Goal: Task Accomplishment & Management: Complete application form

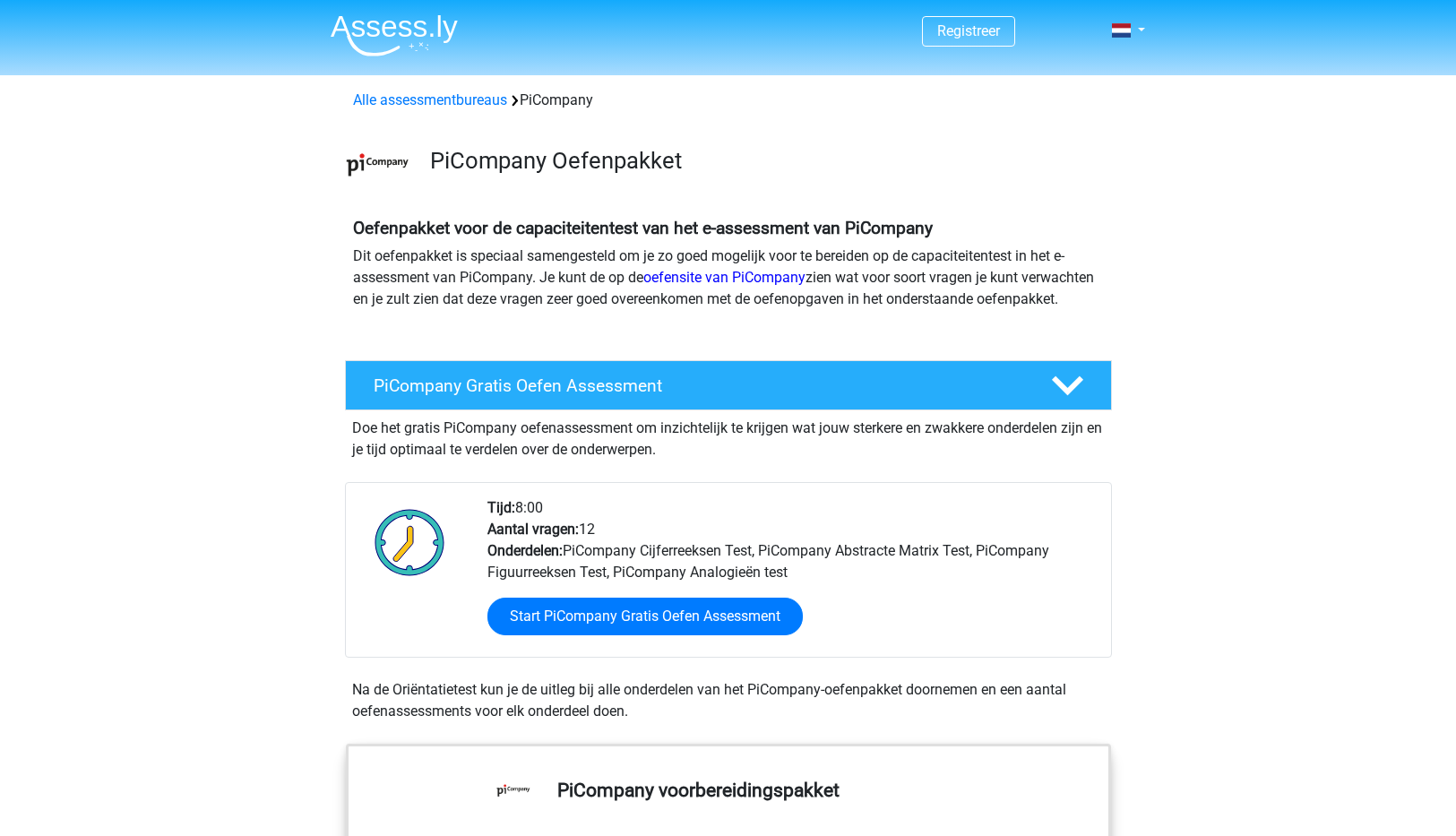
scroll to position [355, 0]
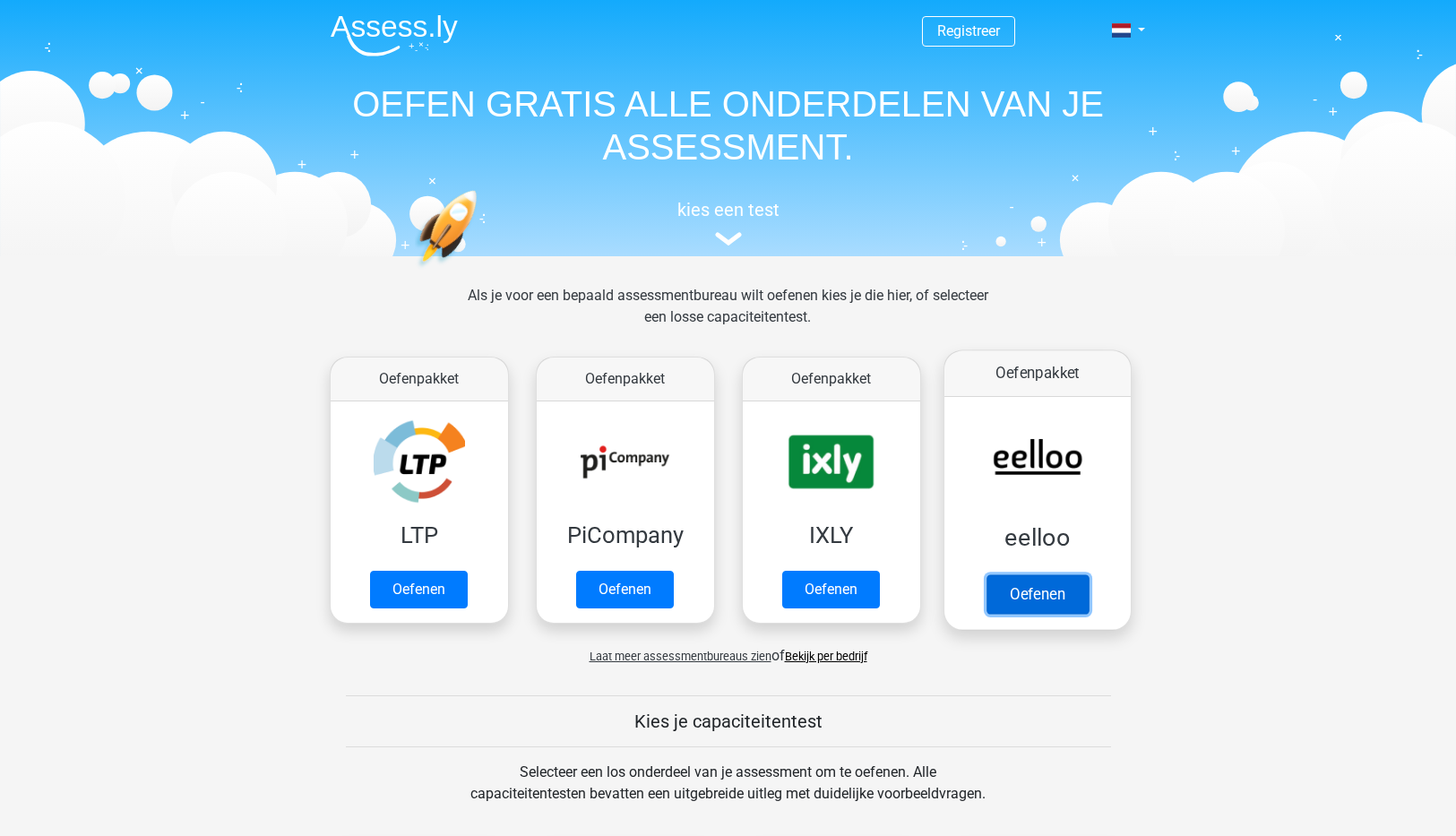
click at [1040, 598] on link "Oefenen" at bounding box center [1037, 594] width 102 height 39
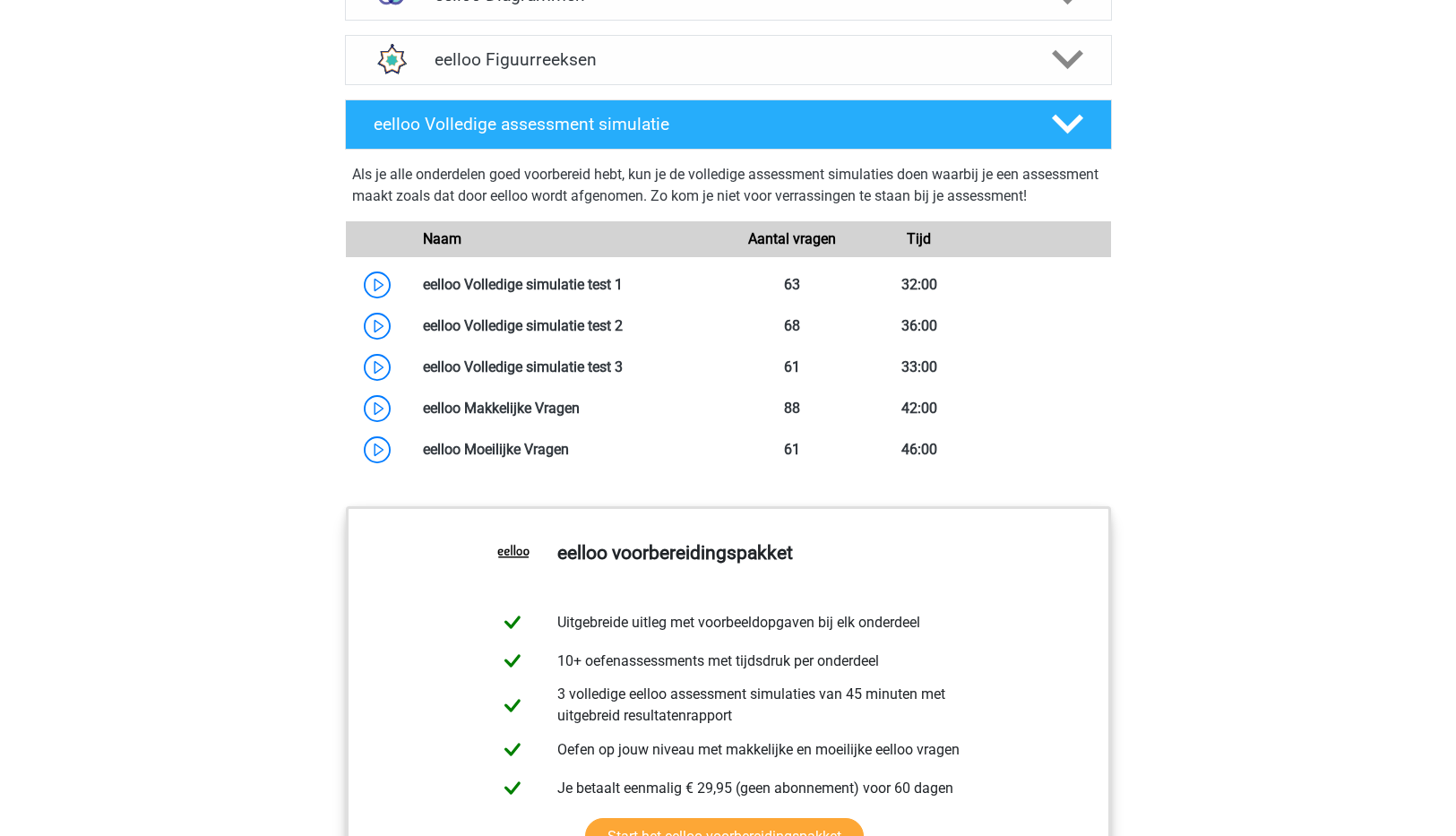
scroll to position [1419, 0]
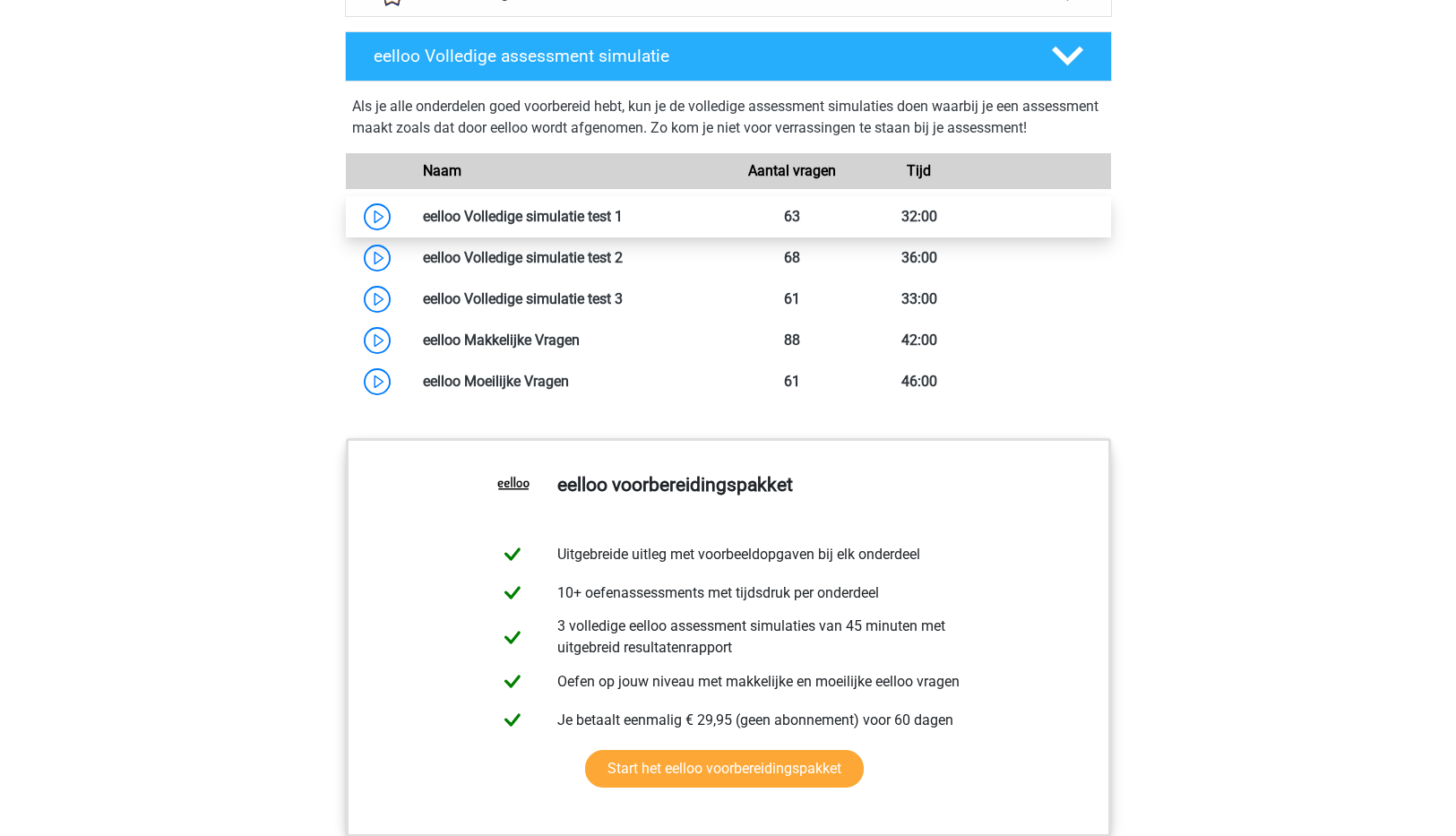
click at [623, 225] on link at bounding box center [623, 217] width 0 height 17
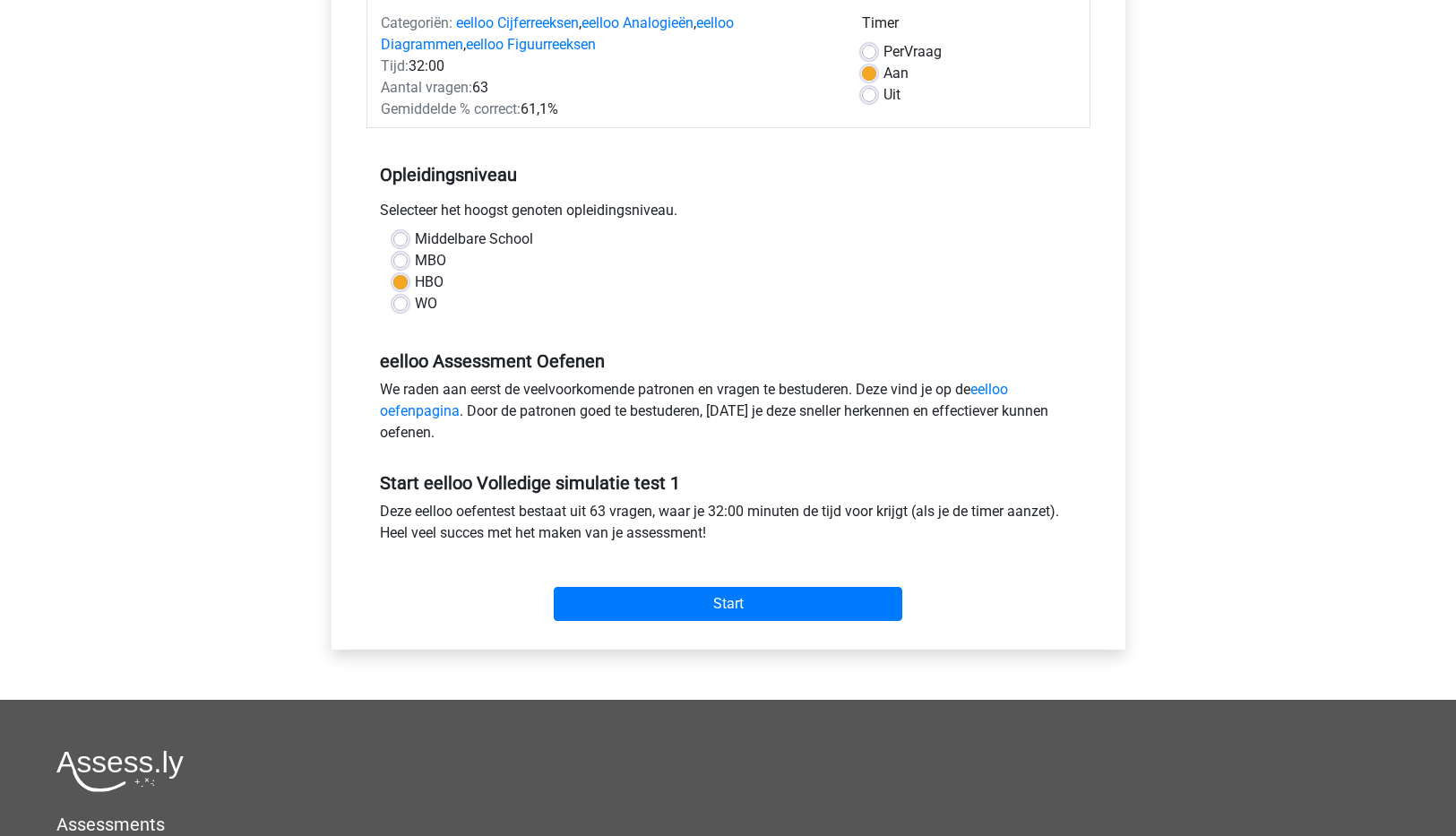
scroll to position [236, 0]
click at [743, 605] on input "Start" at bounding box center [728, 603] width 349 height 34
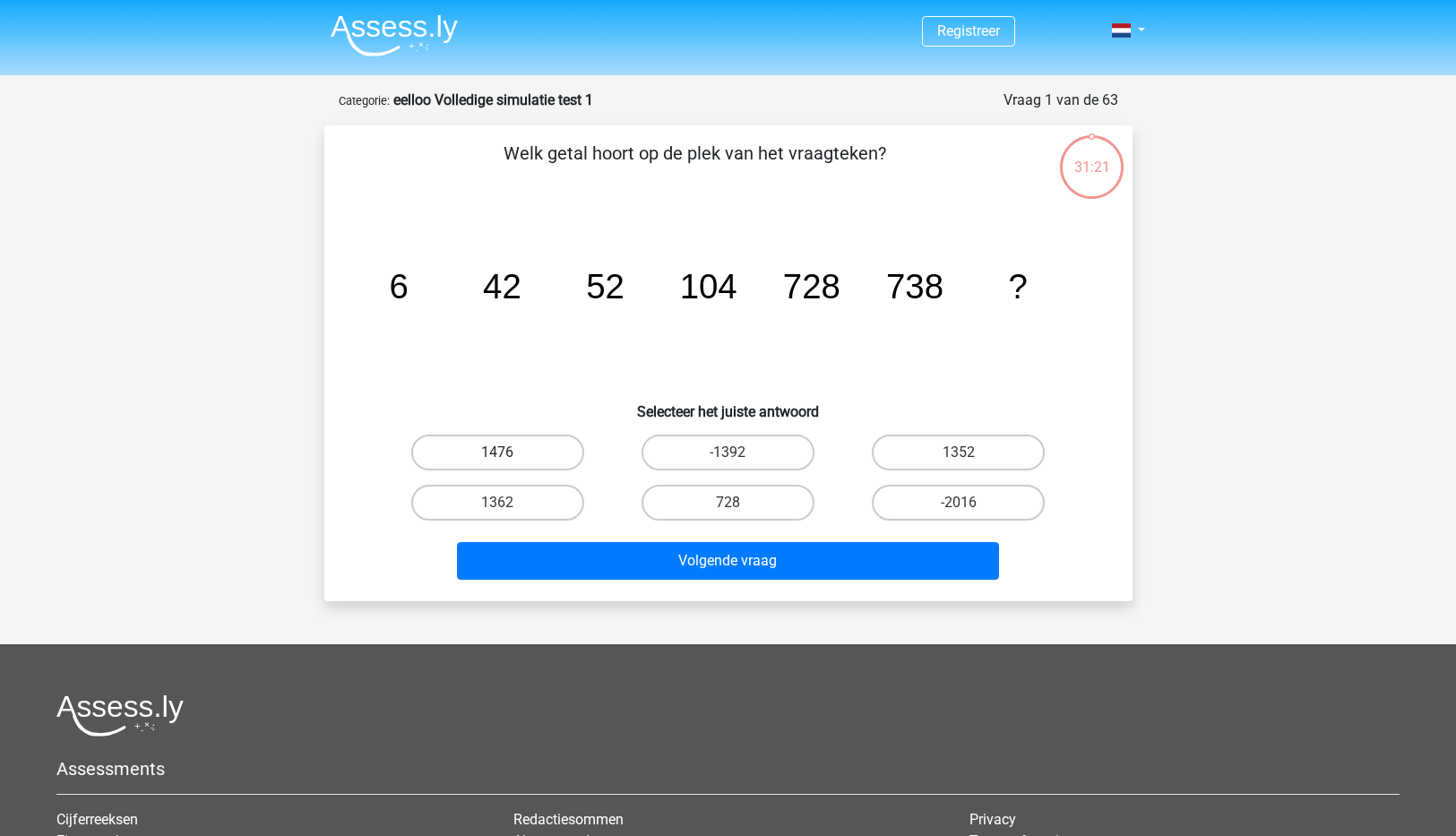
click at [498, 441] on label "1476" at bounding box center [497, 452] width 173 height 36
click at [498, 453] on input "1476" at bounding box center [503, 458] width 12 height 12
radio input "true"
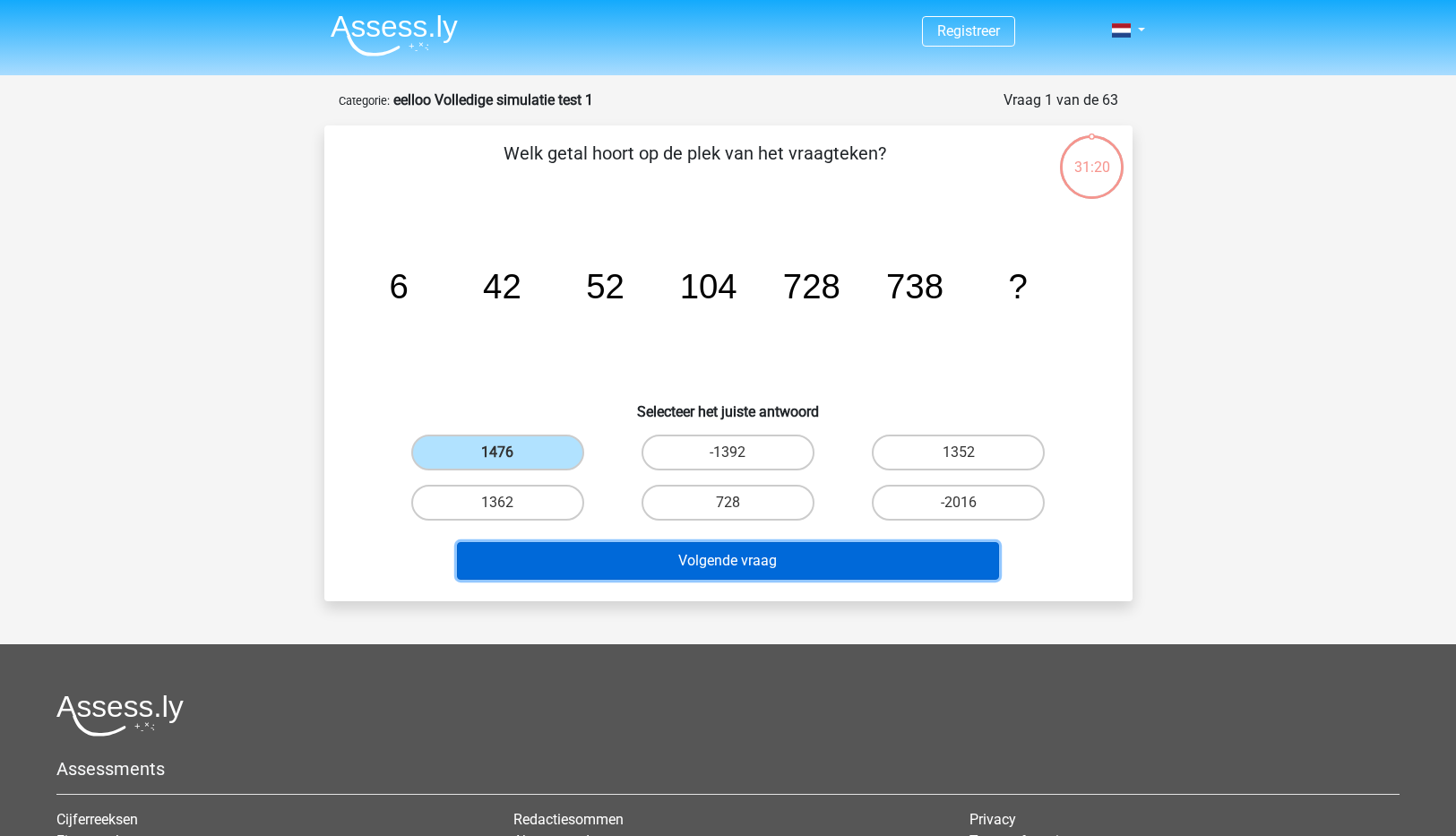
click at [756, 554] on button "Volgende vraag" at bounding box center [727, 561] width 542 height 37
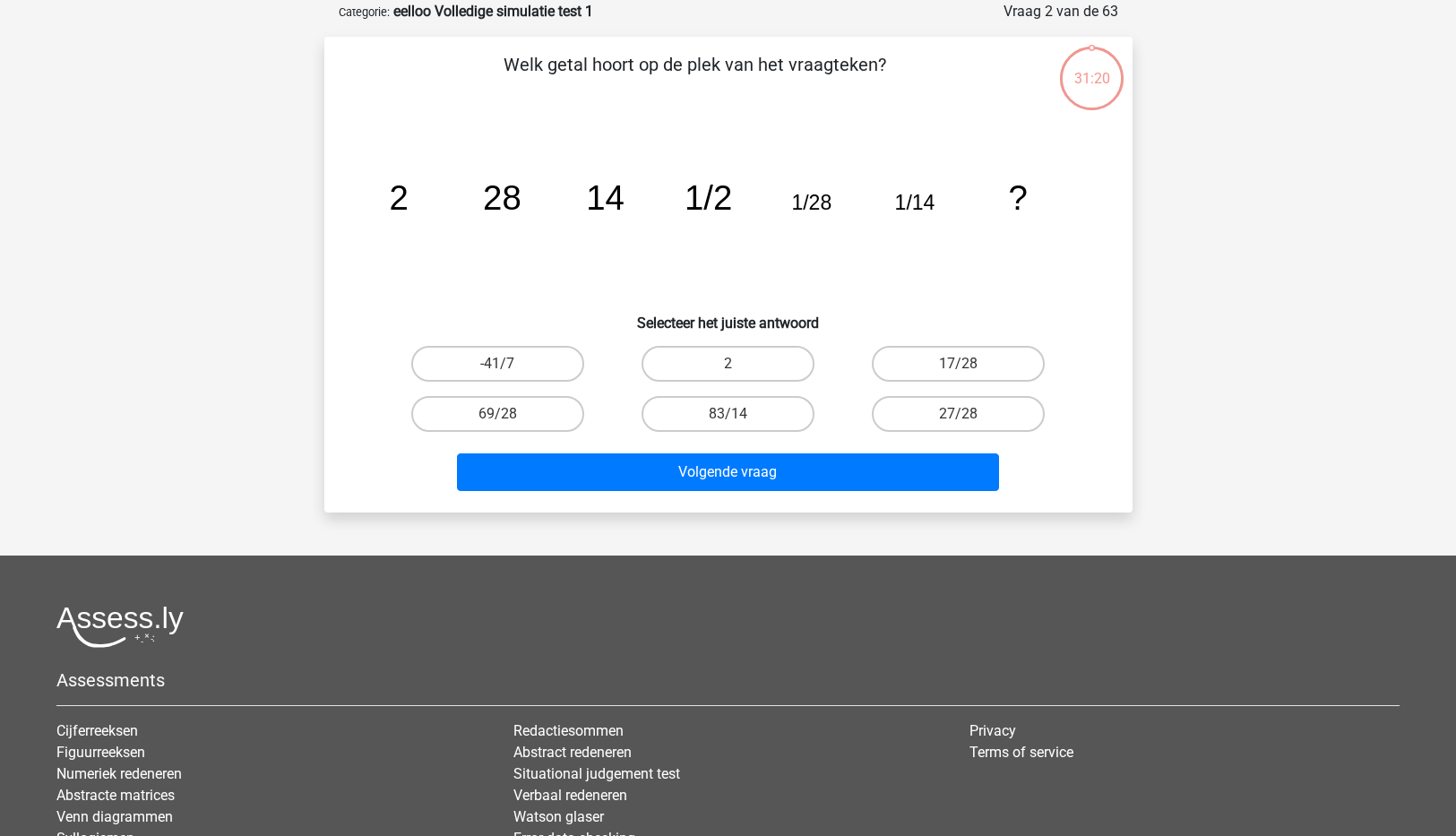
scroll to position [89, 0]
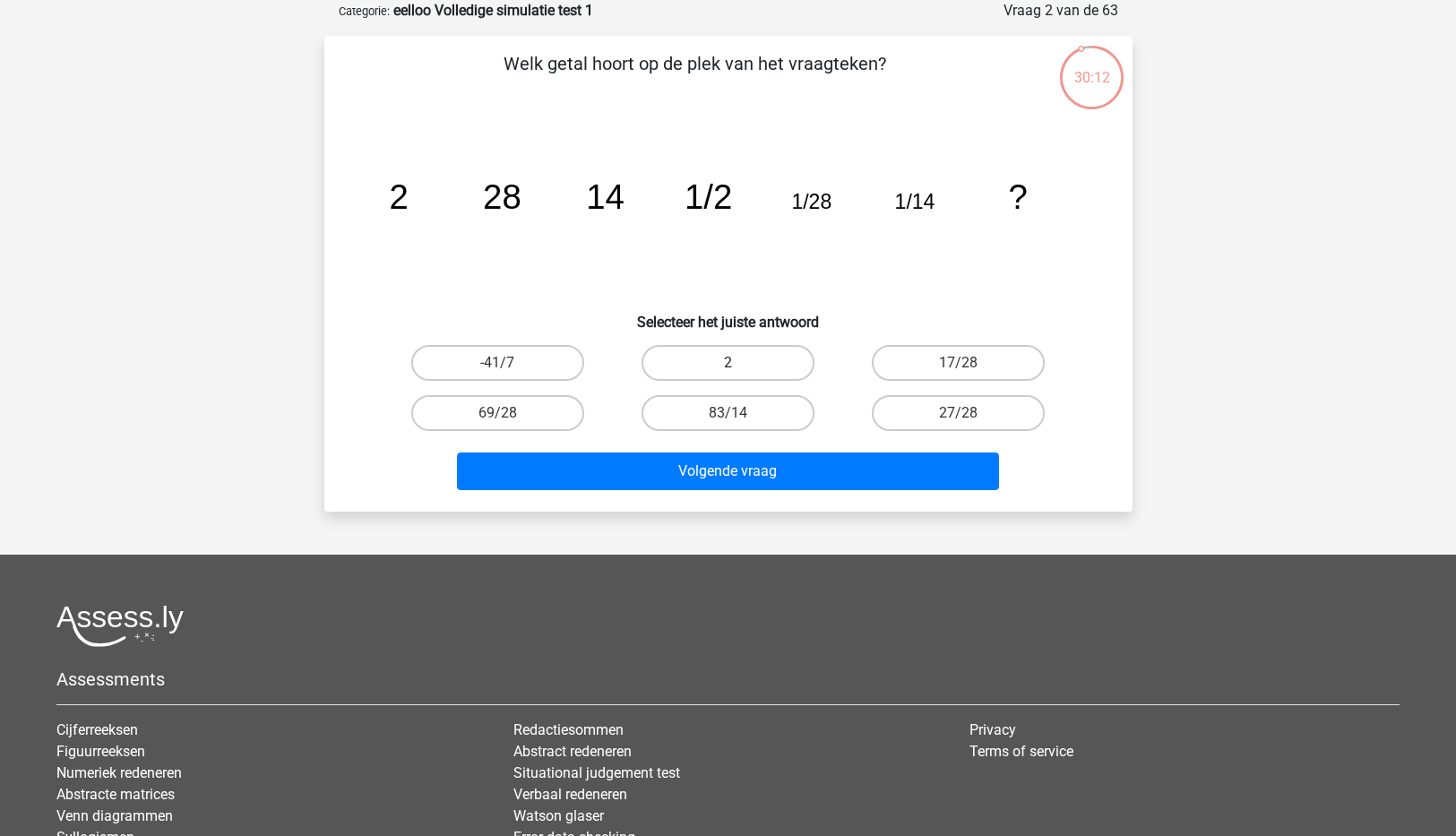
click at [715, 377] on label "2" at bounding box center [728, 363] width 173 height 36
click at [727, 375] on input "2" at bounding box center [733, 368] width 12 height 12
radio input "true"
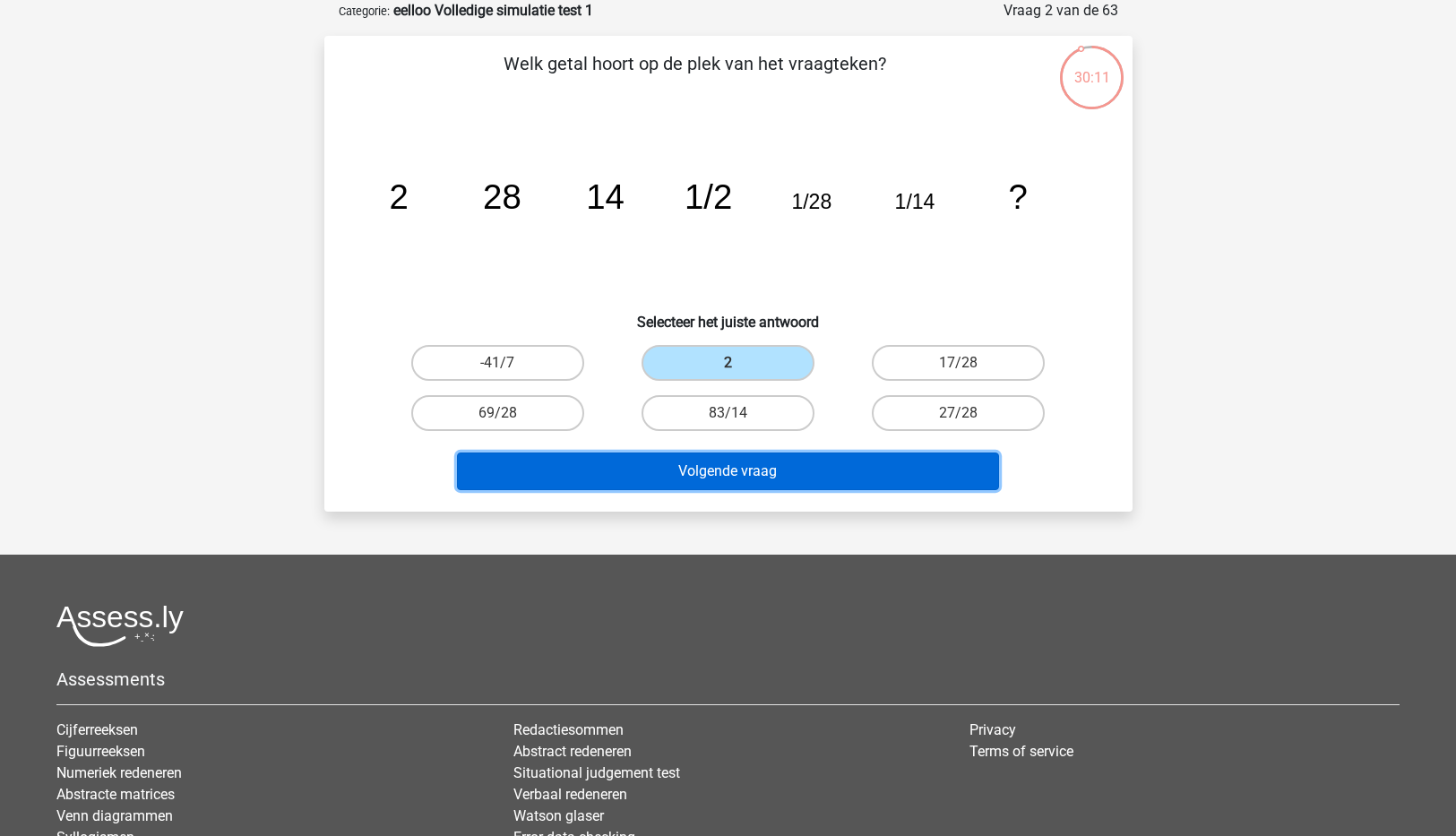
drag, startPoint x: 725, startPoint y: 481, endPoint x: 724, endPoint y: 472, distance: 9.1
click at [724, 480] on button "Volgende vraag" at bounding box center [727, 471] width 542 height 37
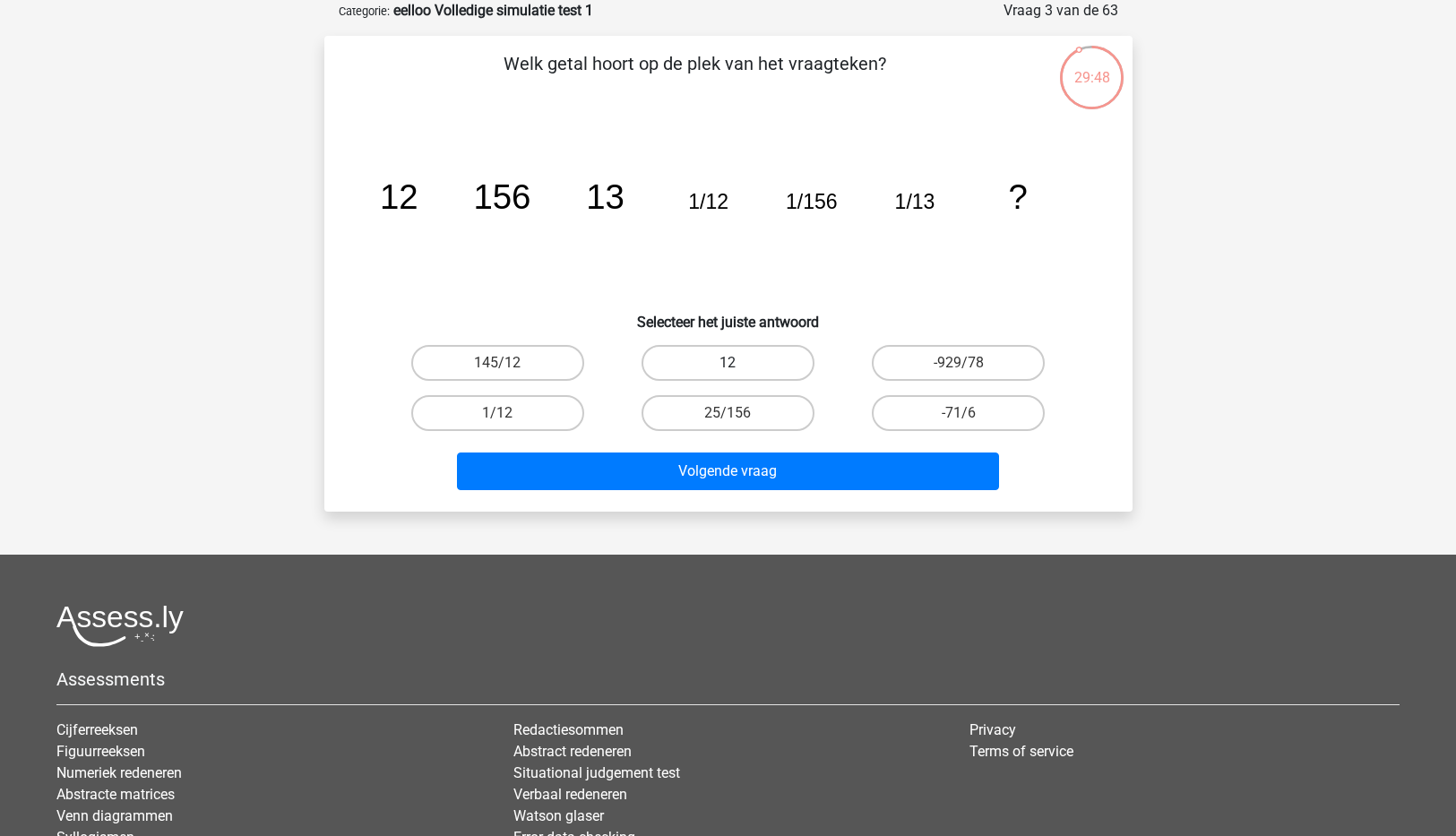
click at [722, 361] on label "12" at bounding box center [728, 363] width 173 height 36
click at [727, 363] on input "12" at bounding box center [733, 368] width 12 height 12
radio input "true"
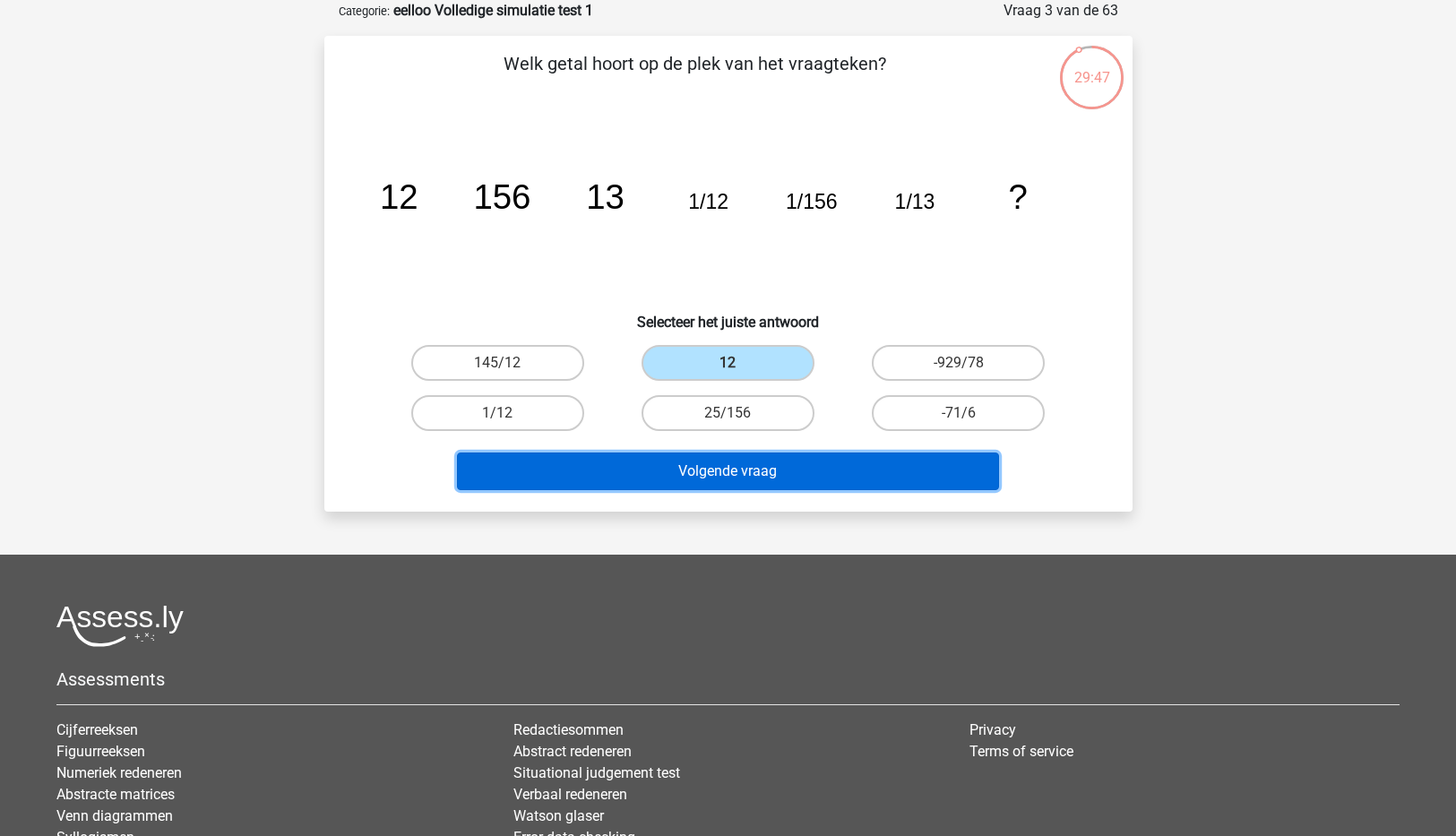
click at [705, 470] on button "Volgende vraag" at bounding box center [727, 471] width 542 height 37
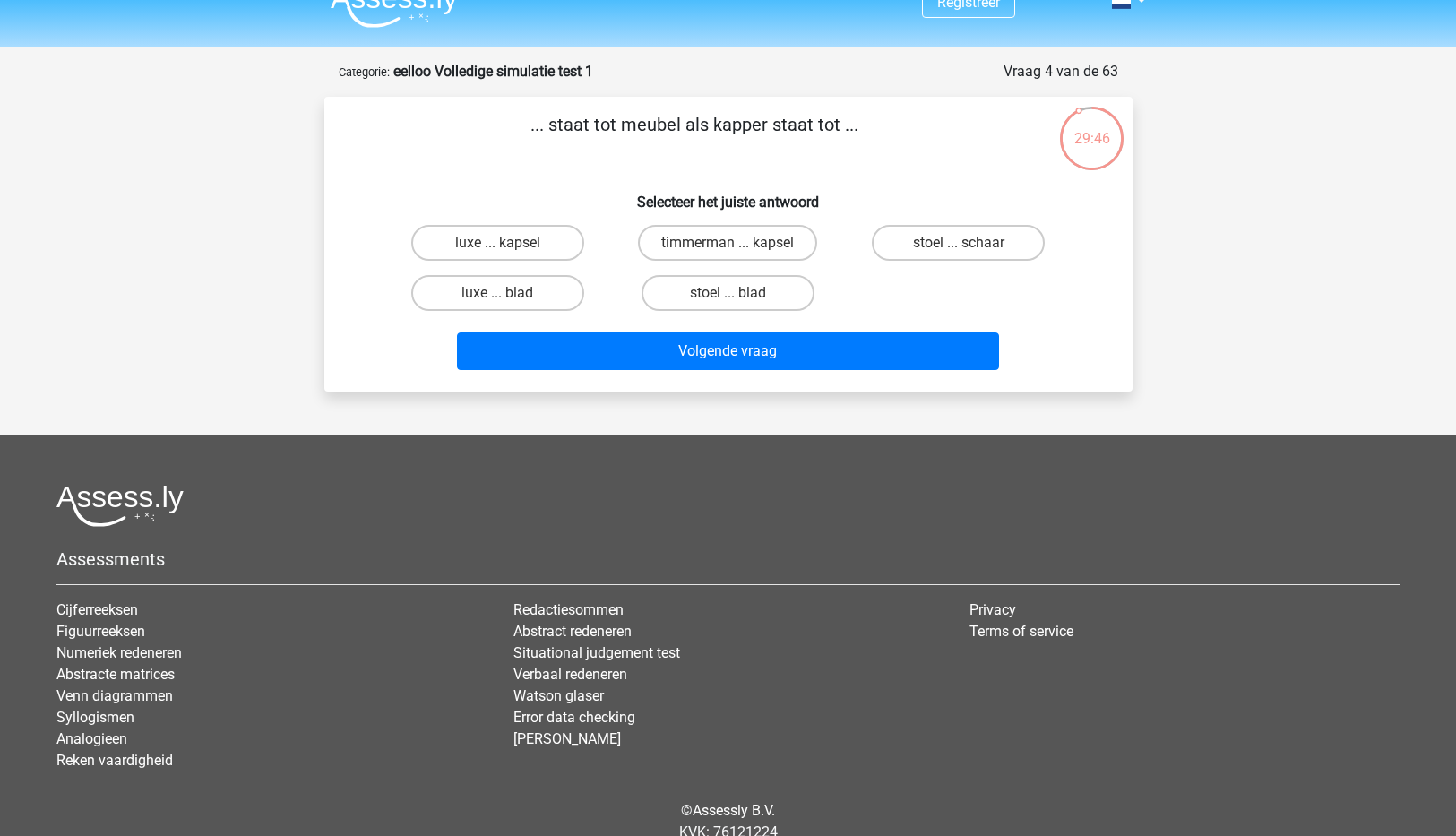
scroll to position [0, 0]
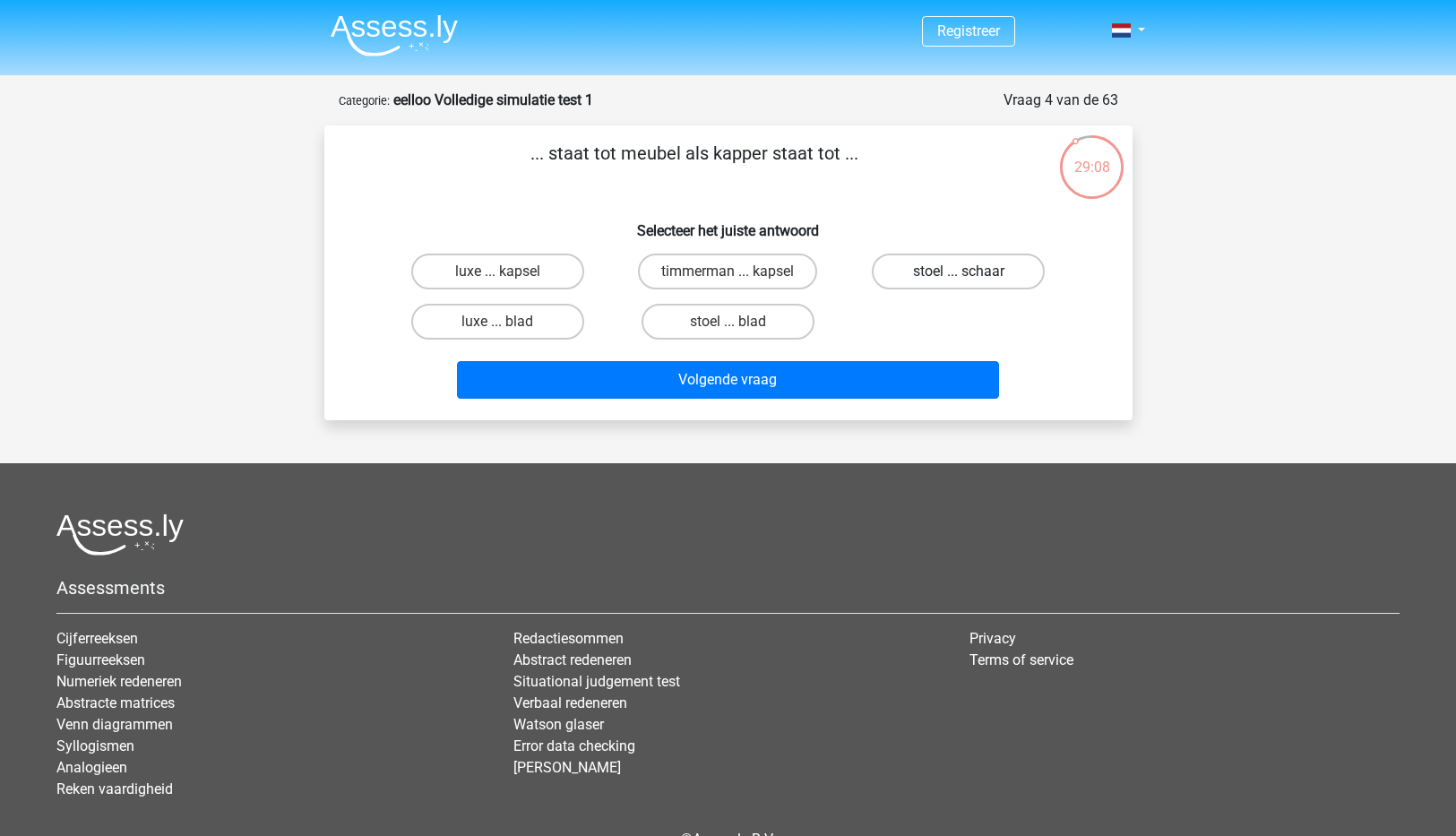
click at [964, 268] on label "stoel ... schaar" at bounding box center [959, 272] width 173 height 36
click at [964, 272] on input "stoel ... schaar" at bounding box center [964, 277] width 12 height 12
radio input "true"
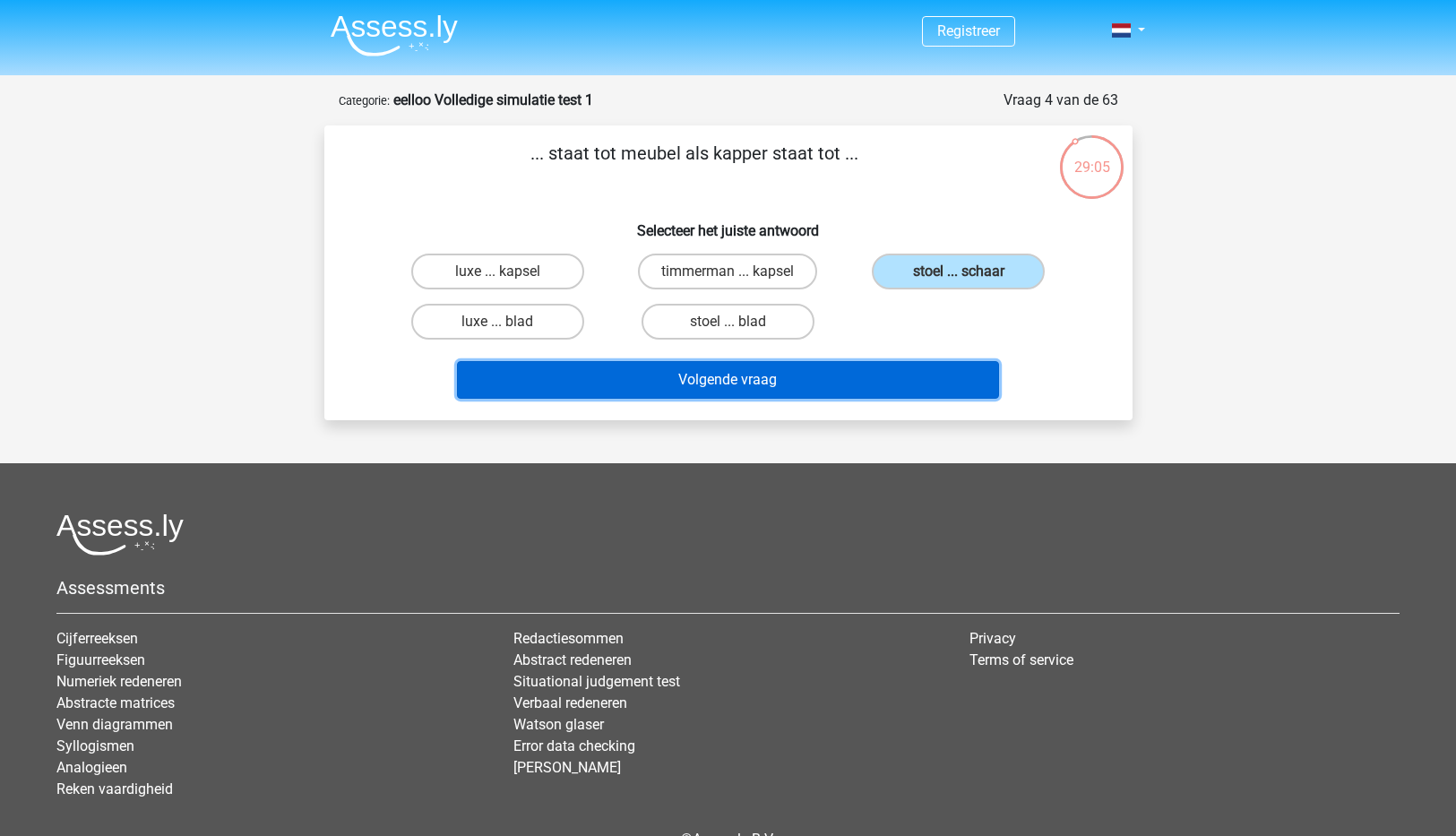
click at [724, 374] on button "Volgende vraag" at bounding box center [727, 379] width 542 height 37
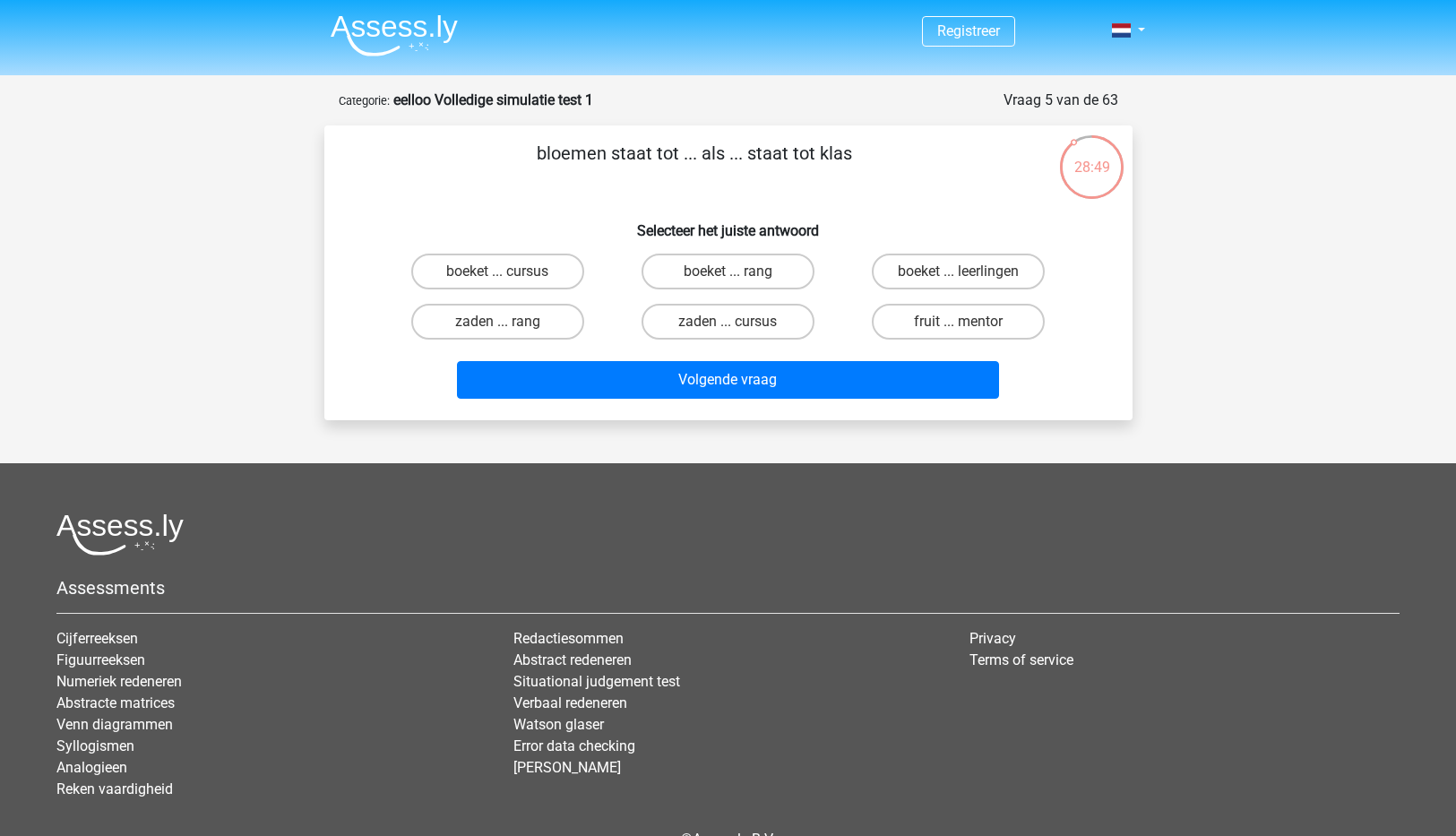
click at [963, 274] on input "boeket ... leerlingen" at bounding box center [964, 277] width 12 height 12
radio input "true"
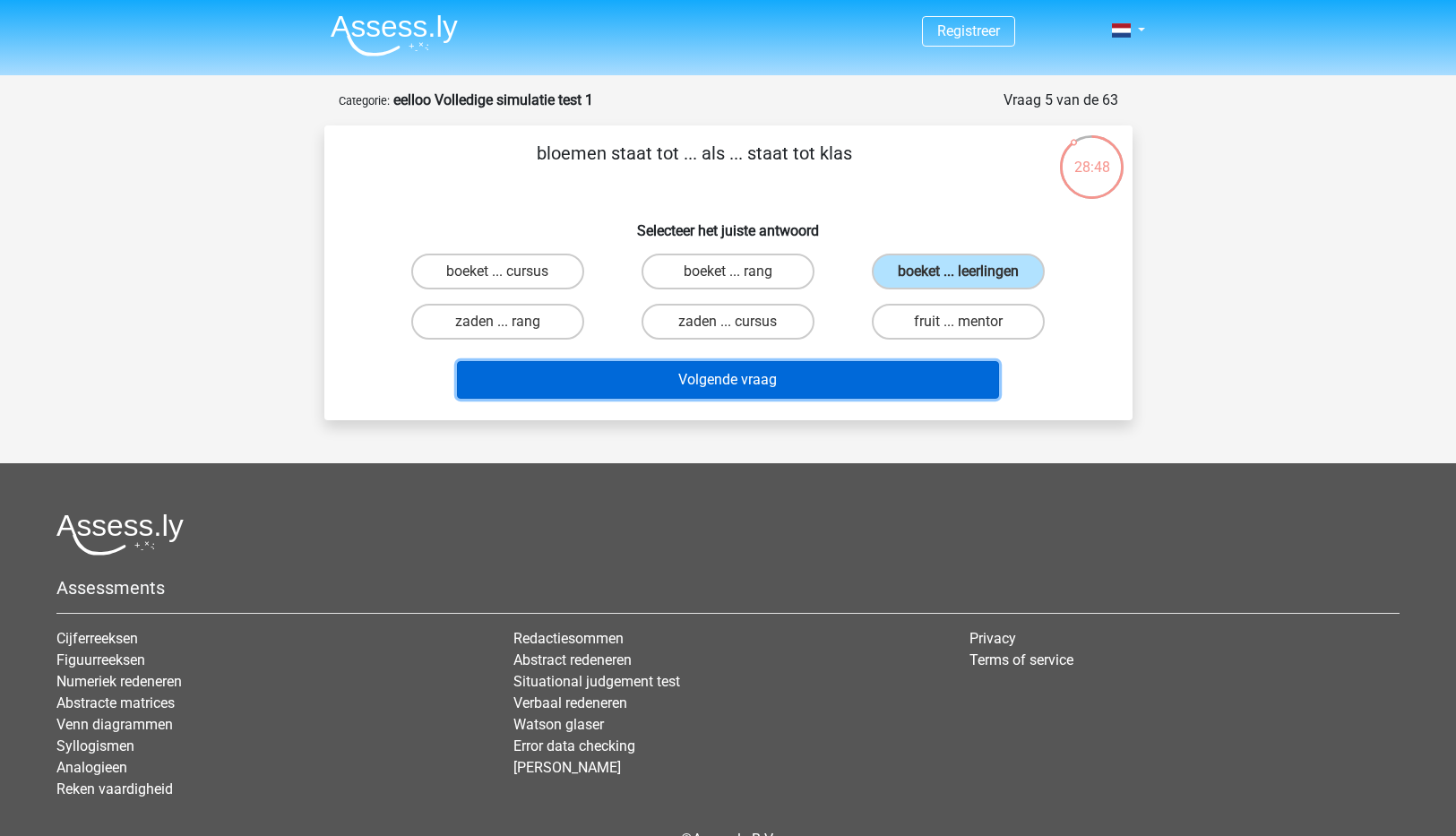
click at [811, 388] on button "Volgende vraag" at bounding box center [727, 379] width 542 height 37
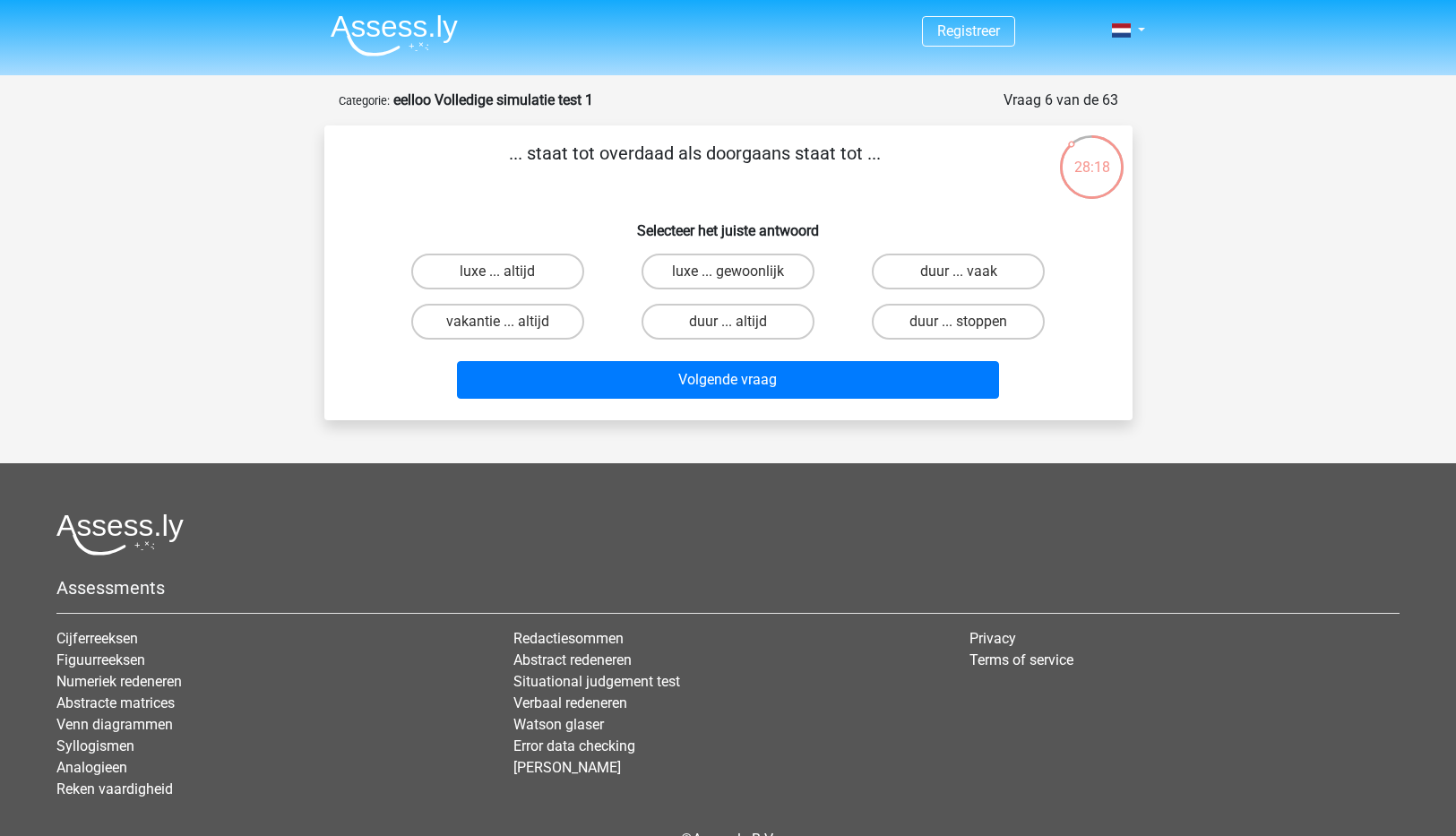
click at [736, 272] on input "luxe ... gewoonlijk" at bounding box center [733, 277] width 12 height 12
radio input "true"
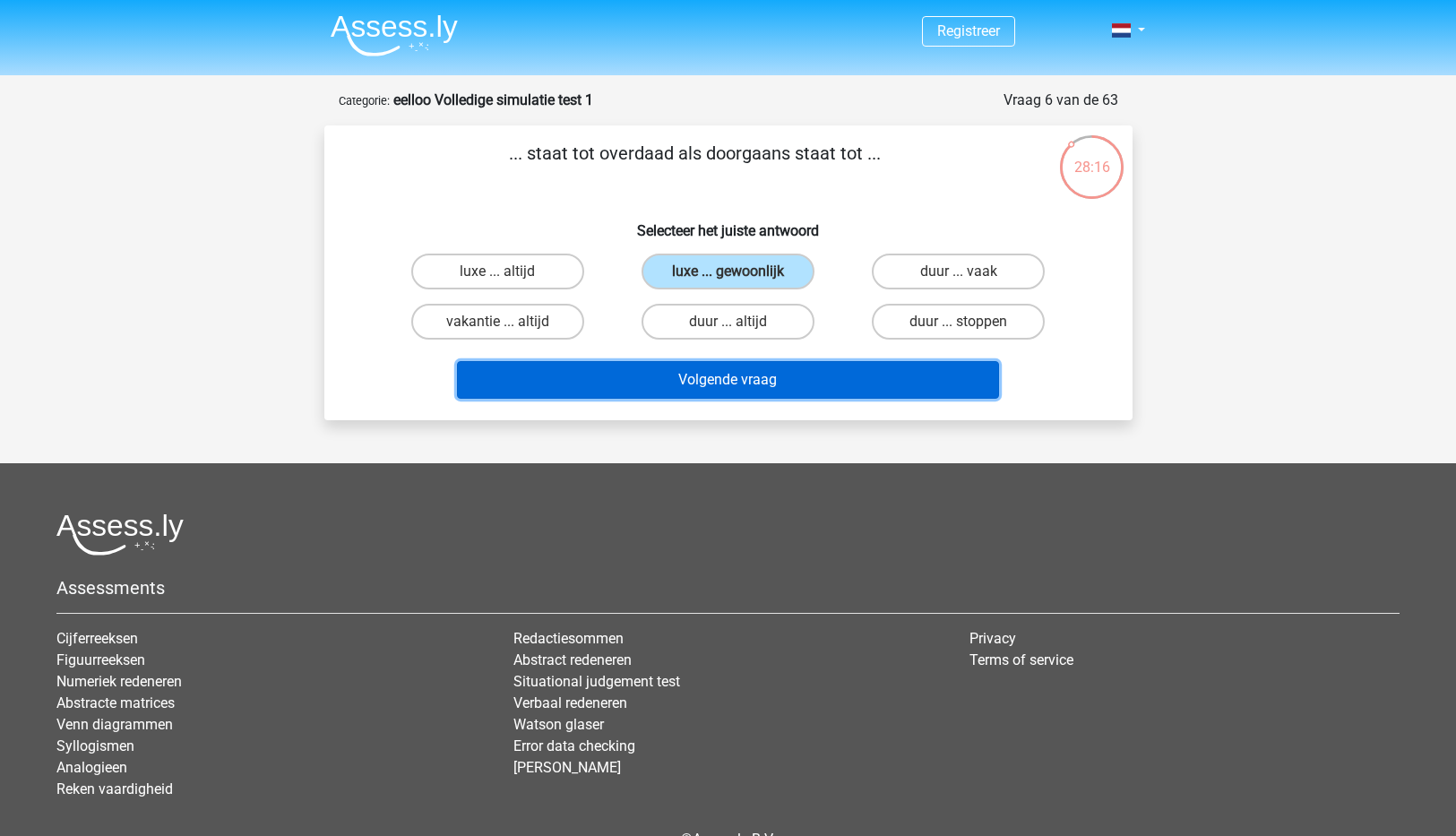
click at [735, 382] on button "Volgende vraag" at bounding box center [727, 379] width 542 height 37
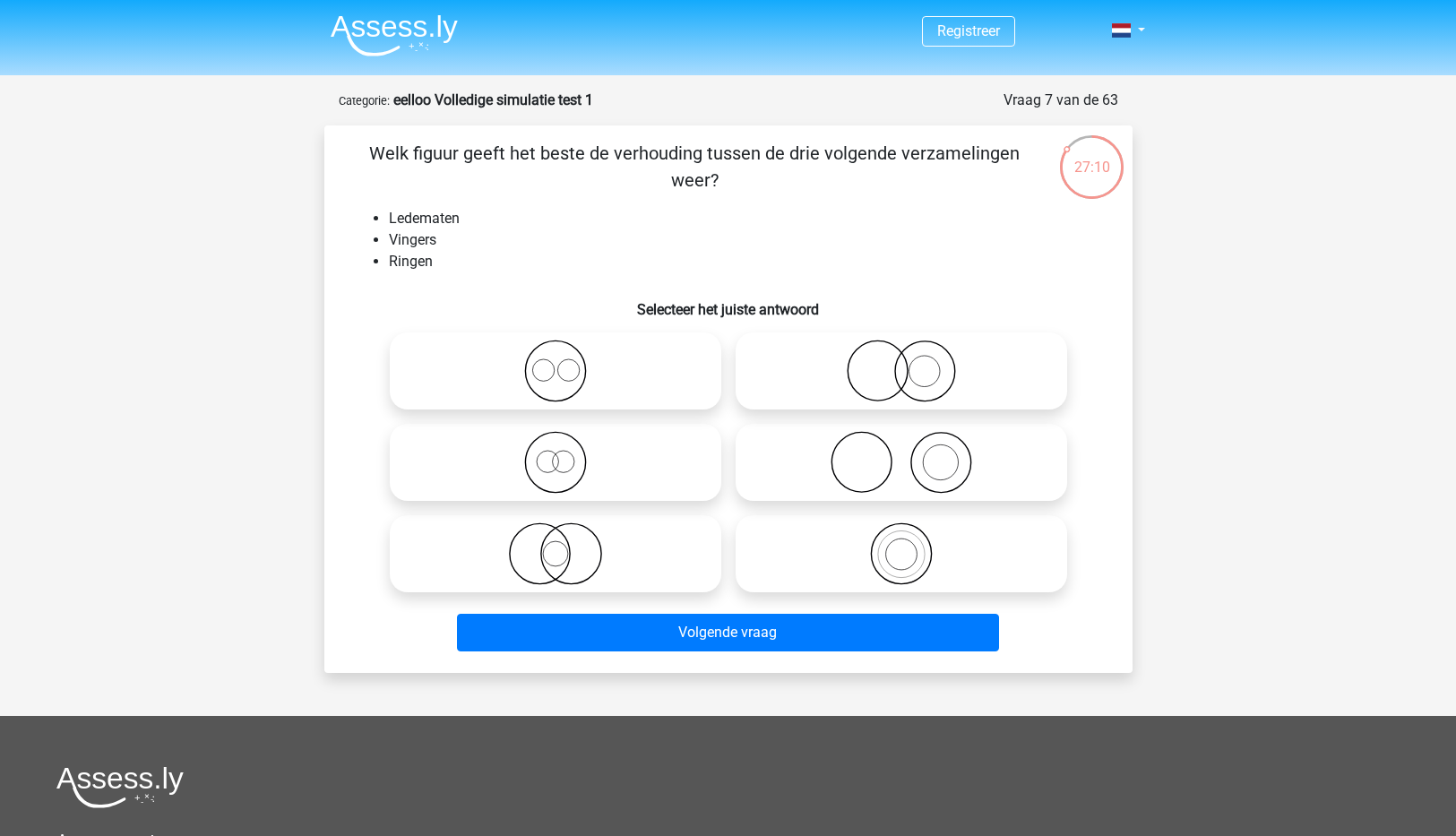
click at [440, 431] on label at bounding box center [555, 462] width 332 height 77
click at [557, 370] on icon at bounding box center [555, 370] width 317 height 62
click at [557, 362] on input "radio" at bounding box center [561, 356] width 12 height 12
radio input "true"
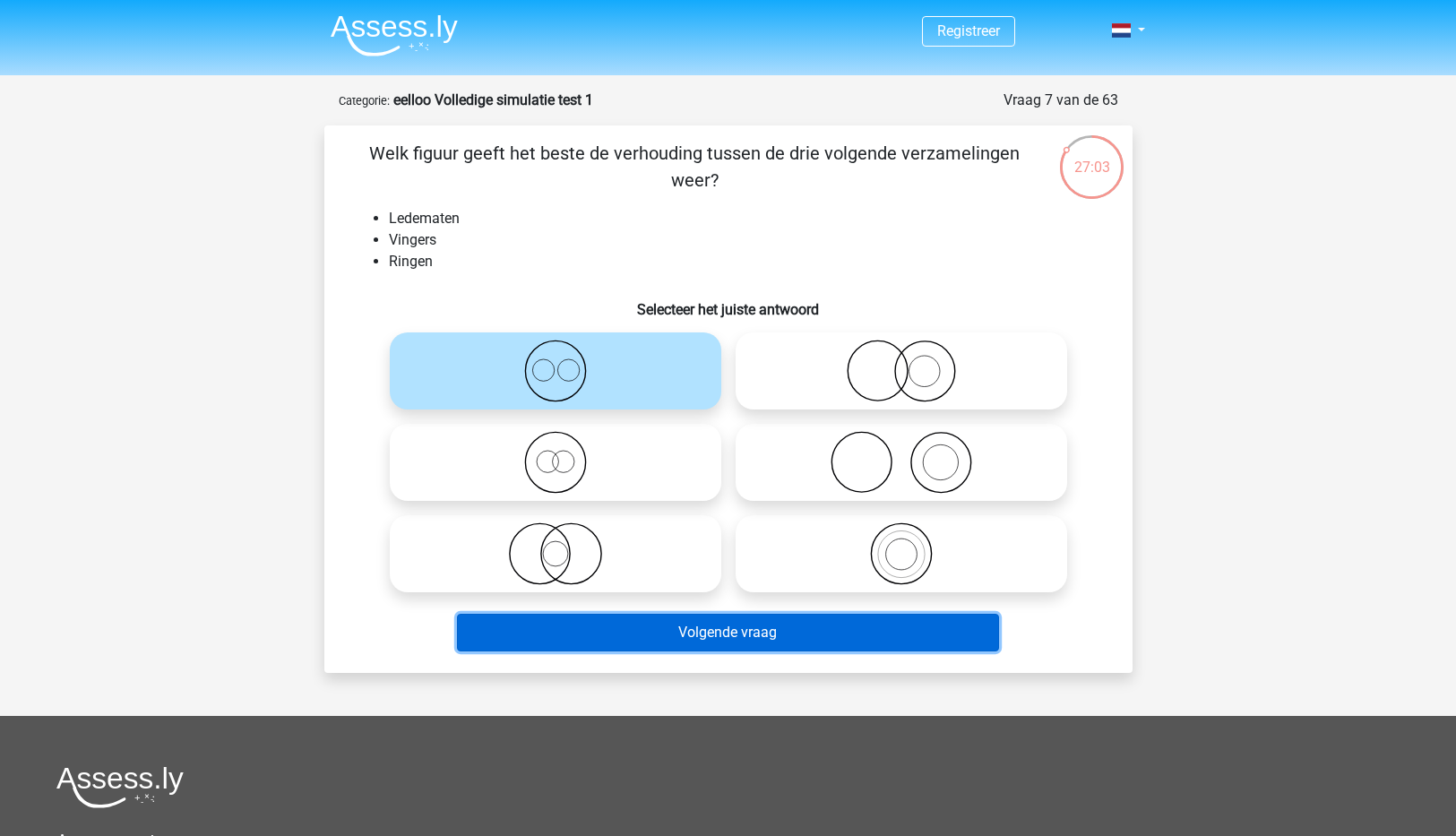
click at [749, 644] on button "Volgende vraag" at bounding box center [727, 632] width 542 height 37
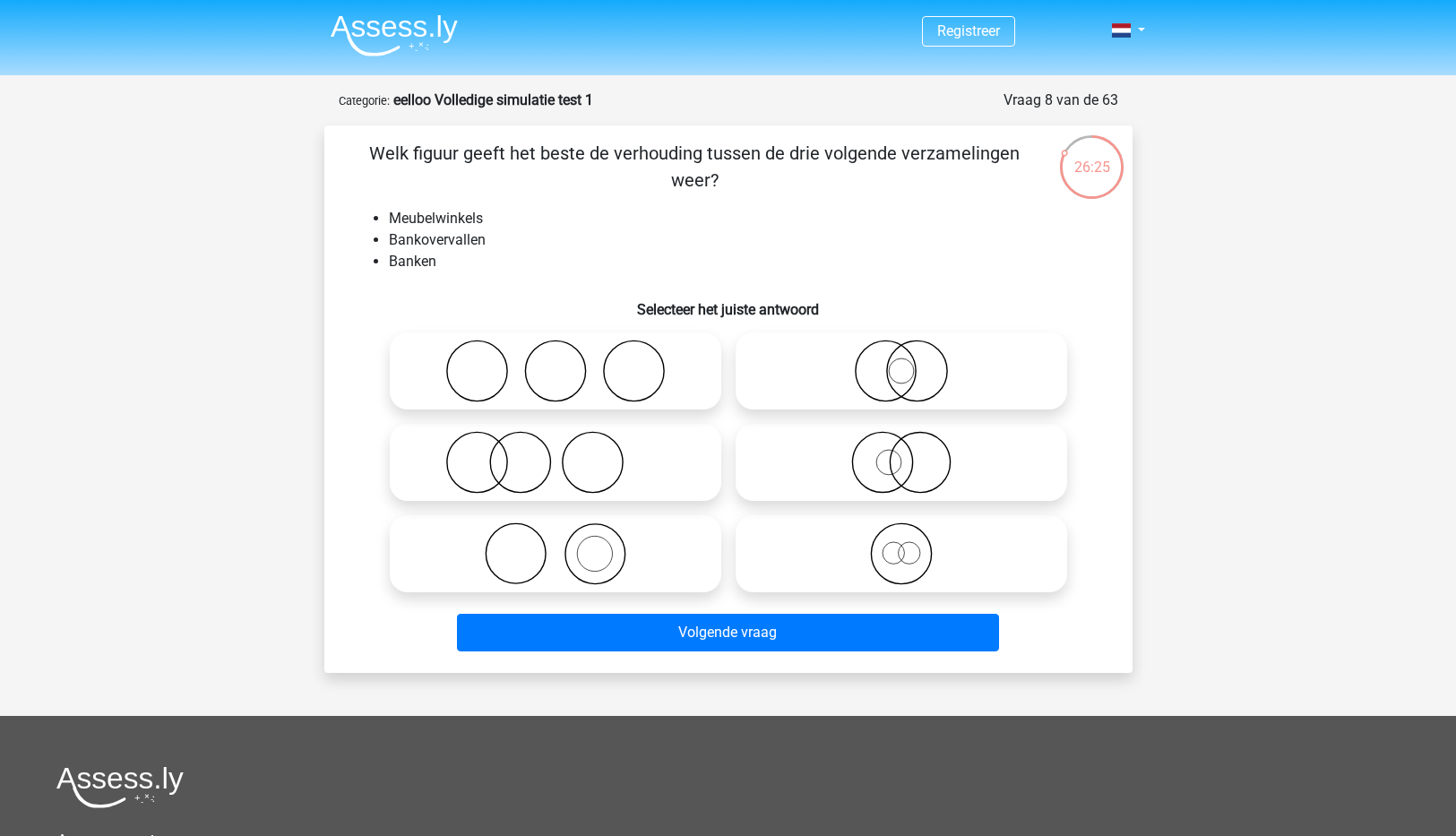
click at [527, 465] on icon at bounding box center [555, 461] width 317 height 62
click at [555, 454] on input "radio" at bounding box center [561, 447] width 12 height 12
radio input "true"
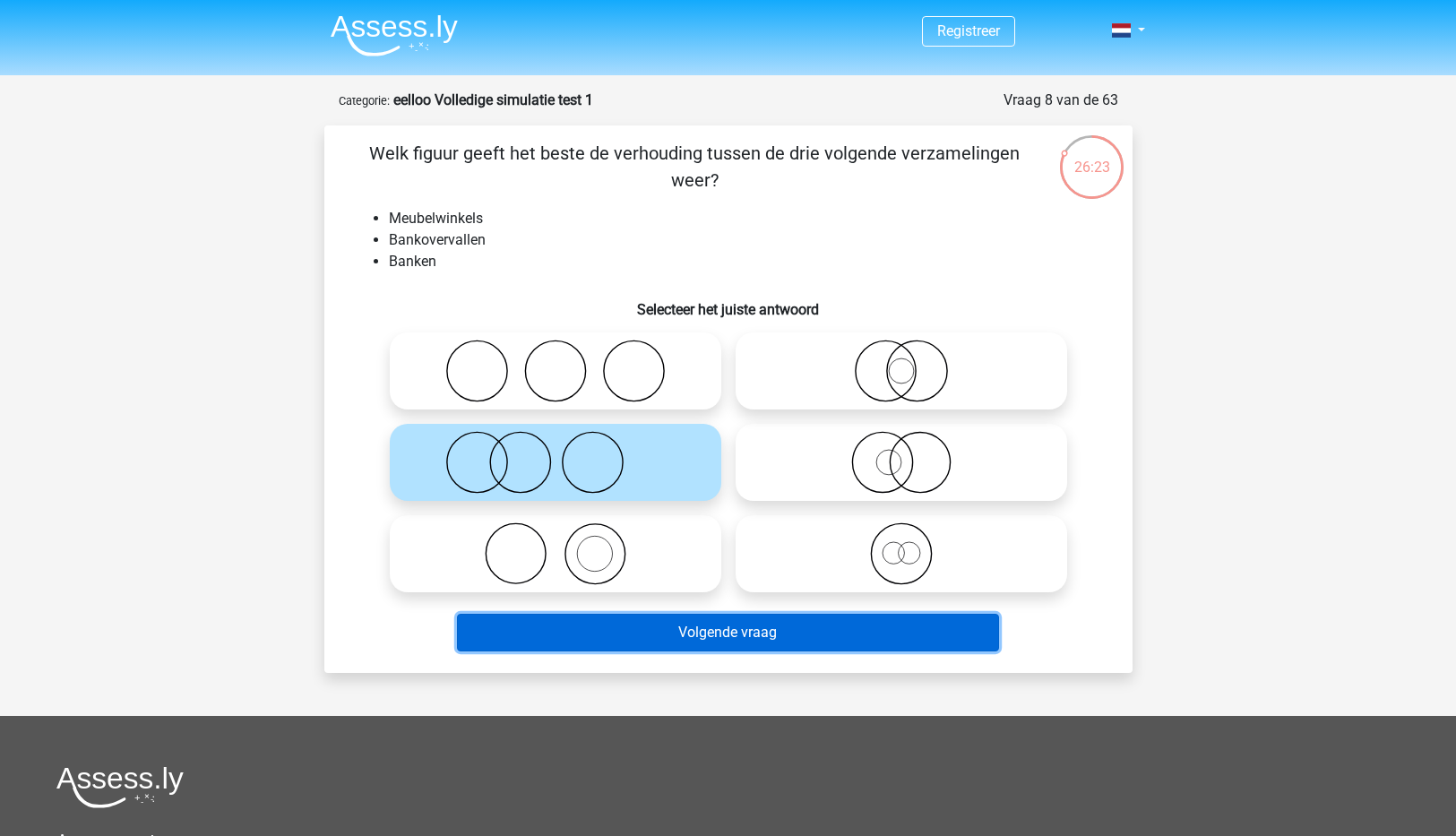
click at [755, 636] on button "Volgende vraag" at bounding box center [727, 632] width 542 height 37
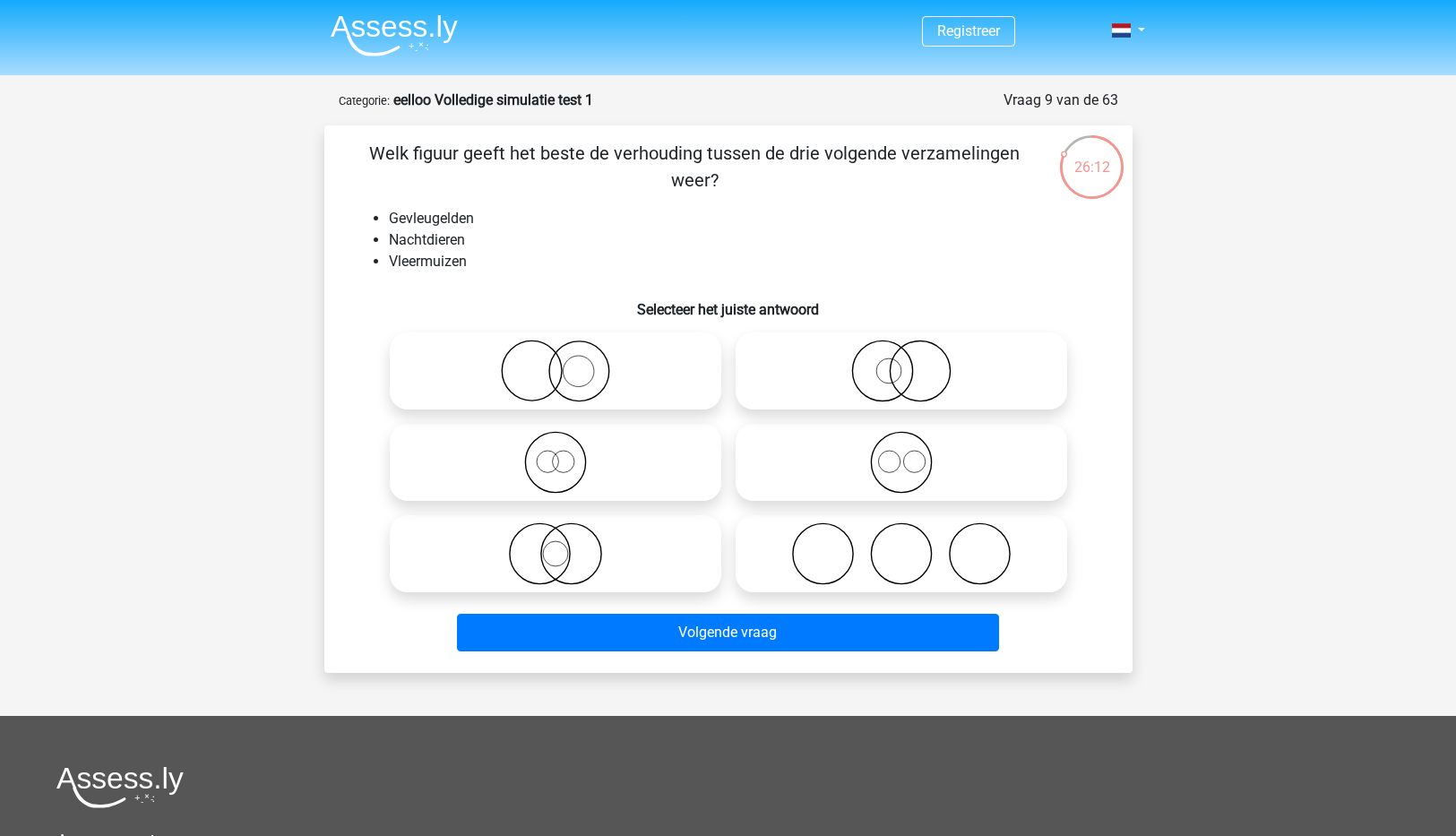
click at [898, 462] on icon at bounding box center [901, 461] width 317 height 62
click at [901, 454] on input "radio" at bounding box center [907, 447] width 12 height 12
radio input "true"
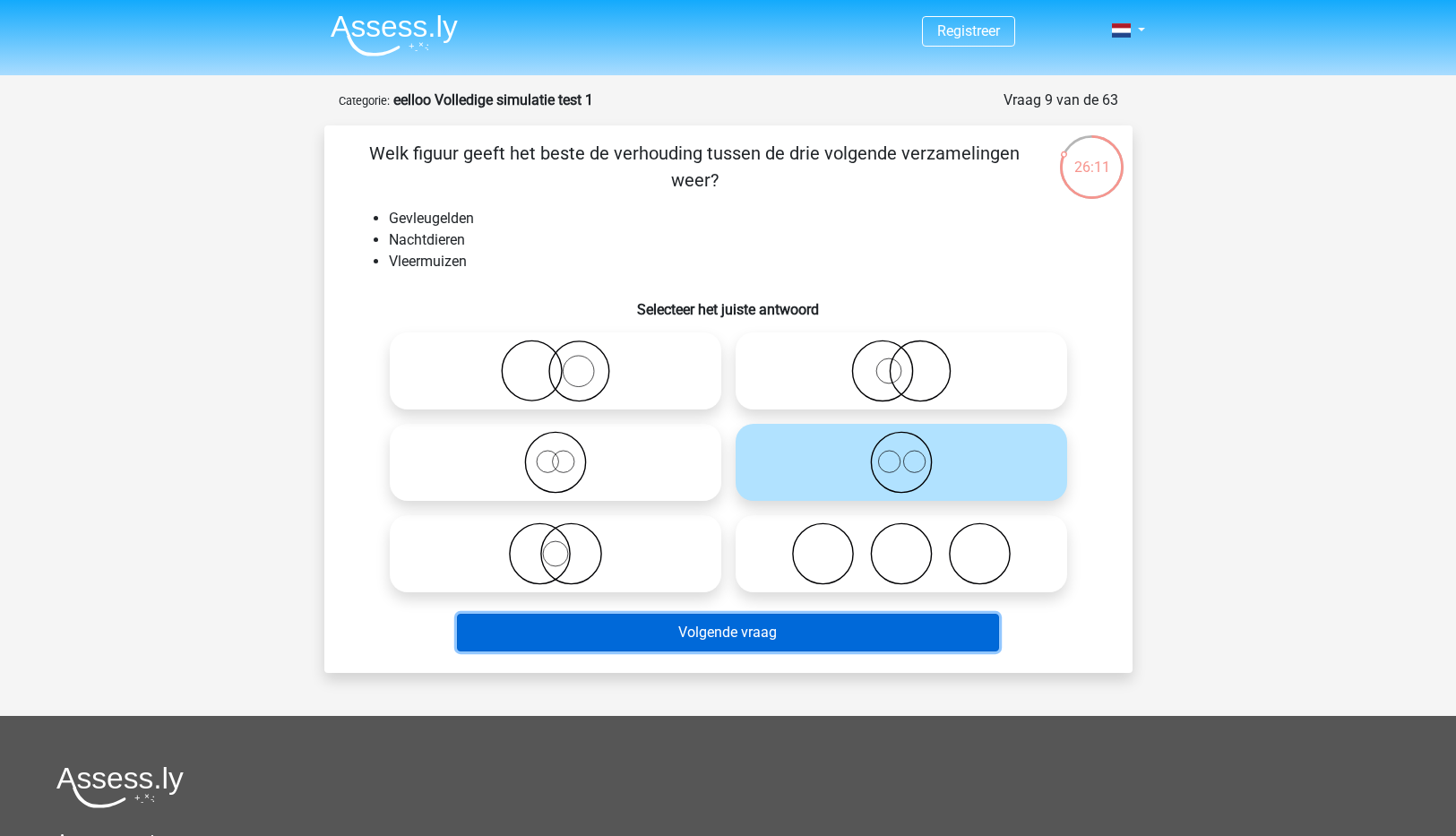
click at [739, 629] on button "Volgende vraag" at bounding box center [727, 632] width 542 height 37
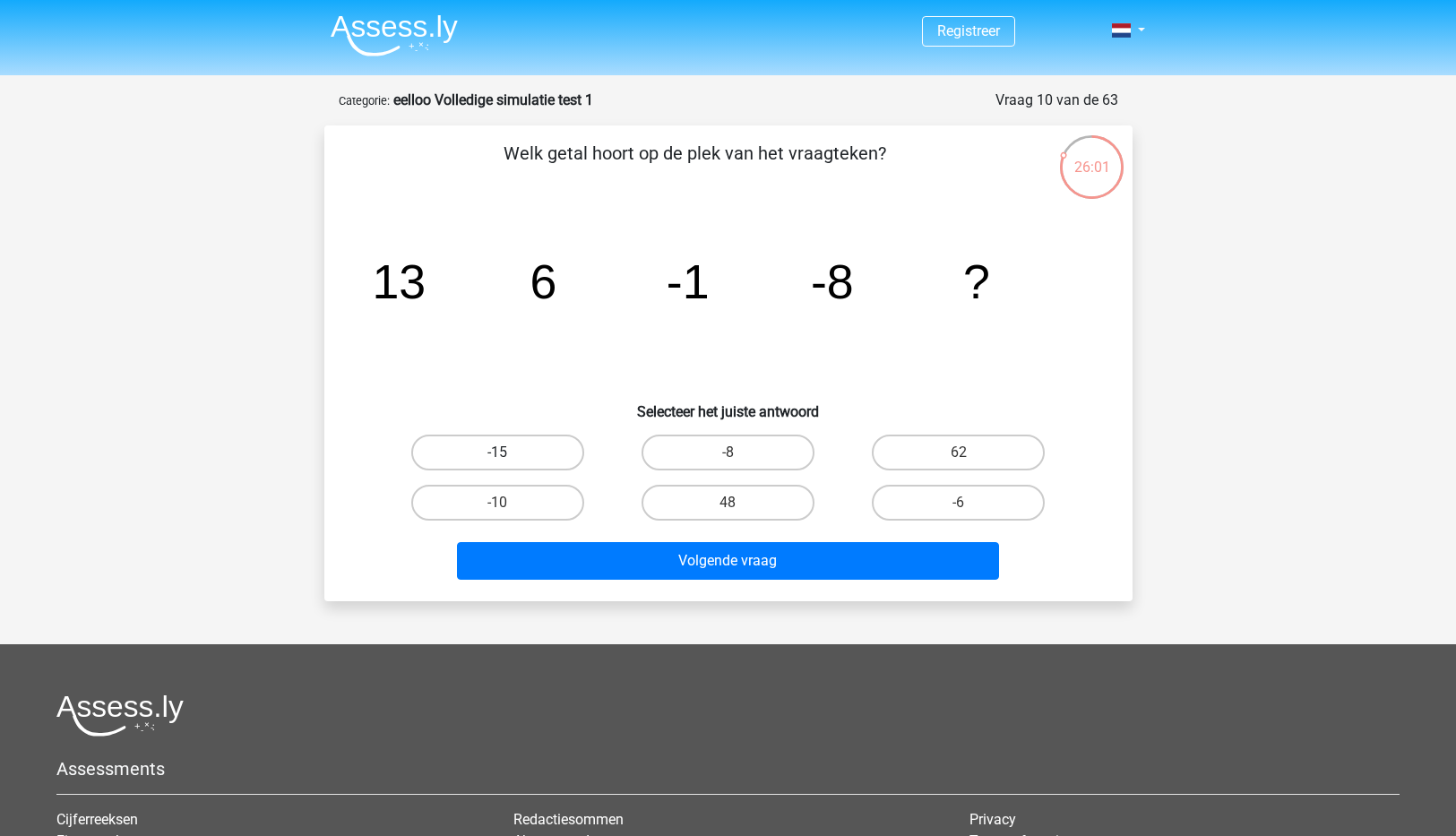
click at [505, 451] on label "-15" at bounding box center [497, 452] width 173 height 36
click at [505, 453] on input "-15" at bounding box center [503, 458] width 12 height 12
radio input "true"
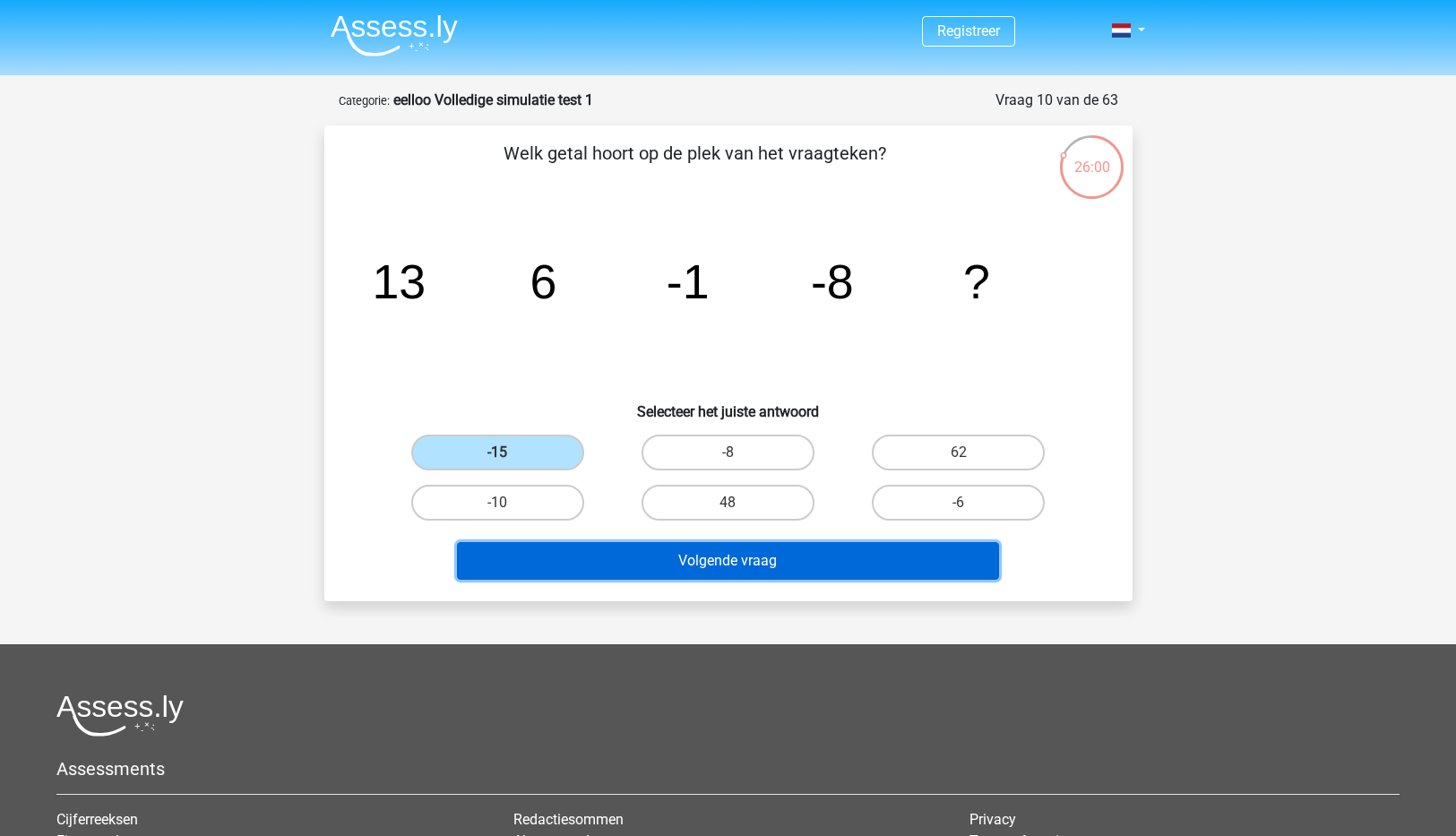
click at [717, 557] on button "Volgende vraag" at bounding box center [727, 561] width 542 height 37
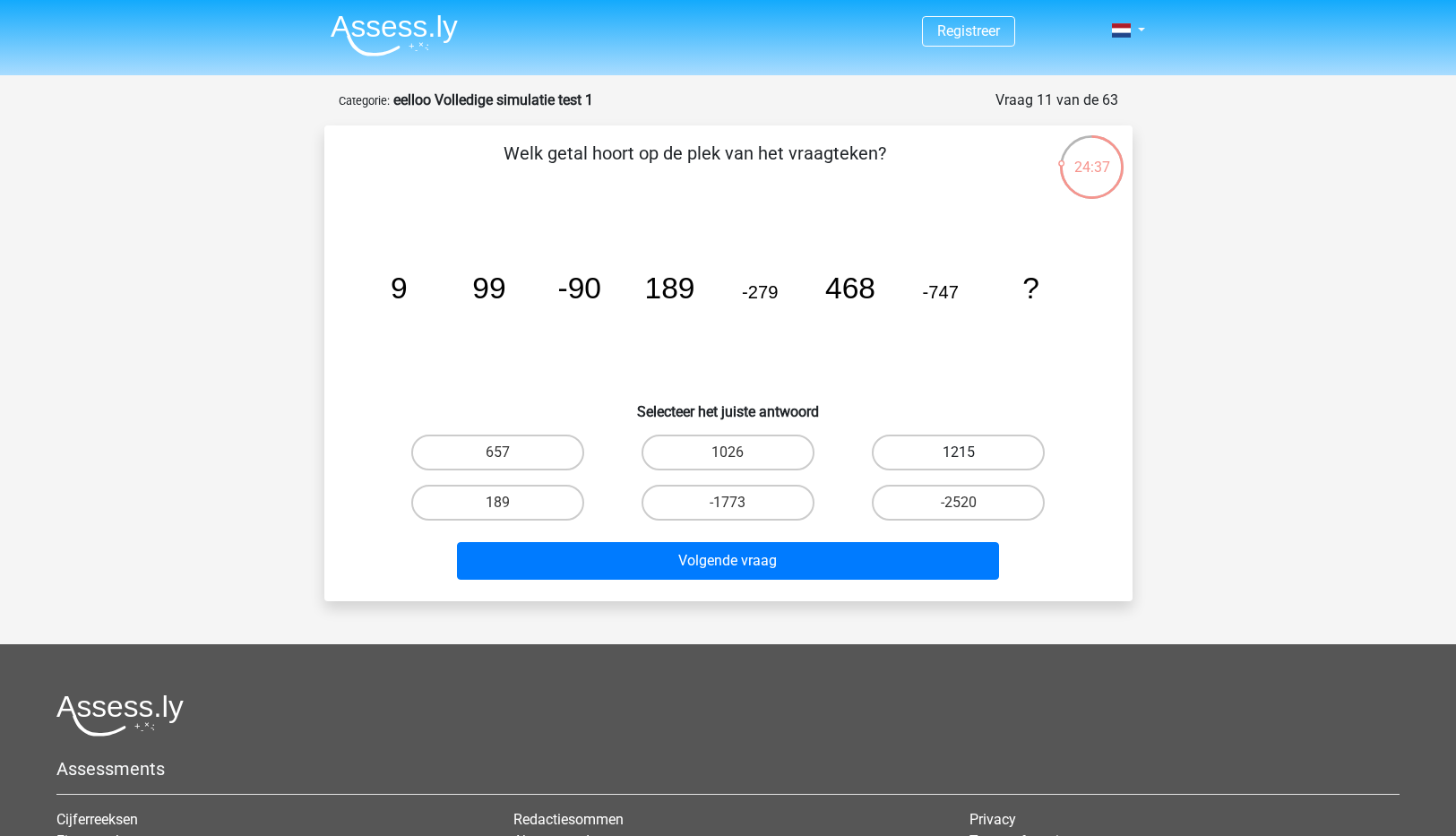
click at [941, 447] on label "1215" at bounding box center [959, 452] width 173 height 36
click at [959, 453] on input "1215" at bounding box center [964, 458] width 12 height 12
radio input "true"
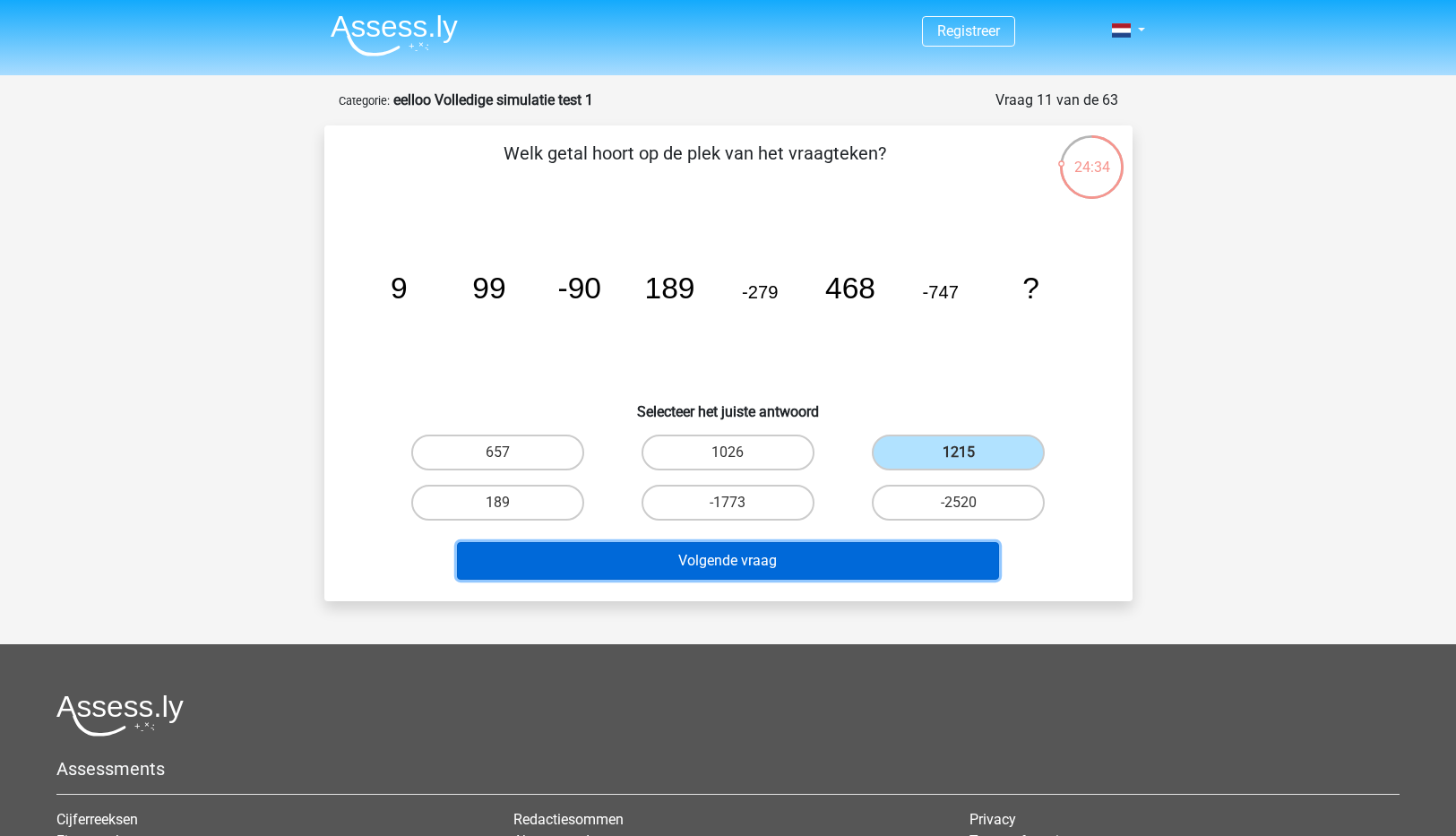
click at [728, 558] on button "Volgende vraag" at bounding box center [727, 561] width 542 height 37
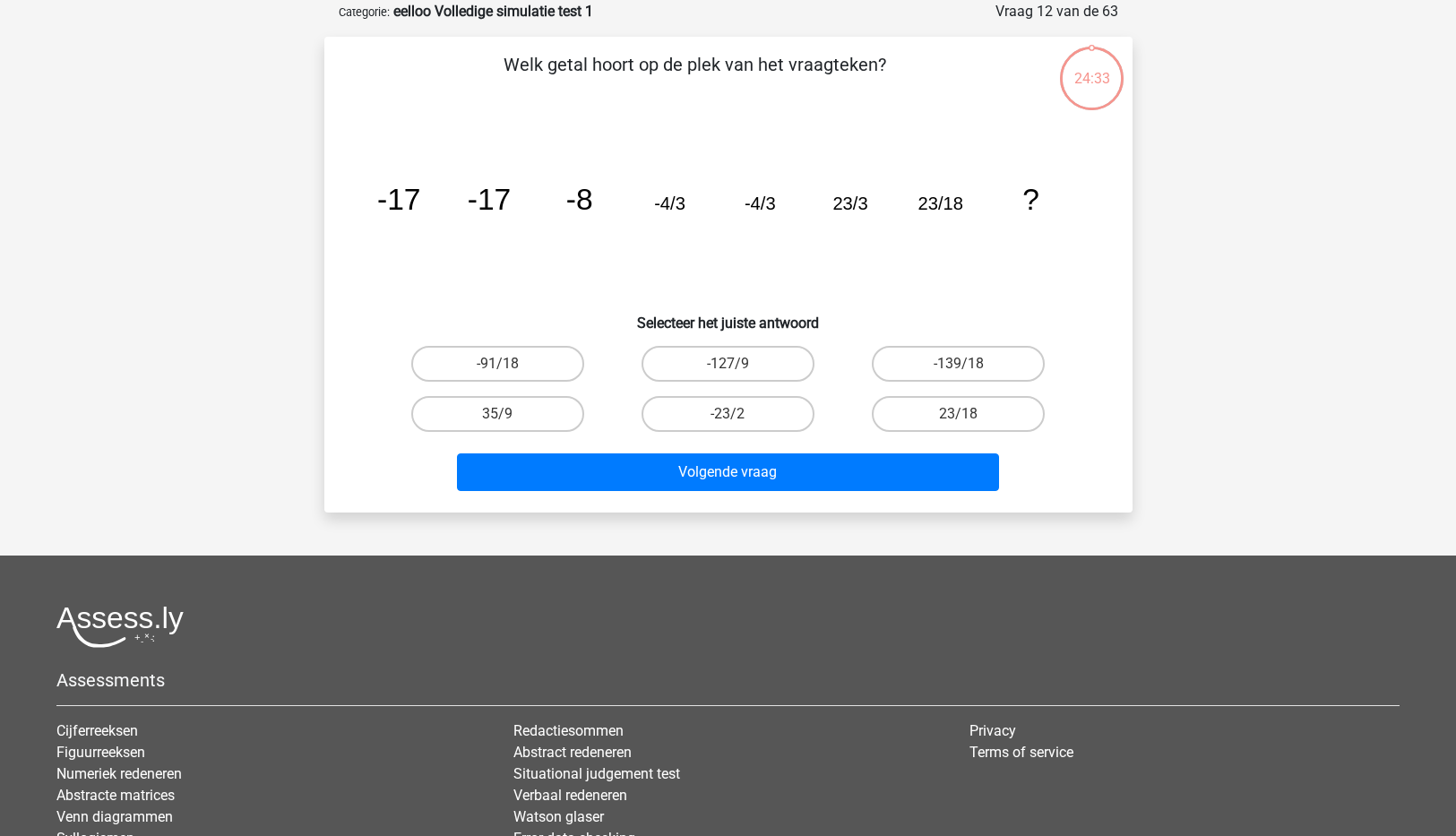
scroll to position [89, 0]
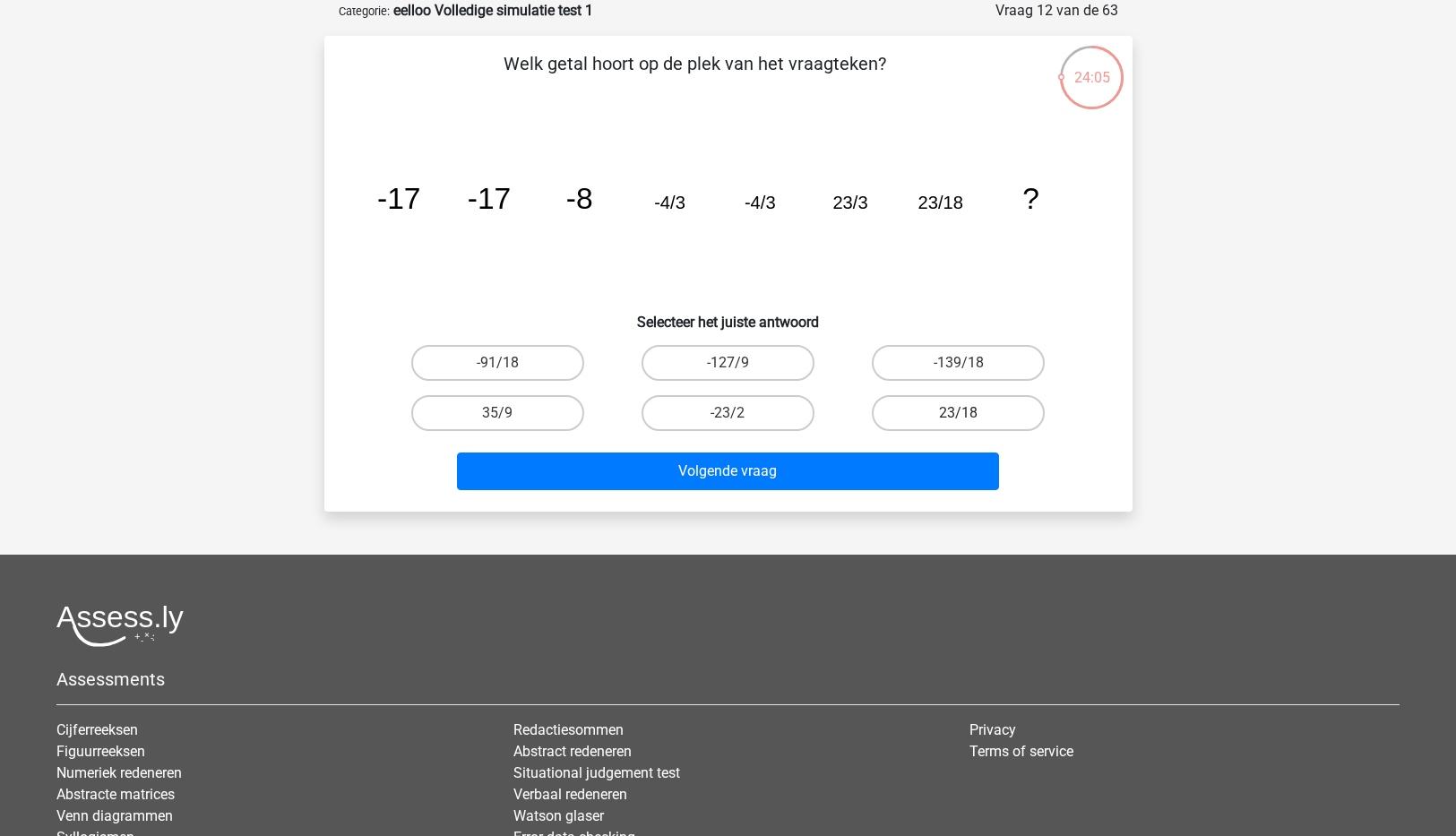
click at [958, 410] on label "23/18" at bounding box center [959, 413] width 173 height 36
click at [934, 405] on label "23/18" at bounding box center [959, 413] width 173 height 36
click at [959, 413] on input "23/18" at bounding box center [964, 418] width 12 height 12
radio input "true"
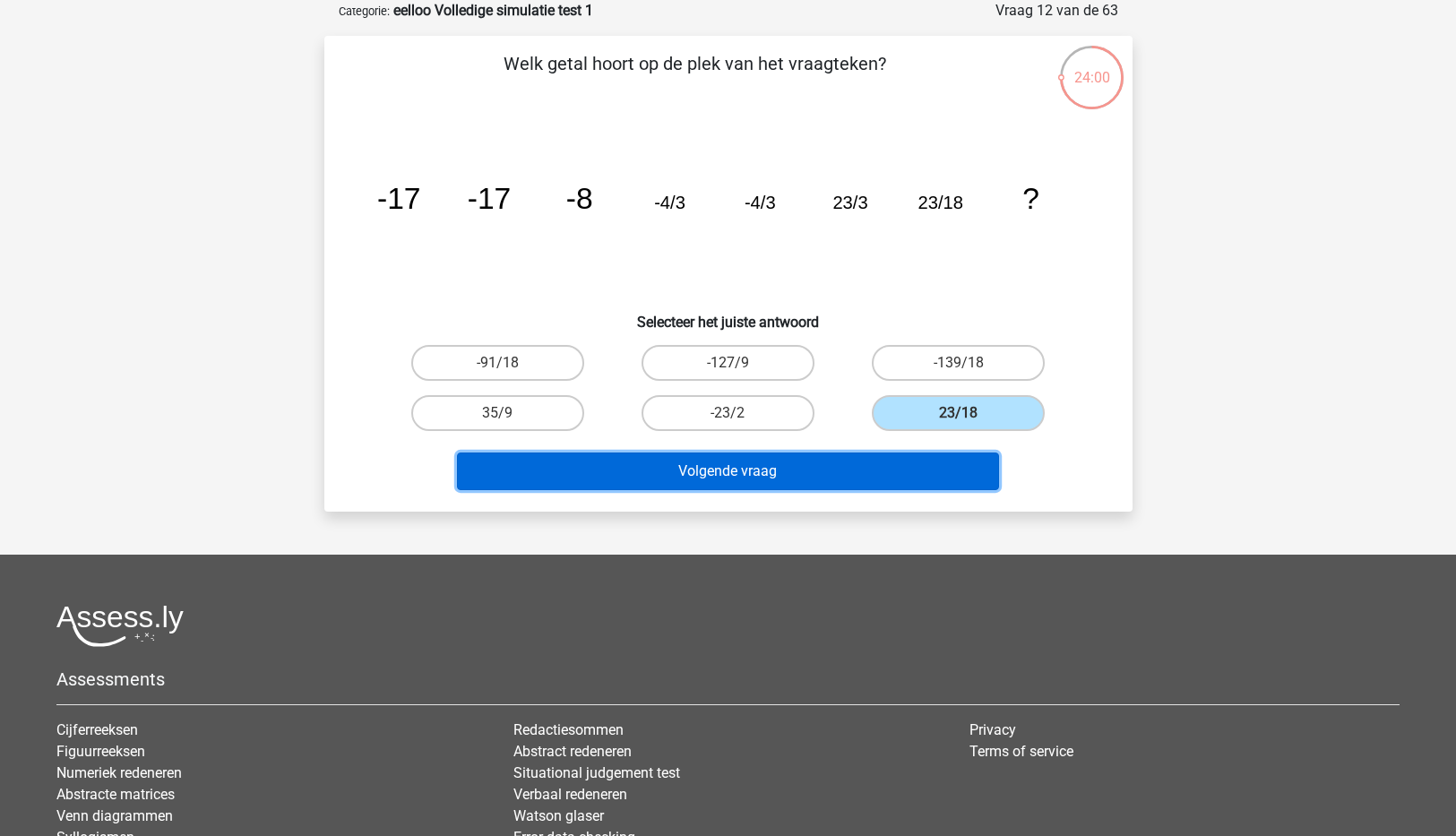
click at [713, 487] on button "Volgende vraag" at bounding box center [727, 471] width 542 height 37
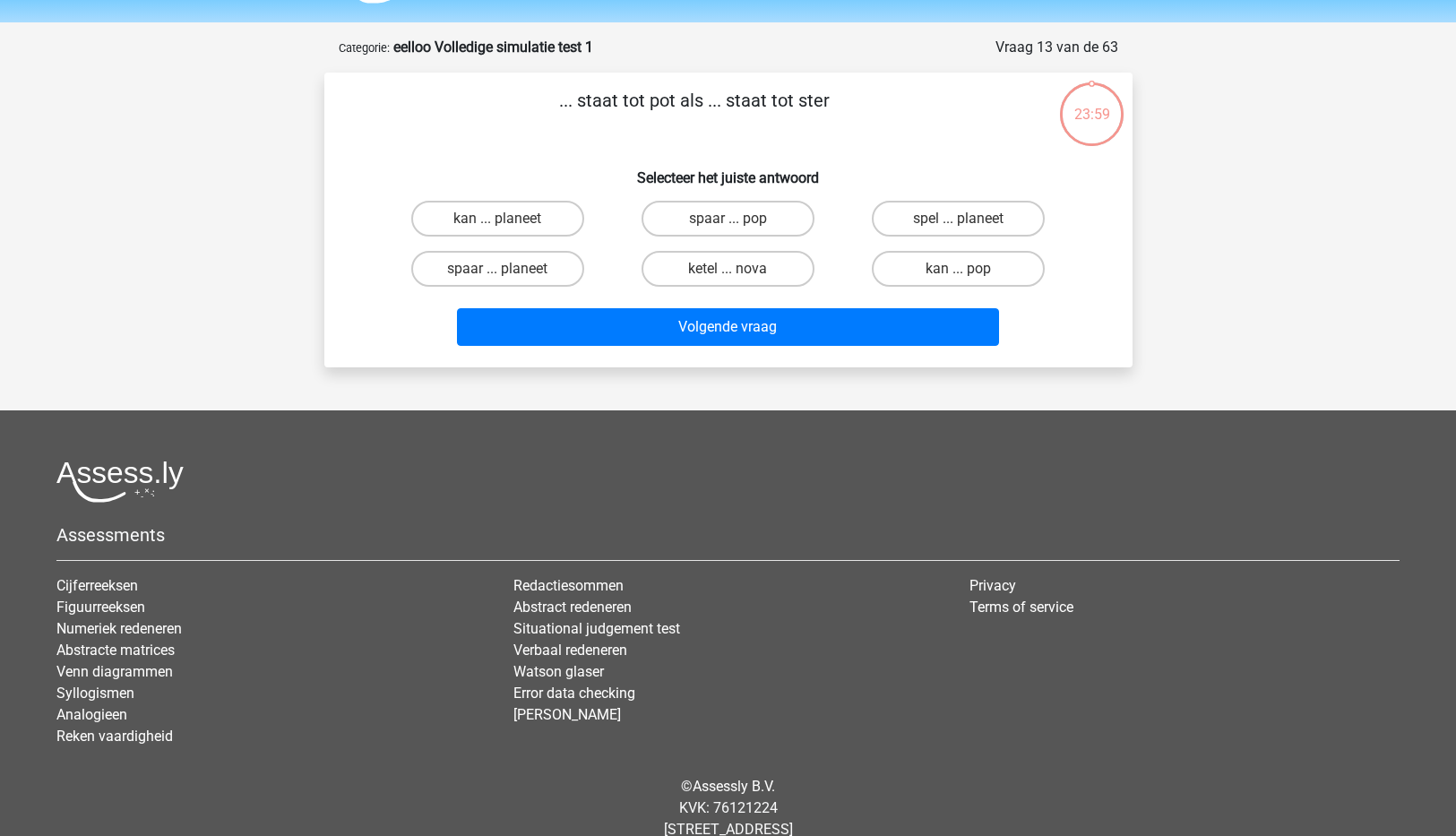
scroll to position [0, 0]
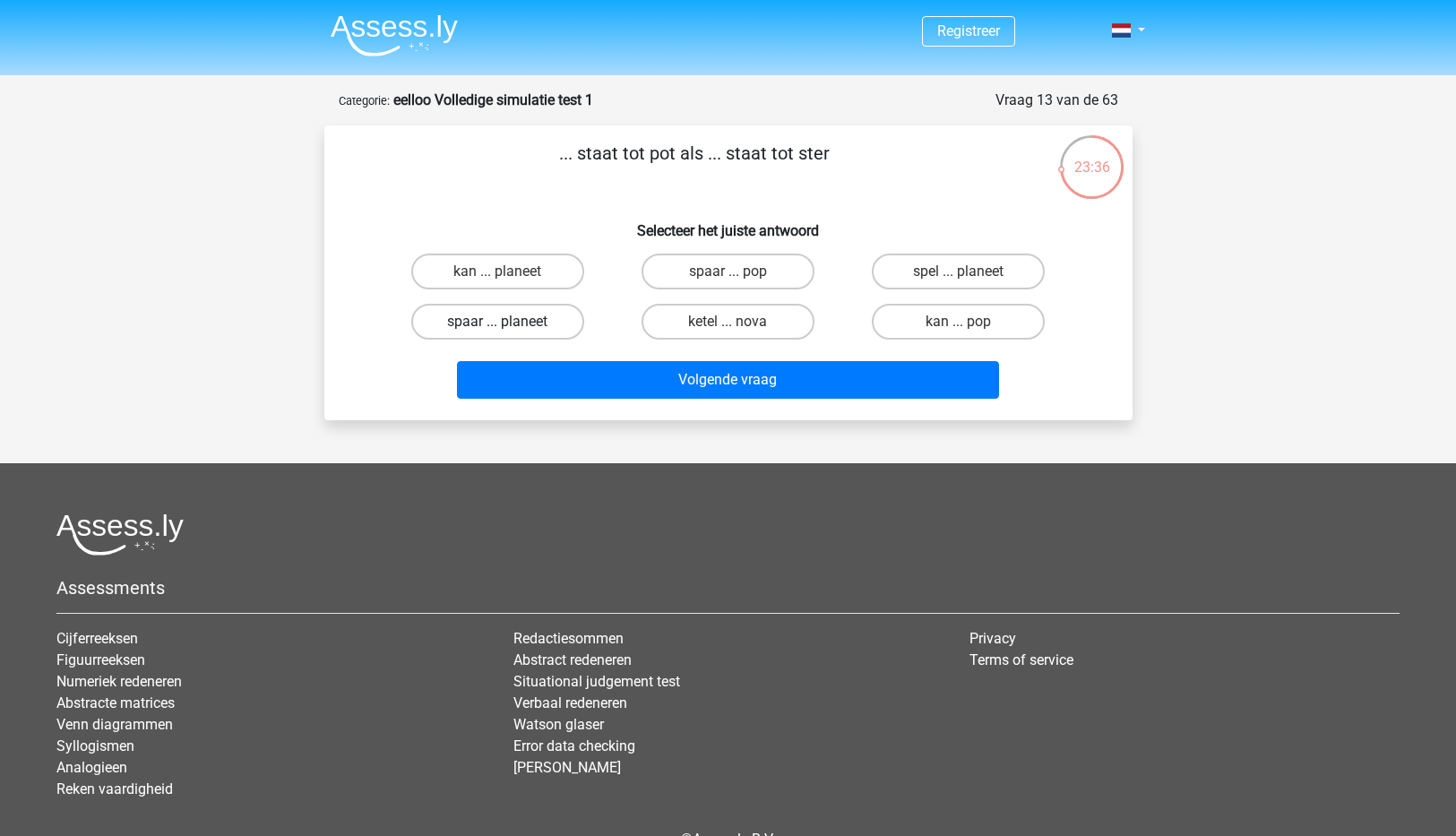
click at [486, 317] on label "spaar ... planeet" at bounding box center [497, 322] width 173 height 36
click at [497, 322] on input "spaar ... planeet" at bounding box center [503, 327] width 12 height 12
radio input "true"
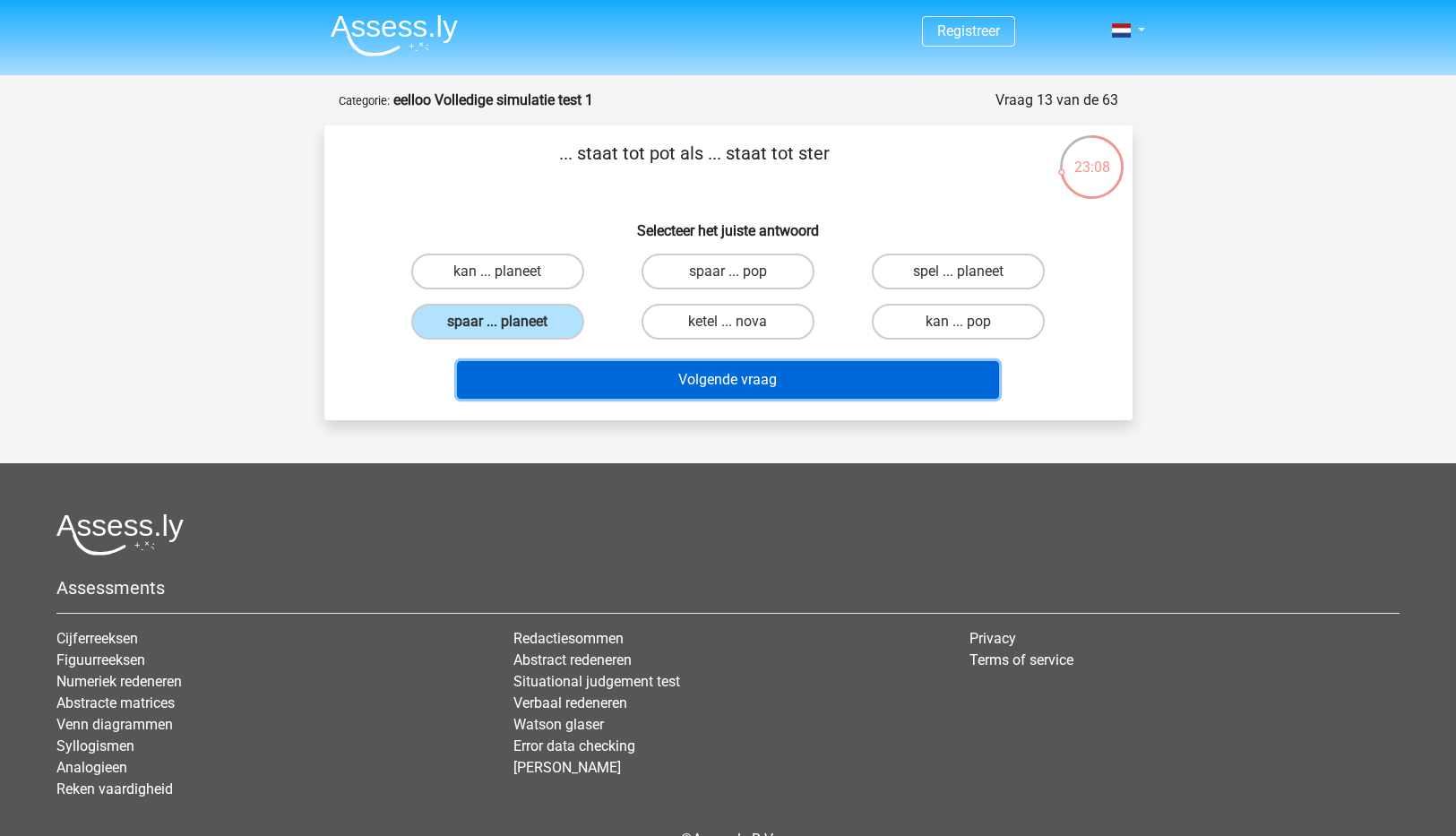
click at [765, 382] on button "Volgende vraag" at bounding box center [727, 379] width 542 height 37
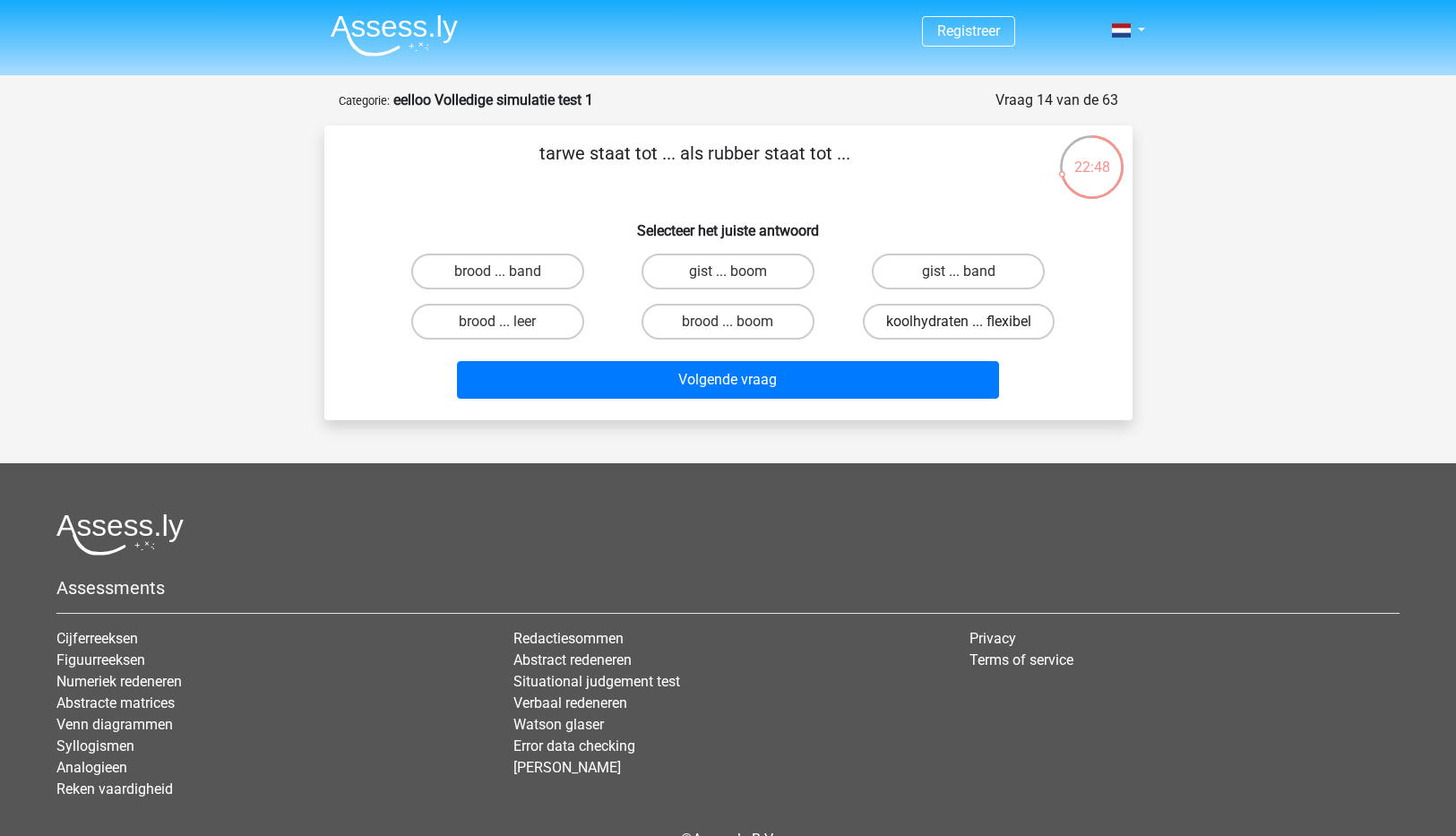
drag, startPoint x: 951, startPoint y: 325, endPoint x: 947, endPoint y: 336, distance: 11.7
click at [952, 333] on label "koolhydraten ... flexibel" at bounding box center [959, 322] width 192 height 36
click at [971, 309] on label "koolhydraten ... flexibel" at bounding box center [959, 322] width 192 height 36
click at [971, 322] on input "koolhydraten ... flexibel" at bounding box center [964, 327] width 12 height 12
radio input "true"
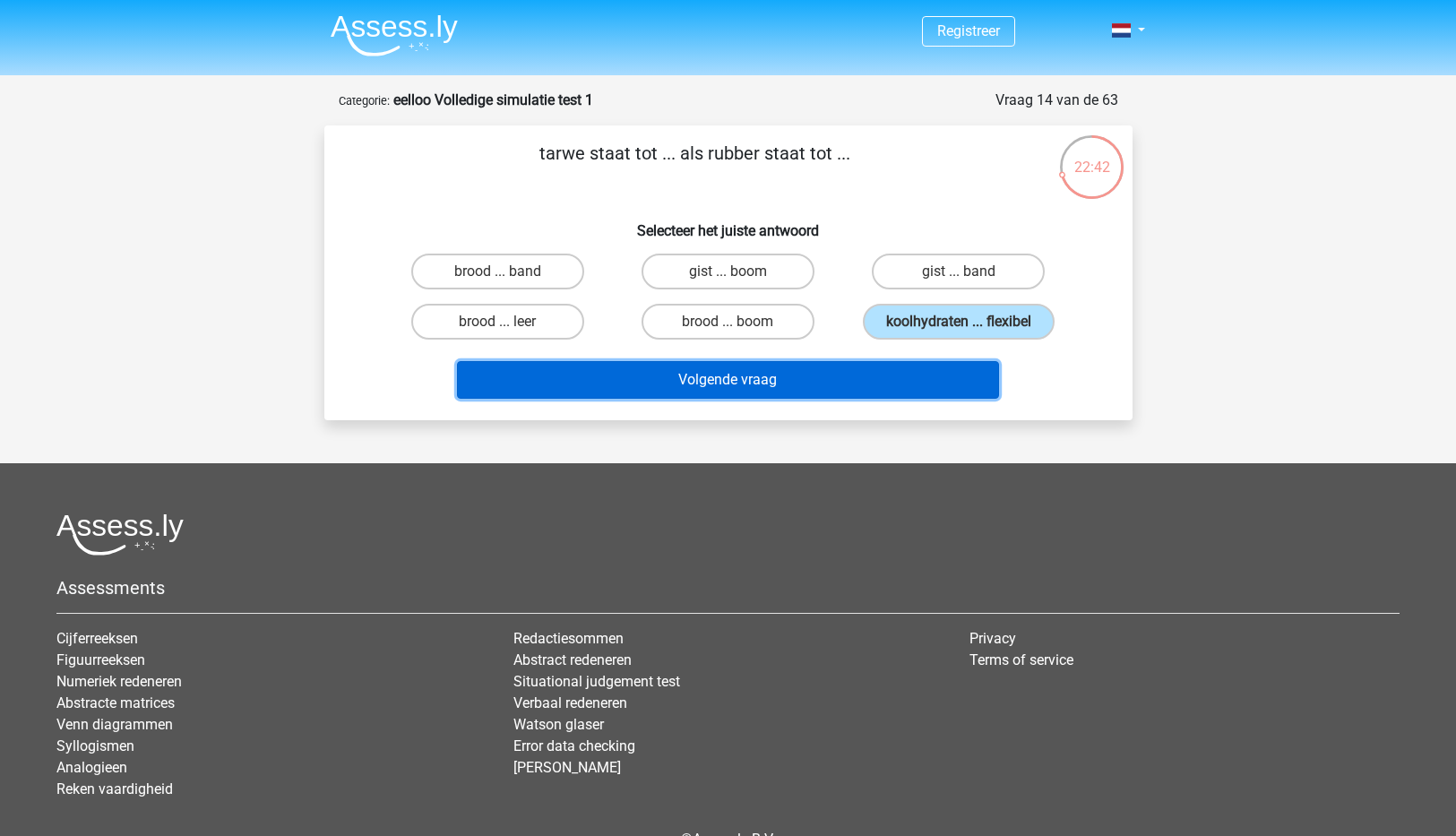
click at [708, 381] on button "Volgende vraag" at bounding box center [727, 379] width 542 height 37
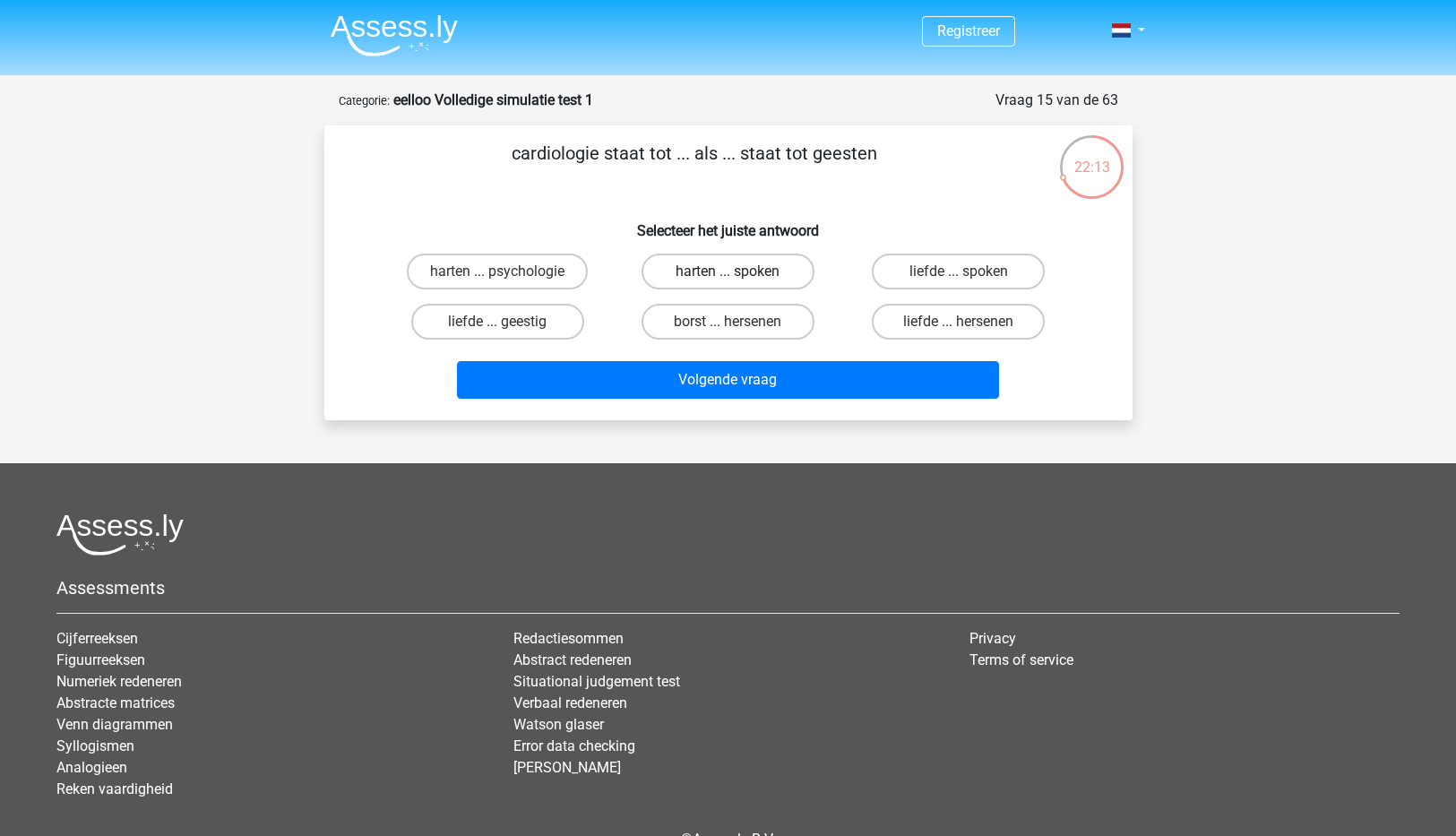
click at [775, 269] on label "harten ... spoken" at bounding box center [728, 272] width 173 height 36
click at [739, 272] on input "harten ... spoken" at bounding box center [733, 277] width 12 height 12
radio input "true"
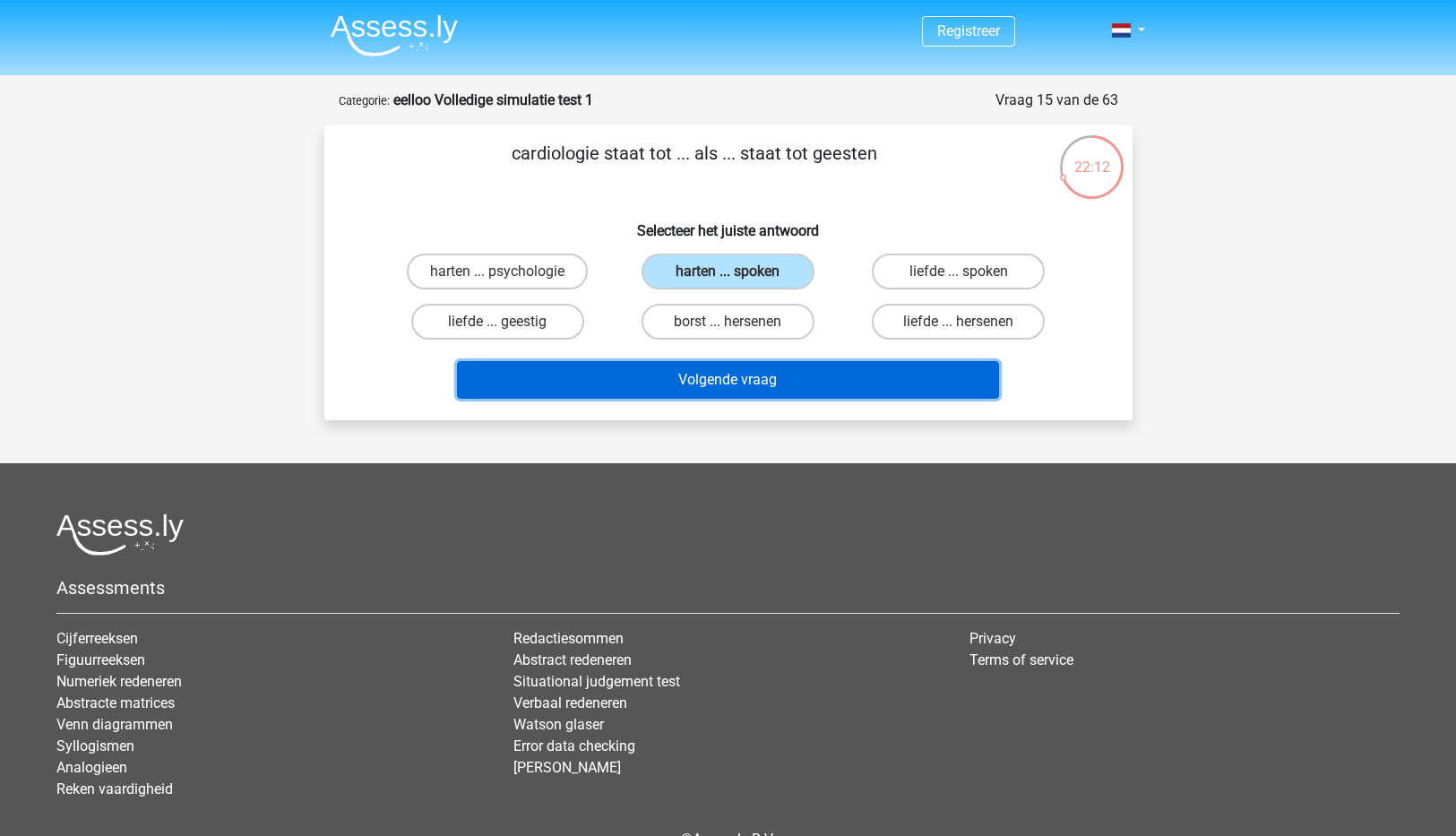
click at [760, 399] on button "Volgende vraag" at bounding box center [727, 379] width 542 height 37
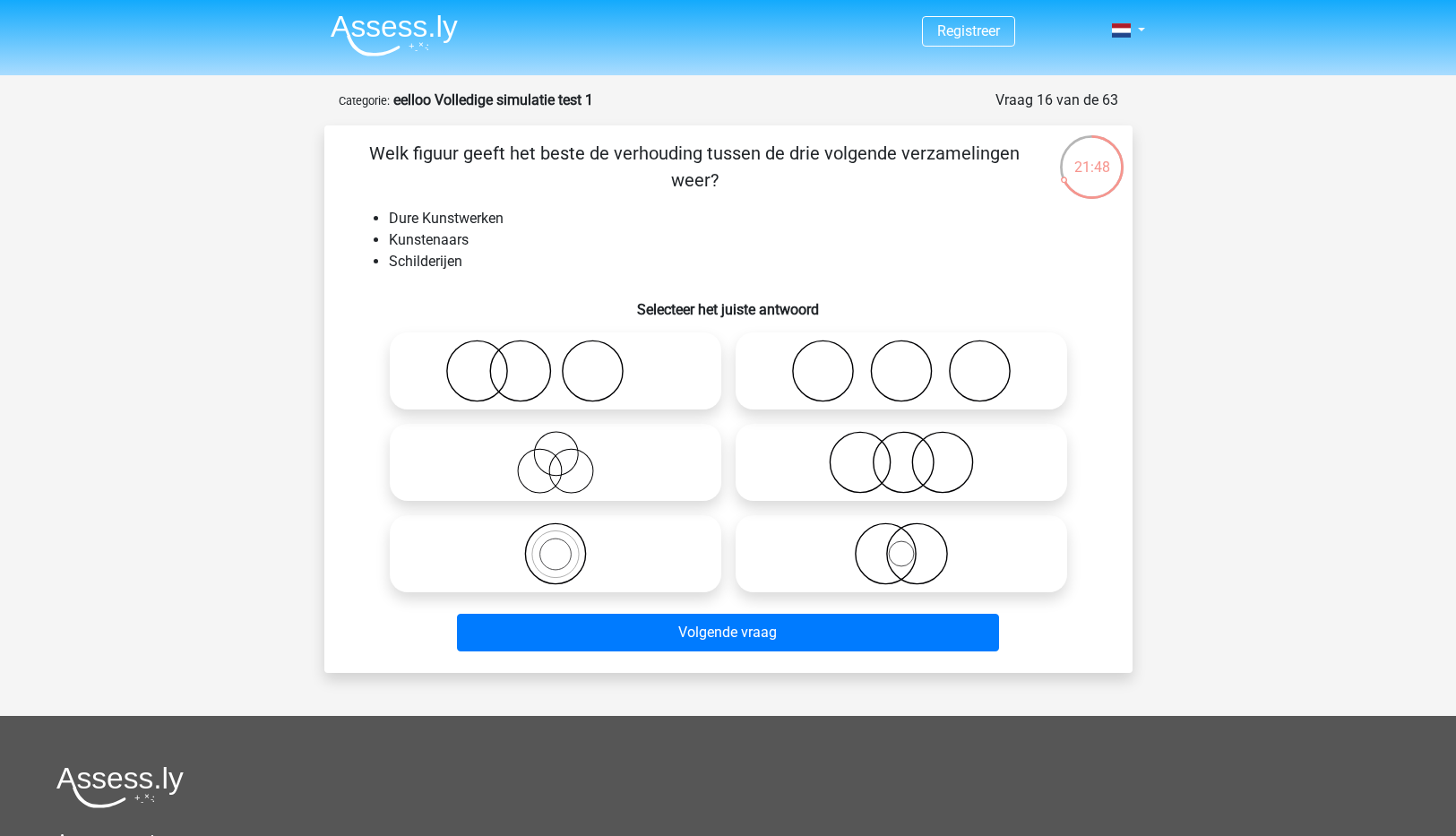
click at [898, 464] on icon at bounding box center [901, 461] width 317 height 62
click at [901, 454] on input "radio" at bounding box center [907, 447] width 12 height 12
radio input "true"
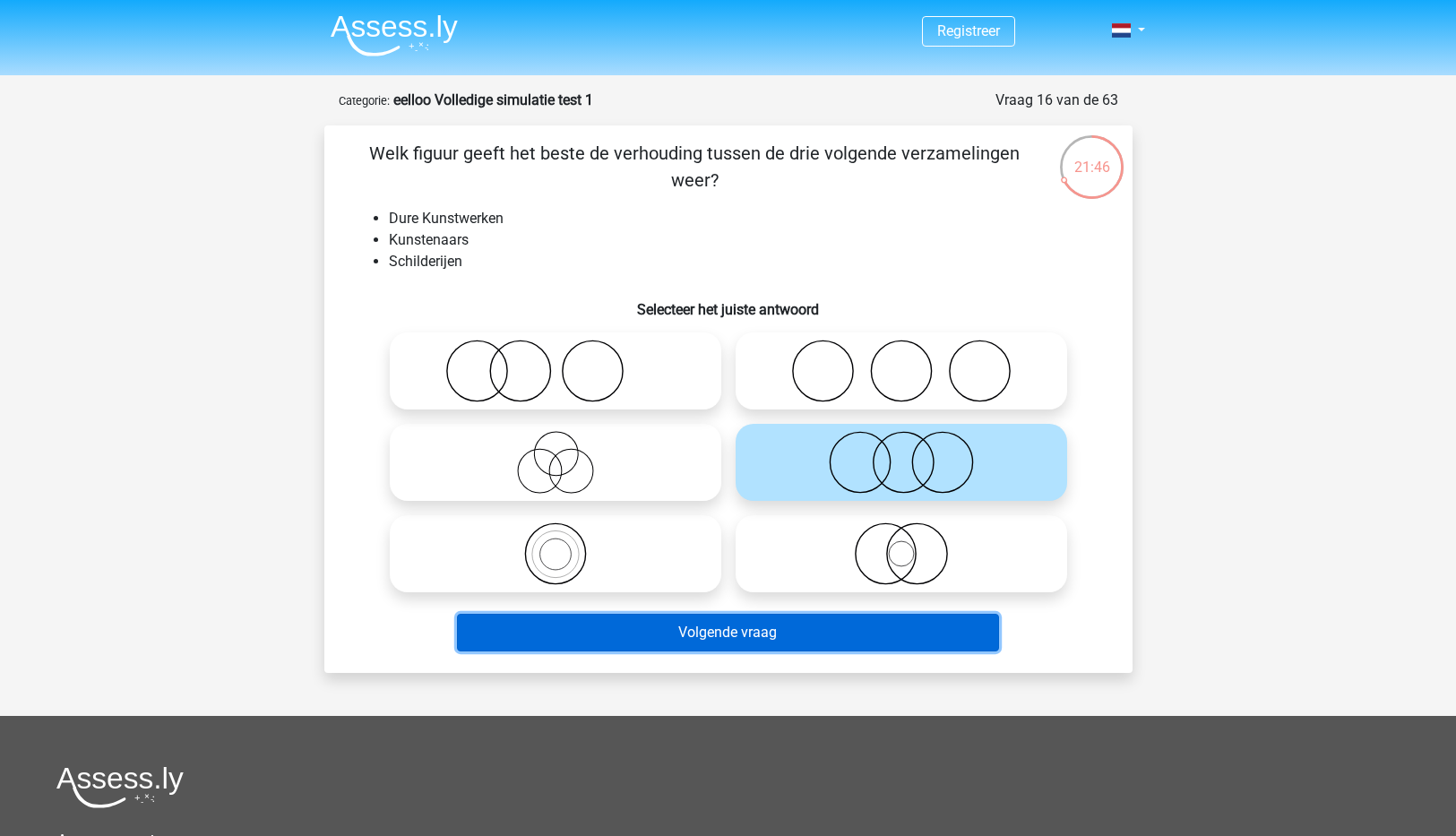
click at [735, 637] on button "Volgende vraag" at bounding box center [727, 632] width 542 height 37
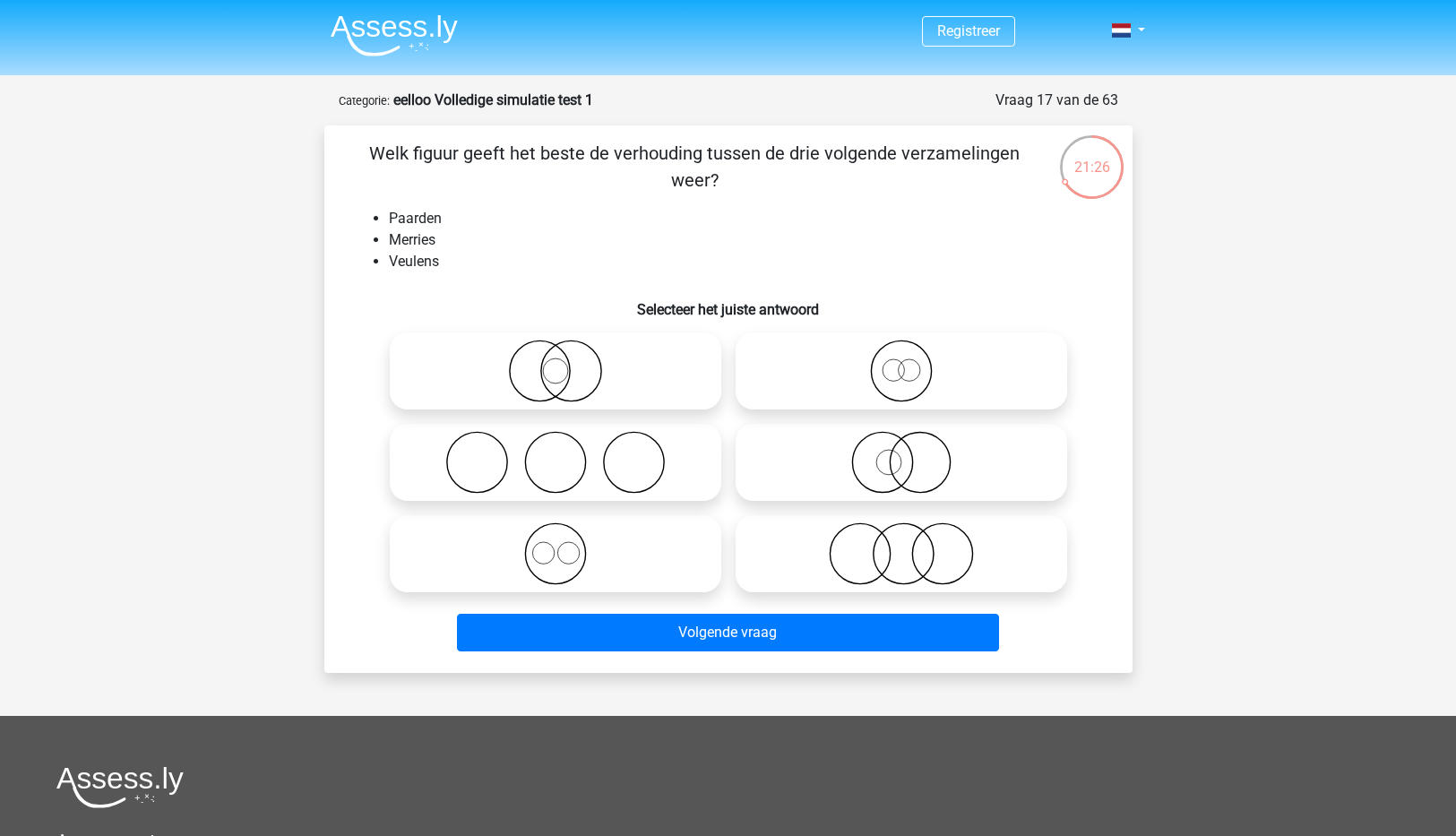
click at [562, 557] on icon at bounding box center [555, 553] width 317 height 62
click at [562, 545] on input "radio" at bounding box center [561, 538] width 12 height 12
radio input "true"
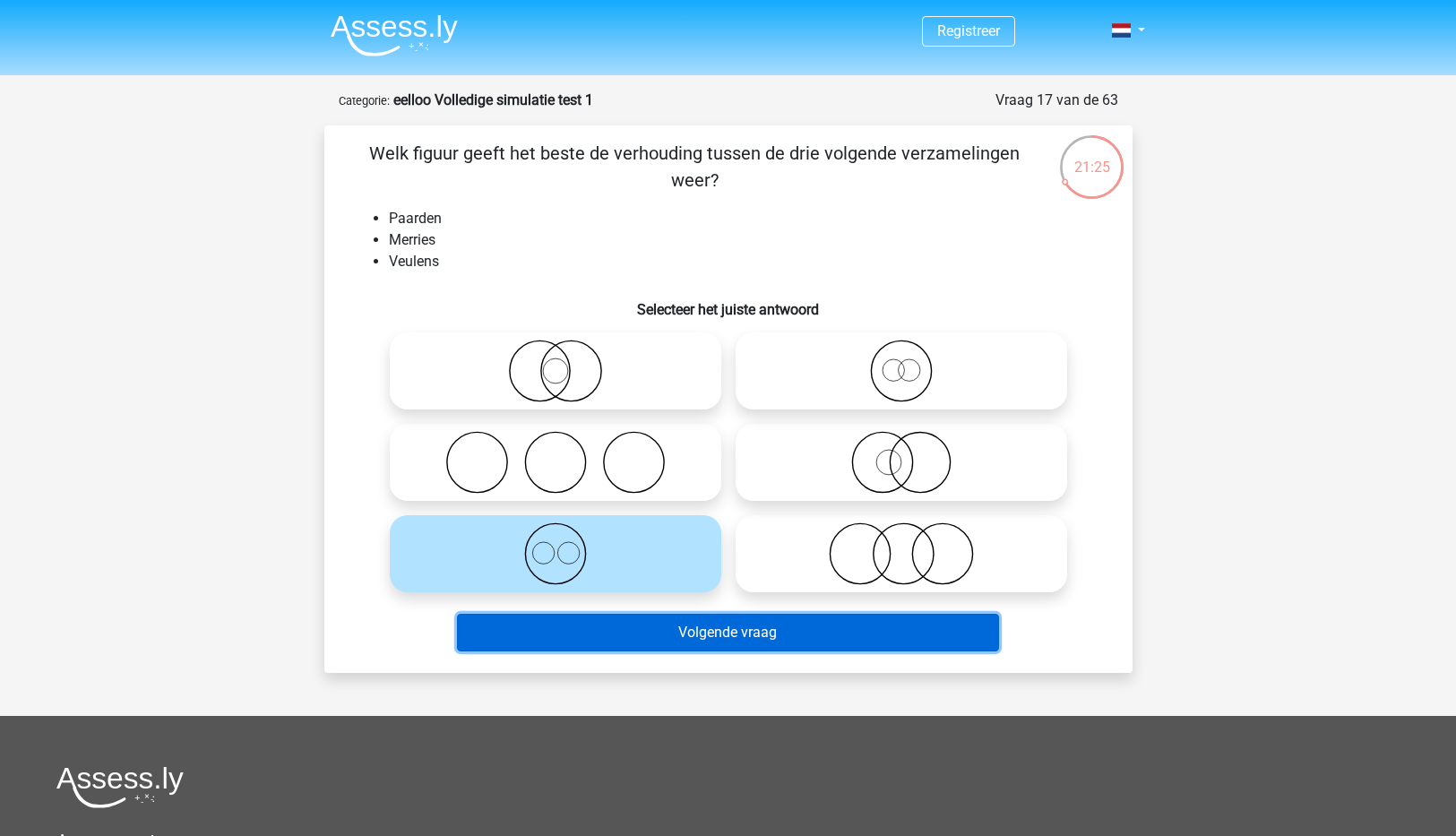
click at [764, 643] on button "Volgende vraag" at bounding box center [727, 632] width 542 height 37
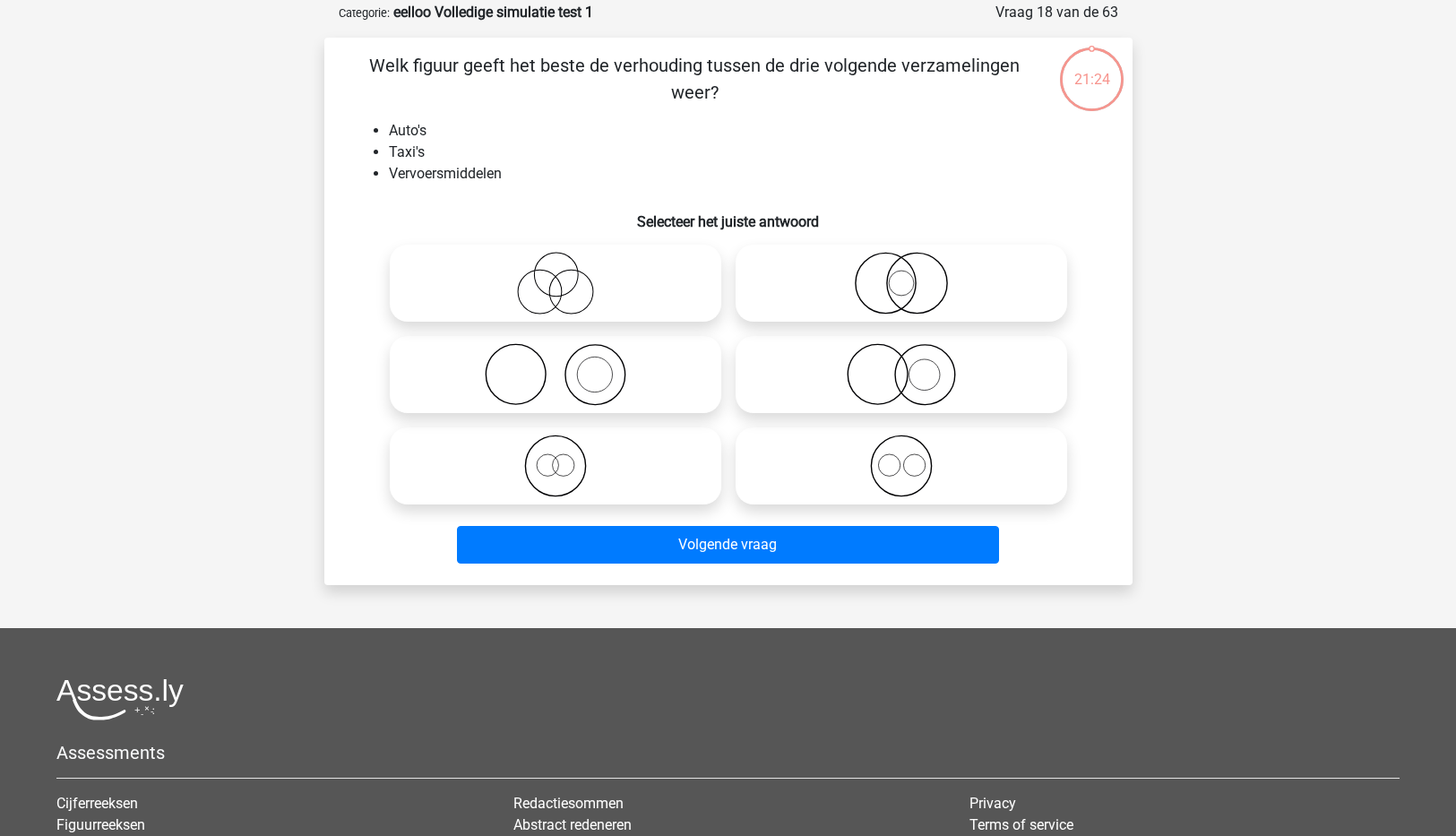
scroll to position [89, 0]
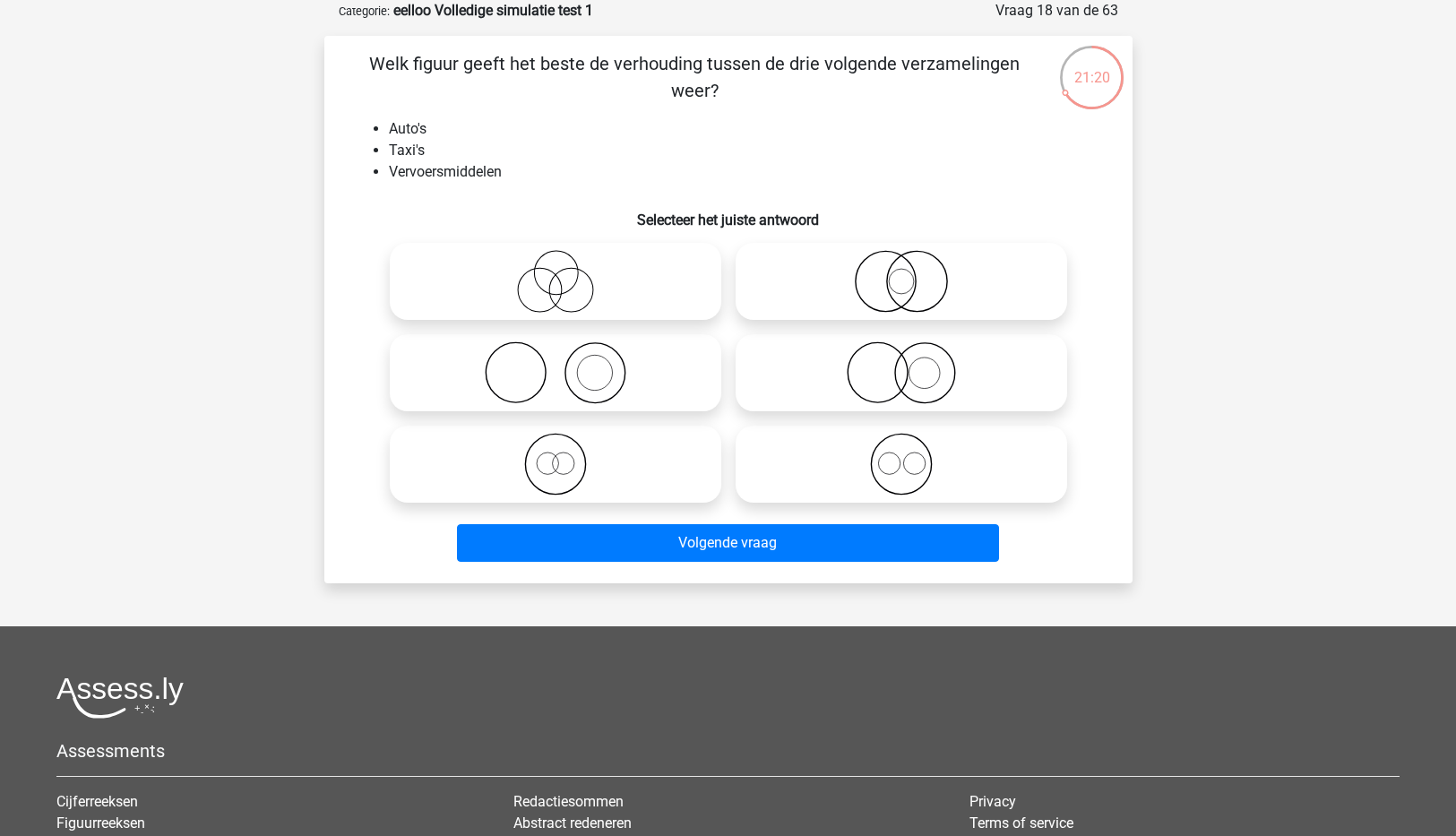
click at [562, 280] on icon at bounding box center [555, 281] width 317 height 62
click at [562, 272] on input "radio" at bounding box center [561, 266] width 12 height 12
radio input "true"
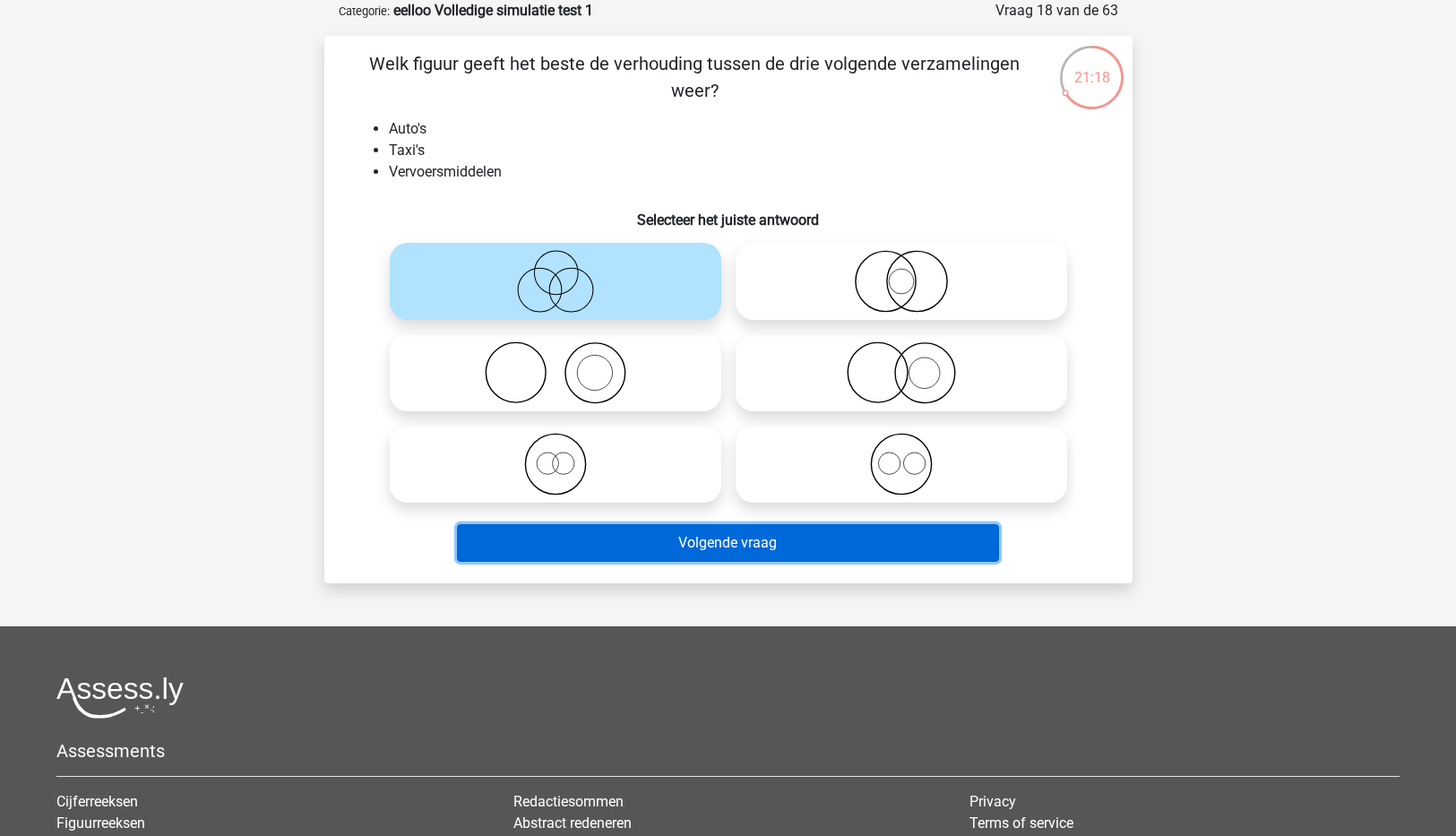
drag, startPoint x: 749, startPoint y: 550, endPoint x: 753, endPoint y: 523, distance: 27.3
click at [748, 550] on button "Volgende vraag" at bounding box center [727, 543] width 542 height 37
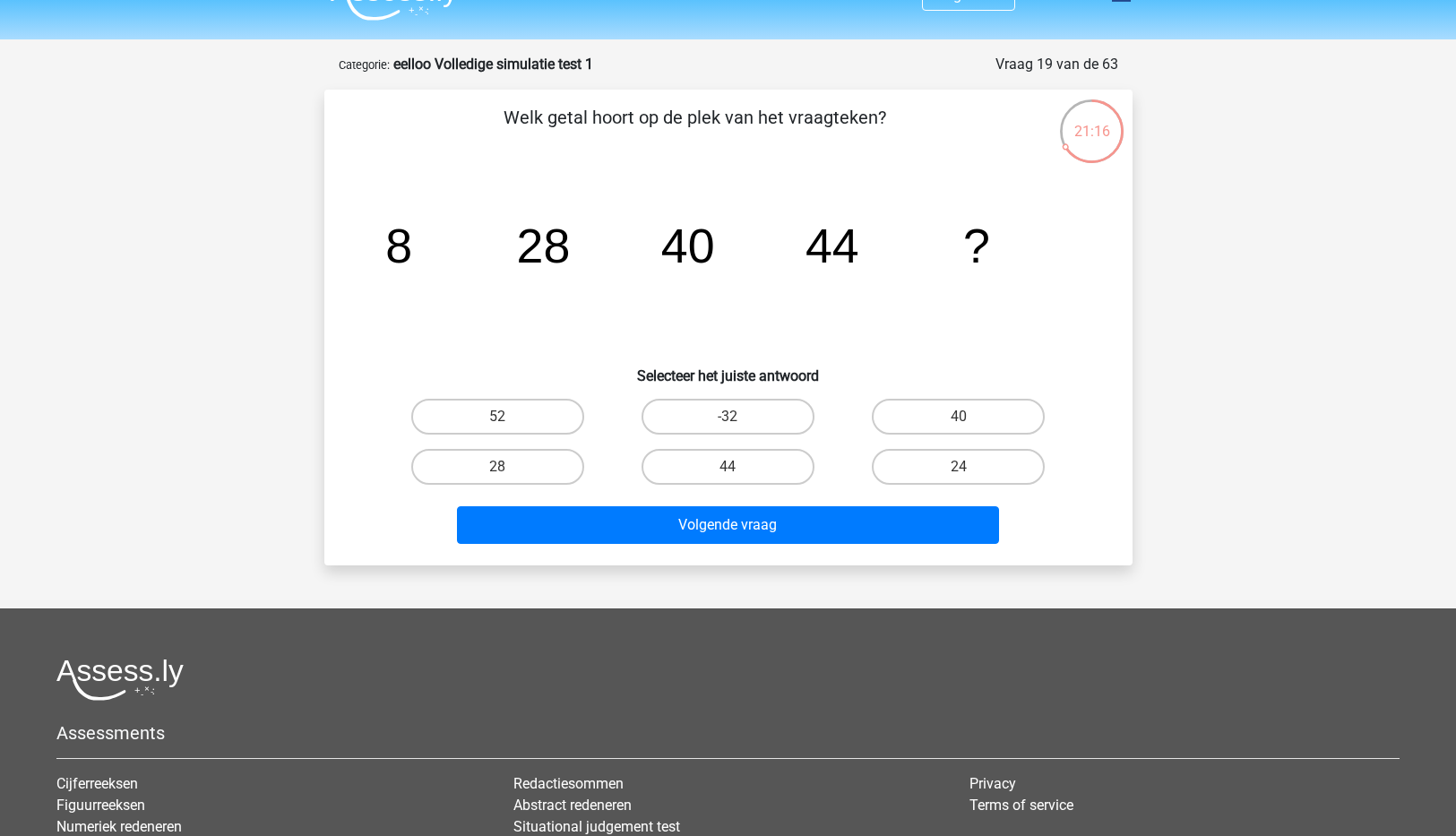
scroll to position [0, 0]
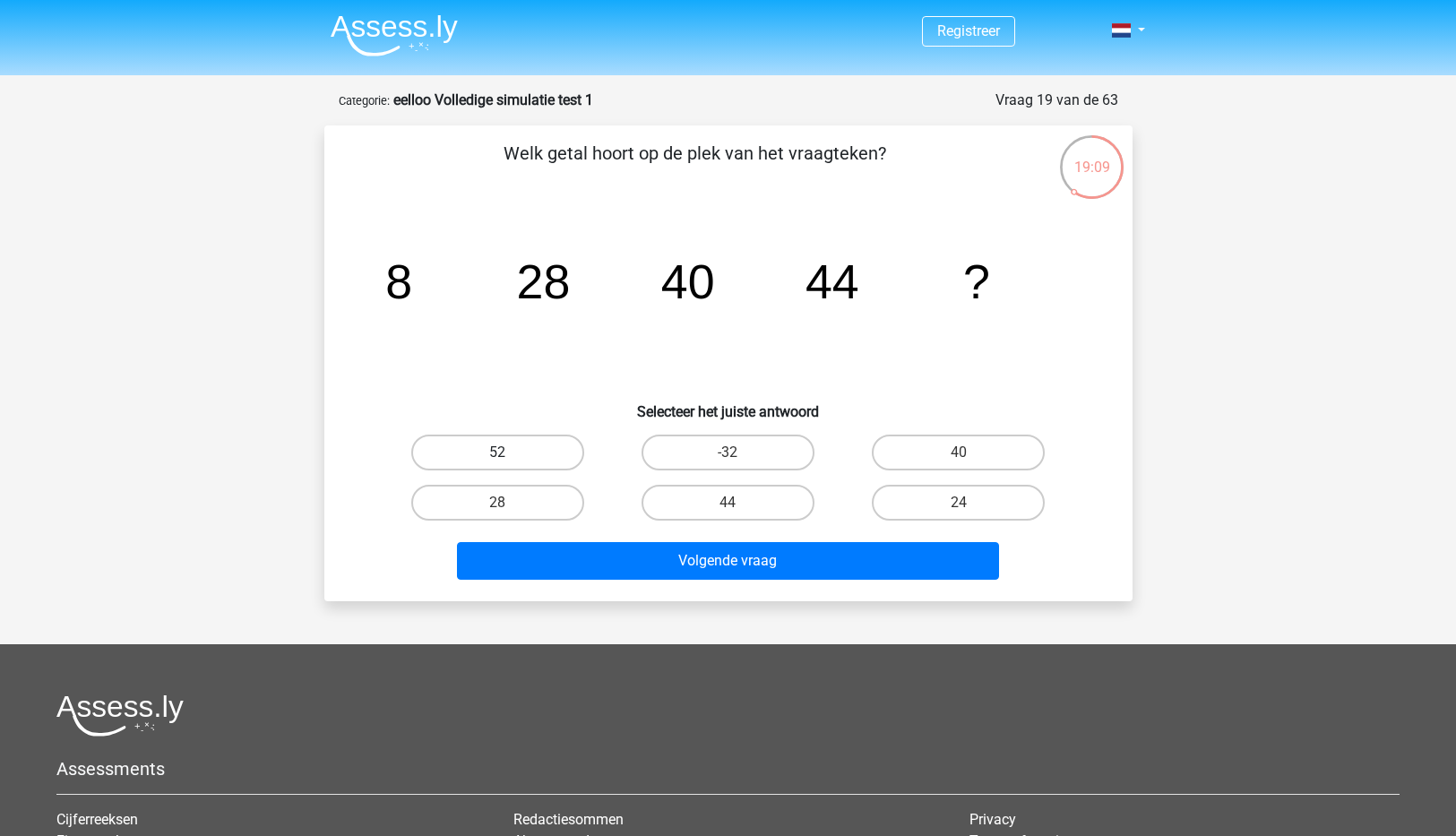
click at [492, 458] on label "52" at bounding box center [497, 452] width 173 height 36
click at [497, 458] on input "52" at bounding box center [503, 458] width 12 height 12
radio input "true"
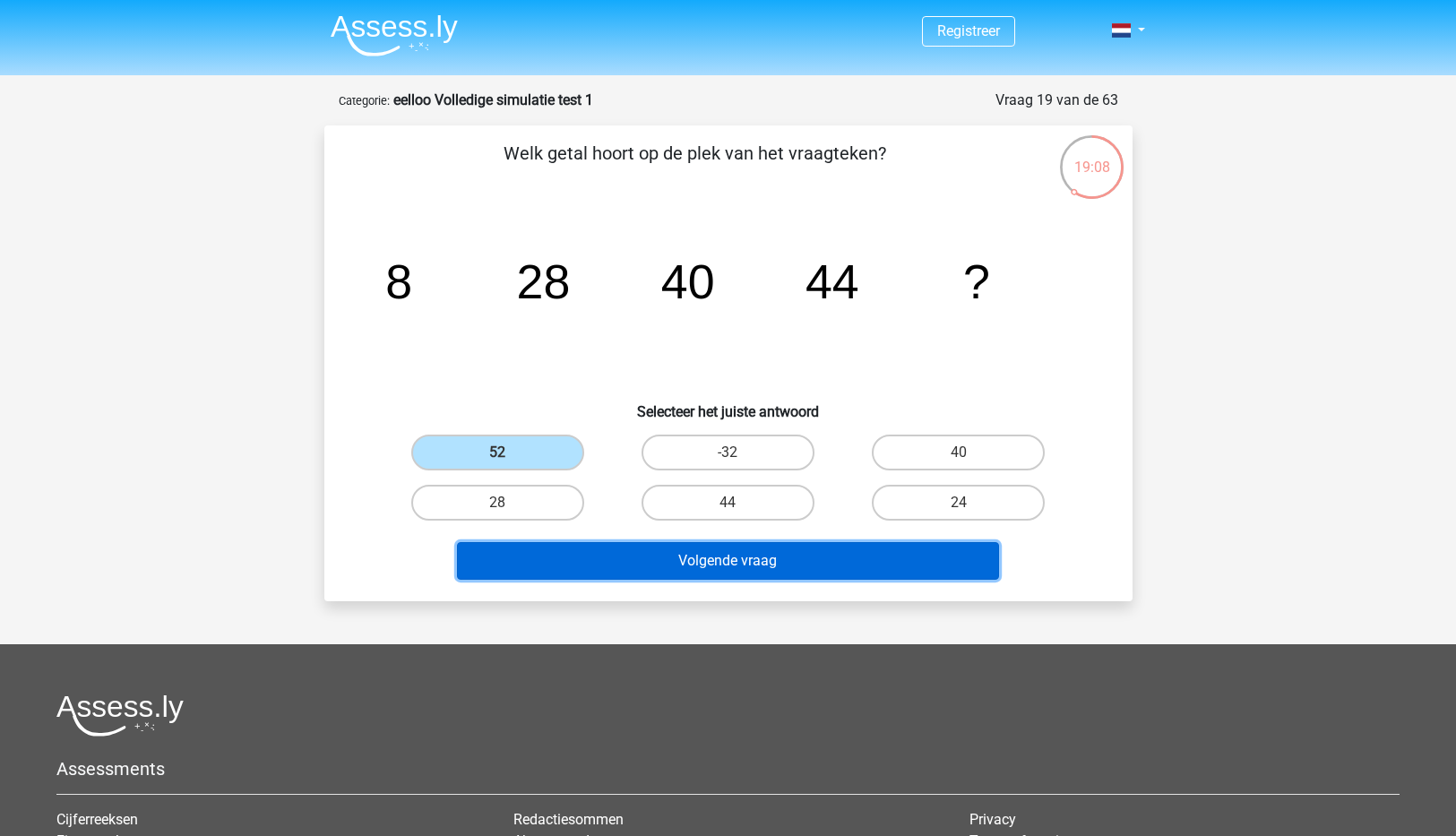
click at [731, 574] on button "Volgende vraag" at bounding box center [727, 561] width 542 height 37
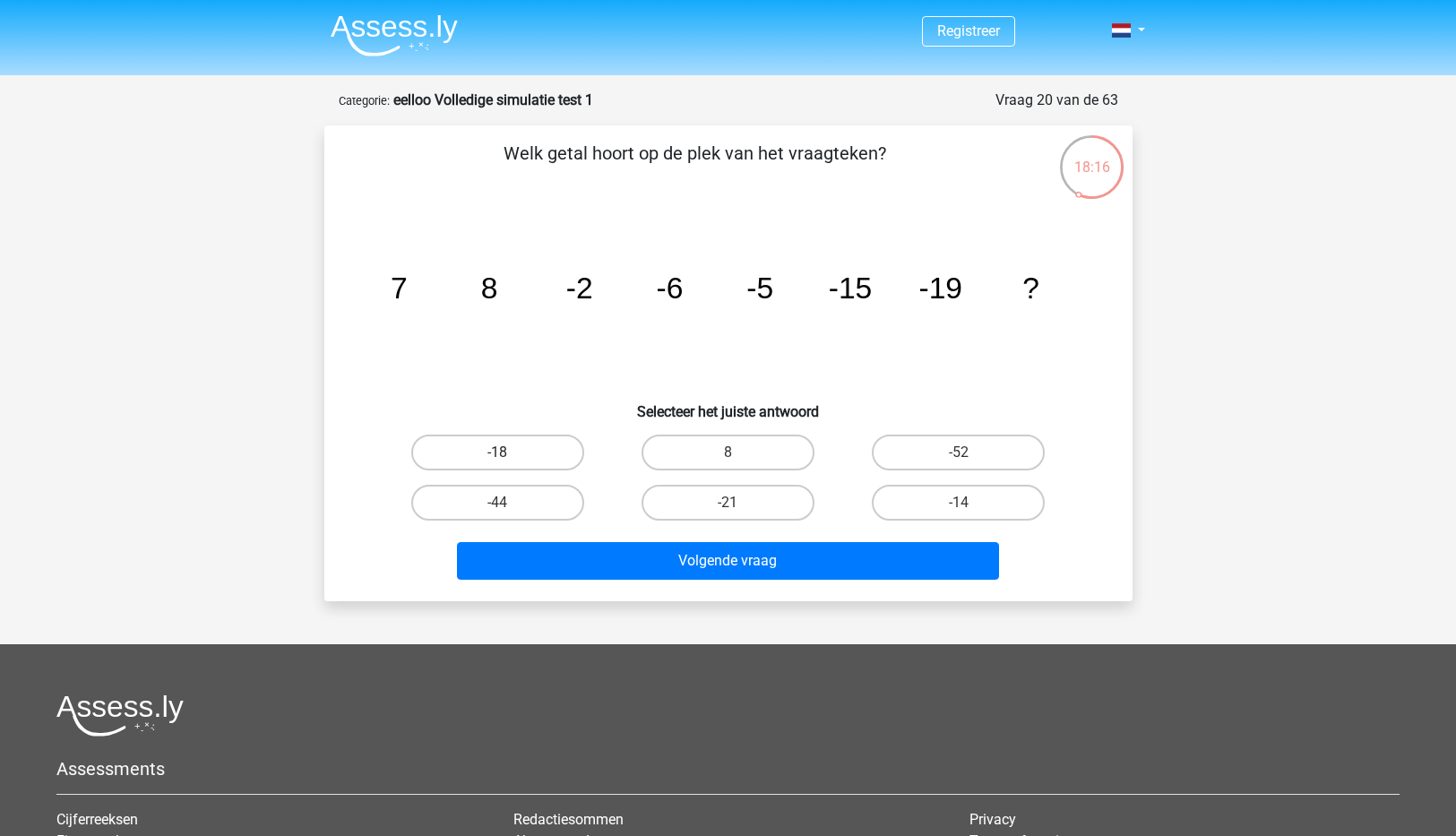
click at [486, 446] on label "-18" at bounding box center [497, 452] width 173 height 36
click at [497, 453] on input "-18" at bounding box center [503, 458] width 12 height 12
radio input "true"
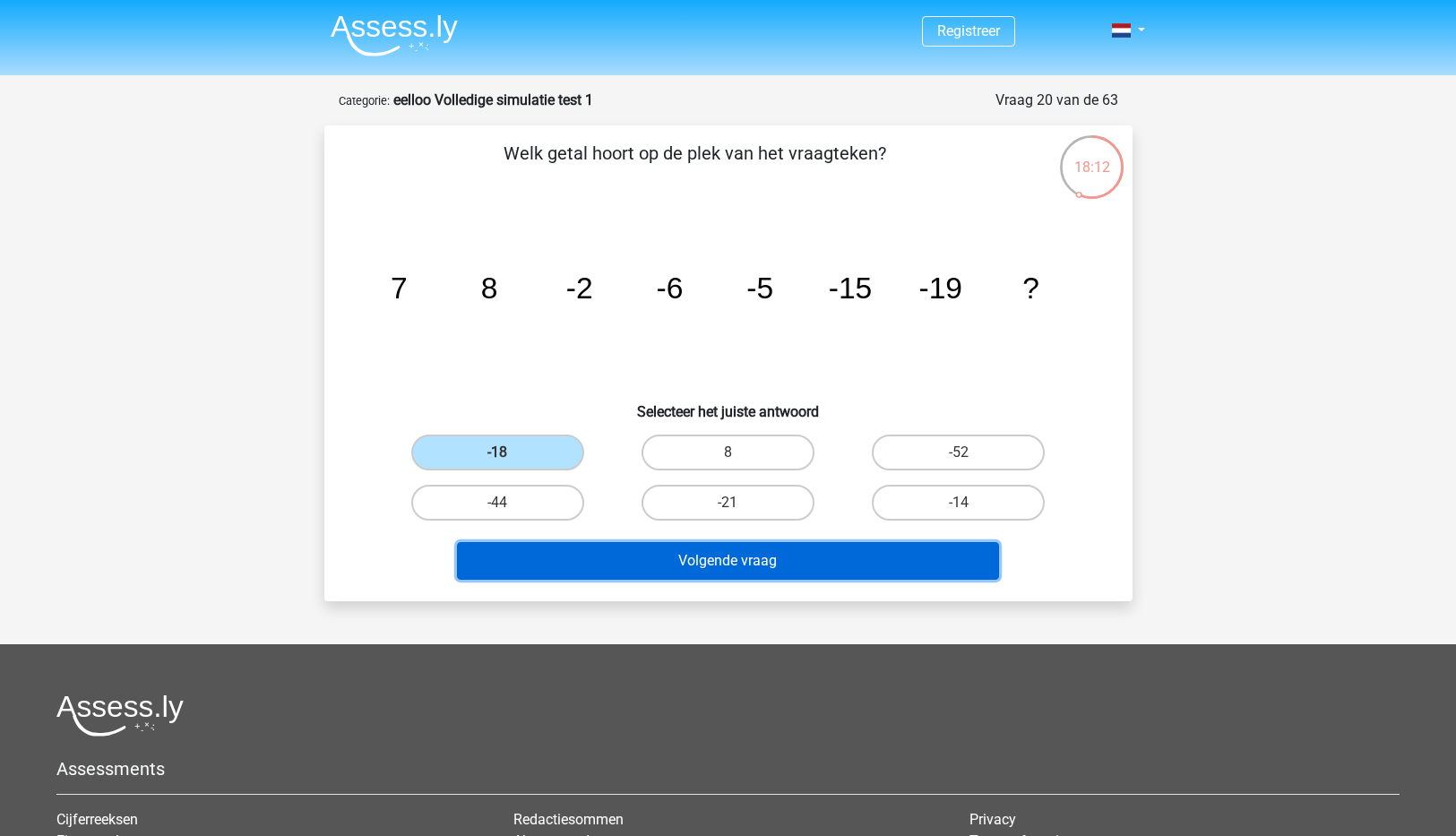
click at [748, 564] on button "Volgende vraag" at bounding box center [727, 561] width 542 height 37
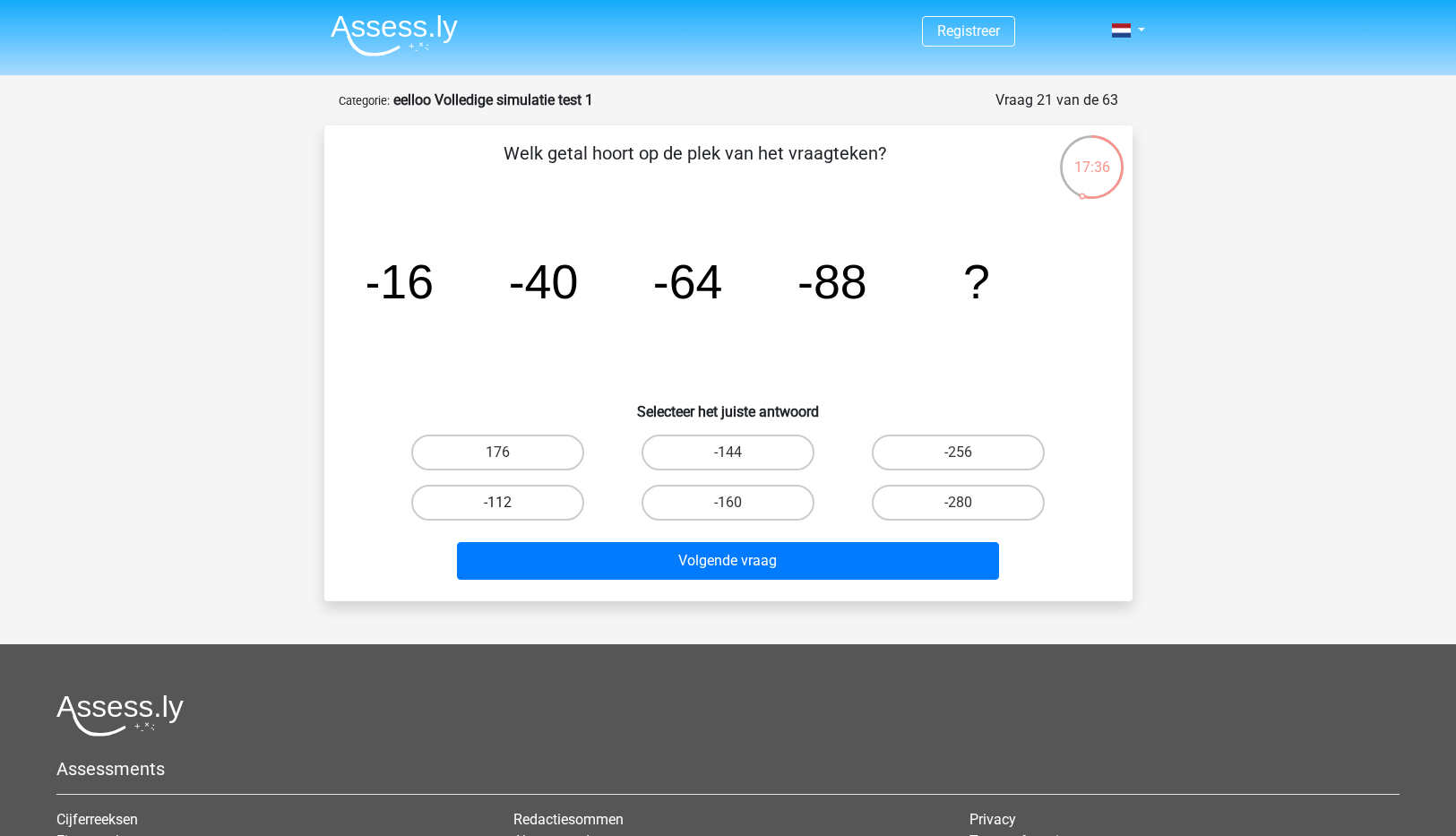
click at [514, 504] on label "-112" at bounding box center [497, 502] width 173 height 36
click at [509, 504] on input "-112" at bounding box center [503, 509] width 12 height 12
radio input "true"
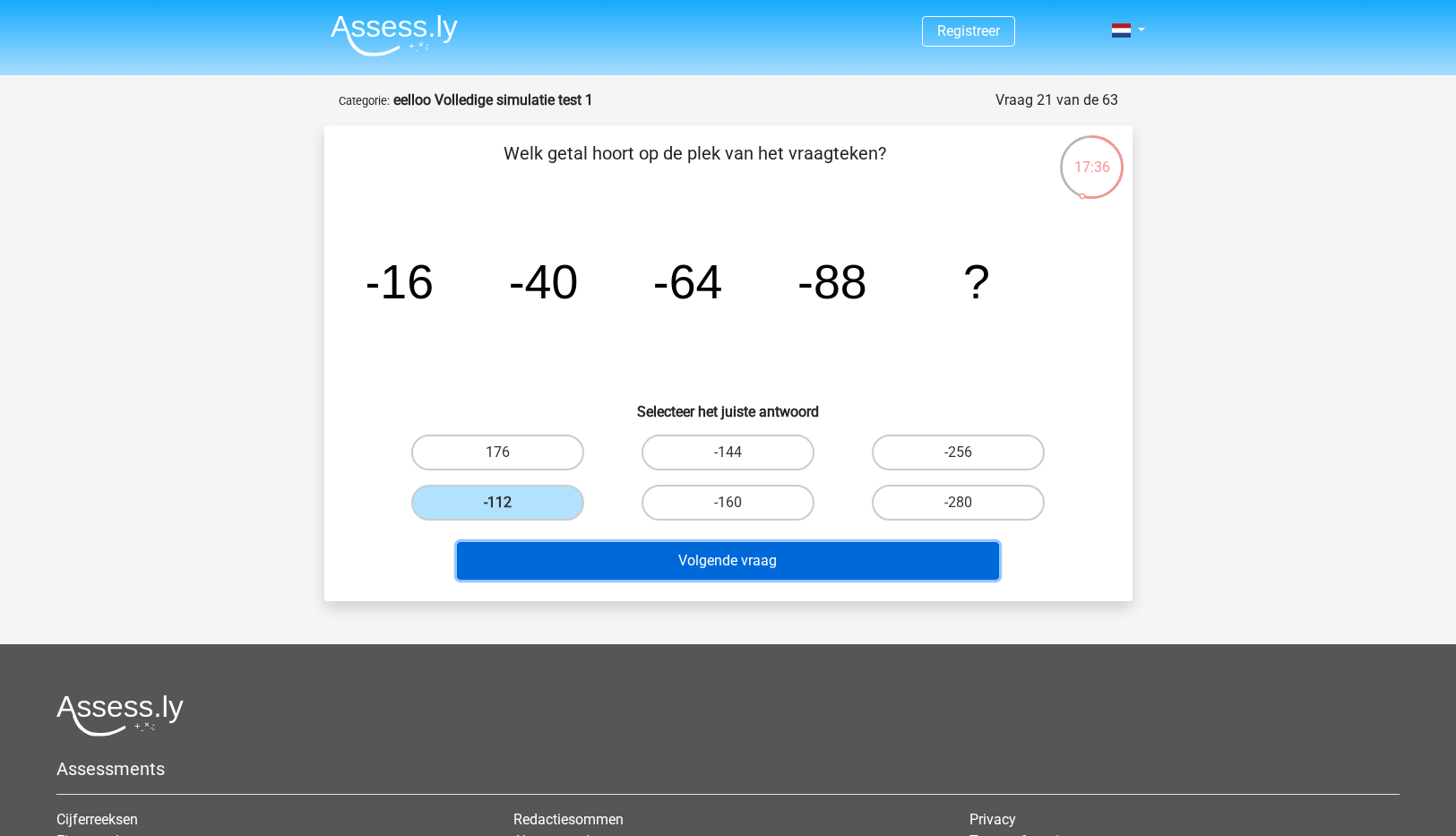
click at [704, 551] on button "Volgende vraag" at bounding box center [727, 561] width 542 height 37
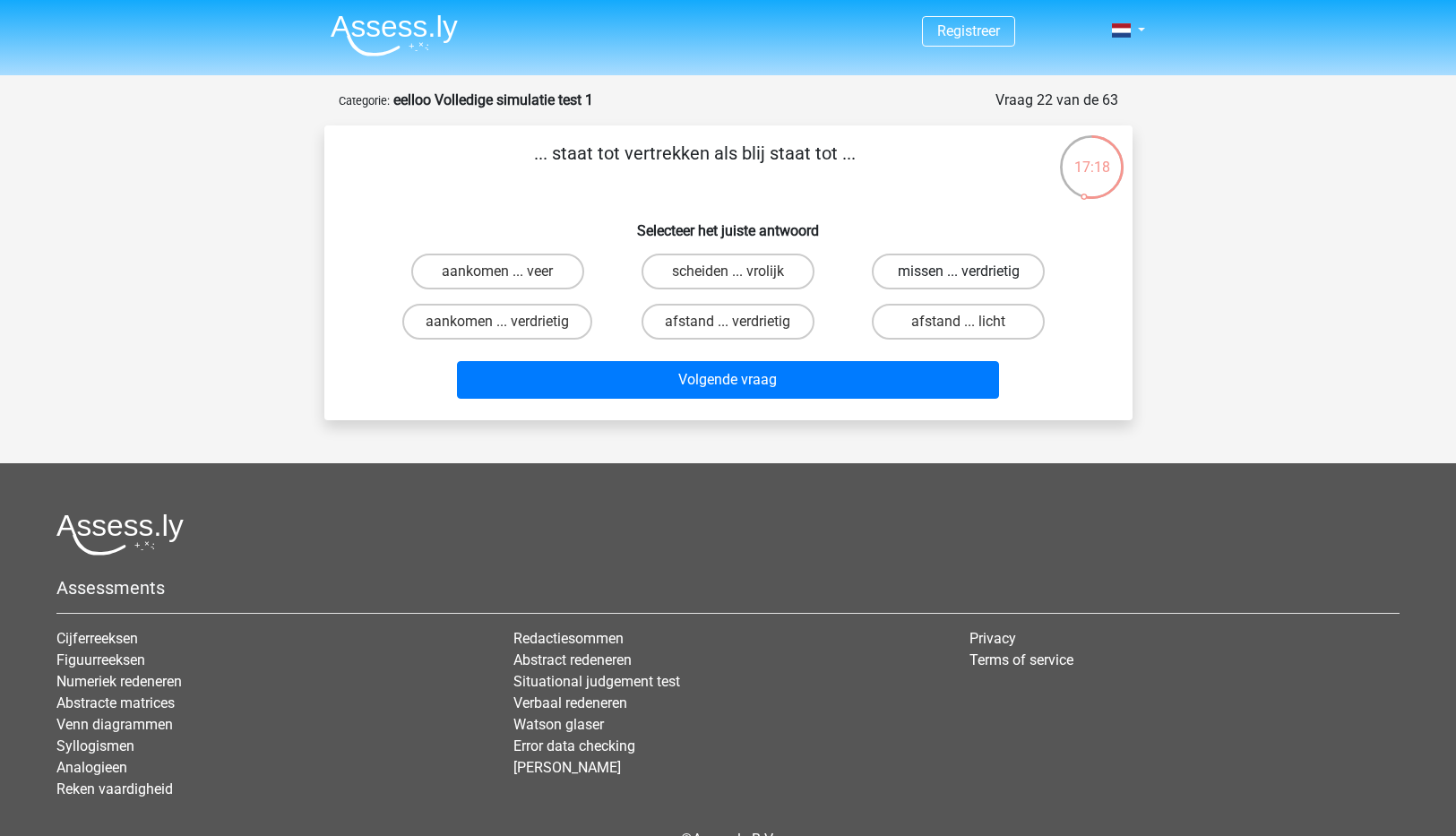
click at [973, 272] on label "missen ... verdrietig" at bounding box center [959, 272] width 173 height 36
click at [971, 272] on input "missen ... verdrietig" at bounding box center [964, 277] width 12 height 12
radio input "true"
click at [523, 325] on label "aankomen ... verdrietig" at bounding box center [497, 322] width 190 height 36
click at [509, 325] on input "aankomen ... verdrietig" at bounding box center [503, 327] width 12 height 12
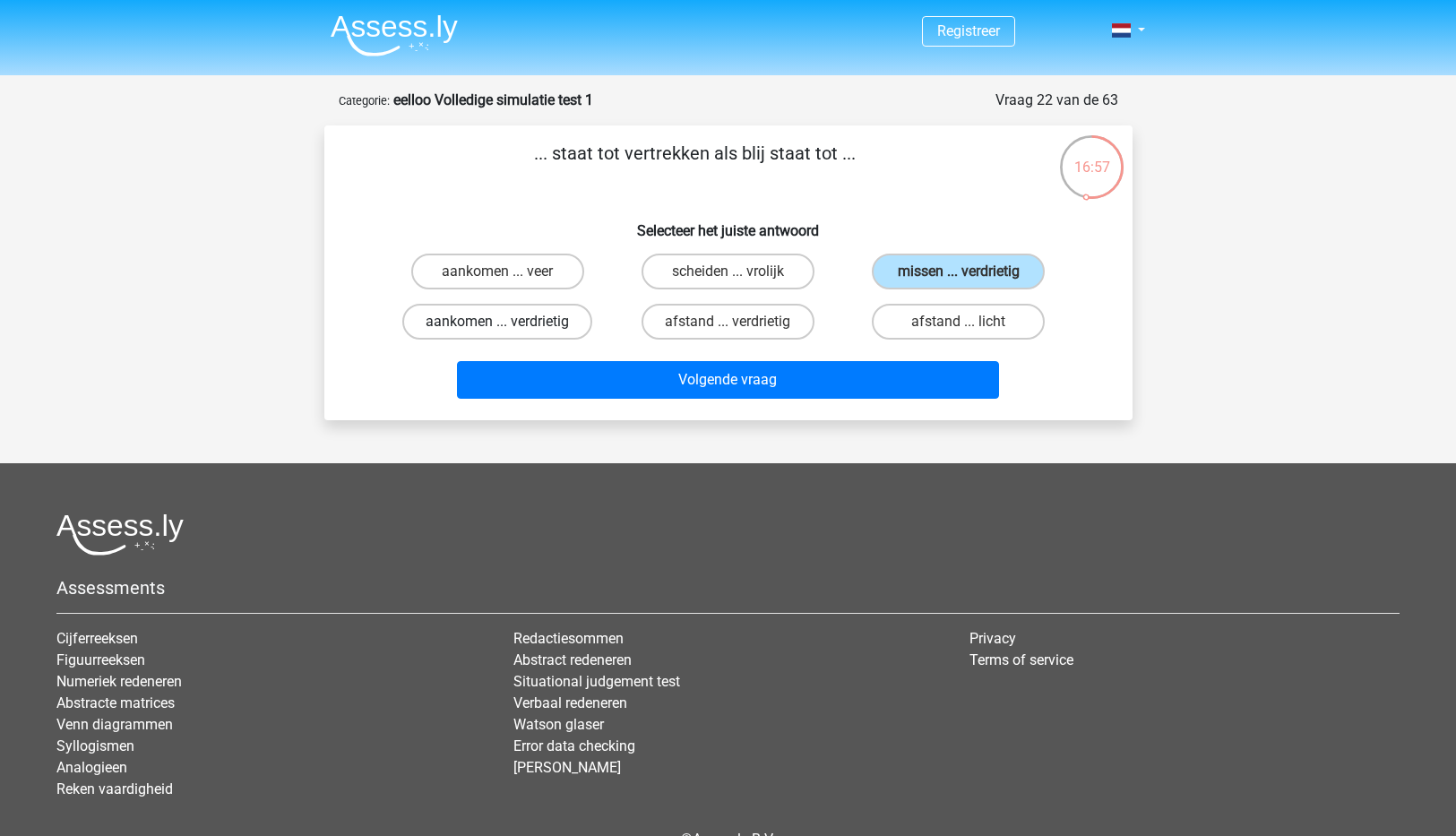
radio input "true"
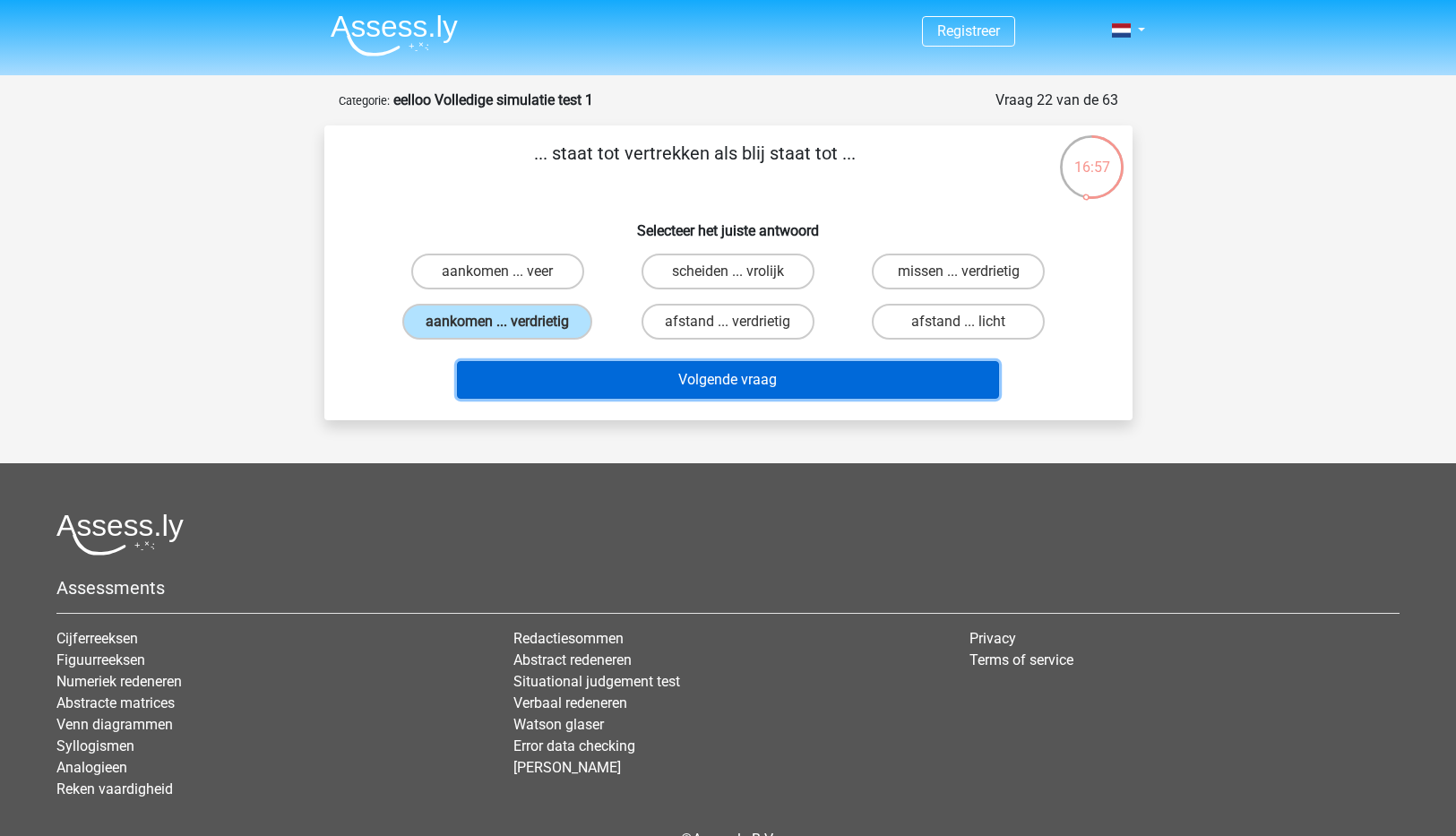
click at [749, 384] on button "Volgende vraag" at bounding box center [727, 379] width 542 height 37
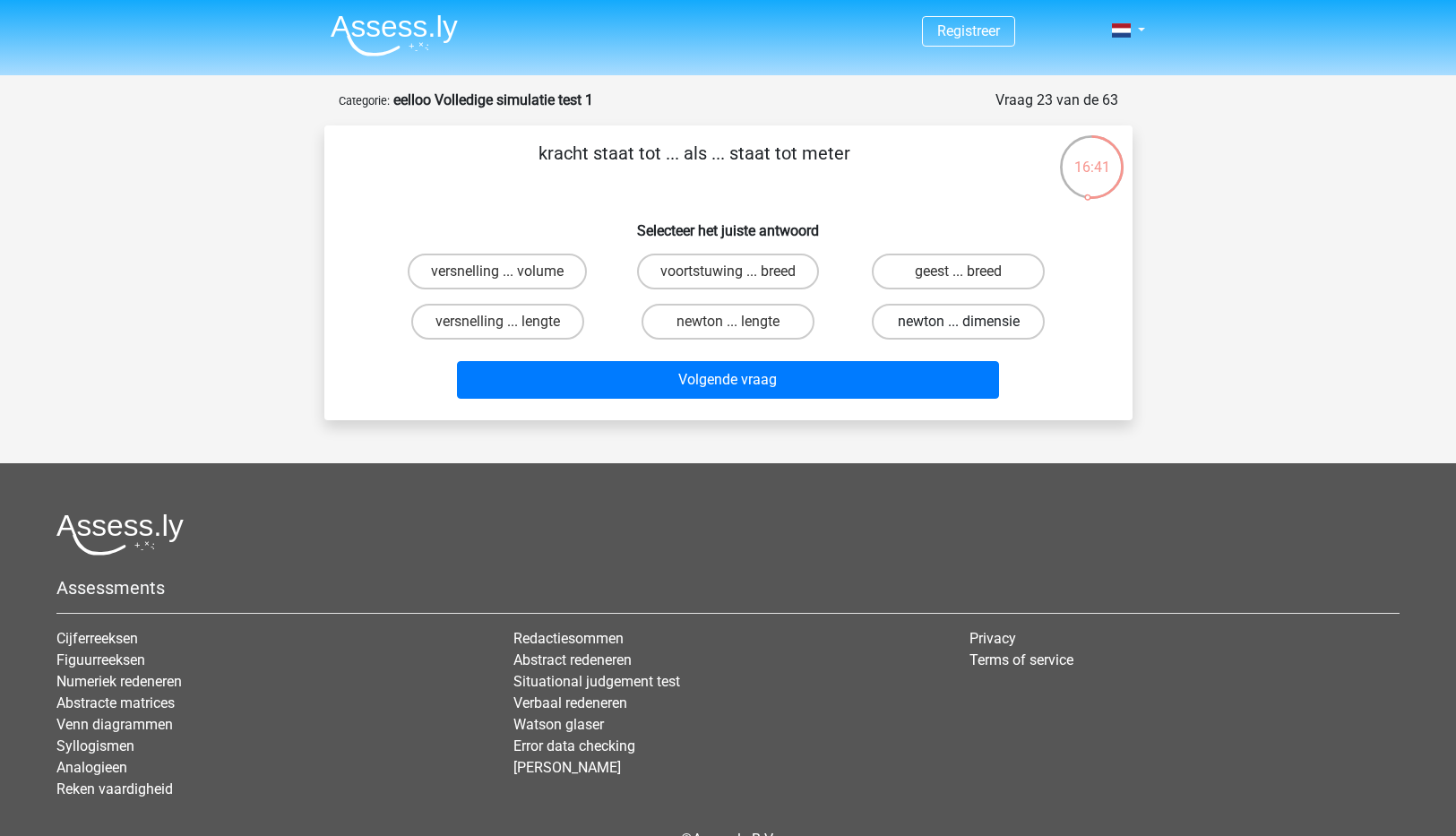
click at [976, 318] on label "newton ... dimensie" at bounding box center [959, 322] width 173 height 36
click at [971, 322] on input "newton ... dimensie" at bounding box center [964, 327] width 12 height 12
radio input "true"
click at [730, 324] on input "newton ... lengte" at bounding box center [733, 327] width 12 height 12
radio input "true"
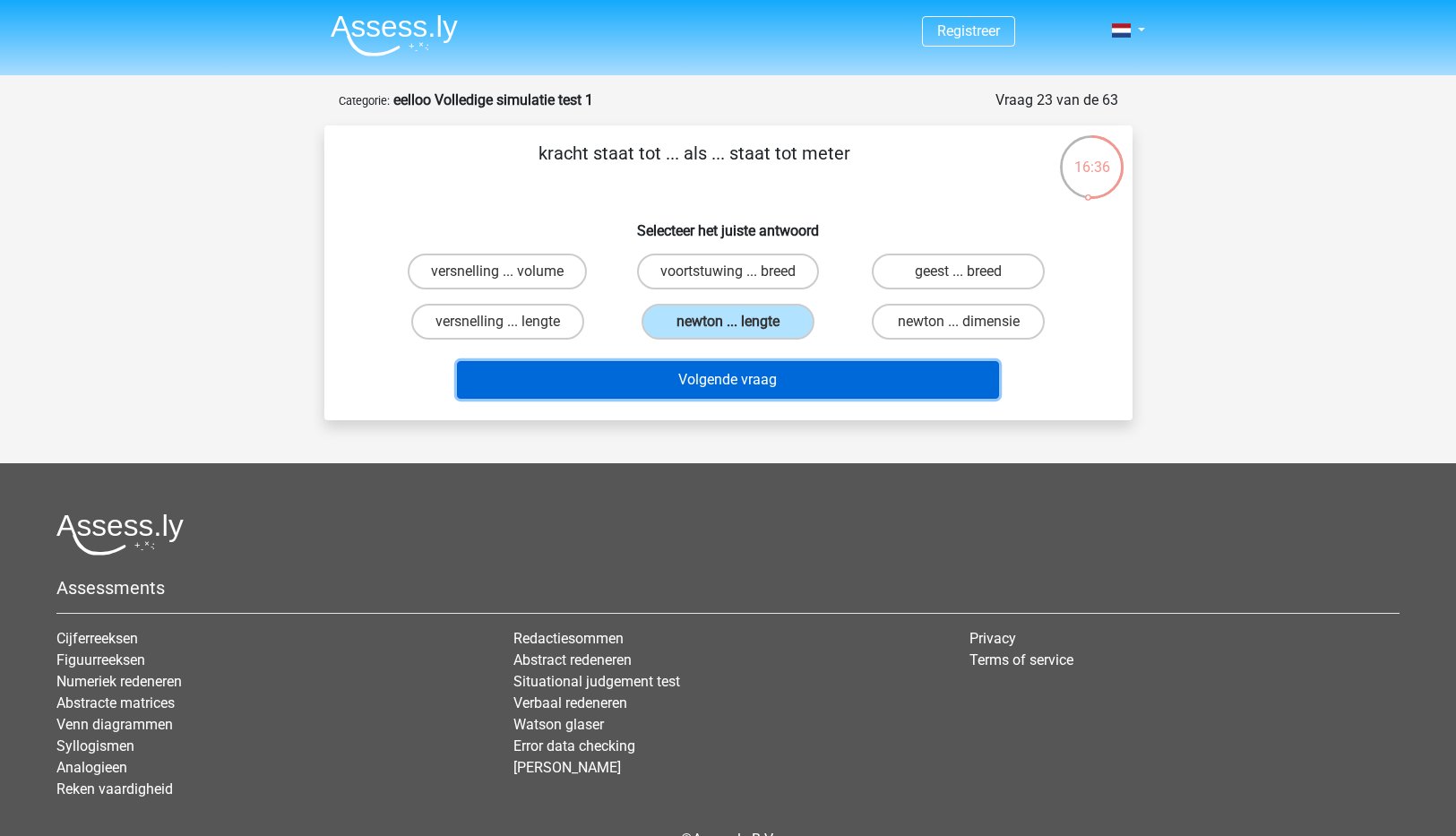
click at [708, 389] on button "Volgende vraag" at bounding box center [727, 379] width 542 height 37
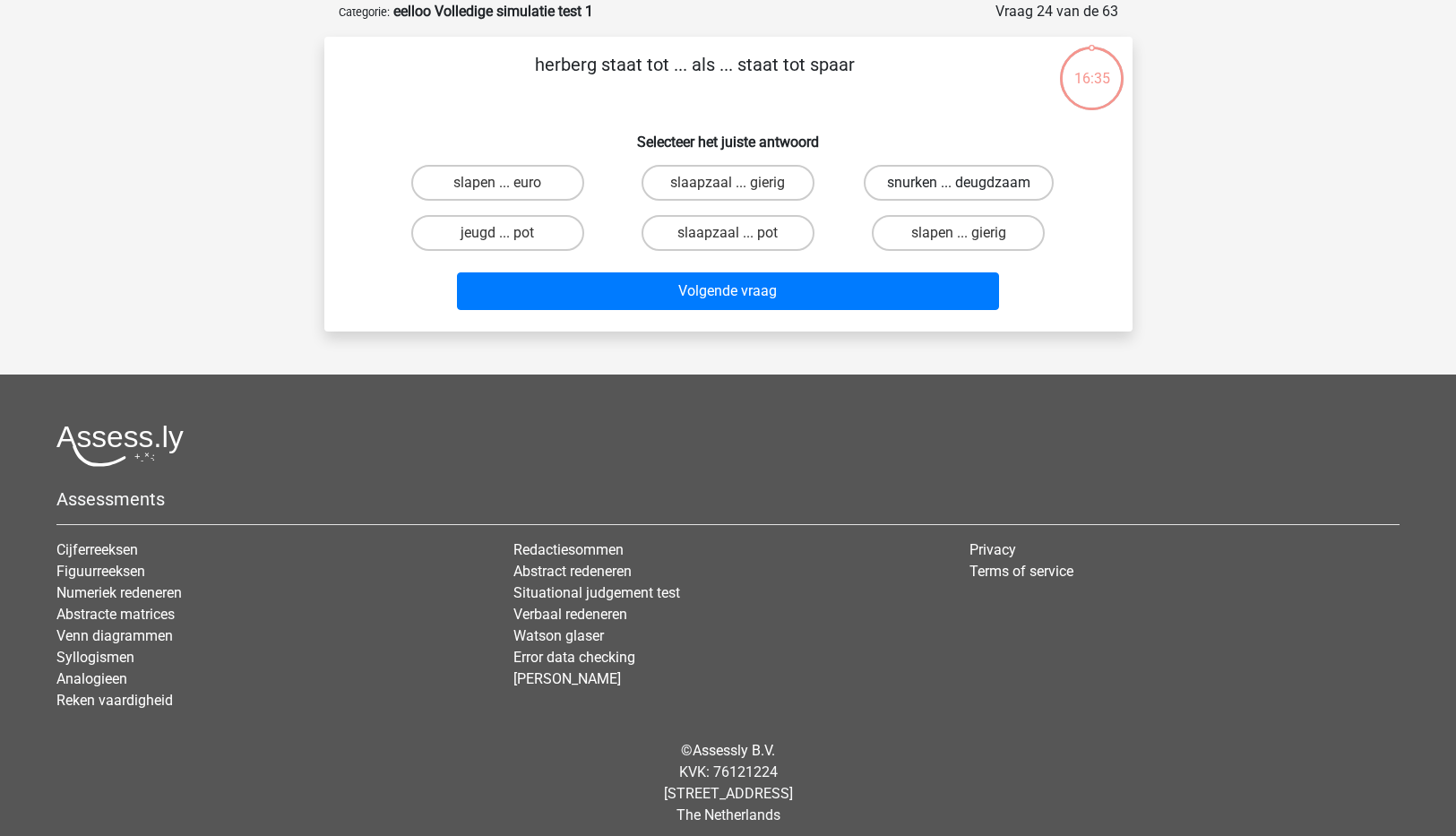
scroll to position [89, 0]
click at [726, 185] on label "slaapzaal ... gierig" at bounding box center [728, 181] width 173 height 36
click at [727, 185] on input "slaapzaal ... gierig" at bounding box center [733, 188] width 12 height 12
radio input "true"
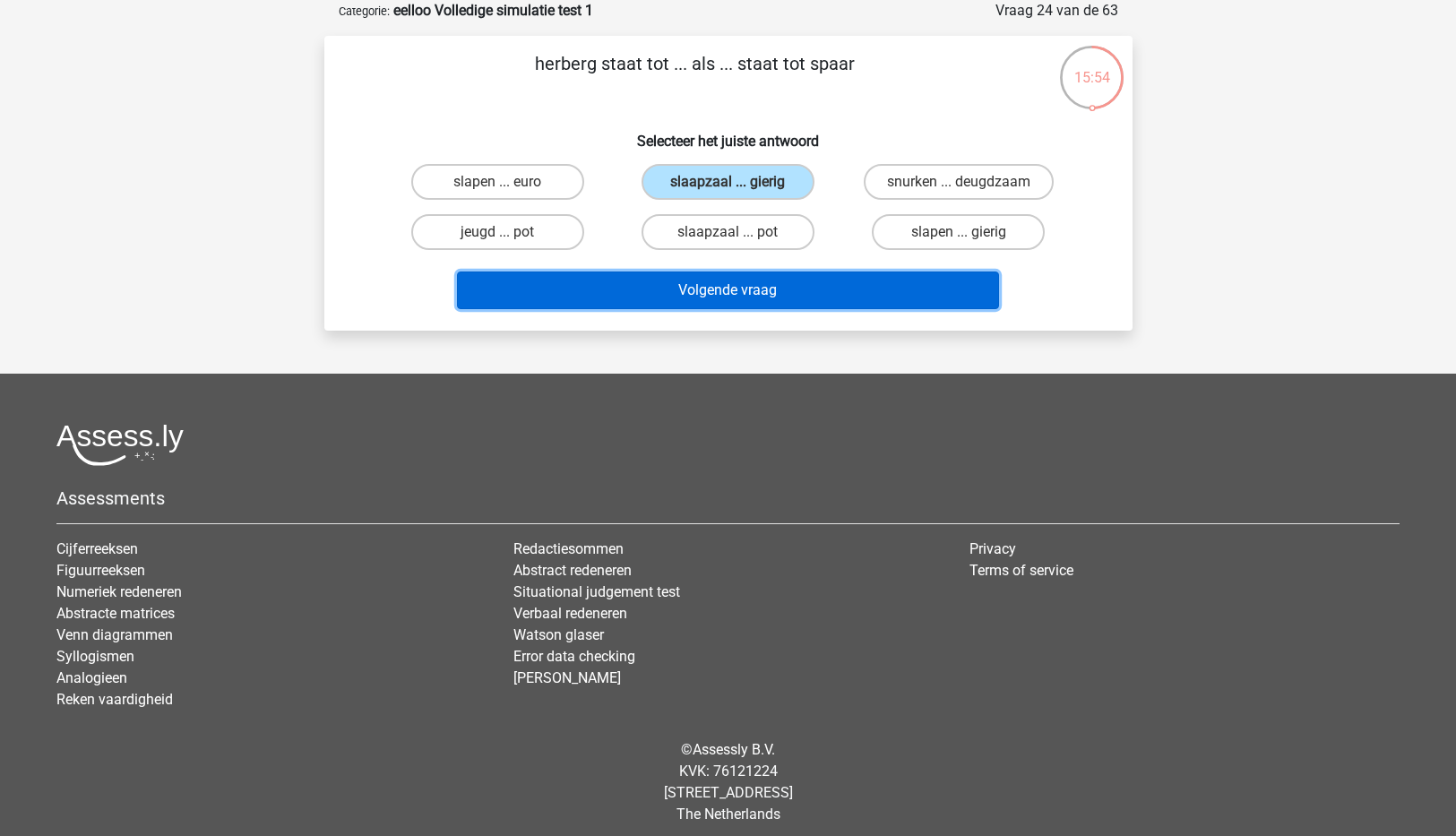
click at [711, 285] on button "Volgende vraag" at bounding box center [727, 290] width 542 height 37
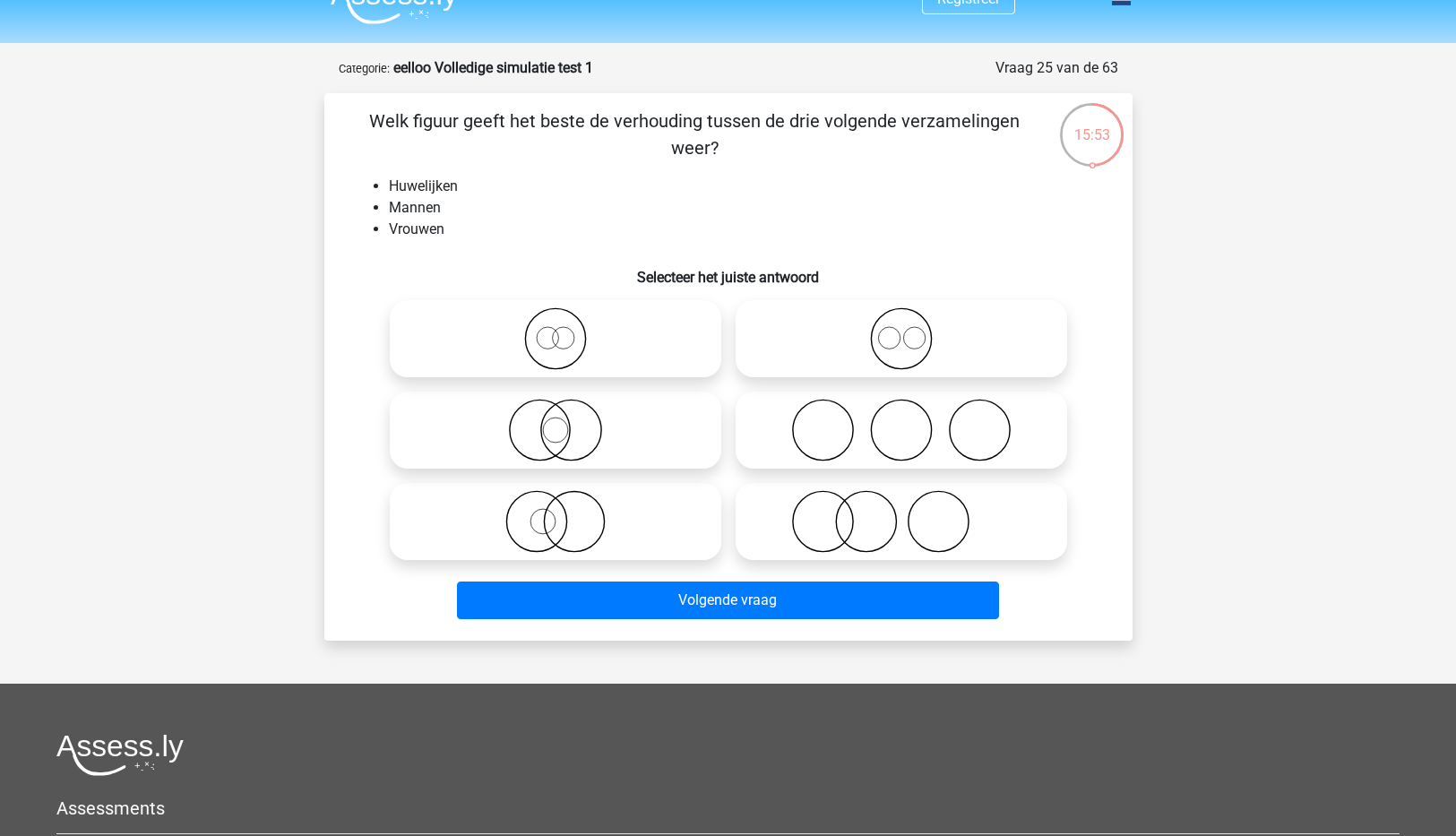
scroll to position [0, 0]
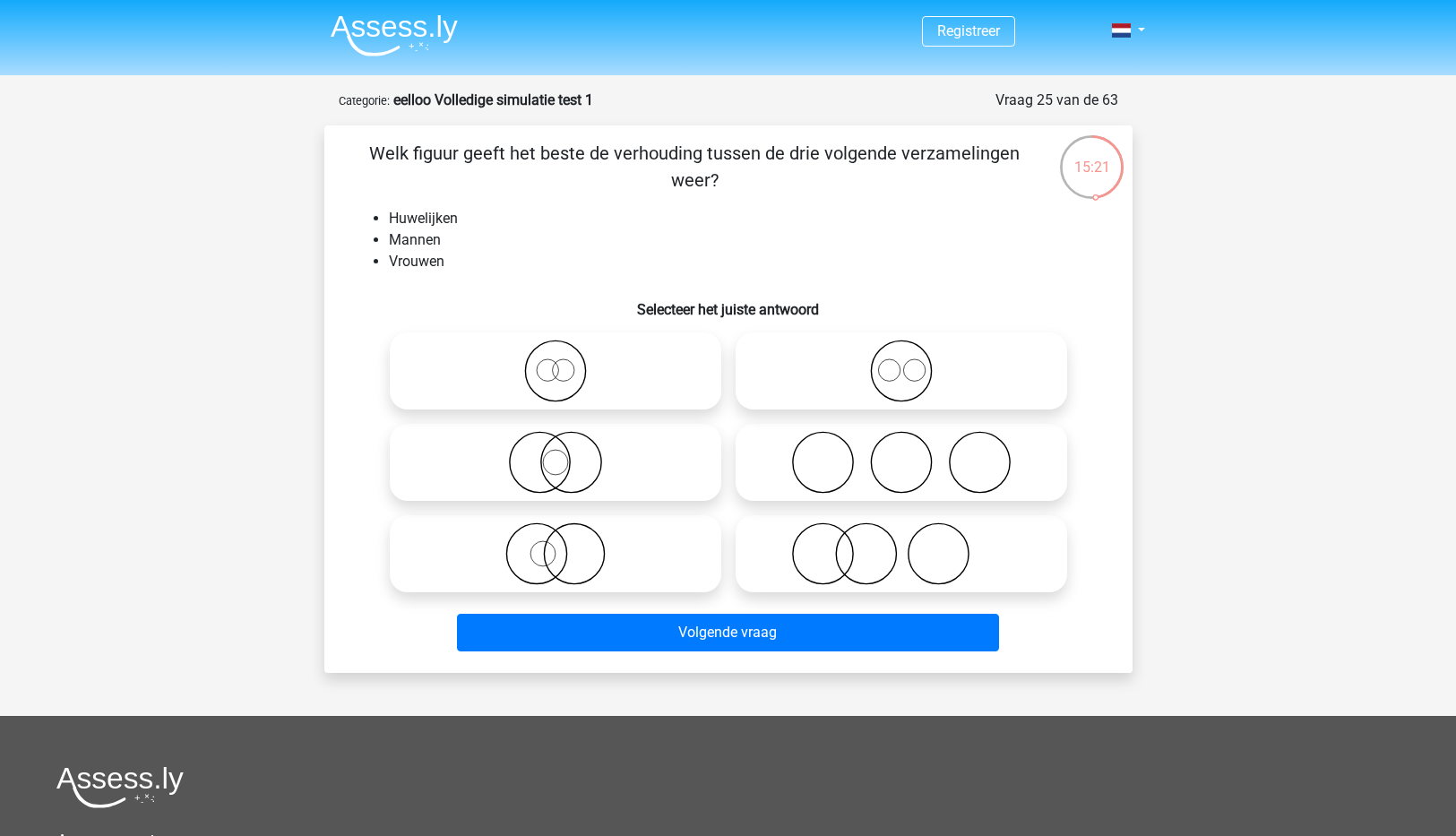
click at [556, 379] on circle at bounding box center [547, 369] width 21 height 21
click at [556, 362] on input "radio" at bounding box center [561, 356] width 12 height 12
radio input "true"
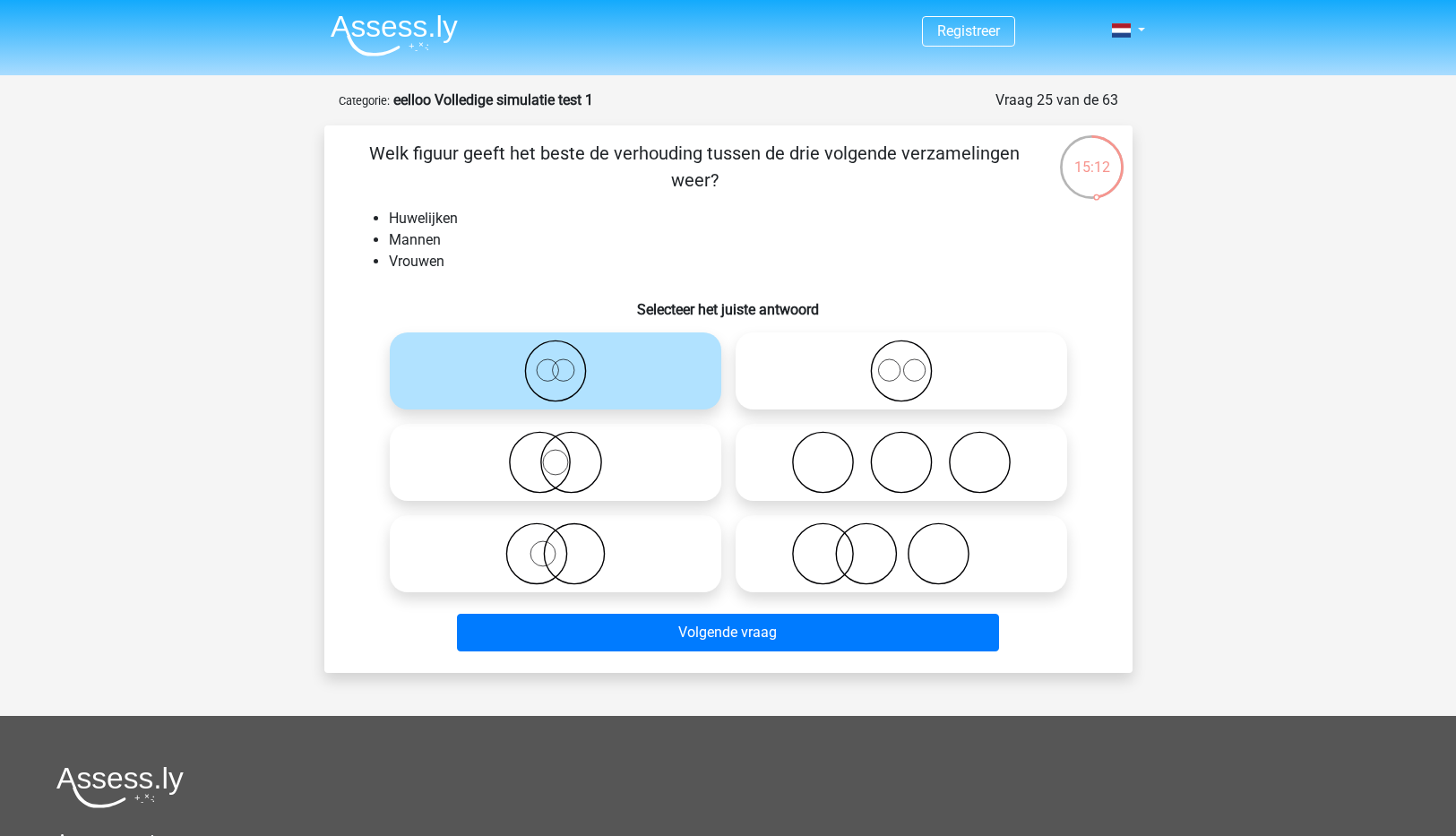
click at [912, 377] on icon at bounding box center [901, 370] width 317 height 62
click at [912, 362] on input "radio" at bounding box center [907, 356] width 12 height 12
radio input "true"
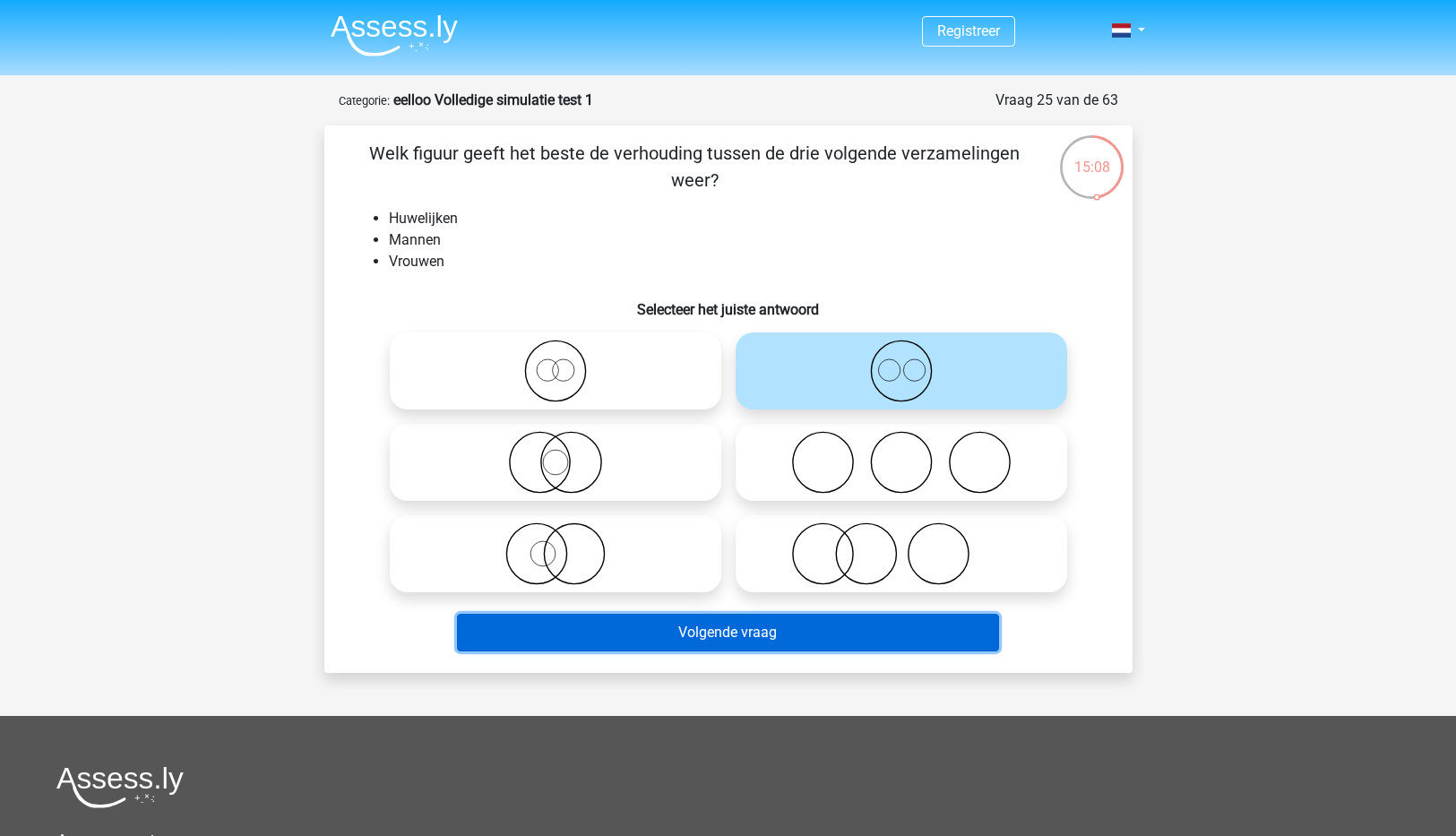
click at [721, 624] on button "Volgende vraag" at bounding box center [727, 632] width 542 height 37
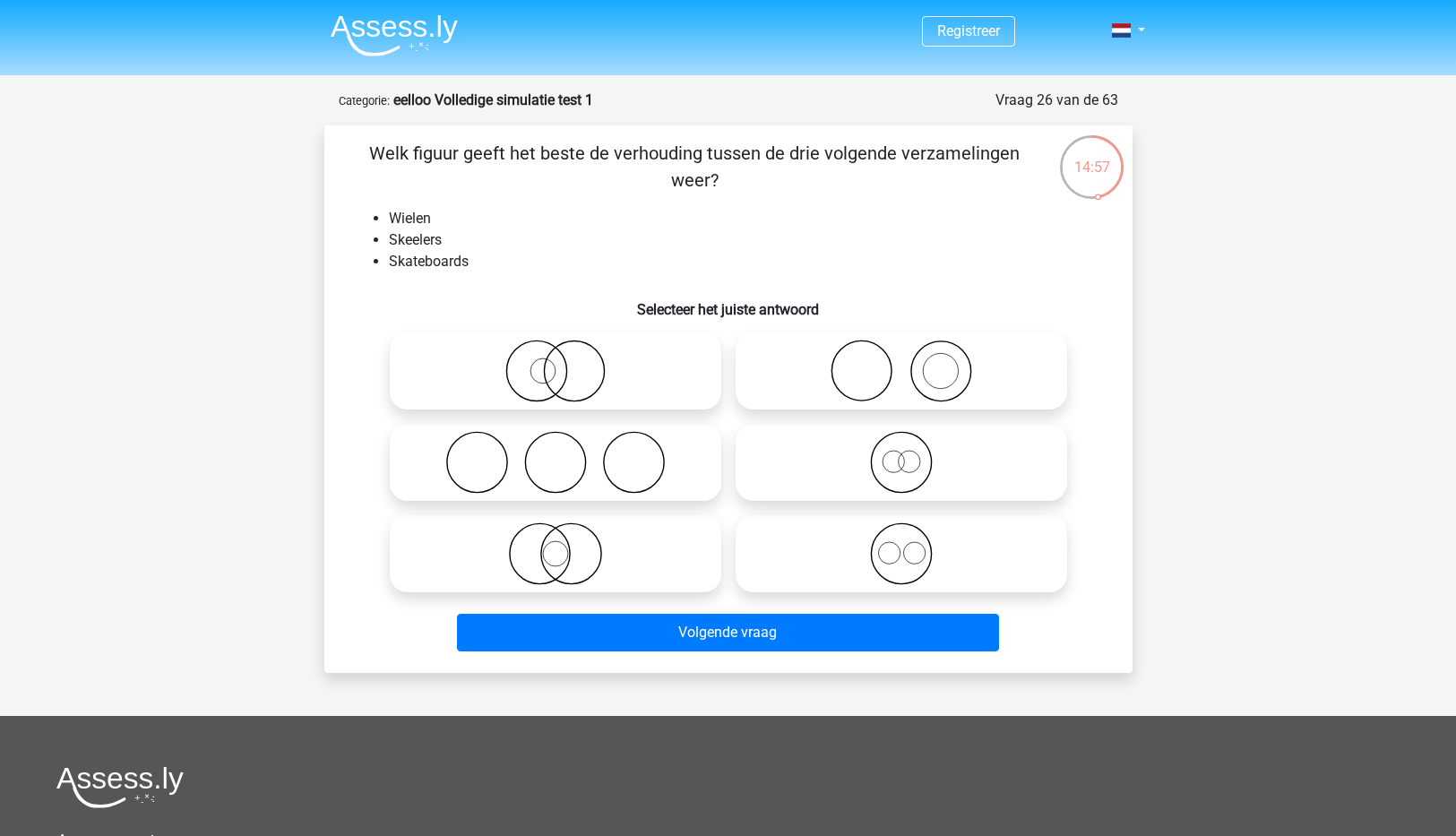
click at [913, 563] on icon at bounding box center [901, 553] width 317 height 62
click at [913, 545] on input "radio" at bounding box center [907, 538] width 12 height 12
radio input "true"
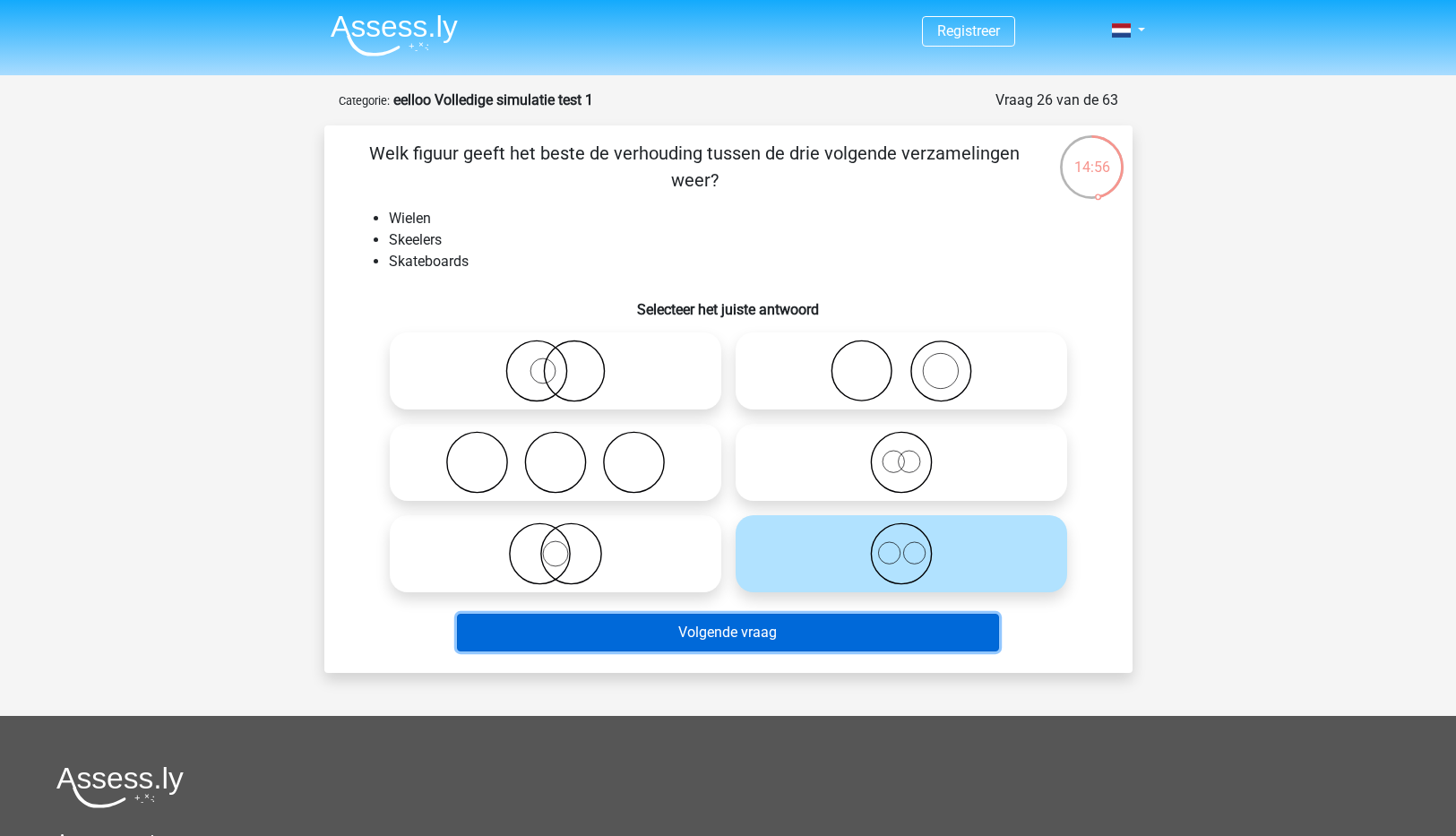
click at [714, 631] on button "Volgende vraag" at bounding box center [727, 632] width 542 height 37
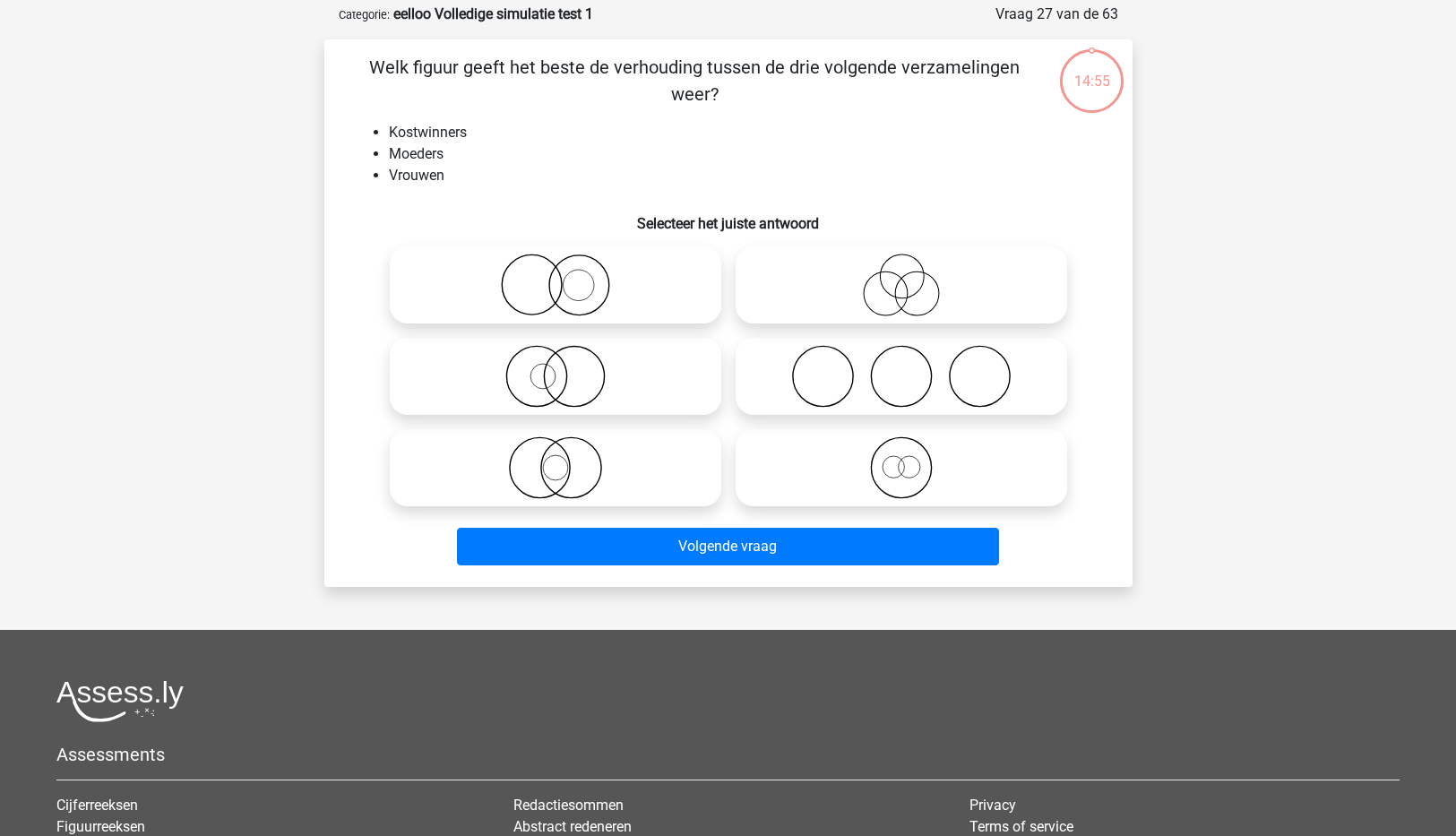
scroll to position [89, 0]
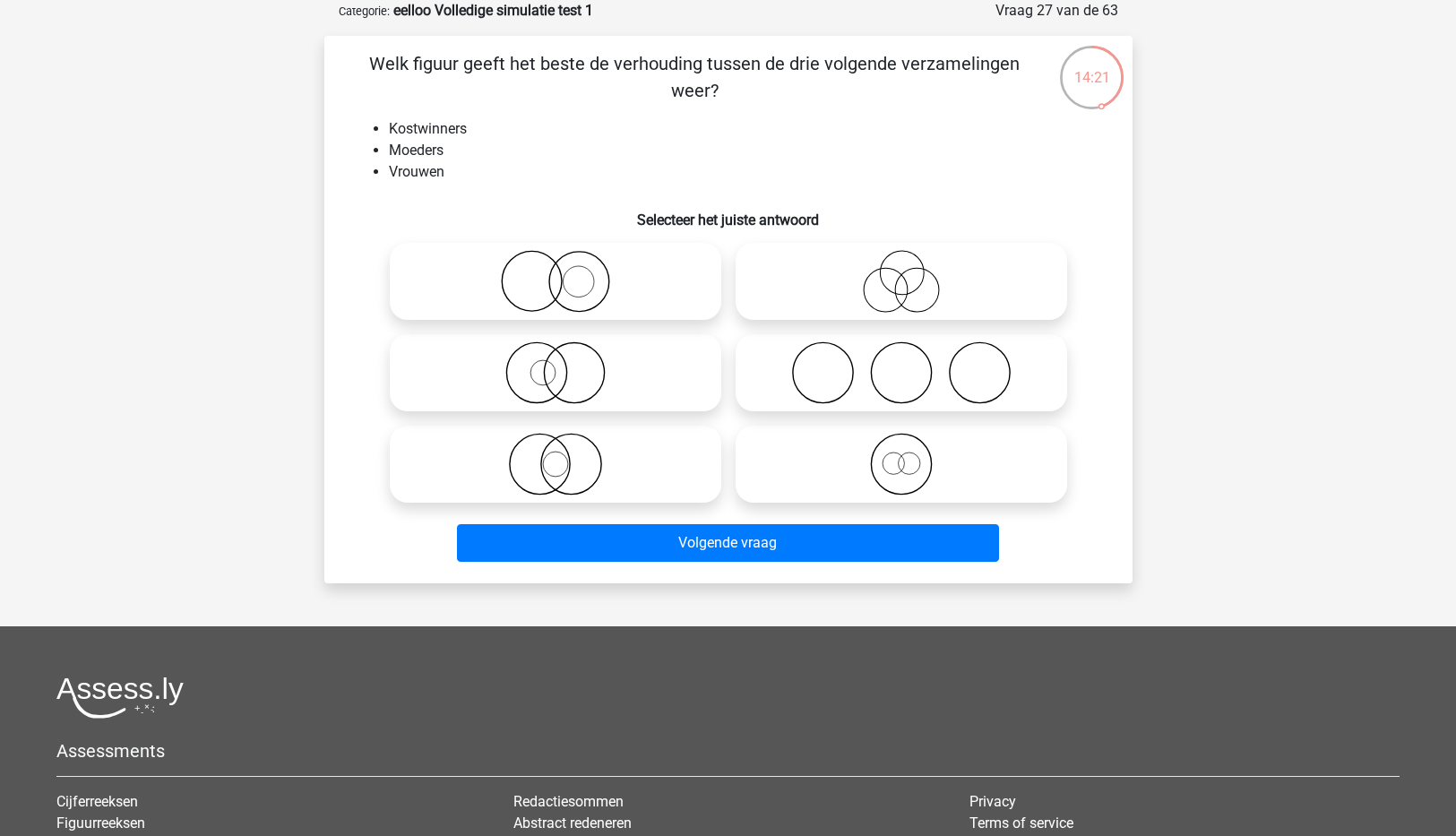
click at [522, 283] on icon at bounding box center [555, 281] width 317 height 62
click at [555, 272] on input "radio" at bounding box center [561, 266] width 12 height 12
radio input "true"
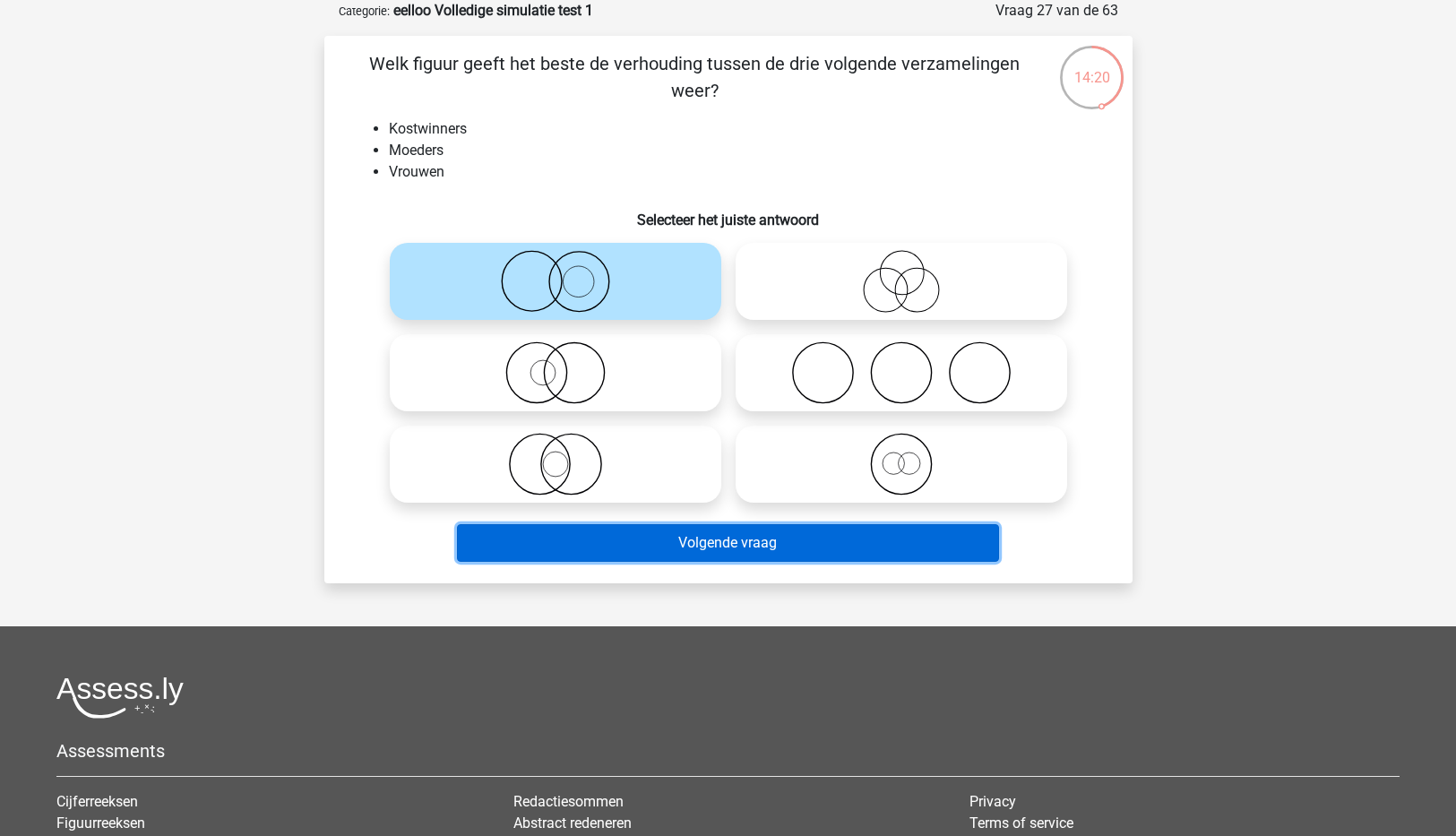
click at [751, 529] on button "Volgende vraag" at bounding box center [727, 543] width 542 height 37
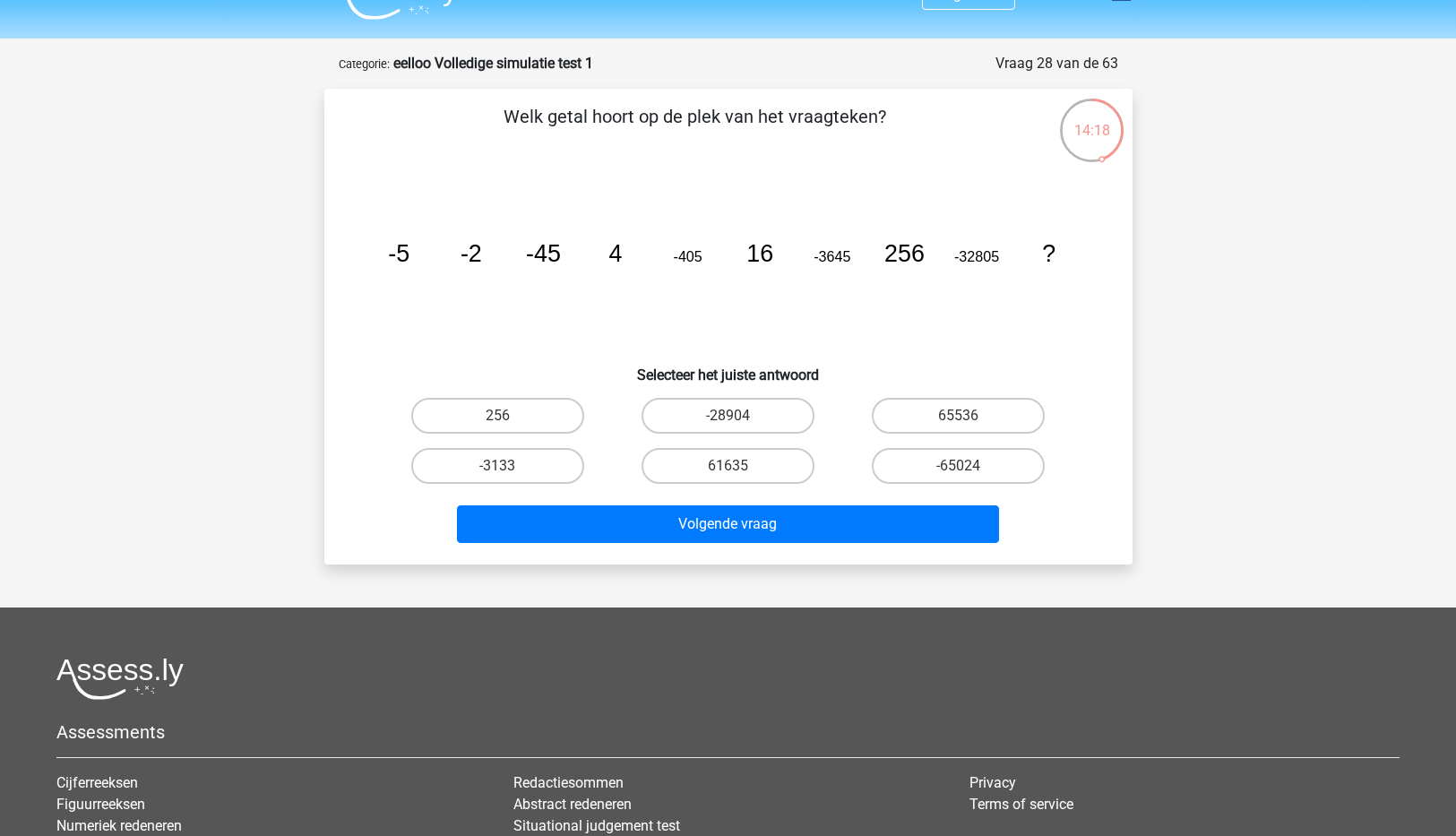
scroll to position [0, 0]
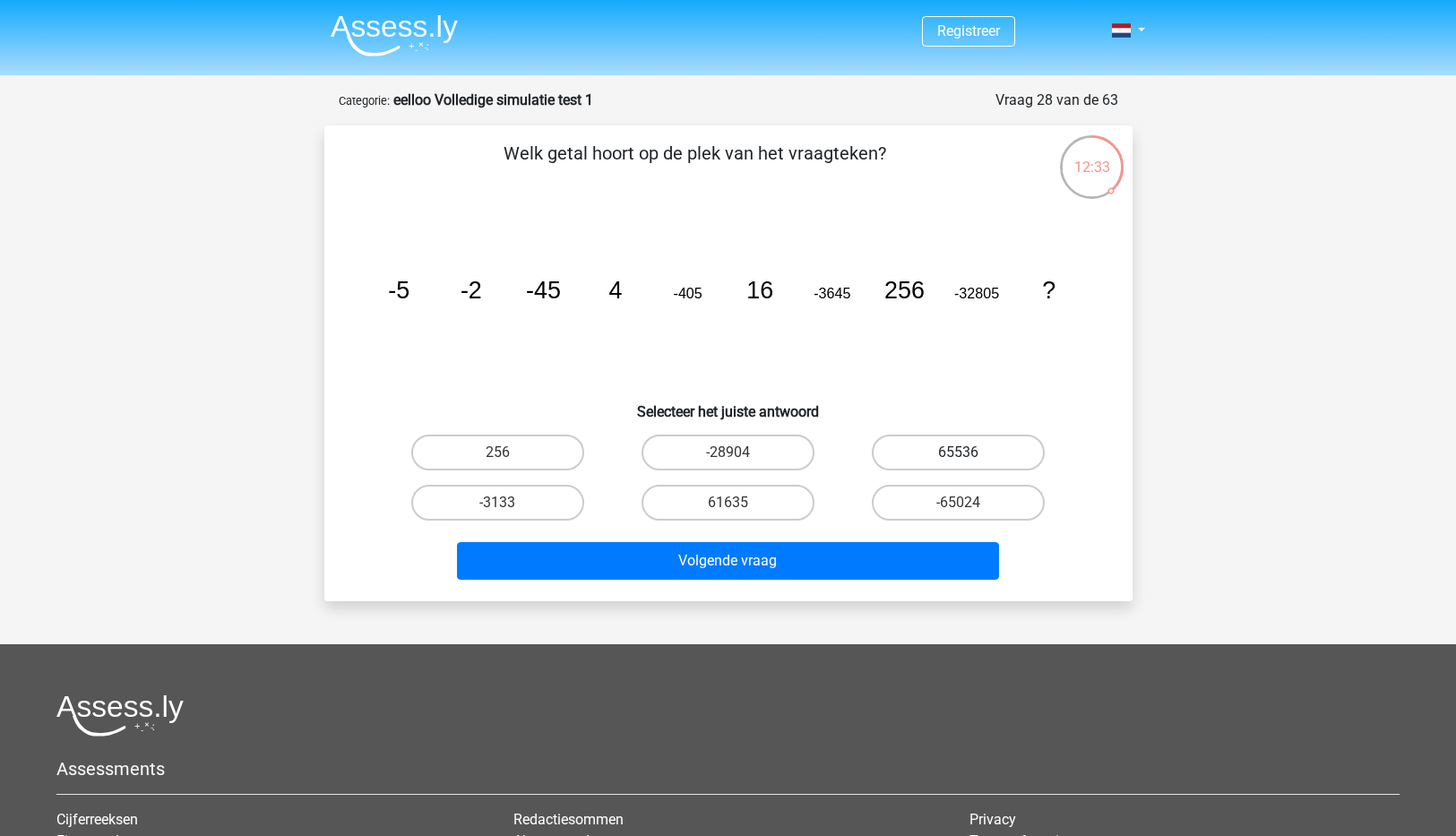
click at [954, 458] on label "65536" at bounding box center [959, 452] width 173 height 36
click at [959, 458] on input "65536" at bounding box center [964, 458] width 12 height 12
radio input "true"
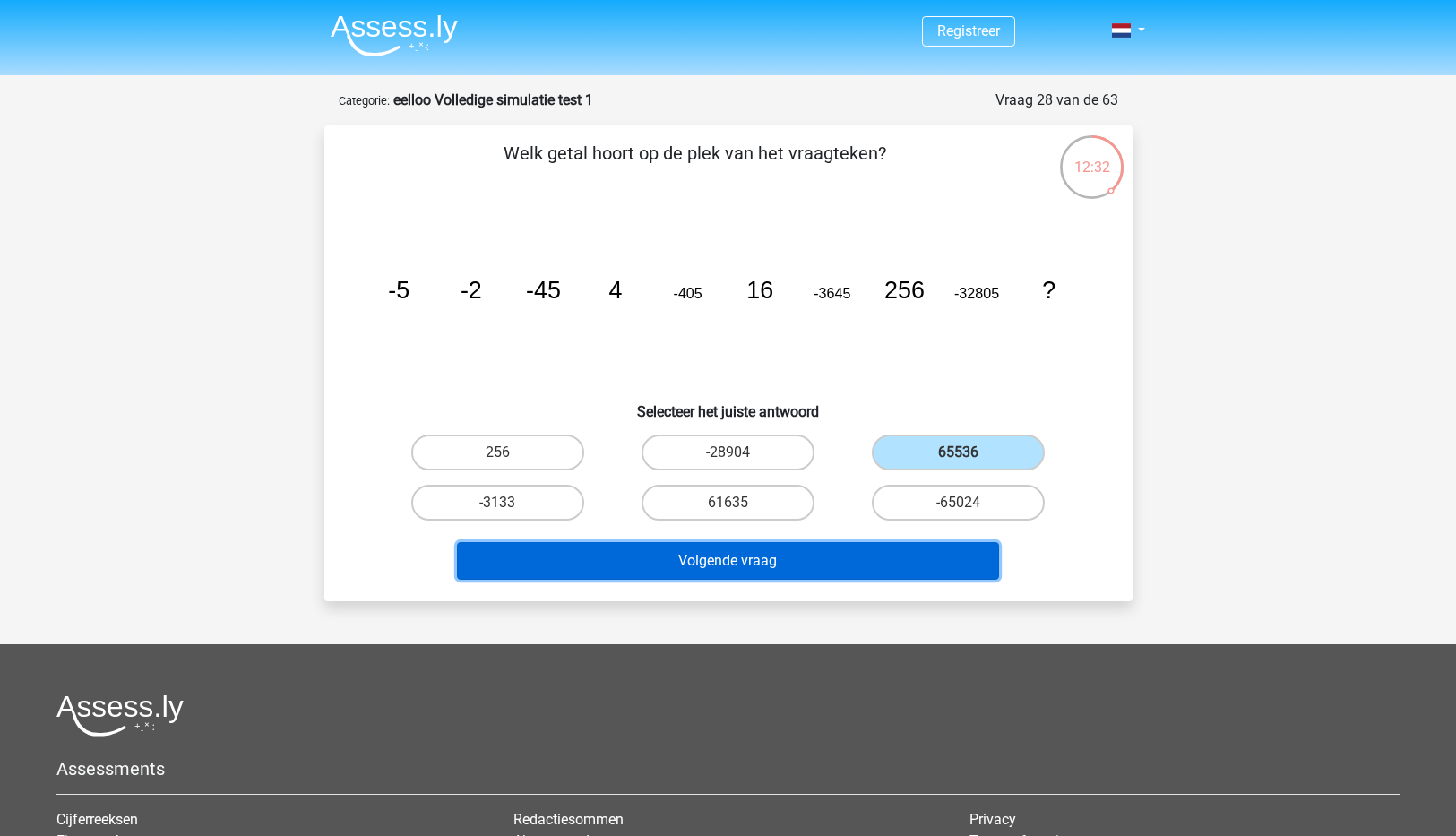
click at [740, 561] on button "Volgende vraag" at bounding box center [727, 561] width 542 height 37
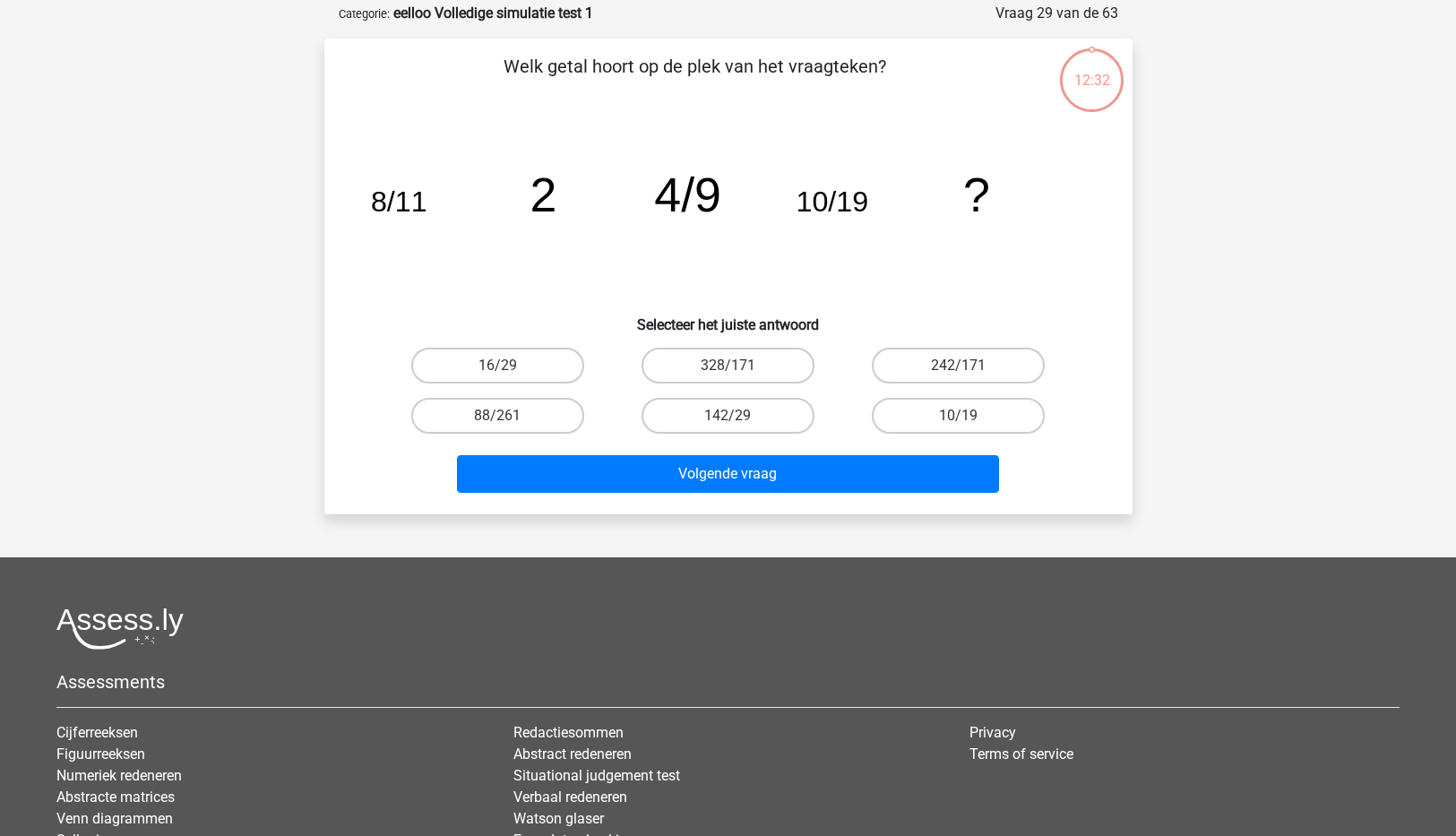
scroll to position [89, 0]
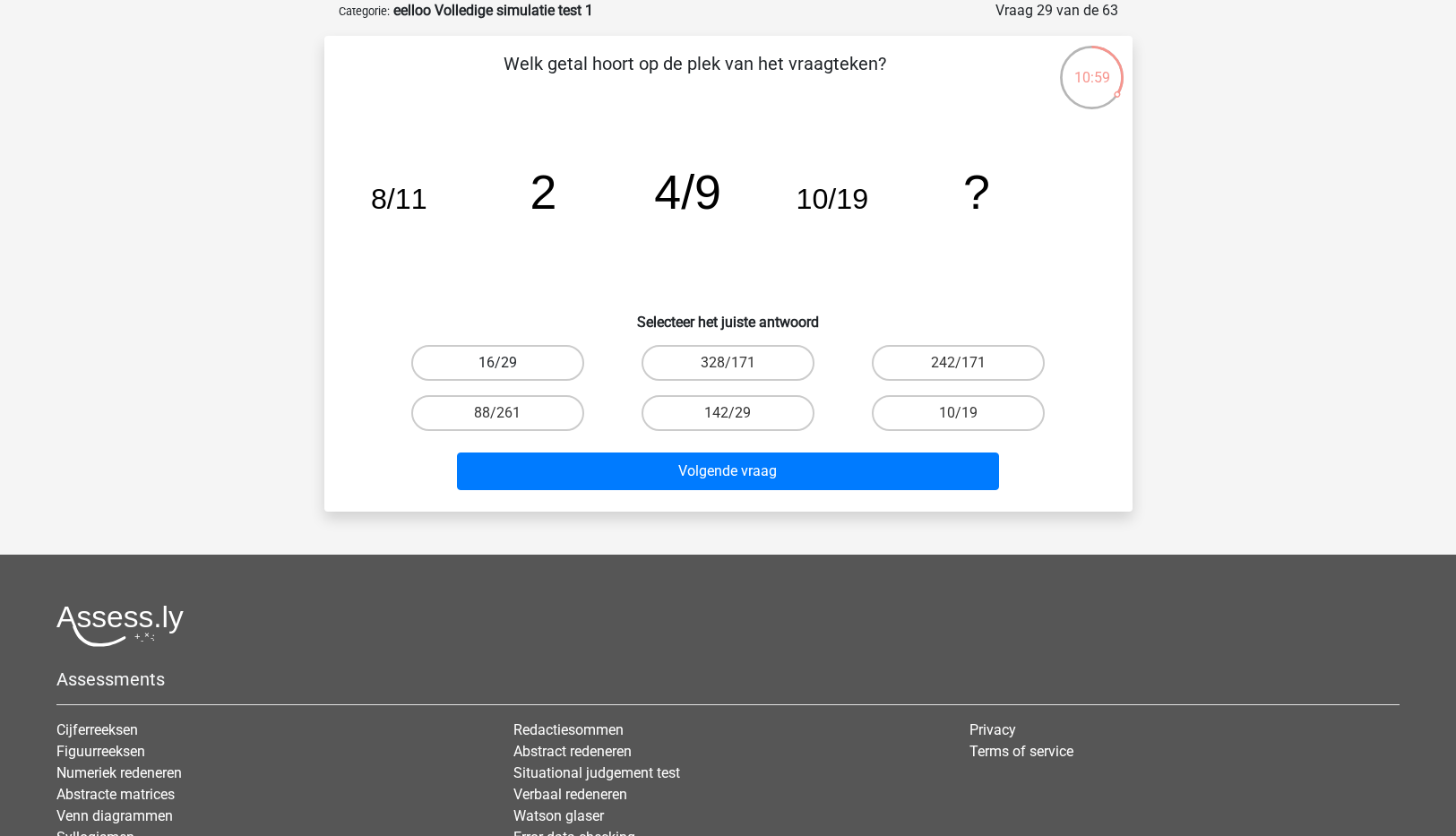
click at [494, 361] on label "16/29" at bounding box center [497, 363] width 173 height 36
click at [497, 363] on input "16/29" at bounding box center [503, 368] width 12 height 12
radio input "true"
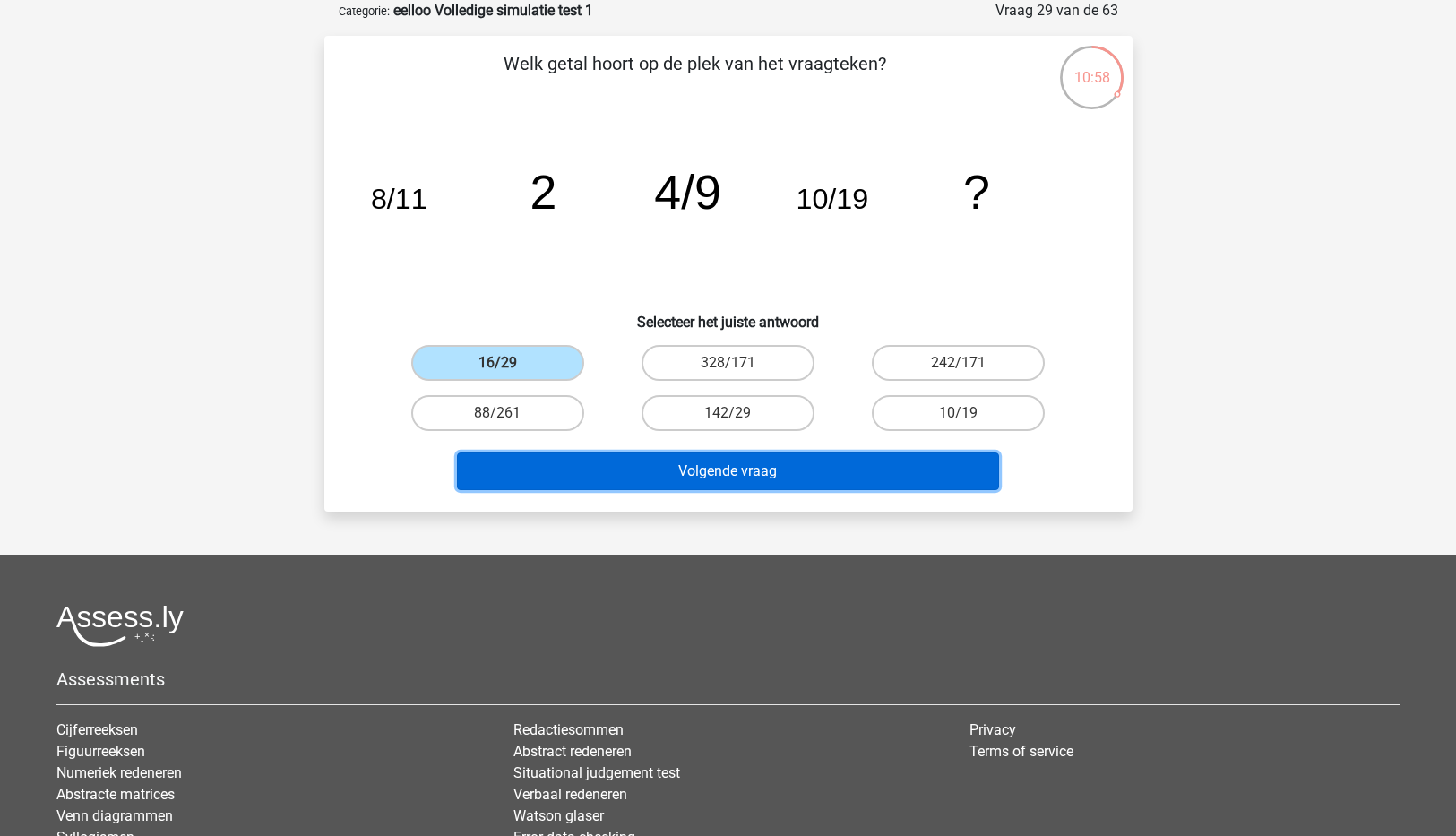
click at [772, 488] on button "Volgende vraag" at bounding box center [727, 471] width 542 height 37
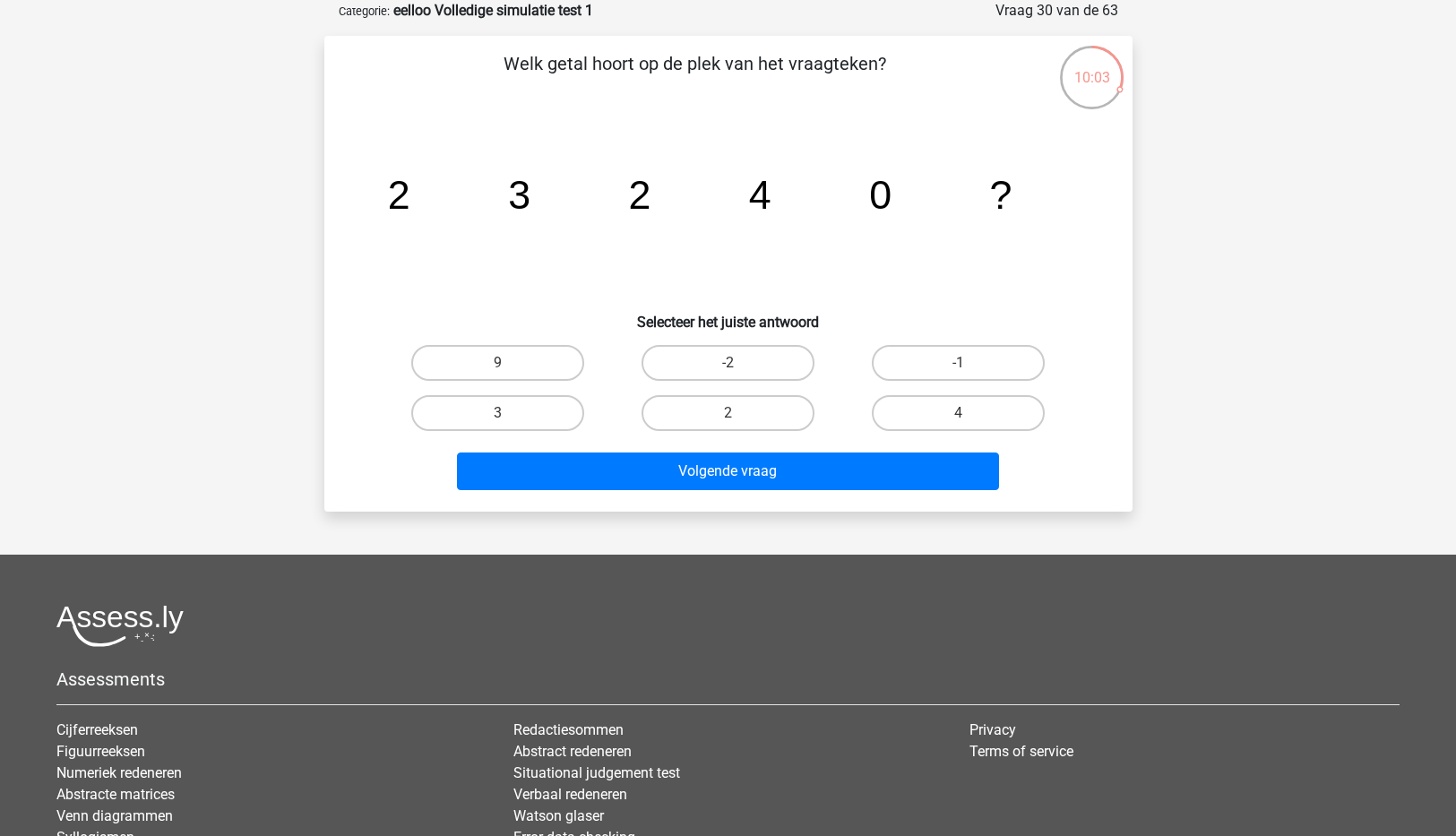
click at [946, 269] on icon "image/svg+xml 2 3 2 4 0 ?" at bounding box center [728, 208] width 722 height 181
click at [760, 410] on label "2" at bounding box center [728, 413] width 173 height 36
click at [739, 413] on input "2" at bounding box center [733, 418] width 12 height 12
radio input "true"
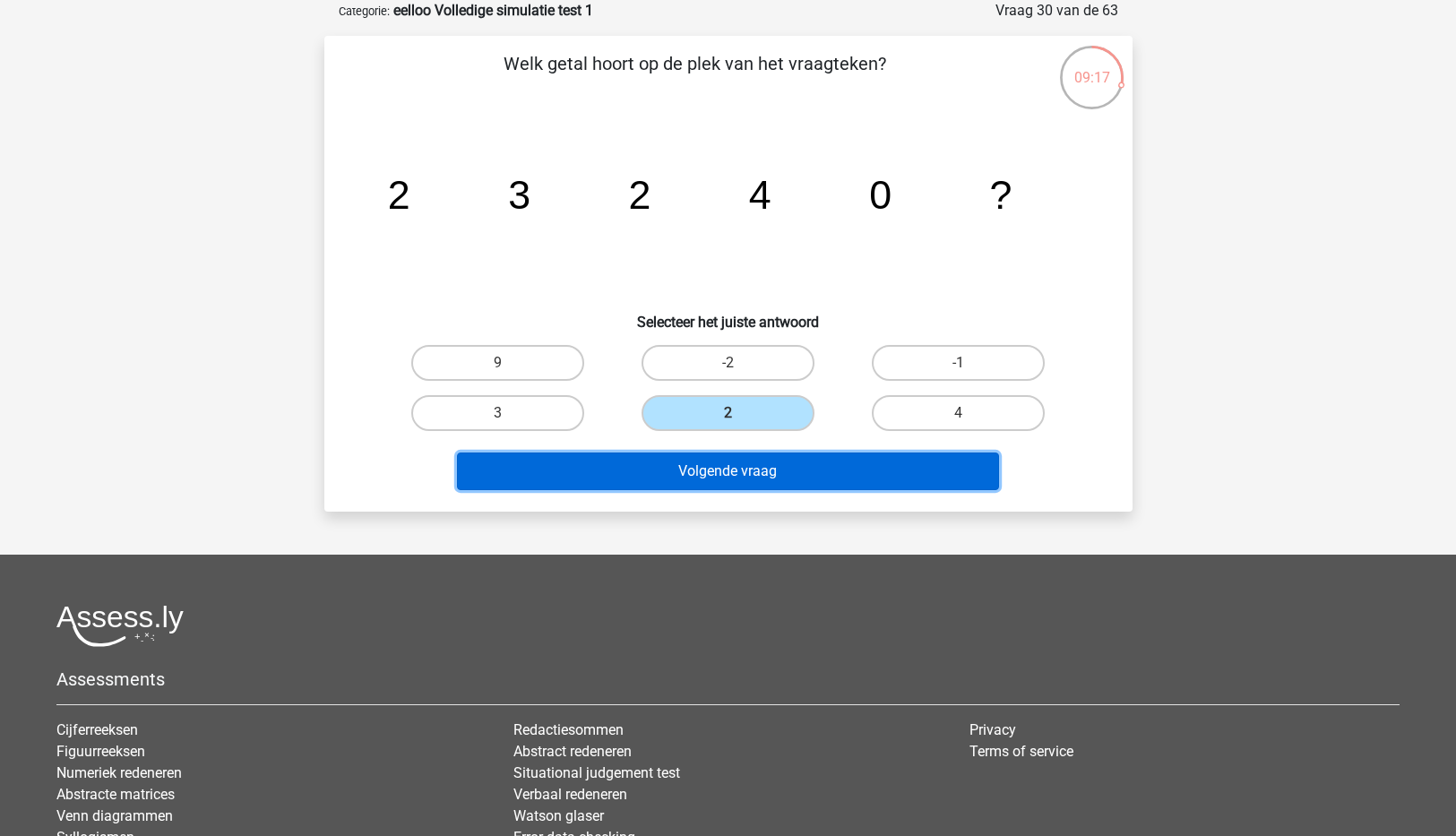
click at [731, 482] on button "Volgende vraag" at bounding box center [727, 471] width 542 height 37
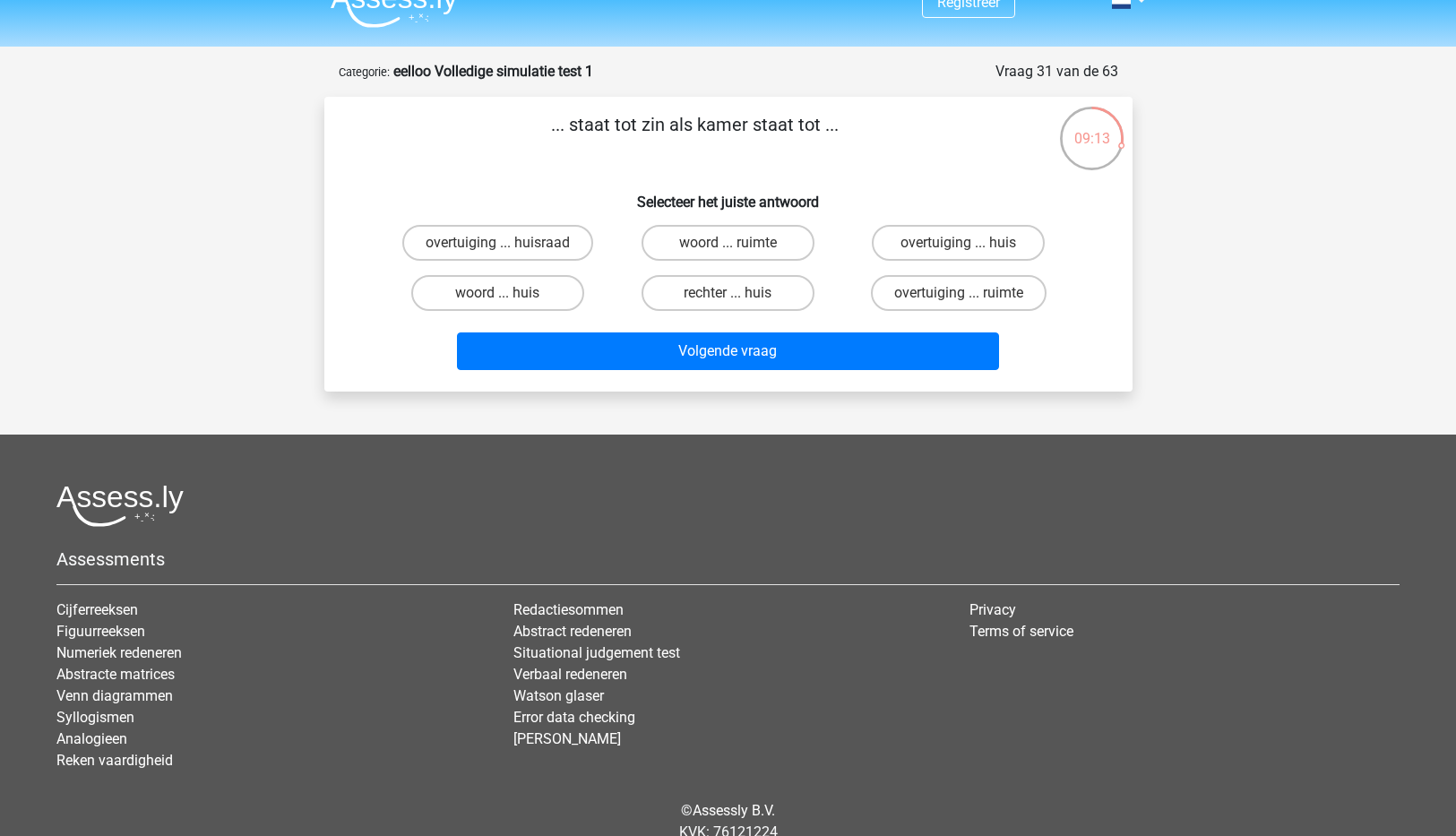
scroll to position [0, 0]
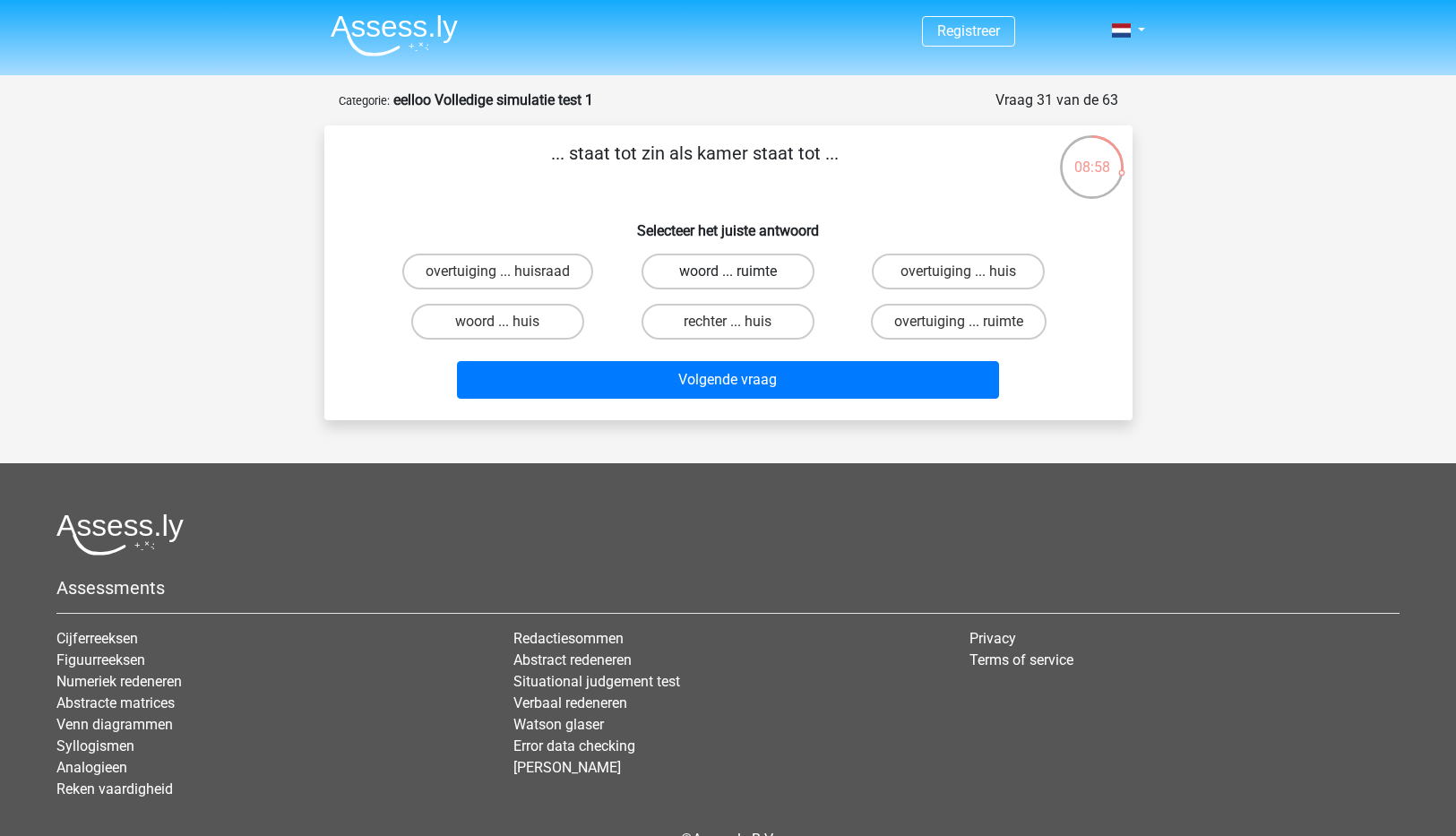
click at [716, 275] on label "woord ... ruimte" at bounding box center [728, 272] width 173 height 36
click at [727, 275] on input "woord ... ruimte" at bounding box center [733, 277] width 12 height 12
radio input "true"
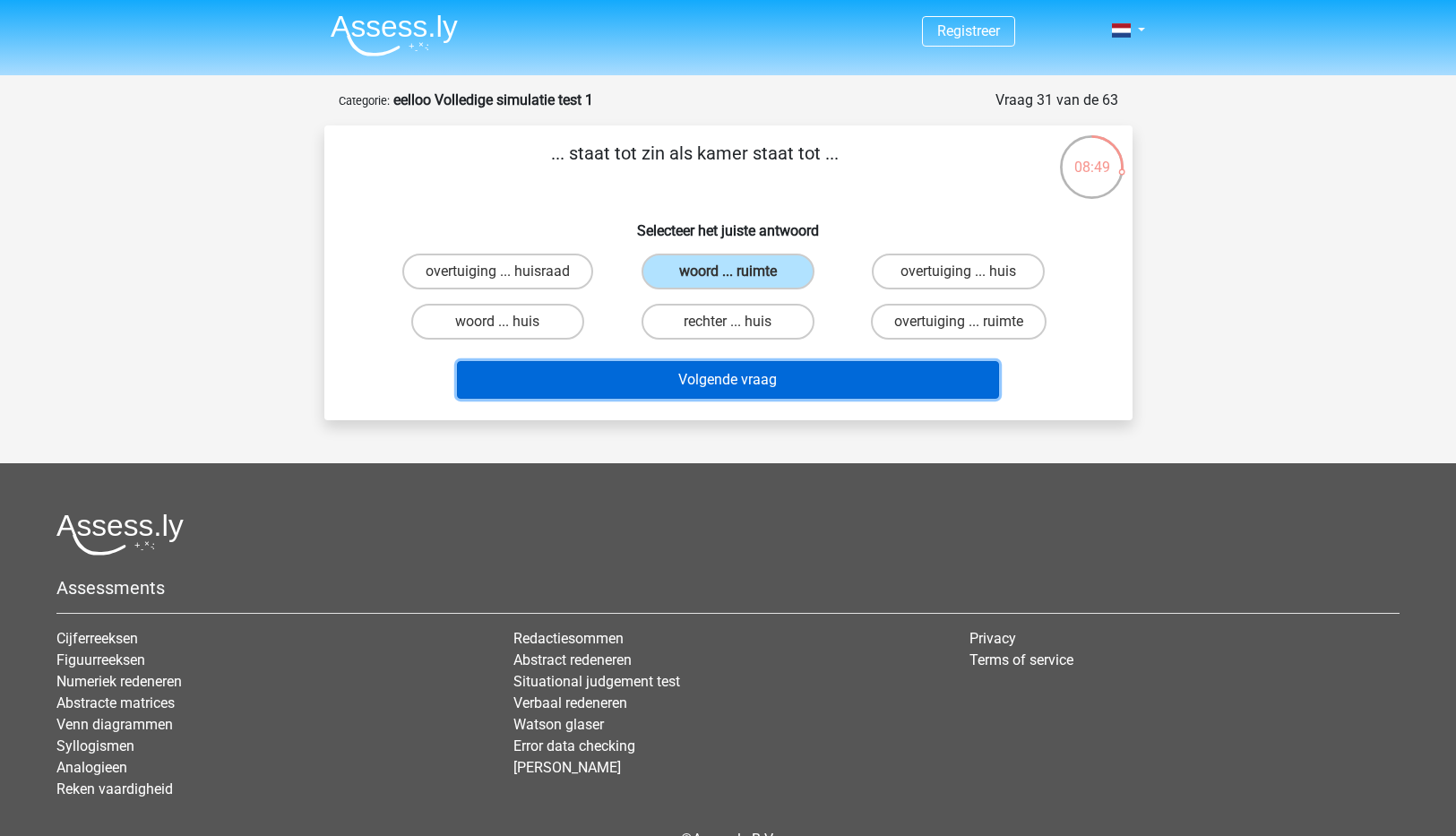
click at [727, 386] on button "Volgende vraag" at bounding box center [727, 379] width 542 height 37
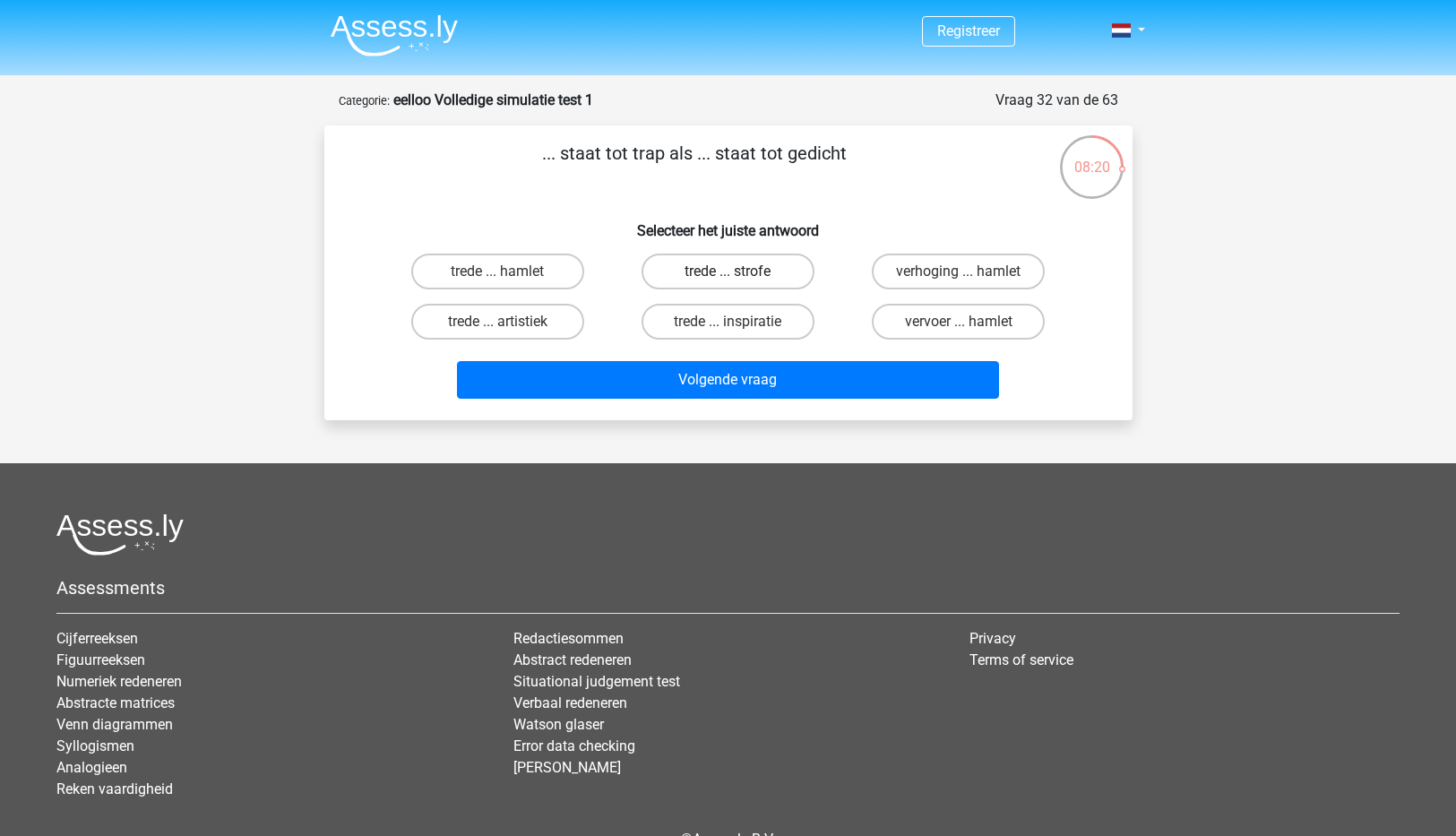
click at [735, 270] on label "trede ... strofe" at bounding box center [728, 272] width 173 height 36
click at [735, 272] on input "trede ... strofe" at bounding box center [733, 277] width 12 height 12
radio input "true"
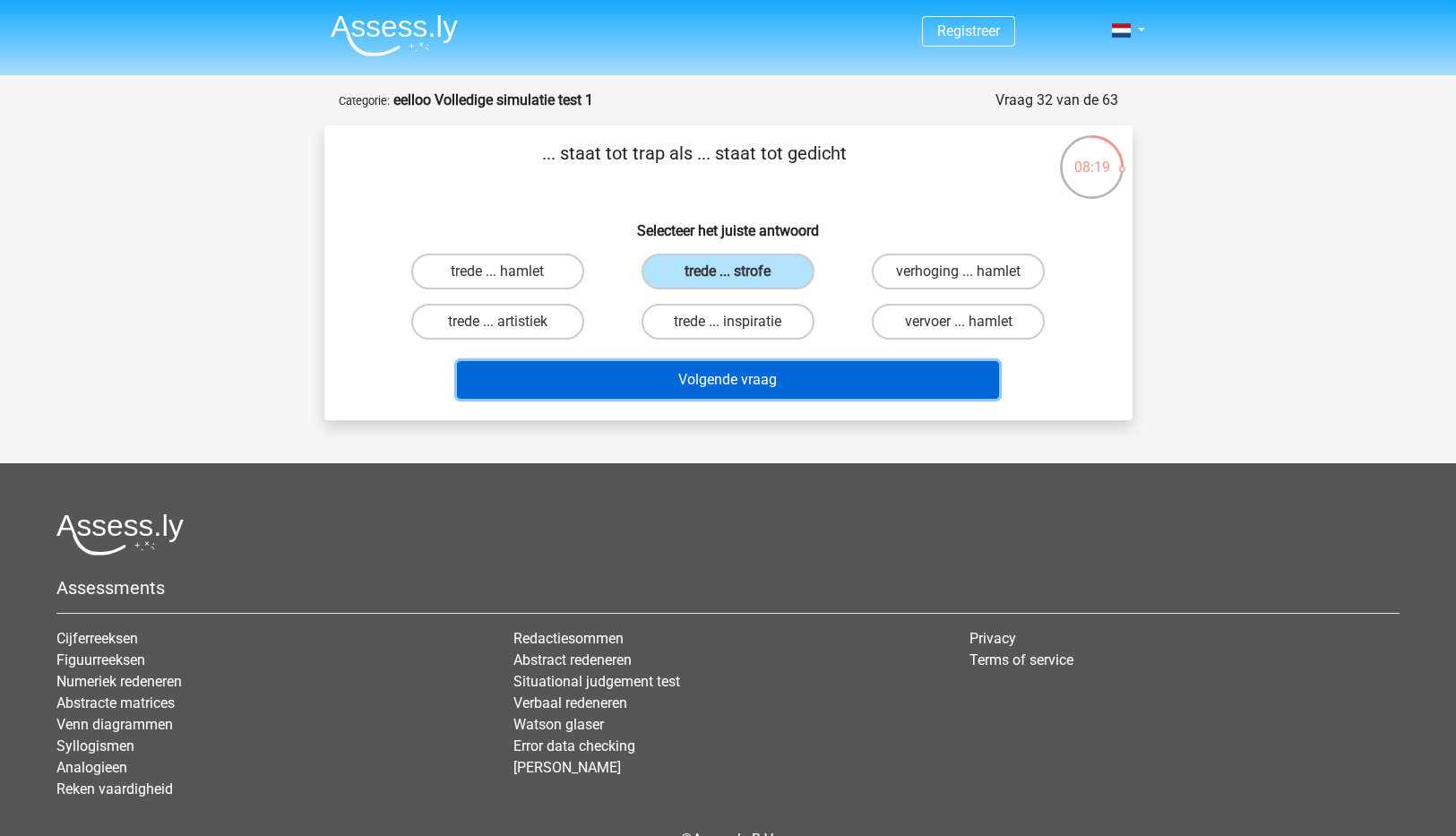
click at [726, 379] on button "Volgende vraag" at bounding box center [727, 379] width 542 height 37
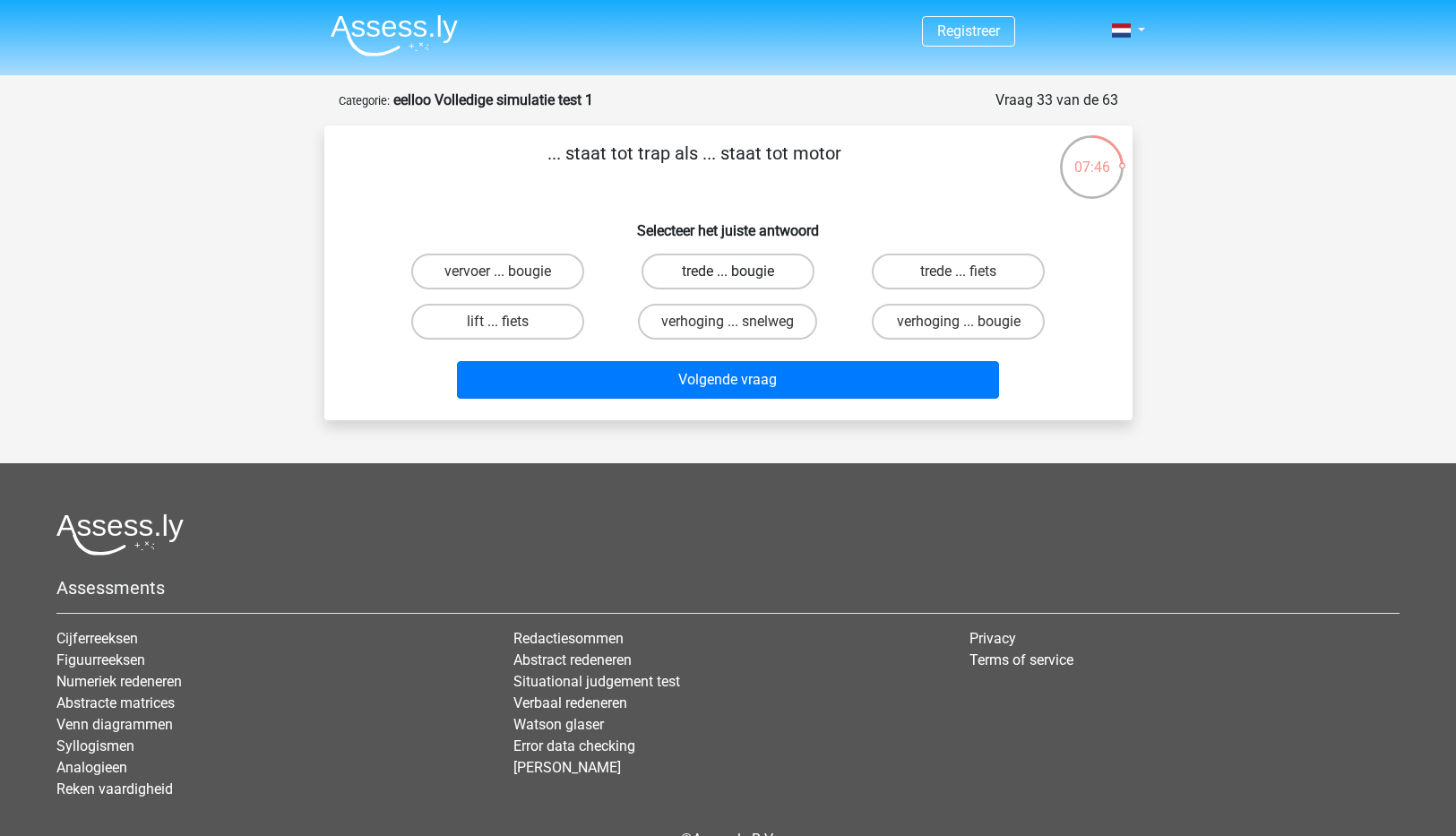
click at [710, 259] on label "trede ... bougie" at bounding box center [728, 272] width 173 height 36
click at [727, 272] on input "trede ... bougie" at bounding box center [733, 277] width 12 height 12
radio input "true"
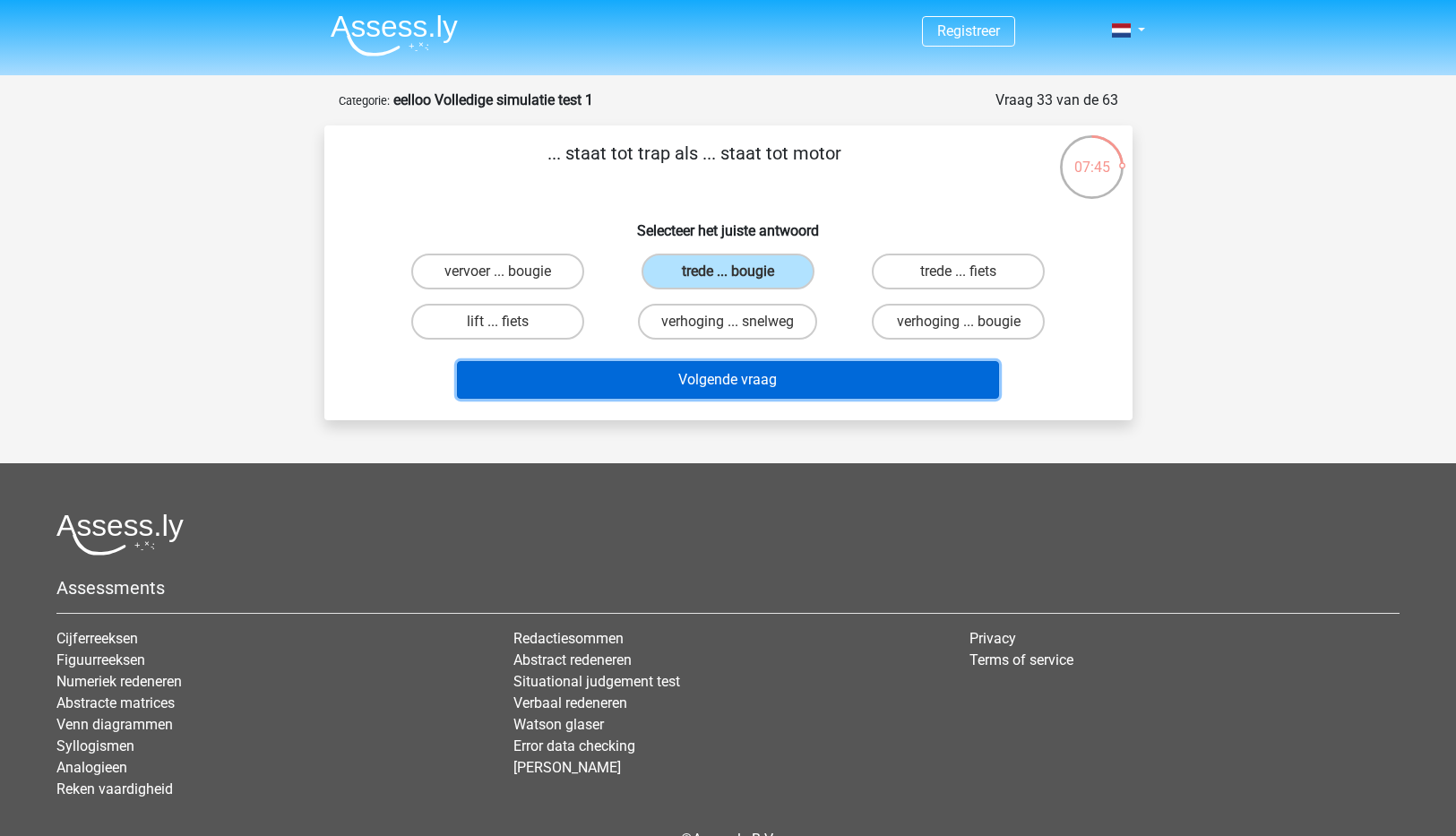
click at [736, 392] on button "Volgende vraag" at bounding box center [727, 379] width 542 height 37
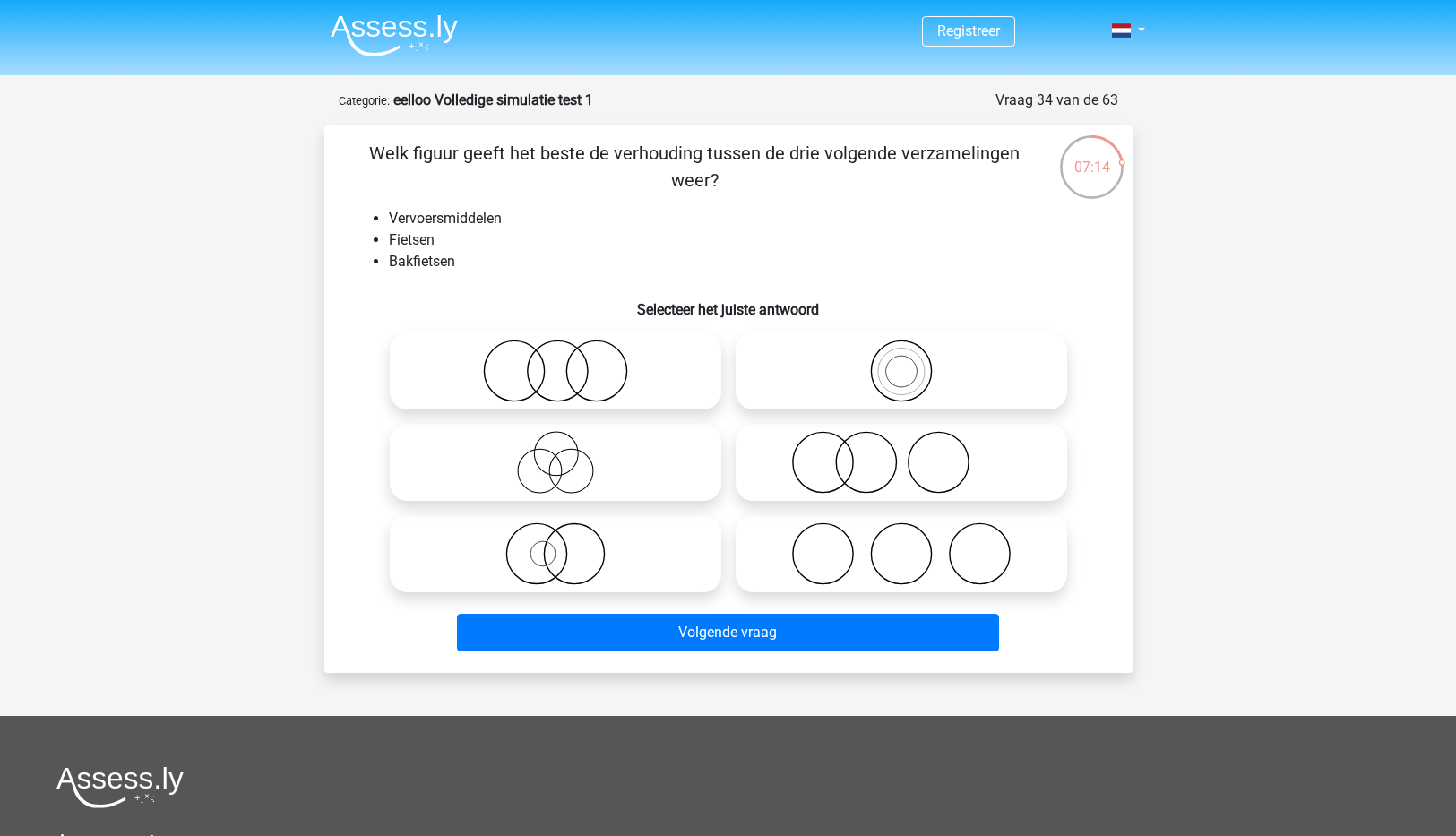
click at [1124, 160] on div "07:14 Vraag 34 van de 63 Categorie: eelloo Volledige simulatie test 1 Welk figu…" at bounding box center [728, 380] width 837 height 583
click at [1018, 313] on h6 "Selecteer het juiste antwoord" at bounding box center [729, 302] width 751 height 32
click at [551, 559] on icon at bounding box center [555, 553] width 317 height 62
click at [555, 545] on input "radio" at bounding box center [561, 538] width 12 height 12
radio input "true"
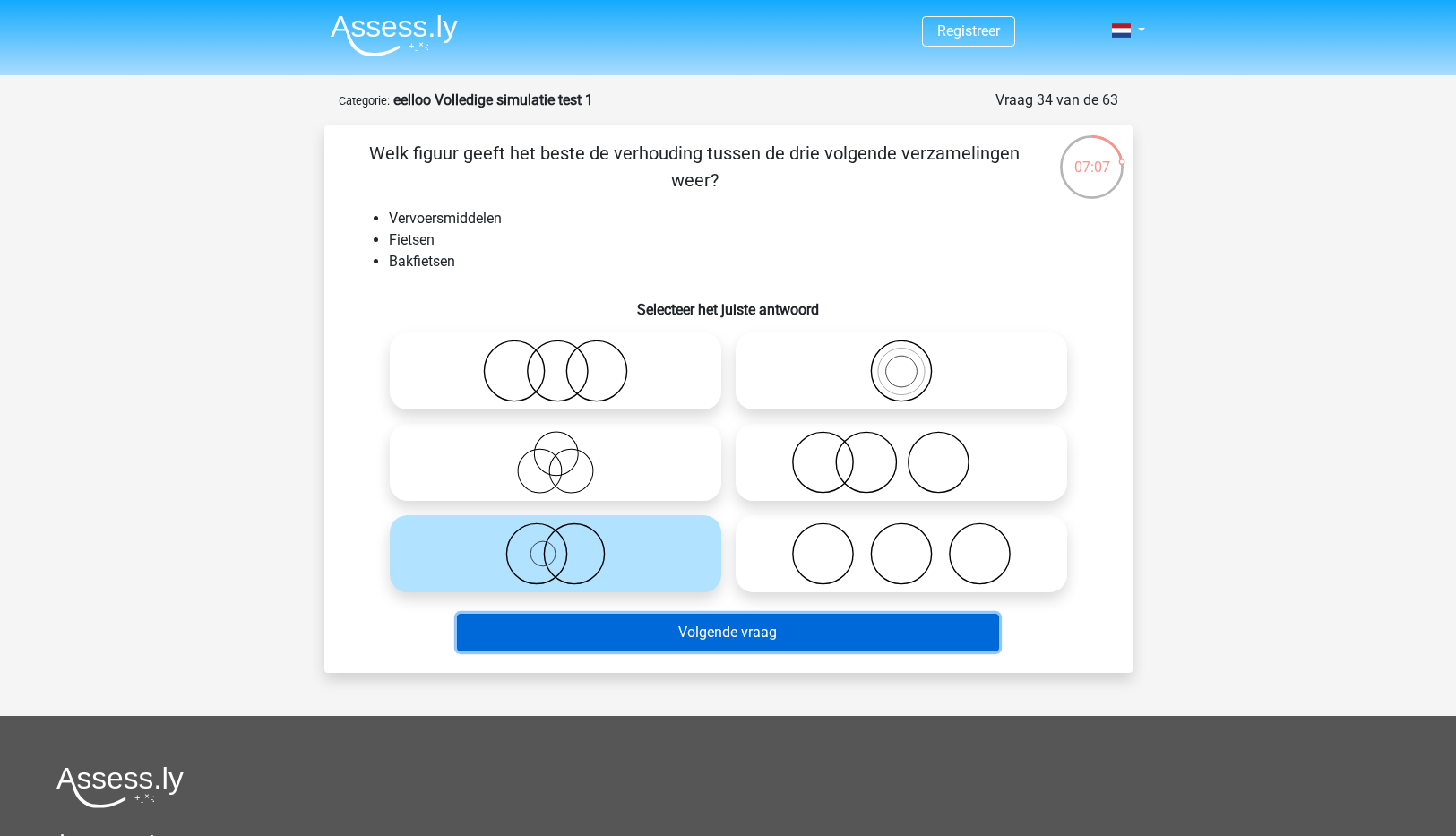
click at [686, 631] on button "Volgende vraag" at bounding box center [727, 632] width 542 height 37
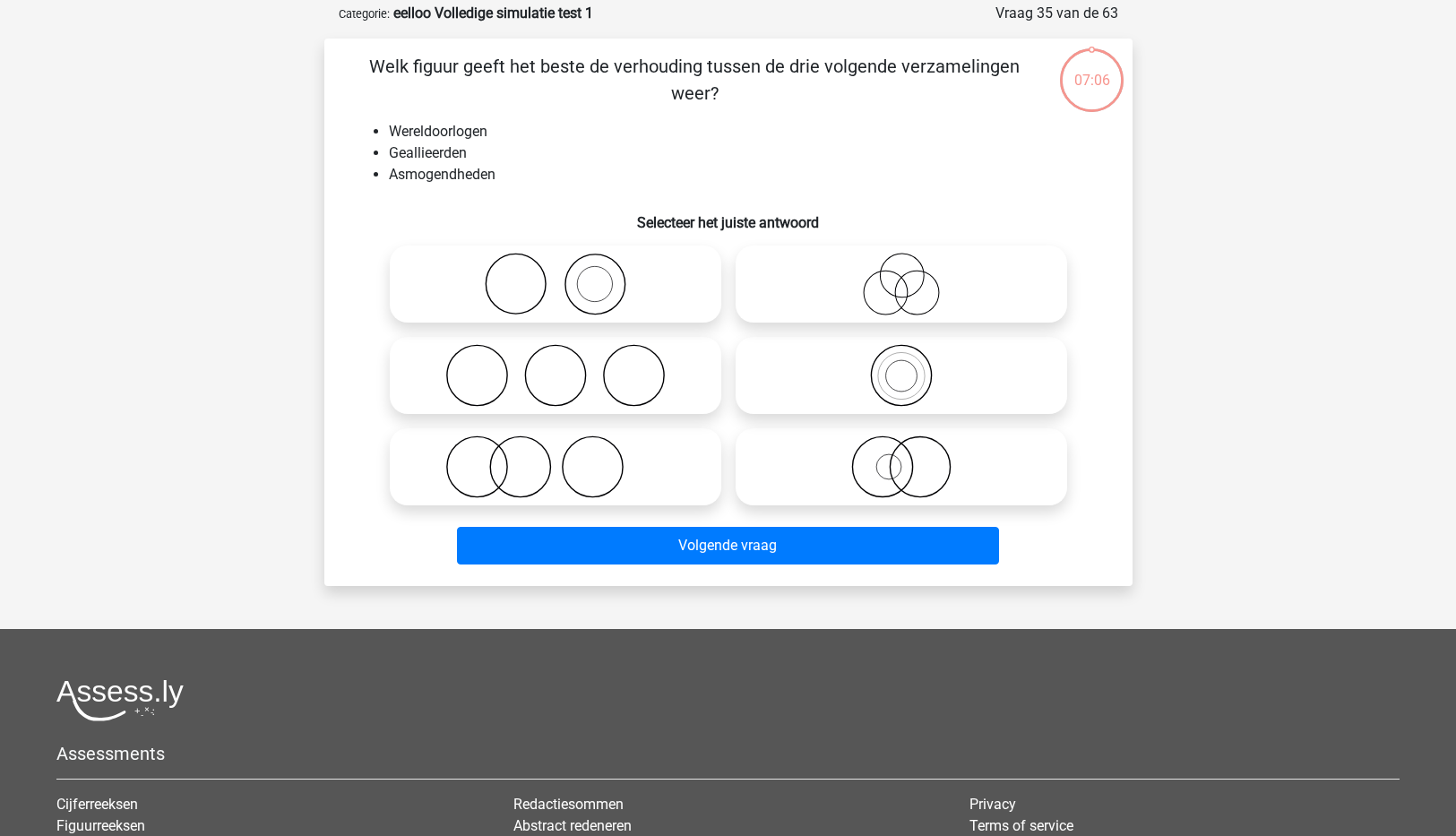
scroll to position [89, 0]
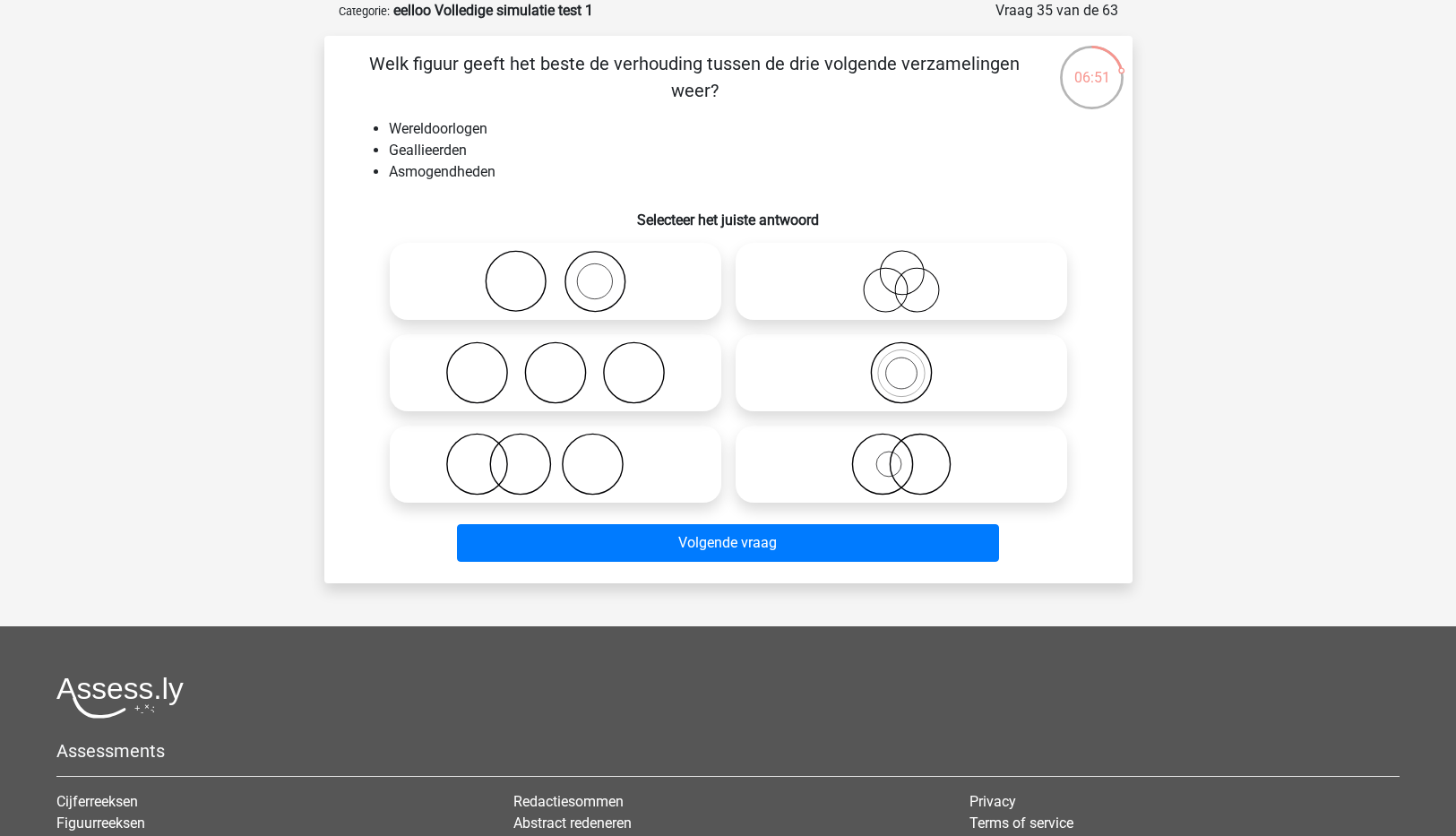
click at [568, 474] on icon at bounding box center [555, 463] width 317 height 62
click at [567, 456] on input "radio" at bounding box center [561, 449] width 12 height 12
radio input "true"
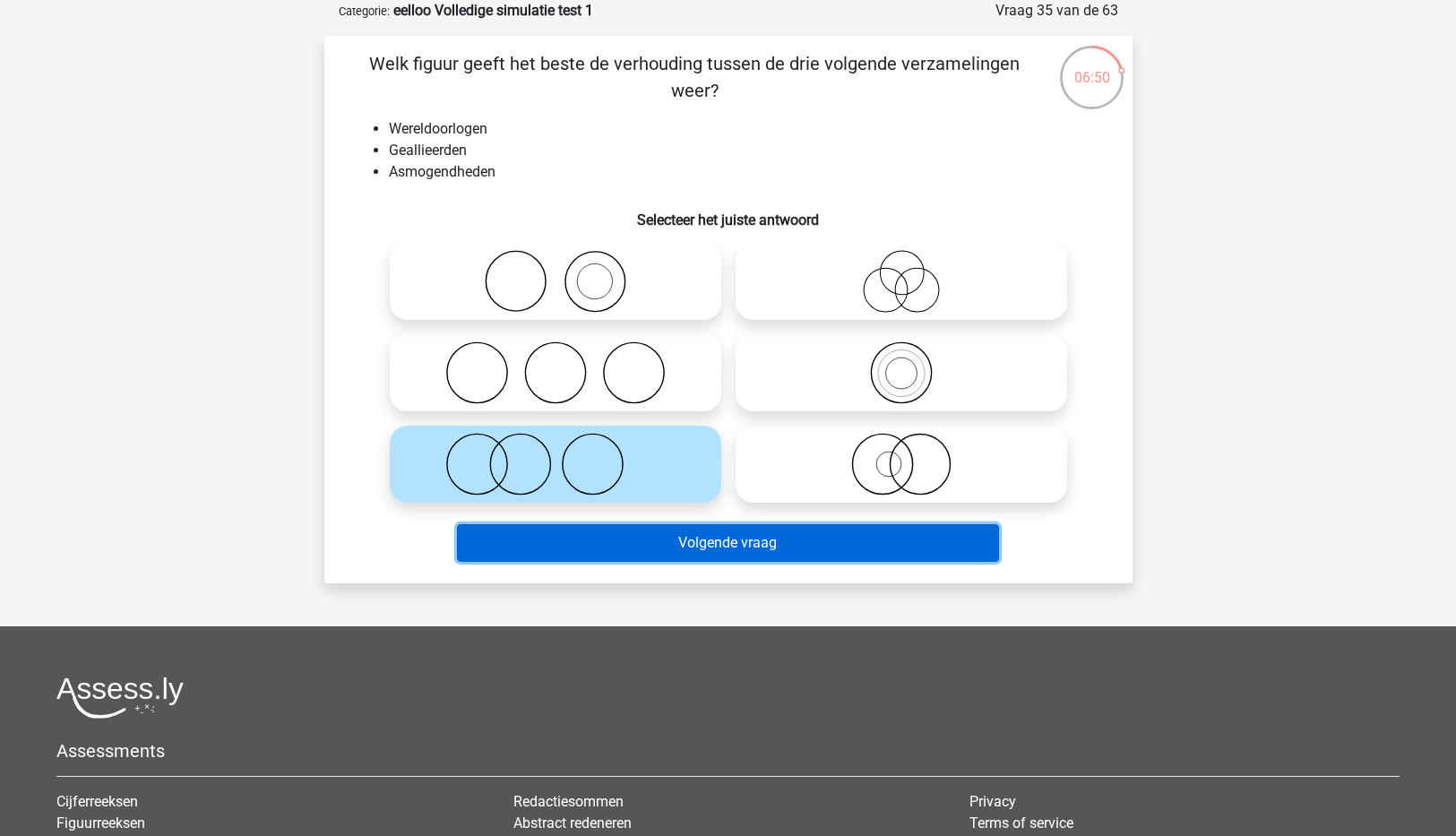
click at [816, 548] on button "Volgende vraag" at bounding box center [727, 543] width 542 height 37
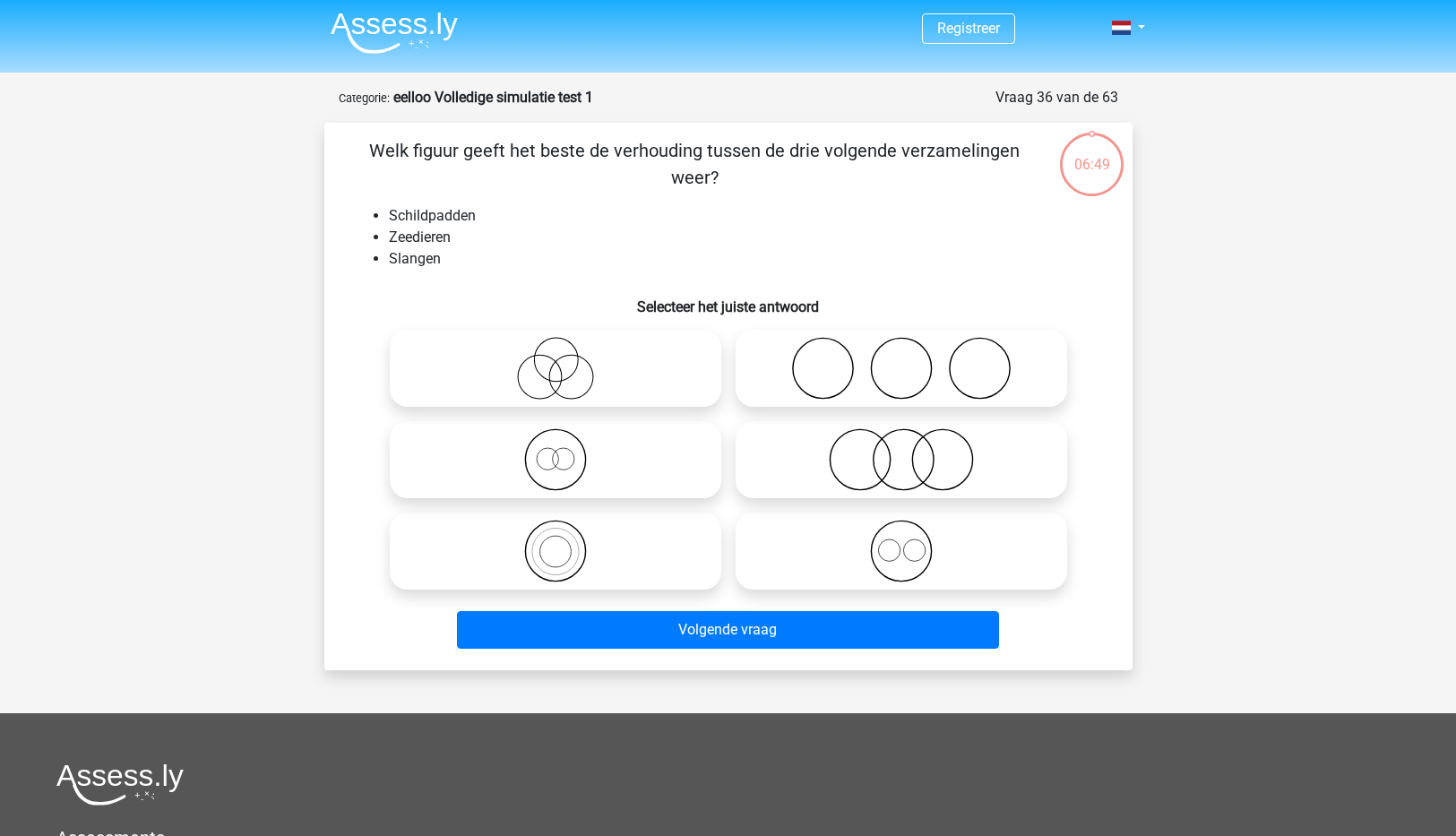
scroll to position [0, 0]
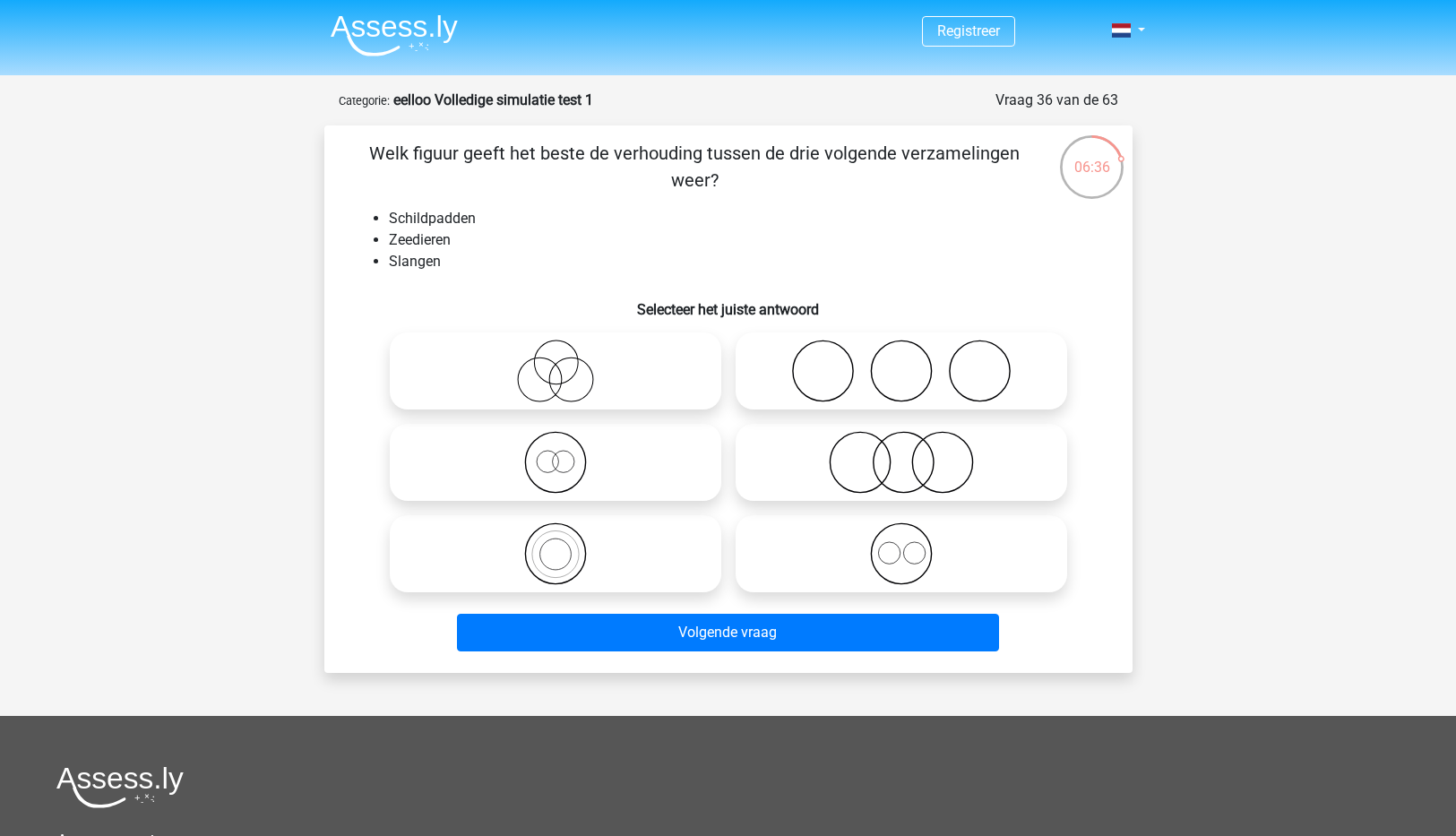
click at [954, 370] on icon at bounding box center [901, 370] width 317 height 62
click at [913, 362] on input "radio" at bounding box center [907, 356] width 12 height 12
radio input "true"
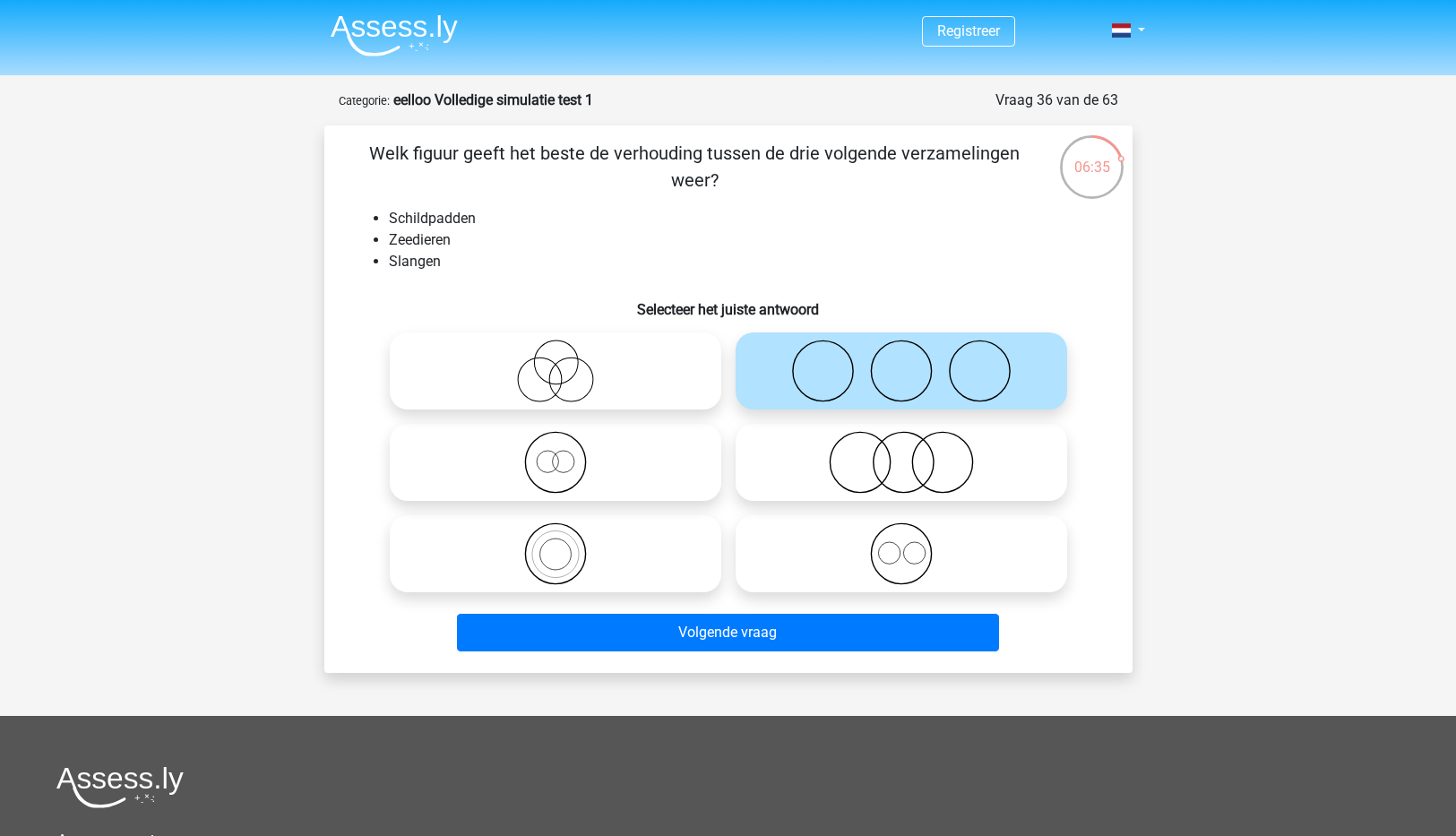
click at [877, 656] on div "Volgende vraag" at bounding box center [728, 636] width 692 height 45
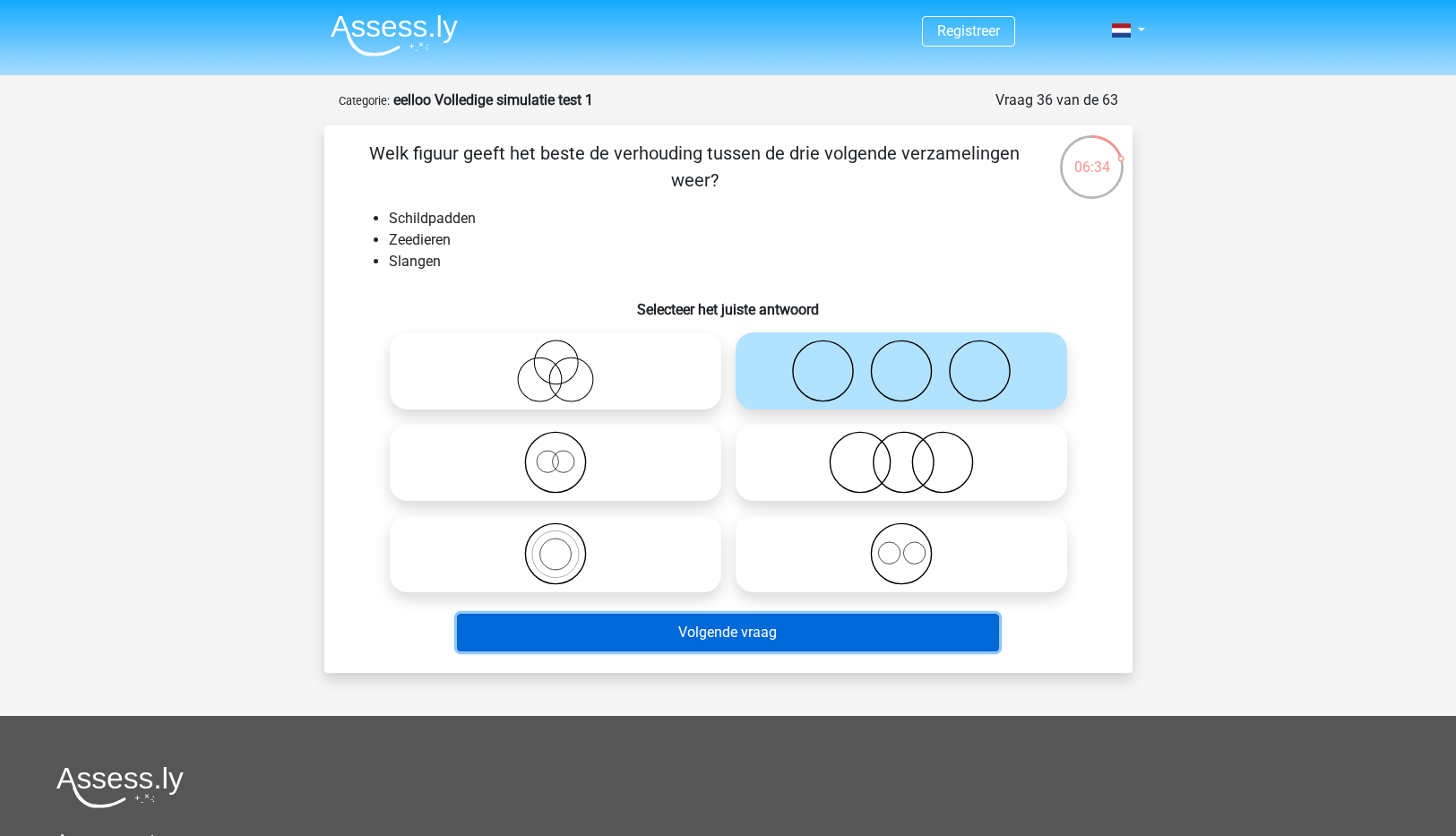
click at [787, 637] on button "Volgende vraag" at bounding box center [727, 632] width 542 height 37
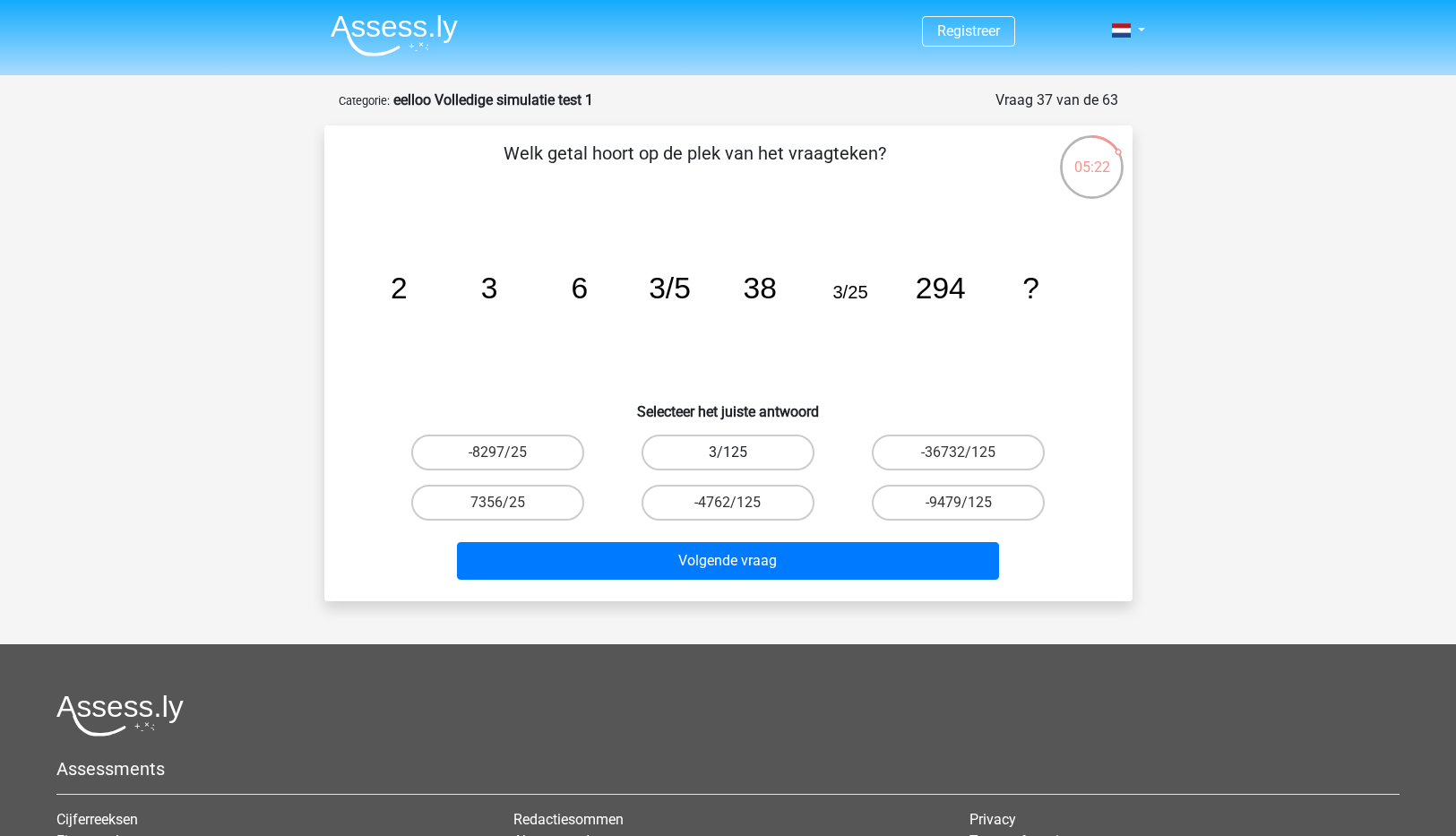
click at [723, 453] on label "3/125" at bounding box center [728, 452] width 173 height 36
click at [727, 453] on input "3/125" at bounding box center [733, 458] width 12 height 12
radio input "true"
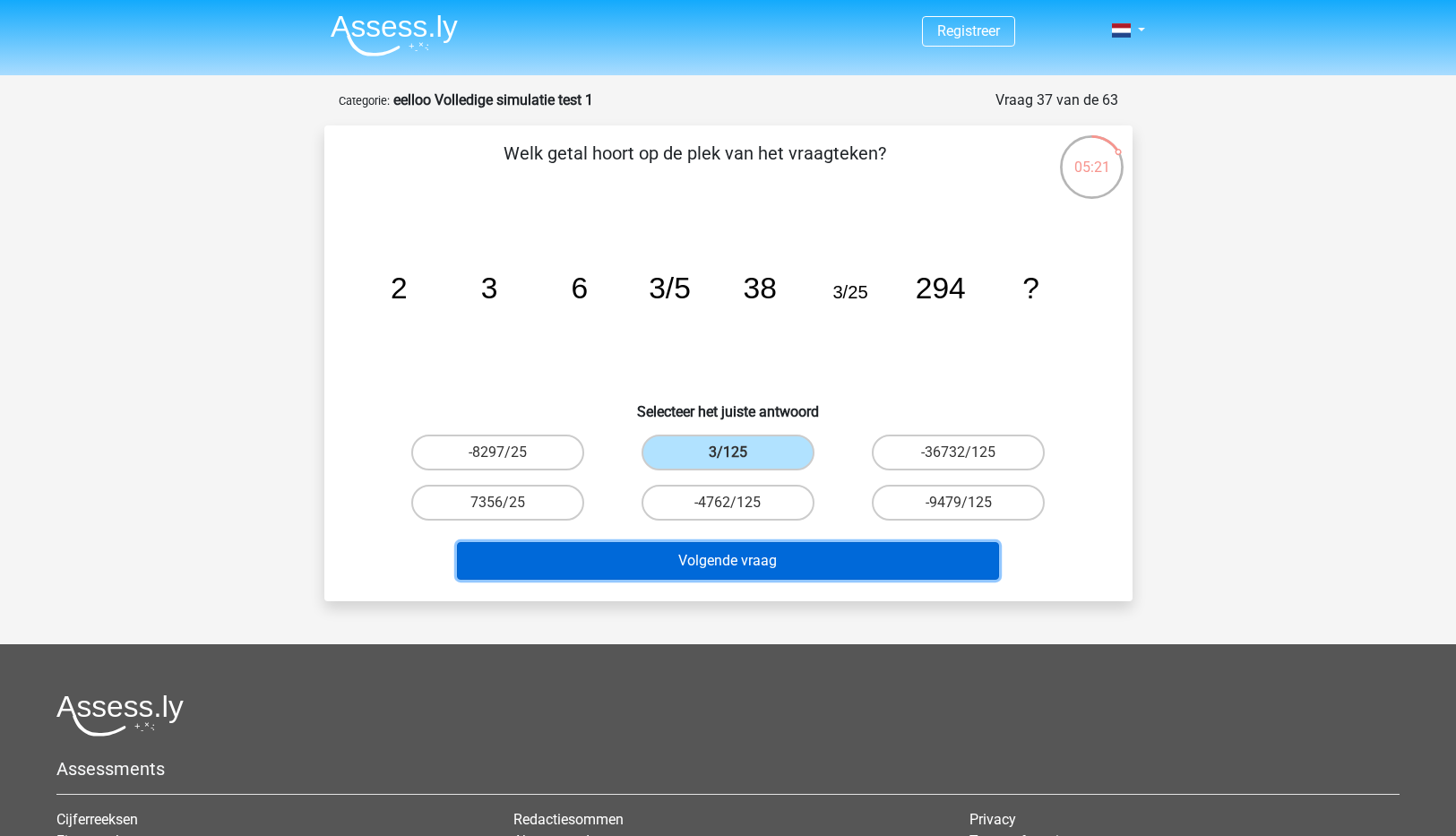
click at [765, 575] on button "Volgende vraag" at bounding box center [727, 561] width 542 height 37
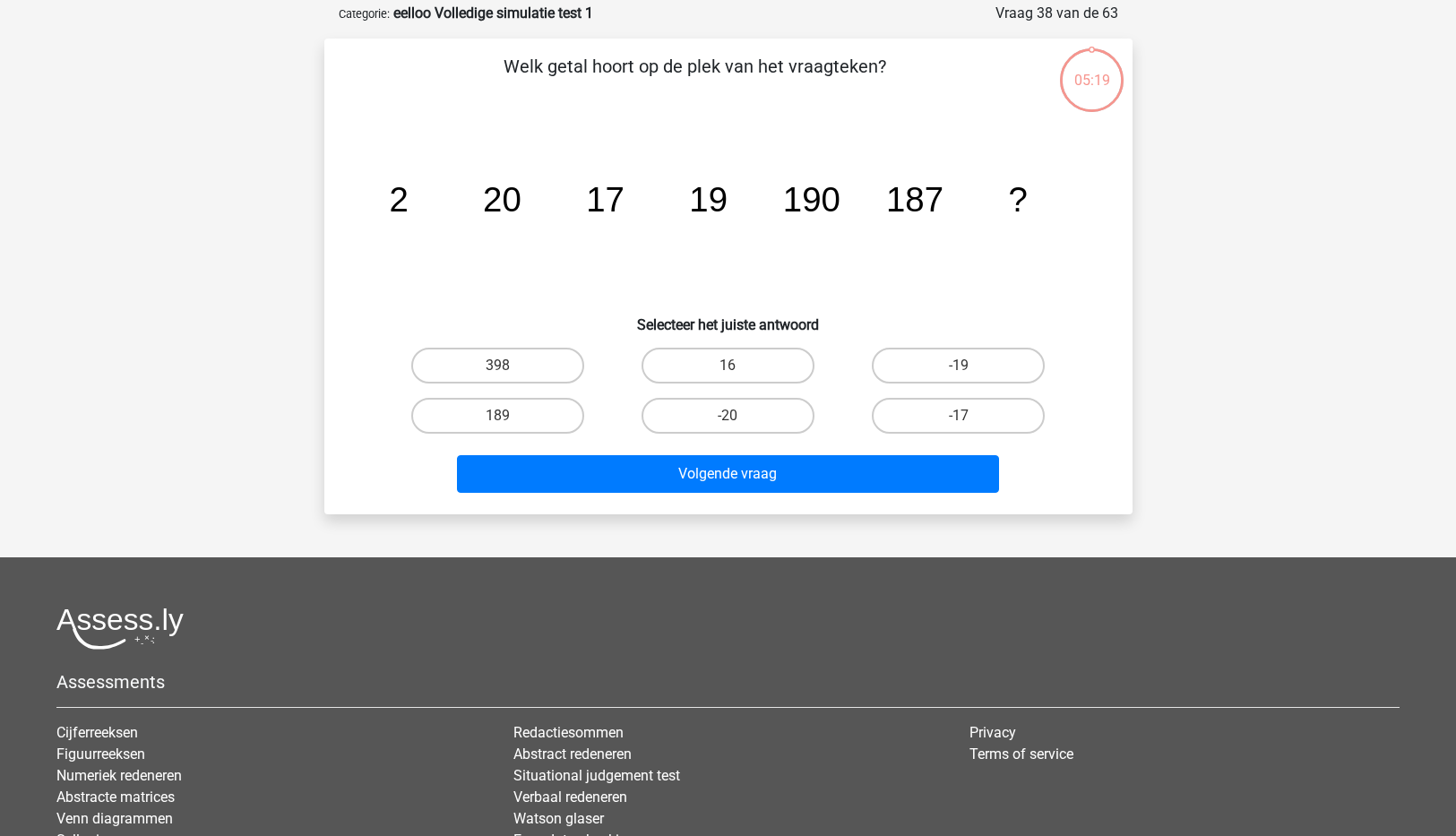
scroll to position [89, 0]
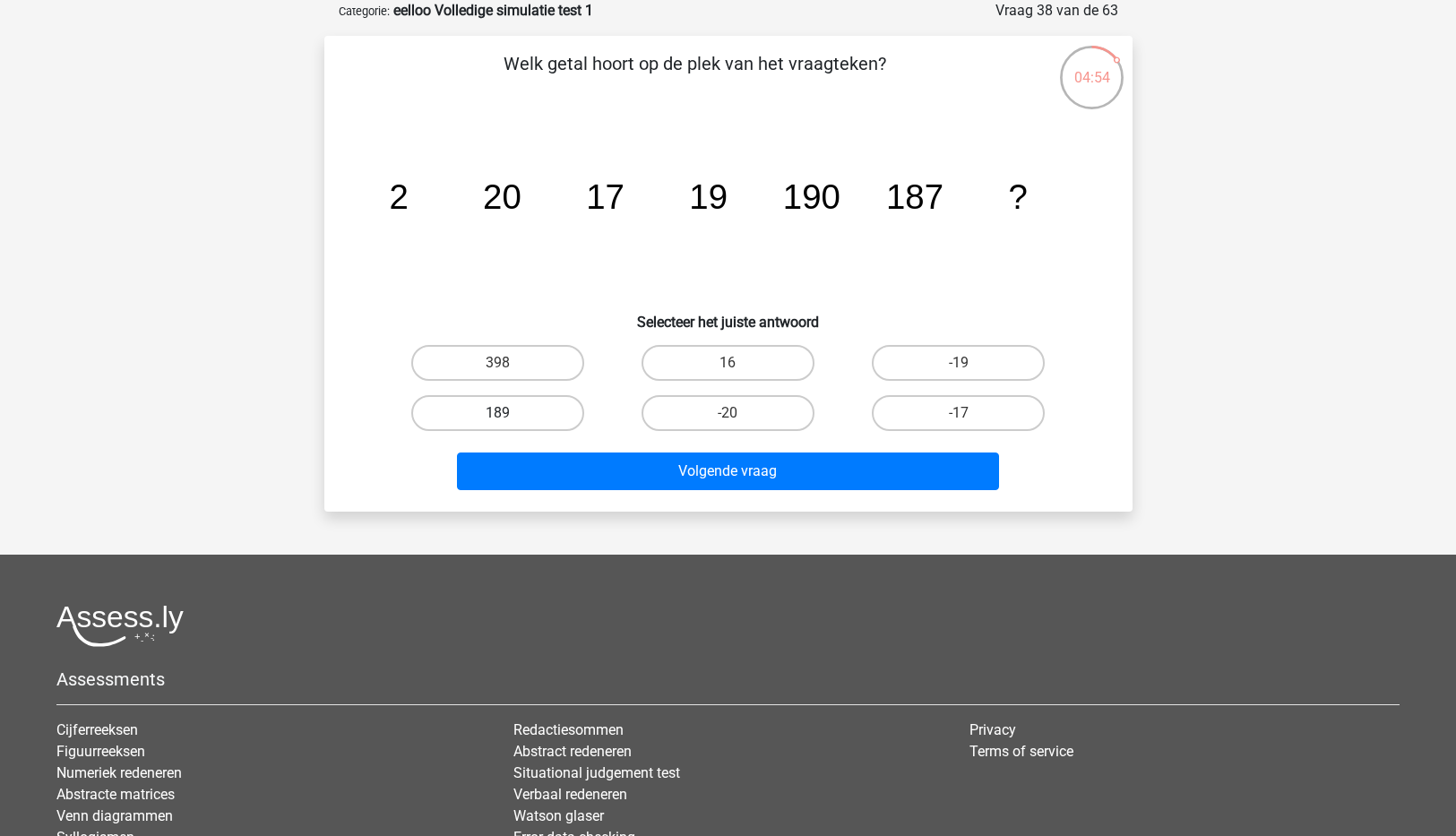
click at [492, 412] on label "189" at bounding box center [497, 413] width 173 height 36
click at [497, 413] on input "189" at bounding box center [503, 418] width 12 height 12
radio input "true"
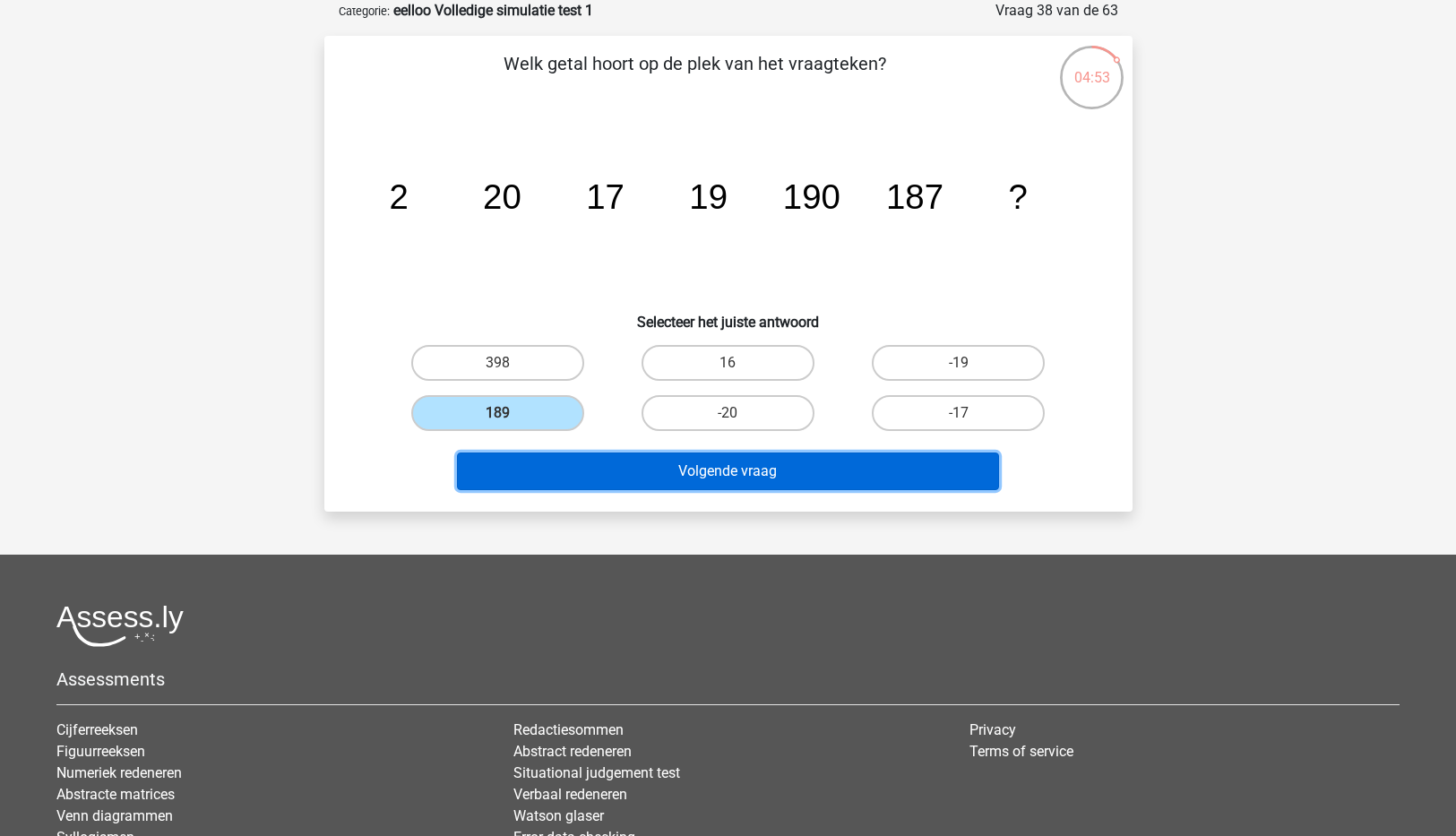
click at [730, 473] on button "Volgende vraag" at bounding box center [727, 471] width 542 height 37
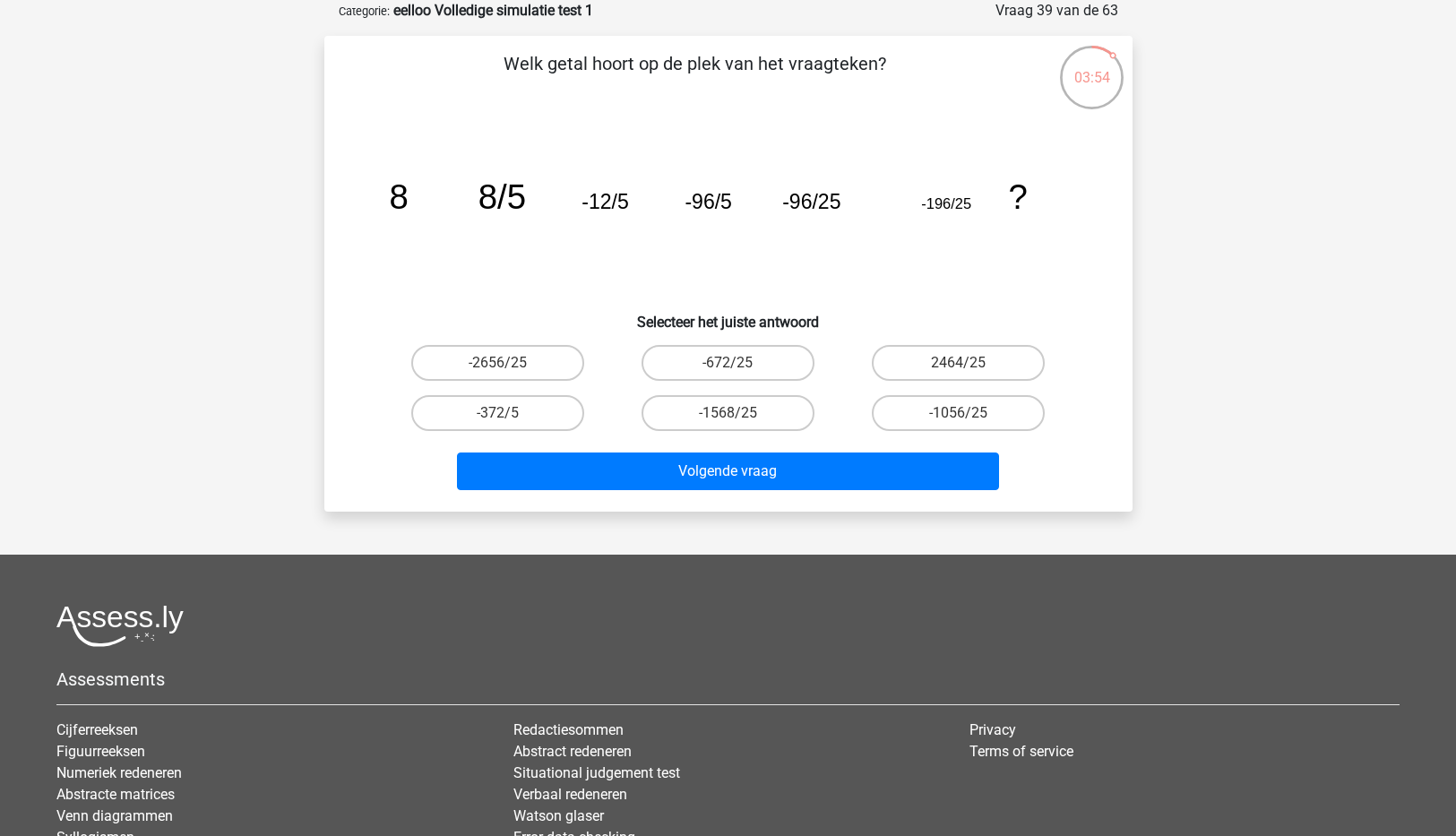
click at [736, 366] on input "-672/25" at bounding box center [733, 368] width 12 height 12
radio input "true"
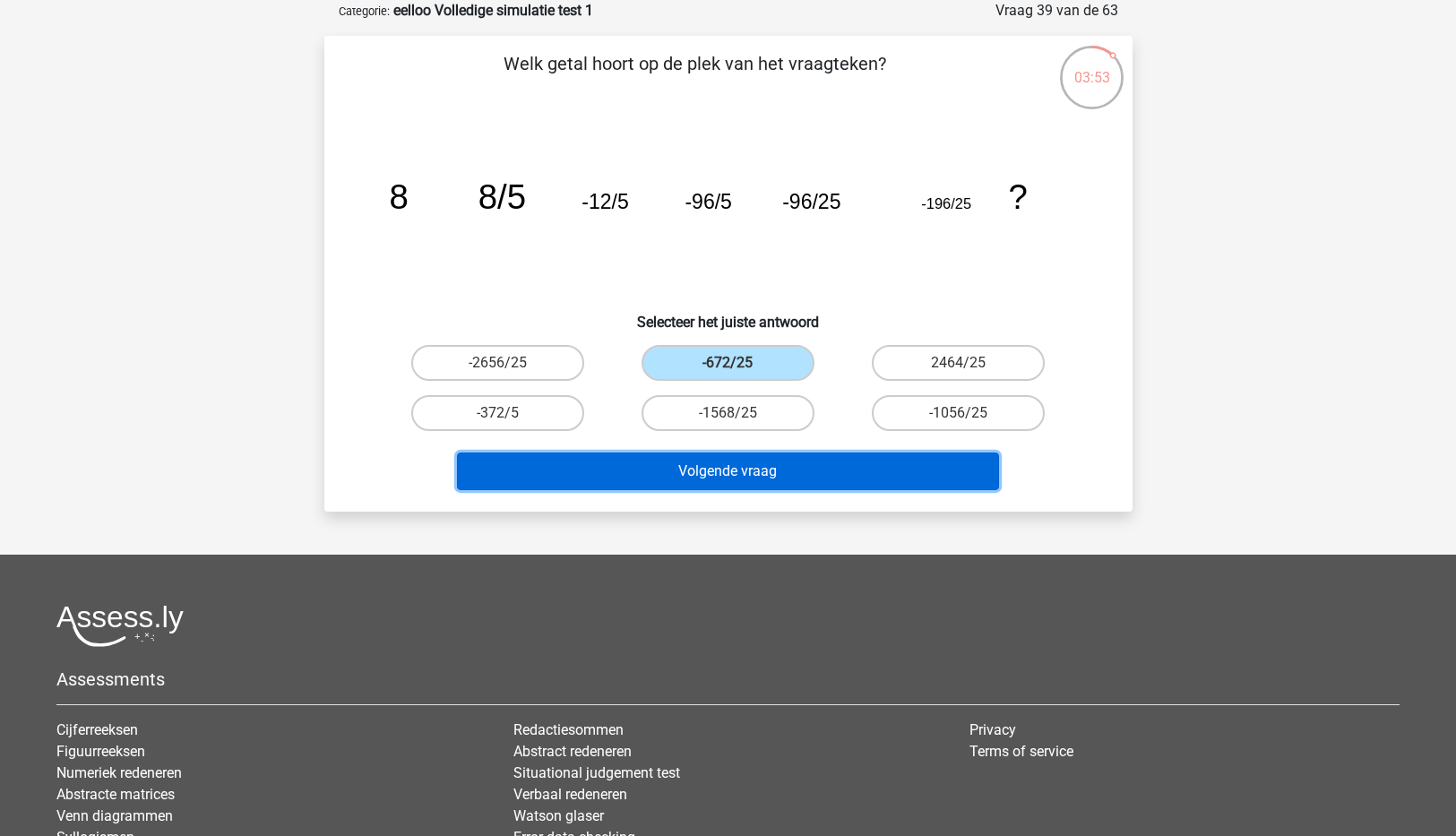
click at [754, 462] on button "Volgende vraag" at bounding box center [727, 471] width 542 height 37
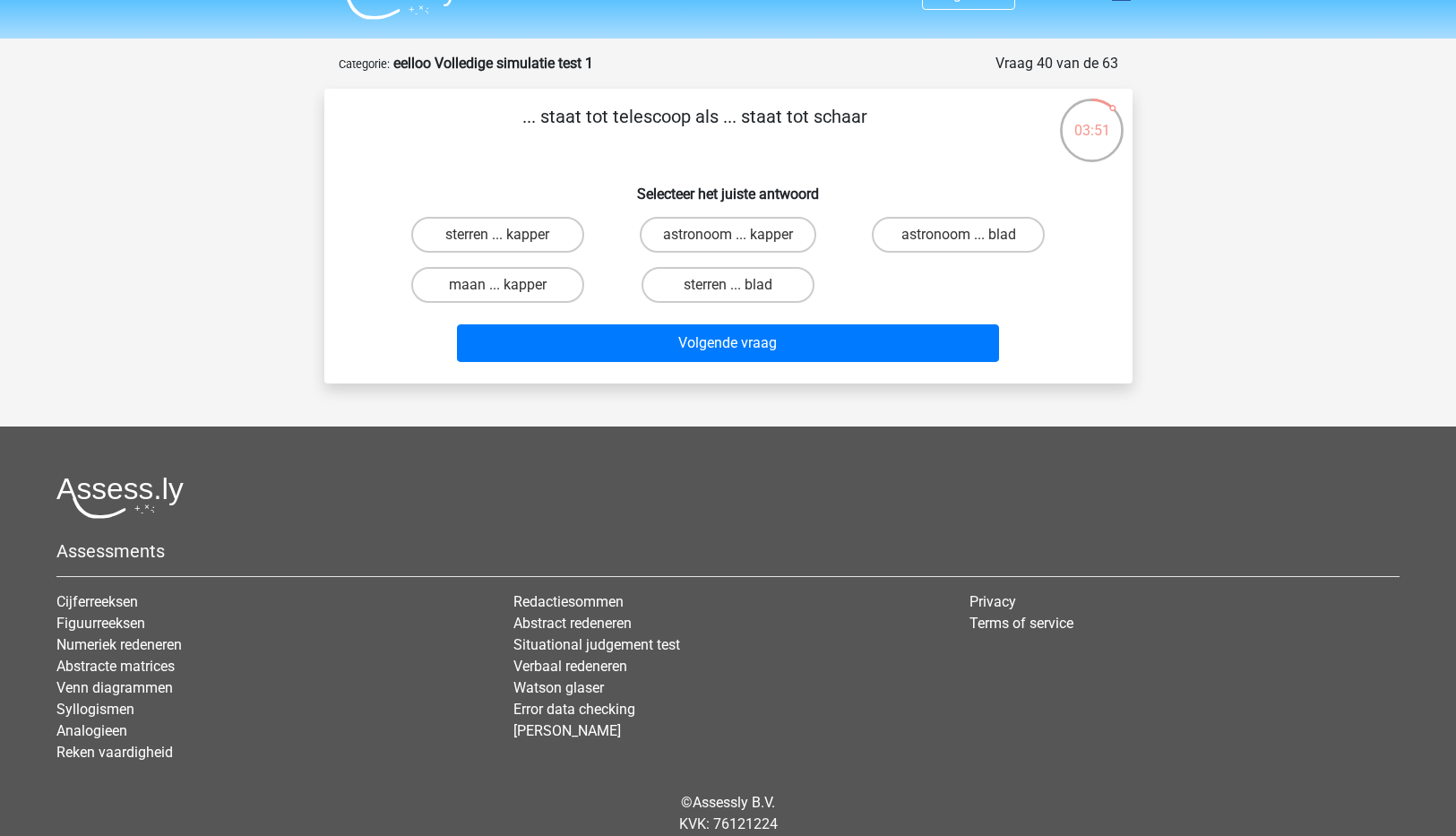
scroll to position [0, 0]
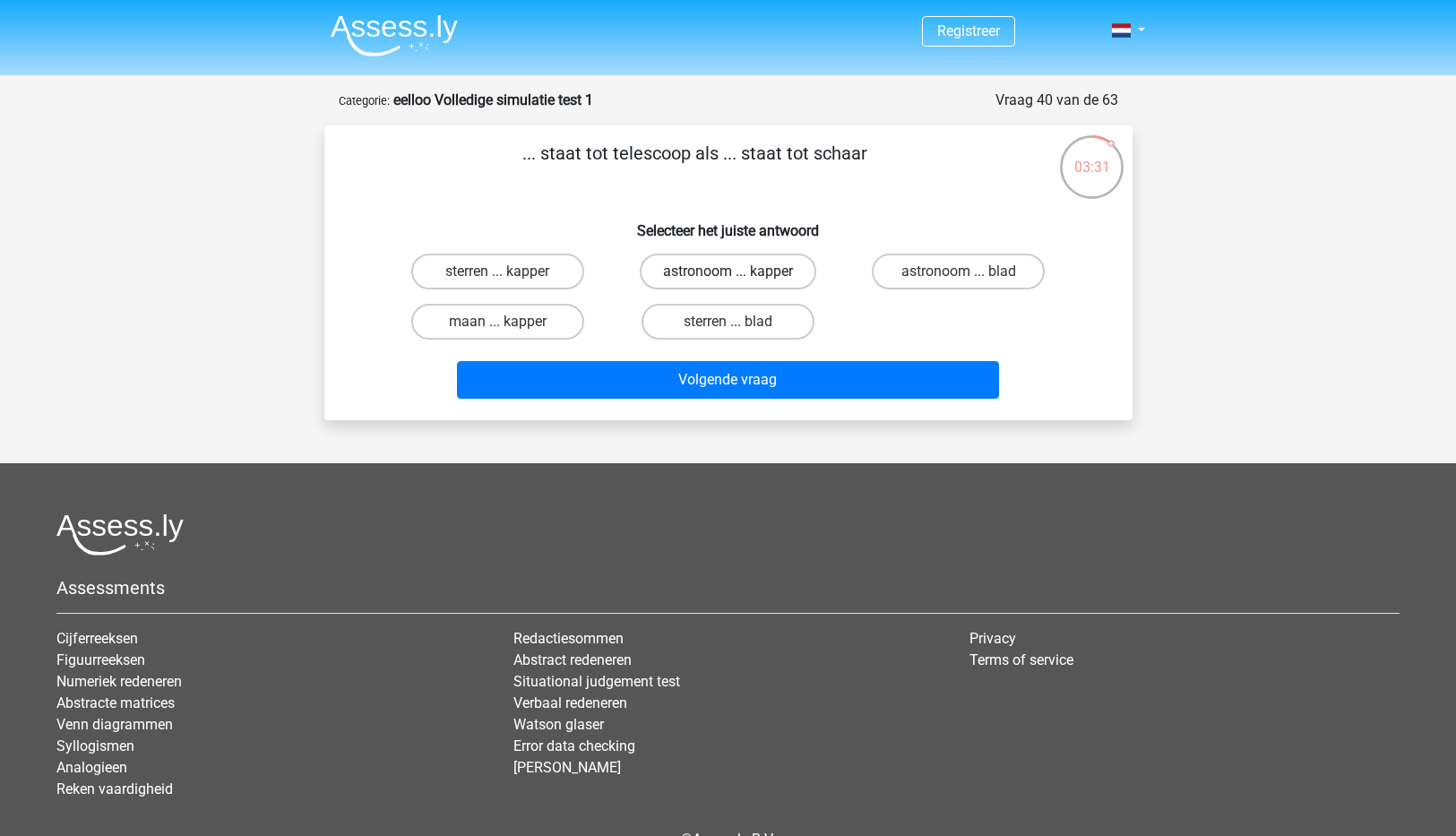
click at [723, 269] on label "astronoom ... kapper" at bounding box center [728, 272] width 177 height 36
click at [727, 272] on input "astronoom ... kapper" at bounding box center [733, 277] width 12 height 12
radio input "true"
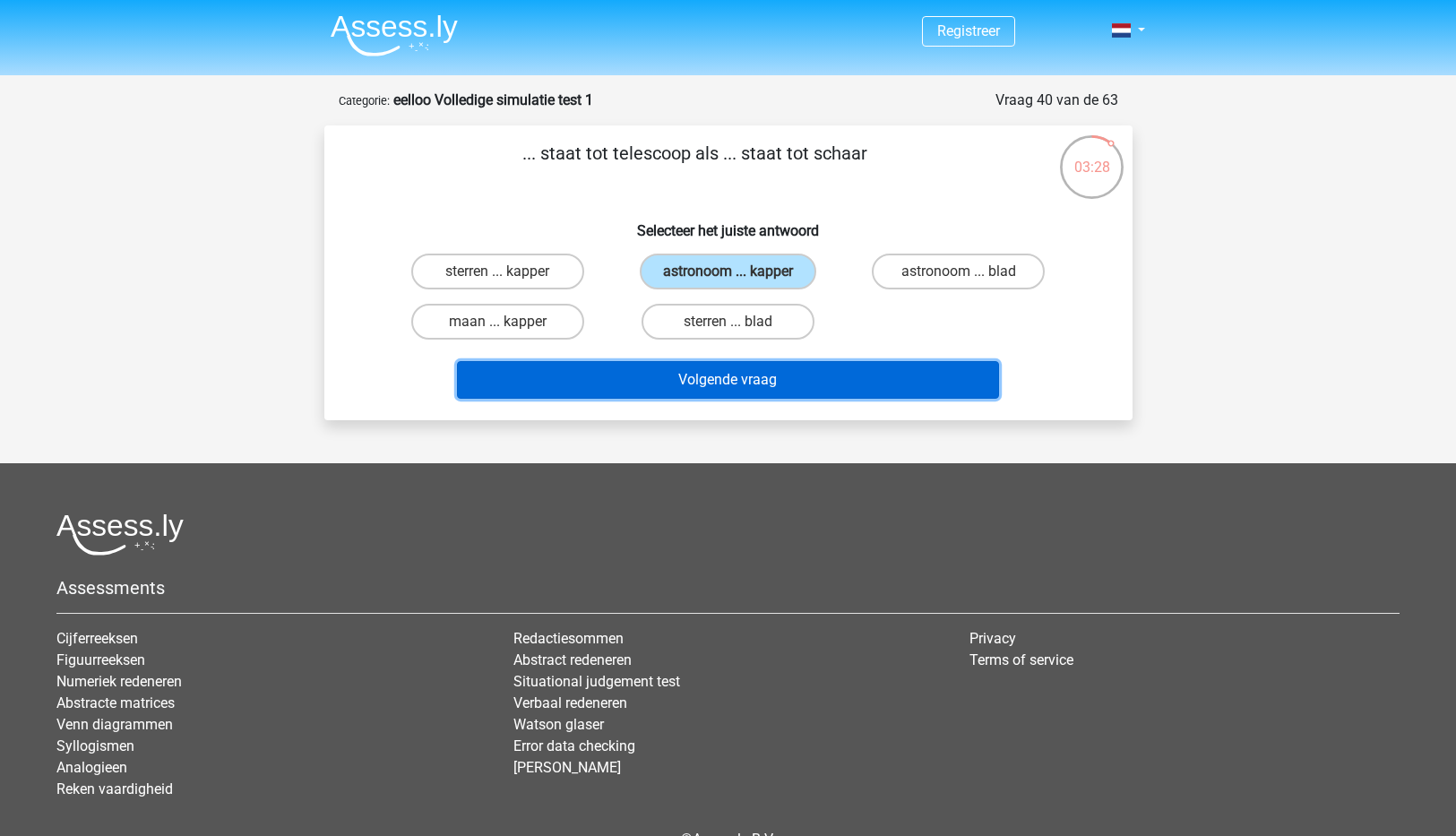
click at [745, 373] on button "Volgende vraag" at bounding box center [727, 379] width 542 height 37
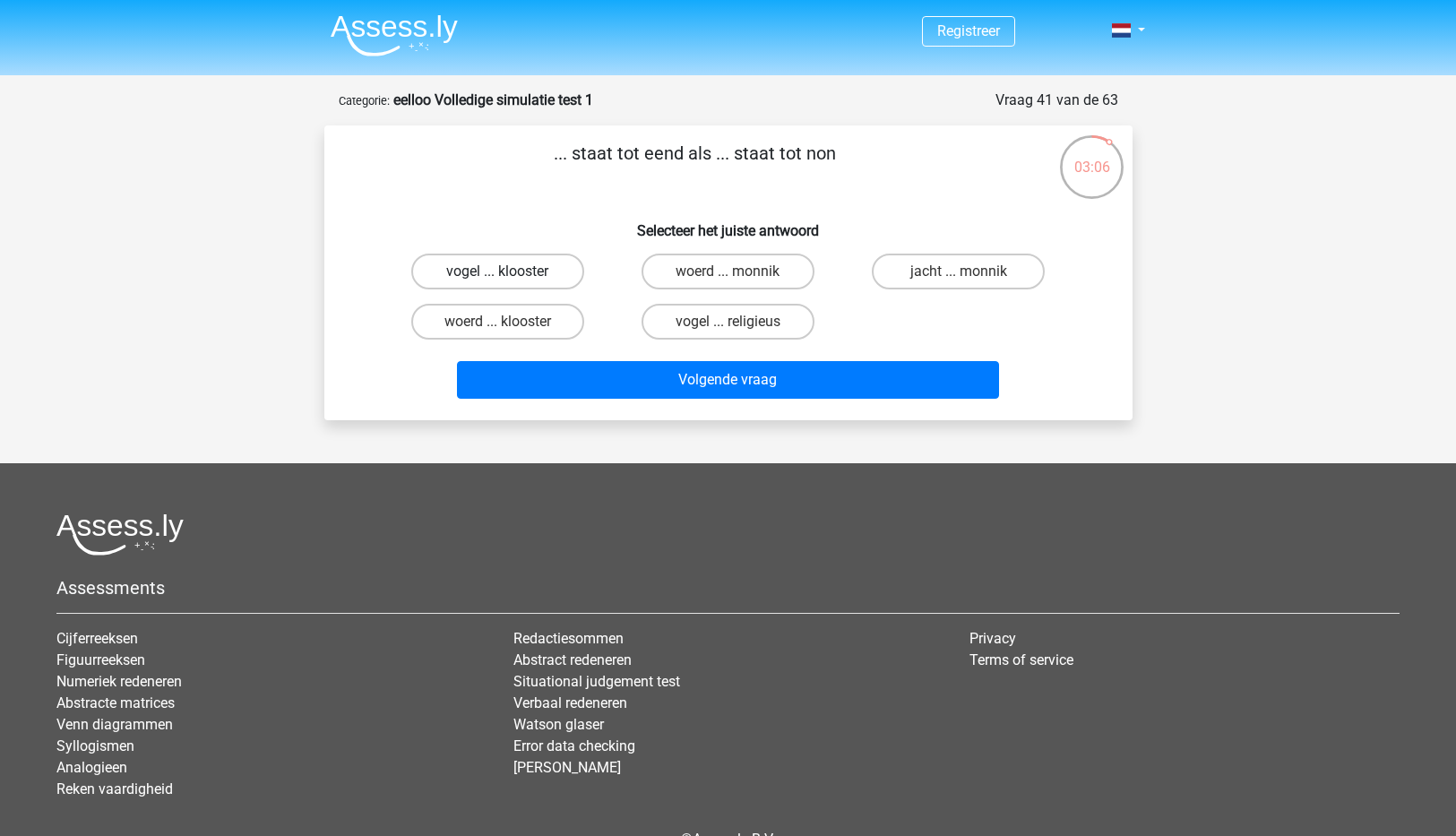
click at [481, 267] on label "vogel ... klooster" at bounding box center [497, 272] width 173 height 36
click at [497, 272] on input "vogel ... klooster" at bounding box center [503, 277] width 12 height 12
radio input "true"
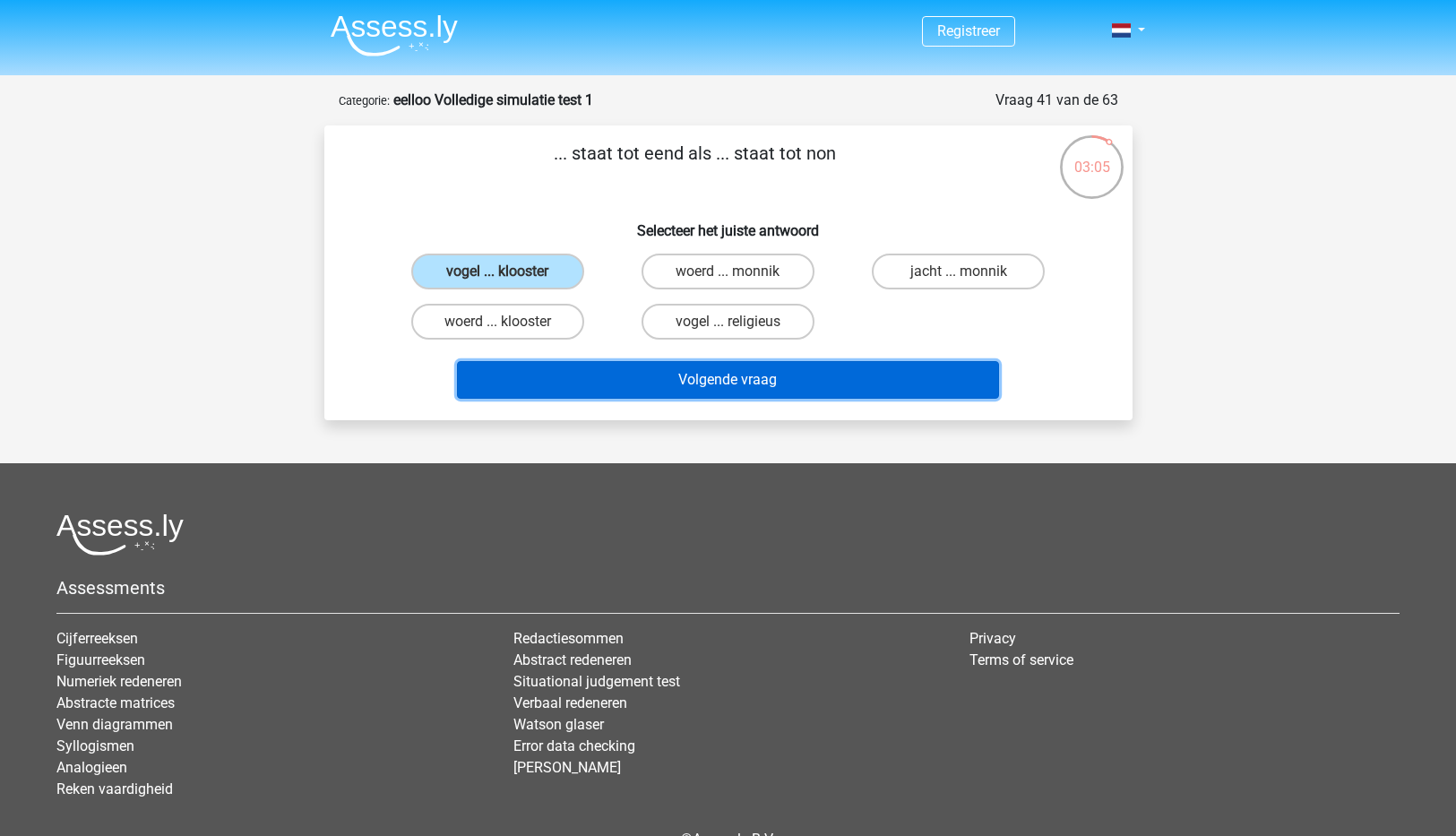
click at [695, 368] on button "Volgende vraag" at bounding box center [727, 379] width 542 height 37
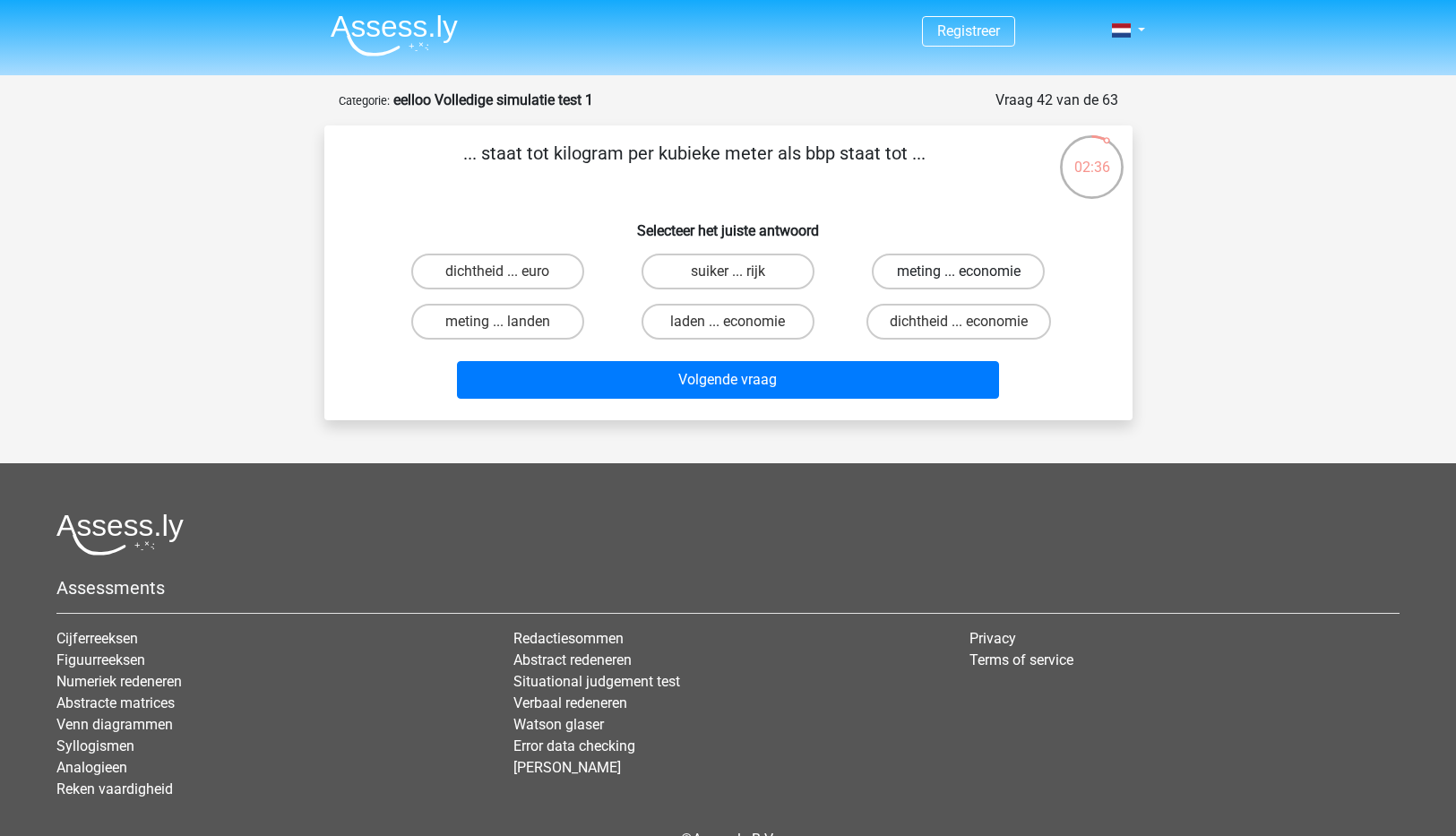
click at [963, 269] on label "meting ... economie" at bounding box center [959, 272] width 173 height 36
click at [963, 272] on input "meting ... economie" at bounding box center [964, 277] width 12 height 12
radio input "true"
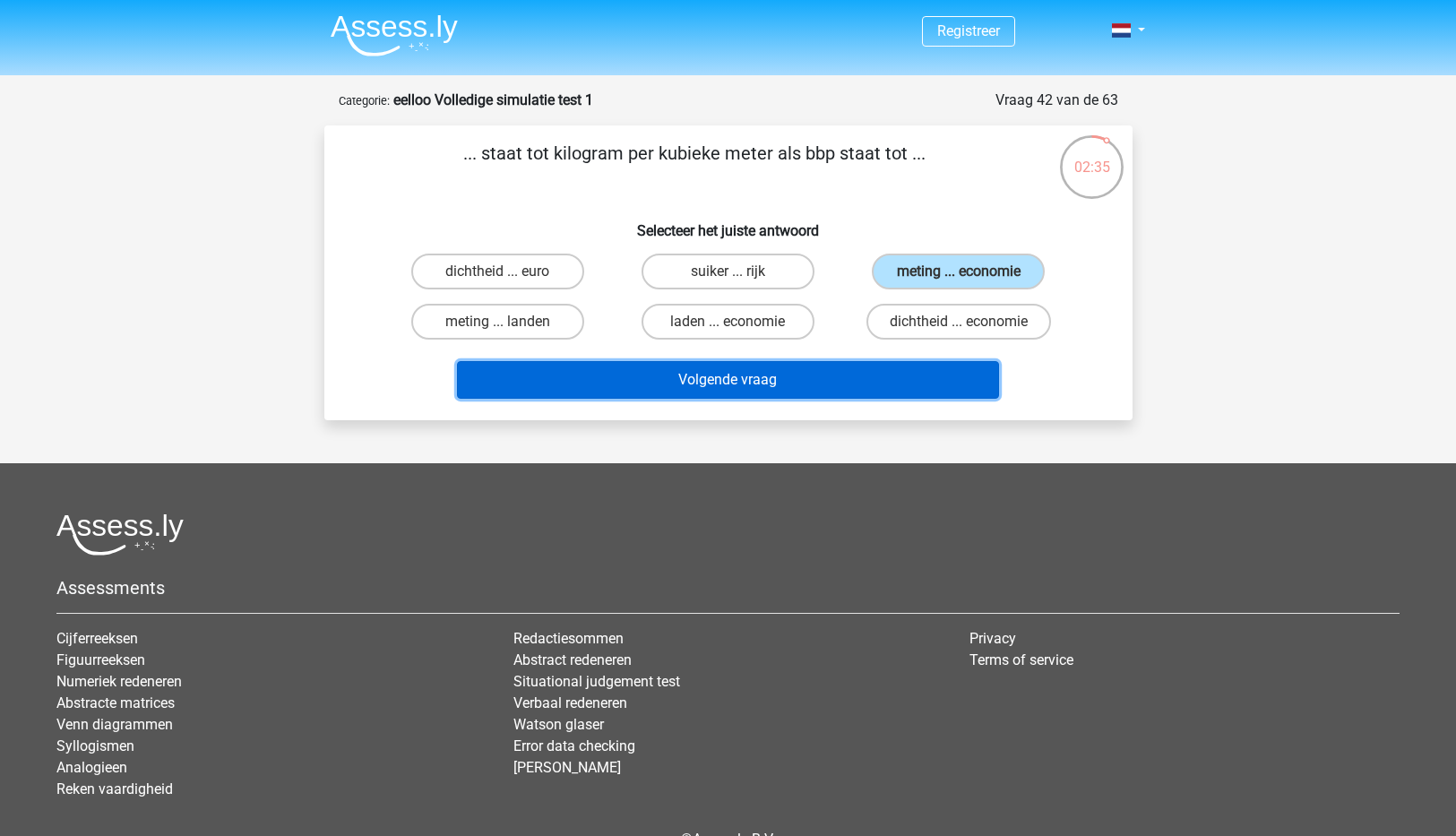
click at [770, 383] on button "Volgende vraag" at bounding box center [727, 379] width 542 height 37
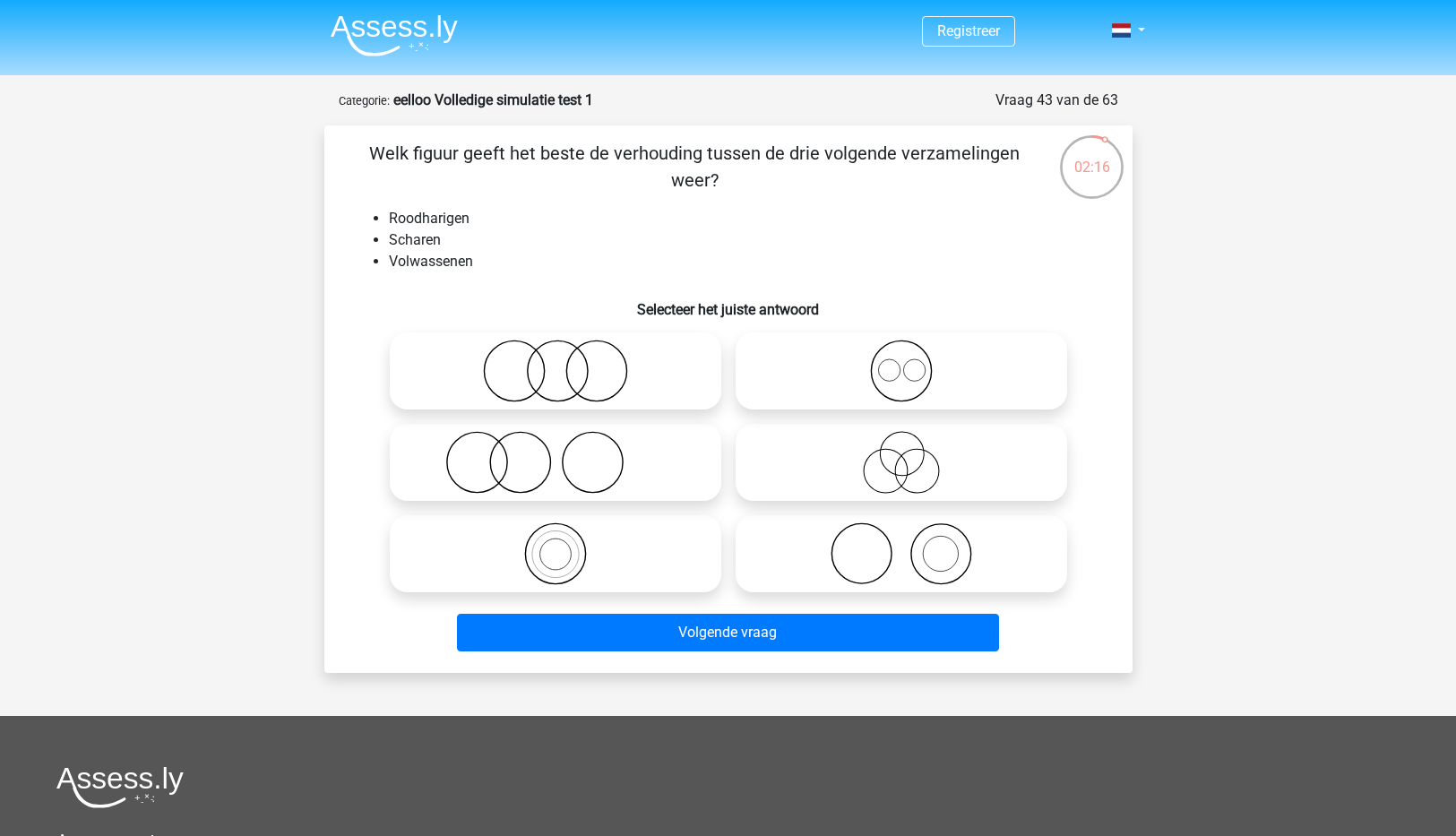
click at [515, 468] on icon at bounding box center [555, 461] width 317 height 62
click at [555, 454] on input "radio" at bounding box center [561, 447] width 12 height 12
radio input "true"
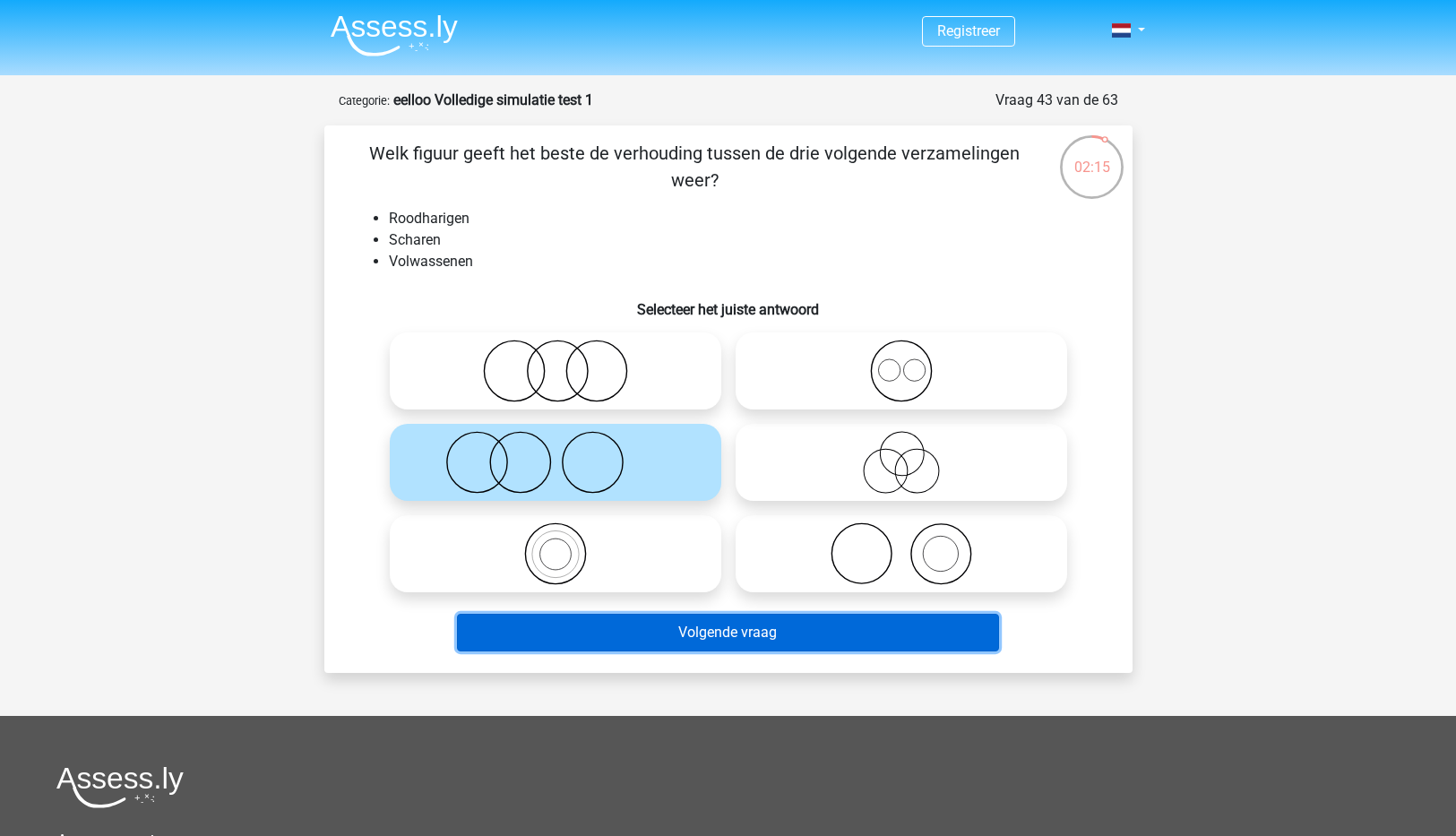
click at [778, 627] on button "Volgende vraag" at bounding box center [727, 632] width 542 height 37
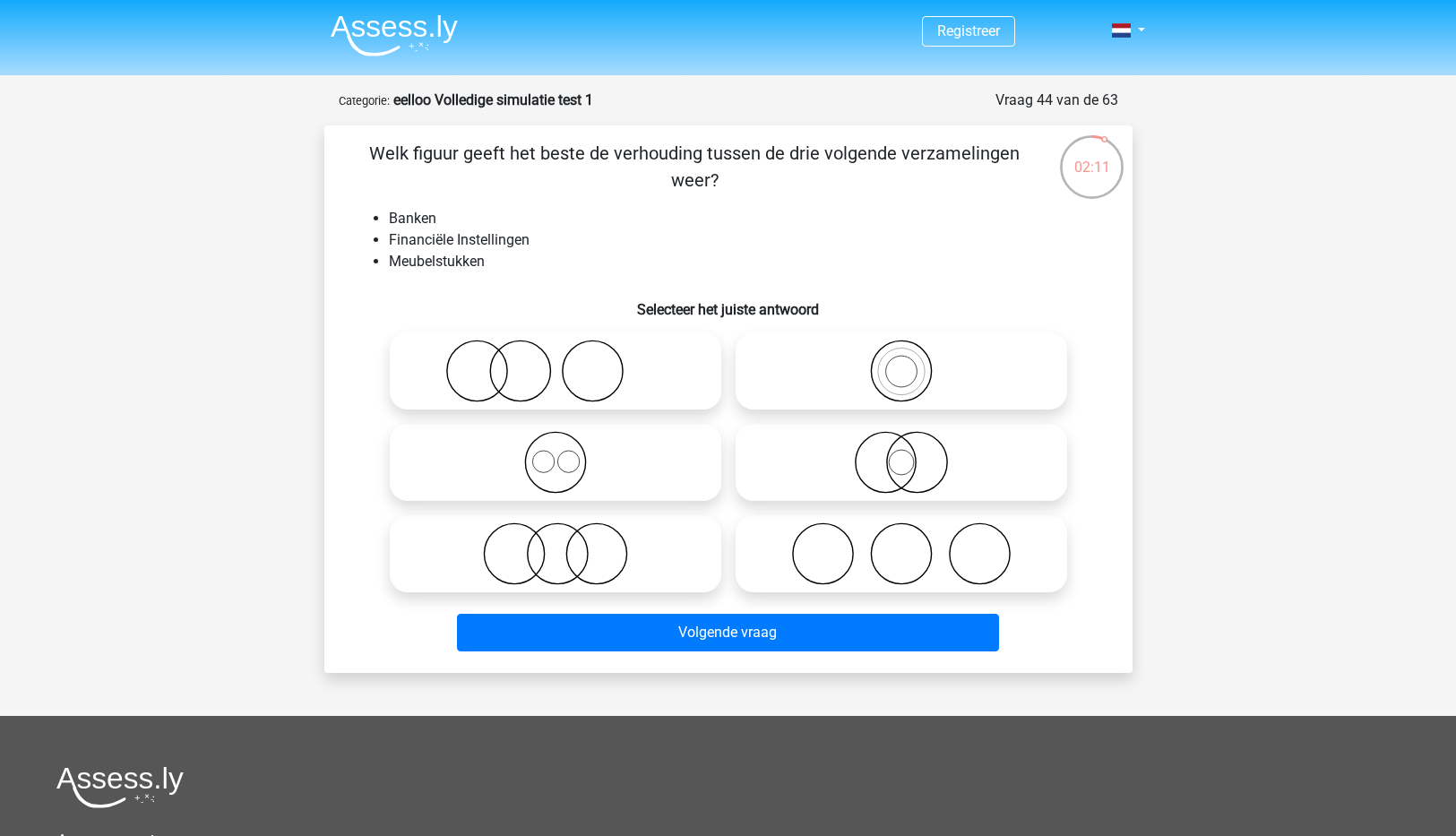
click at [518, 377] on icon at bounding box center [555, 370] width 317 height 62
click at [555, 362] on input "radio" at bounding box center [561, 356] width 12 height 12
radio input "true"
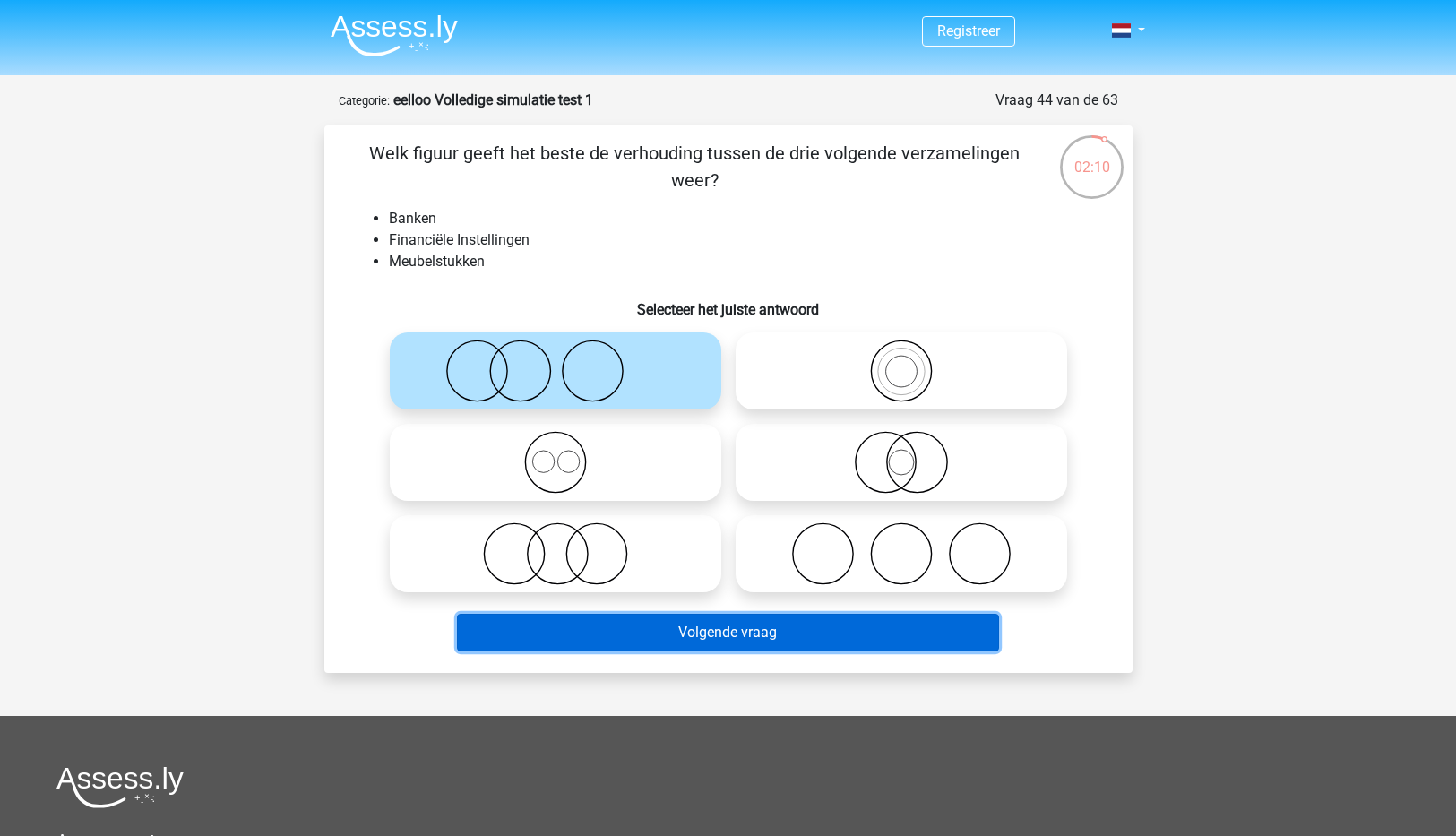
click at [695, 644] on button "Volgende vraag" at bounding box center [727, 632] width 542 height 37
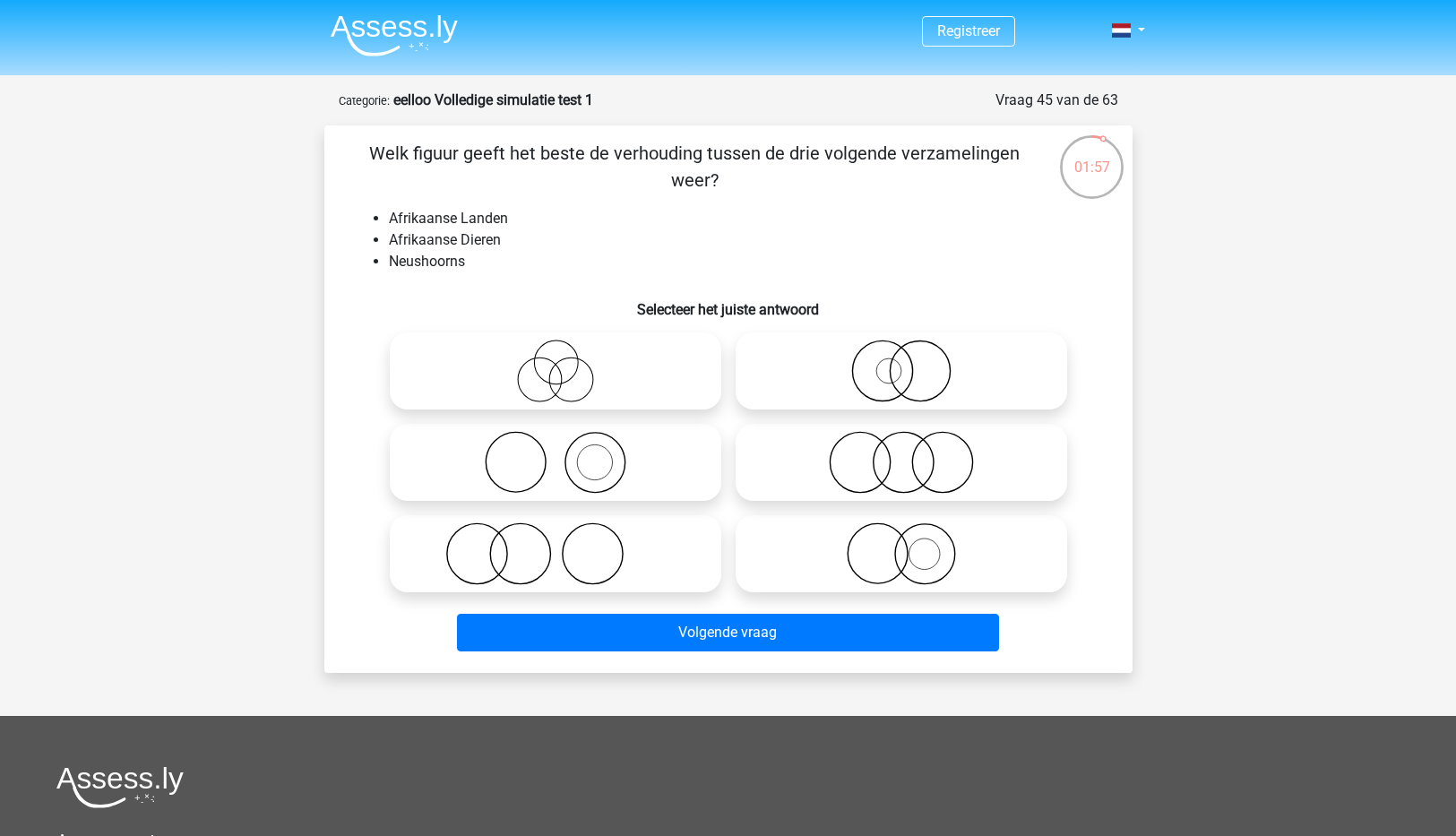
click at [890, 555] on icon at bounding box center [901, 553] width 317 height 62
click at [901, 545] on input "radio" at bounding box center [907, 538] width 12 height 12
radio input "true"
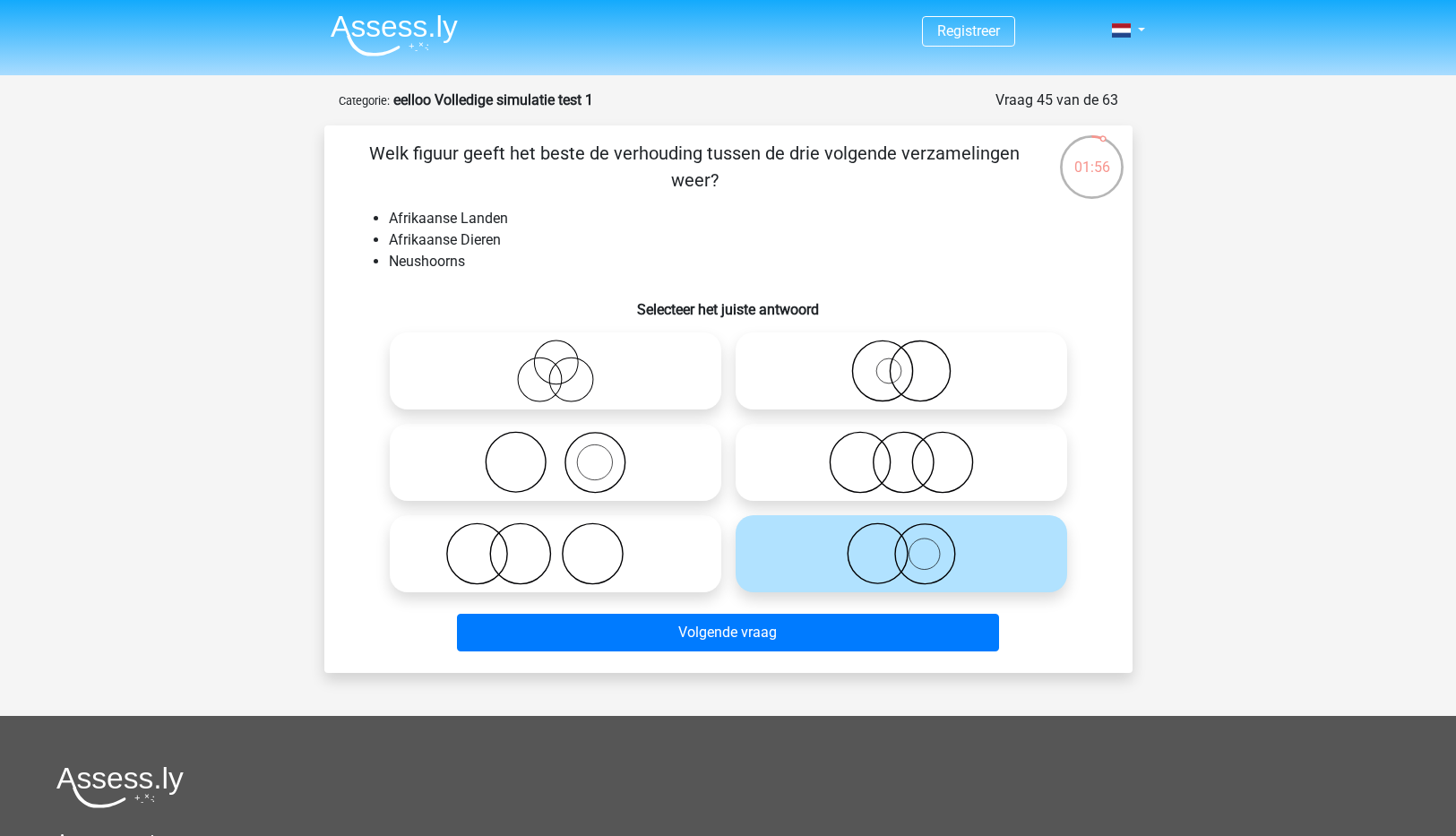
click at [806, 655] on div "Volgende vraag" at bounding box center [728, 636] width 692 height 45
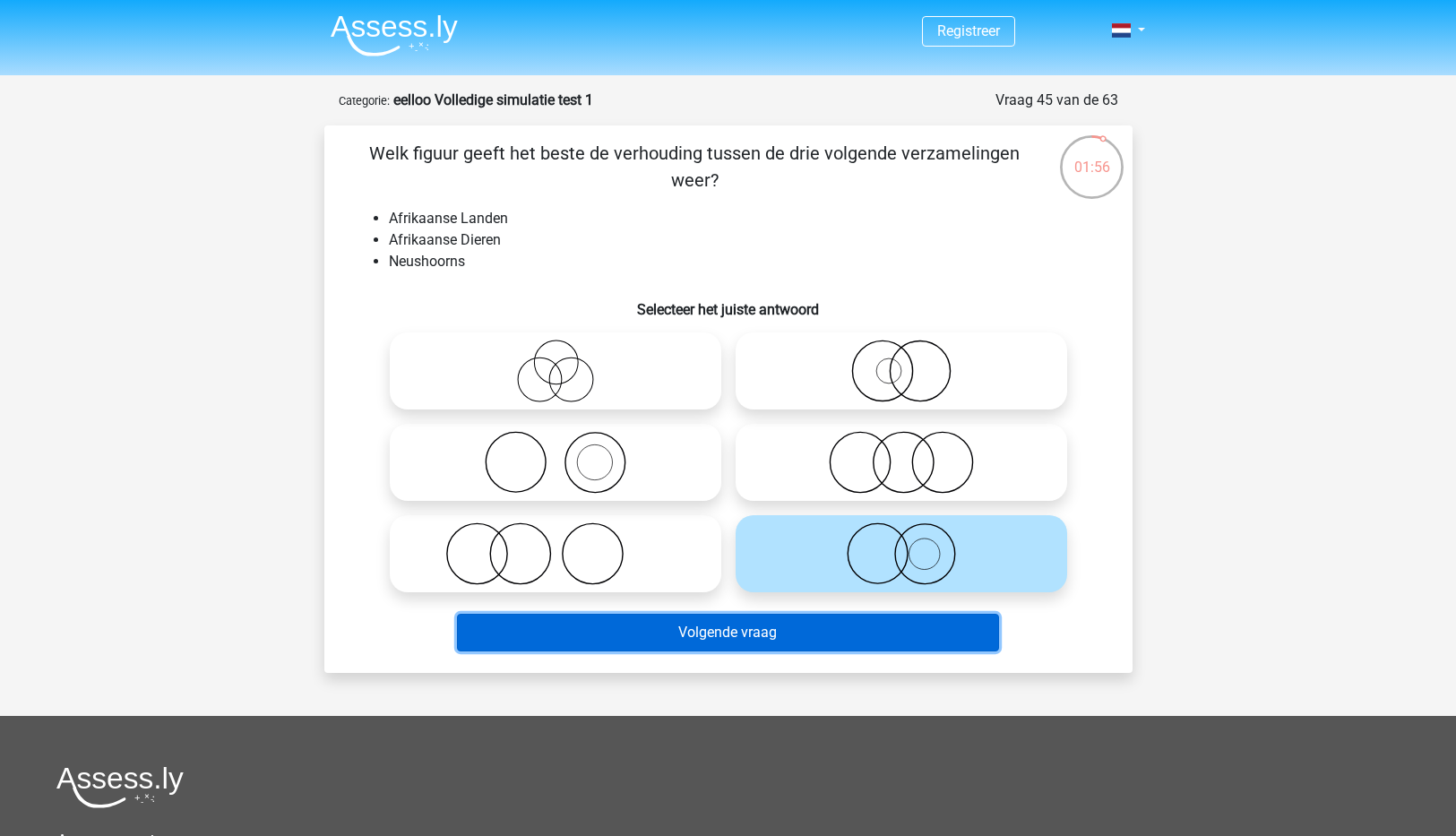
click at [809, 636] on button "Volgende vraag" at bounding box center [727, 632] width 542 height 37
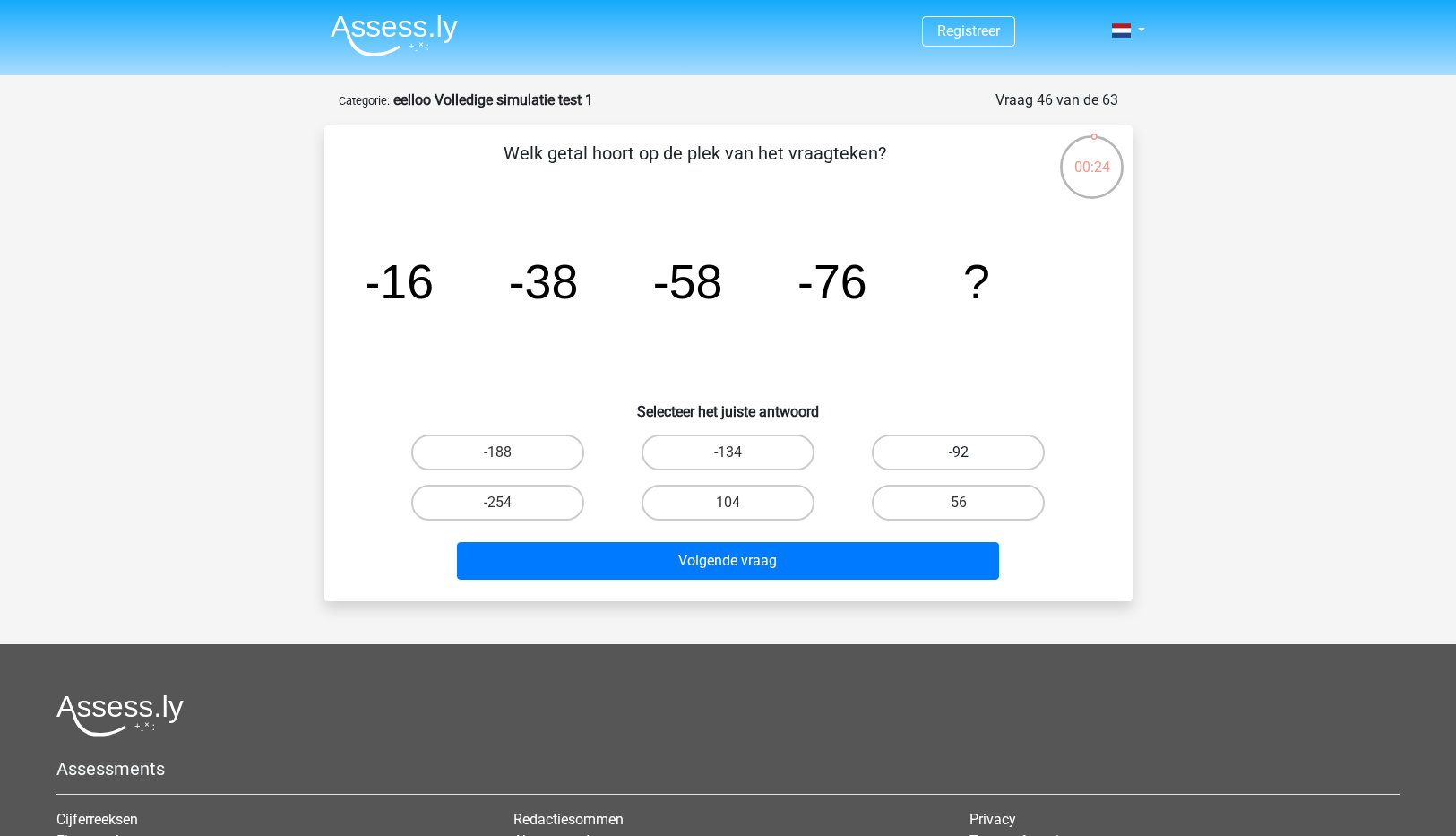
click at [965, 450] on label "-92" at bounding box center [959, 452] width 173 height 36
click at [965, 453] on input "-92" at bounding box center [964, 458] width 12 height 12
radio input "true"
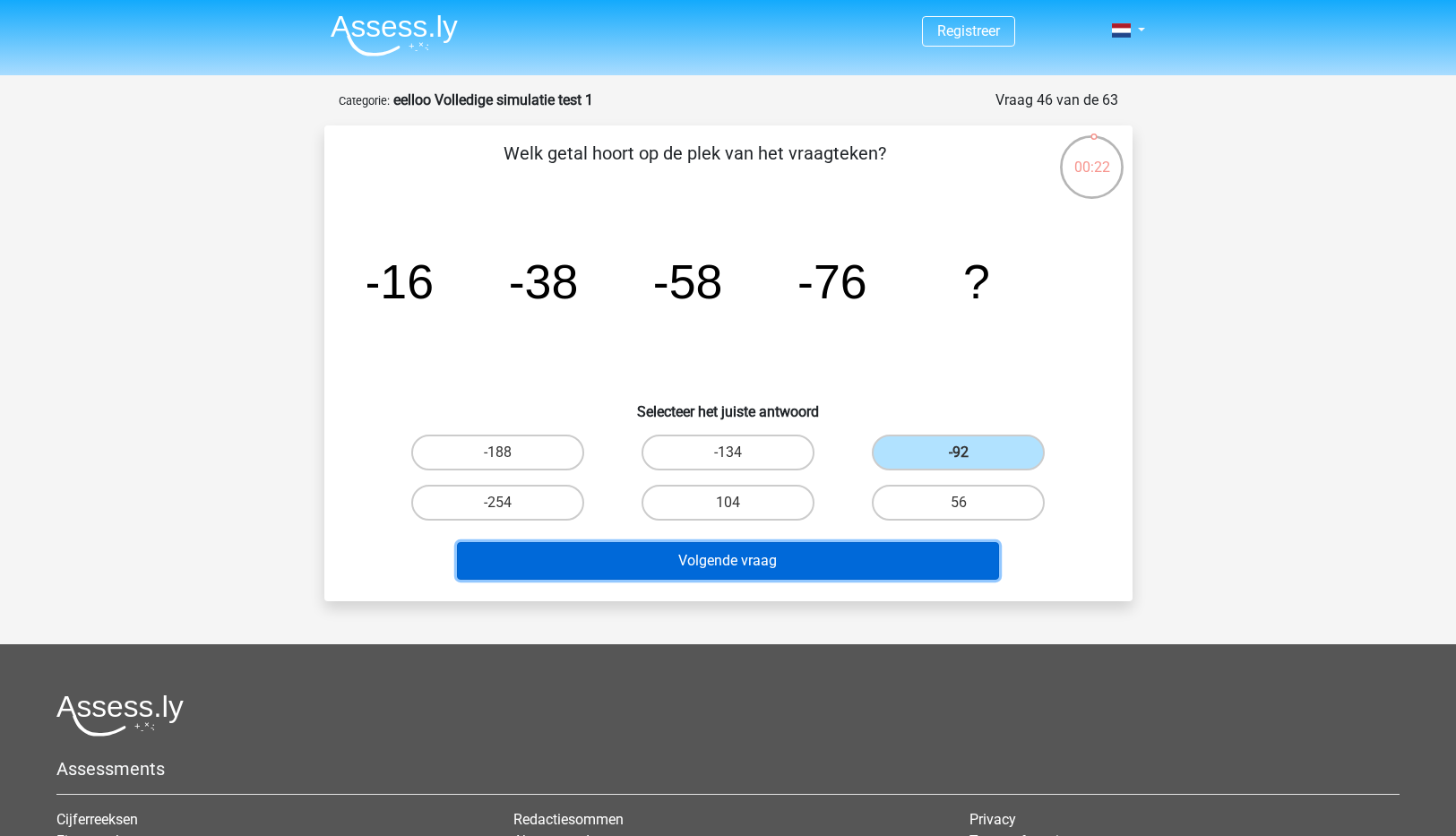
click at [733, 555] on button "Volgende vraag" at bounding box center [727, 561] width 542 height 37
